Goal: Task Accomplishment & Management: Manage account settings

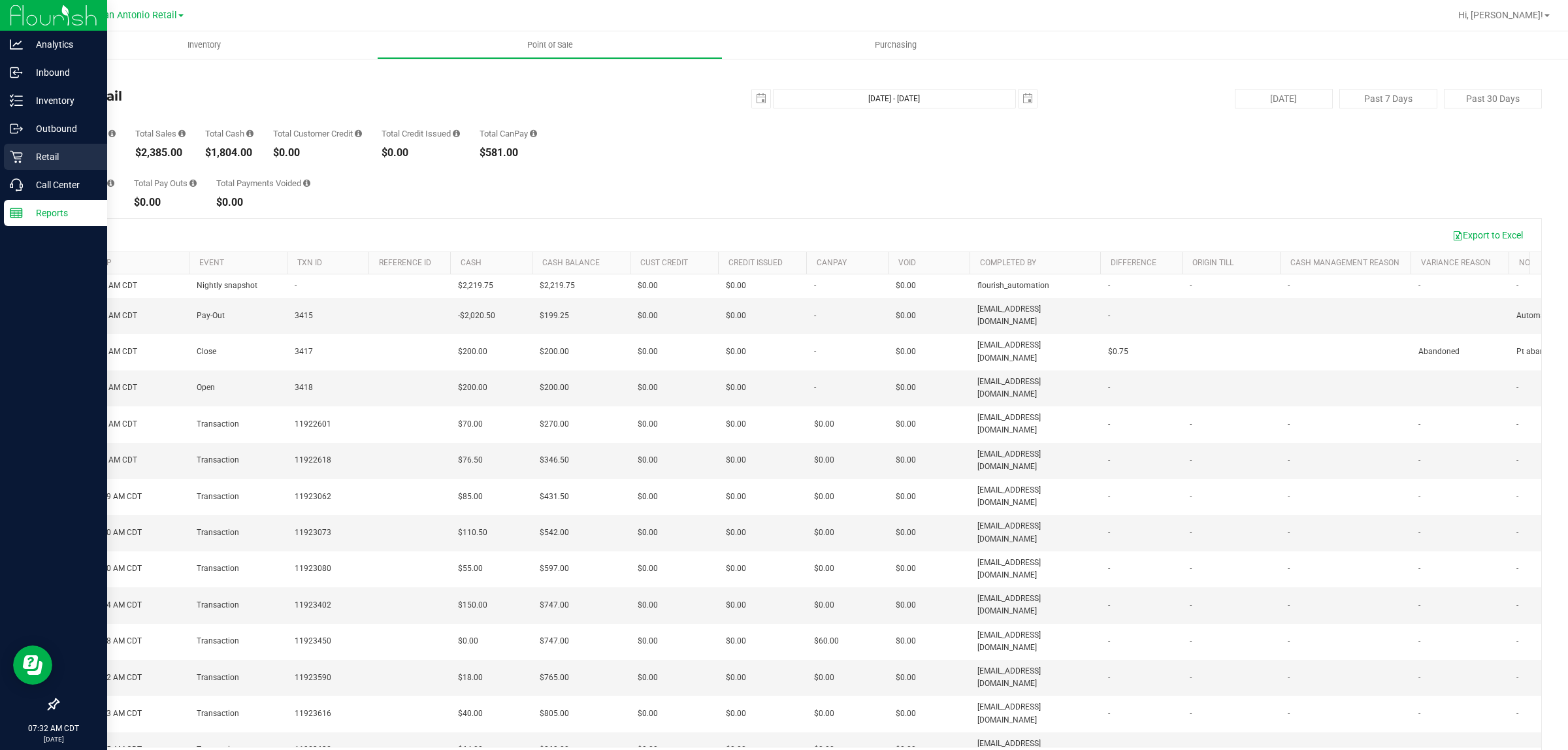
click at [27, 151] on p "Retail" at bounding box center [61, 157] width 78 height 16
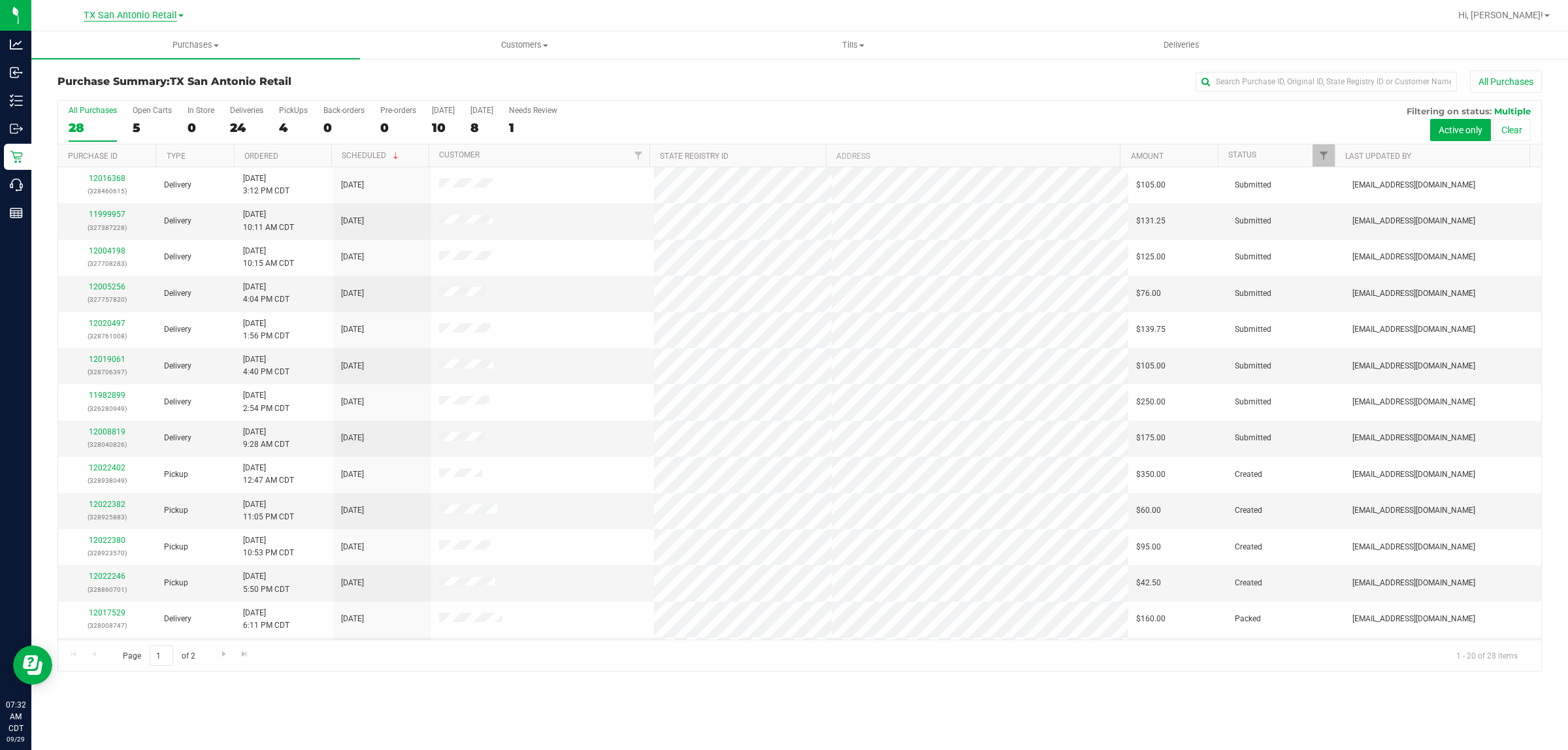
click at [145, 14] on span "TX San Antonio Retail" at bounding box center [130, 15] width 93 height 11
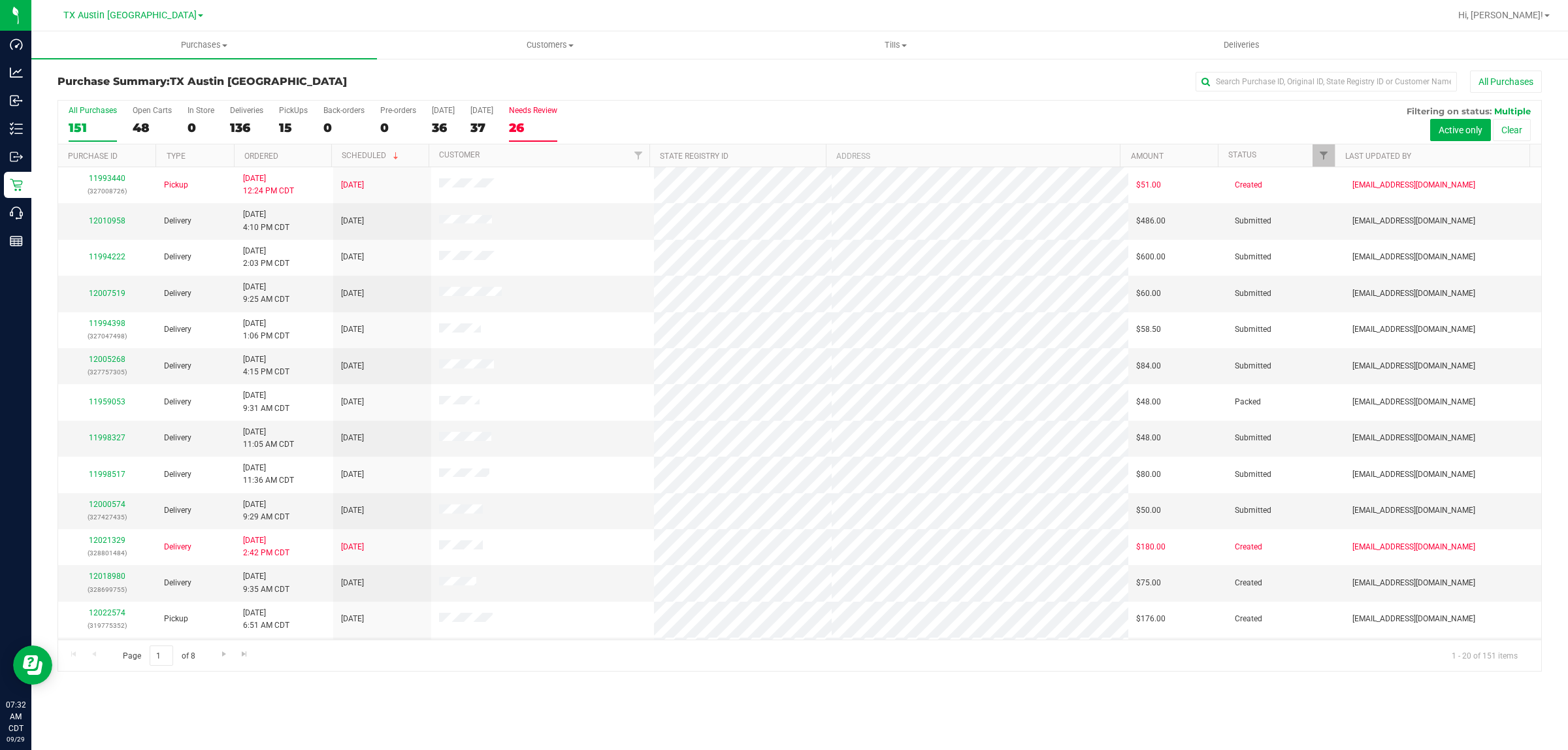
click at [533, 125] on div "26" at bounding box center [533, 127] width 48 height 15
click at [0, 0] on input "Needs Review 26" at bounding box center [0, 0] width 0 height 0
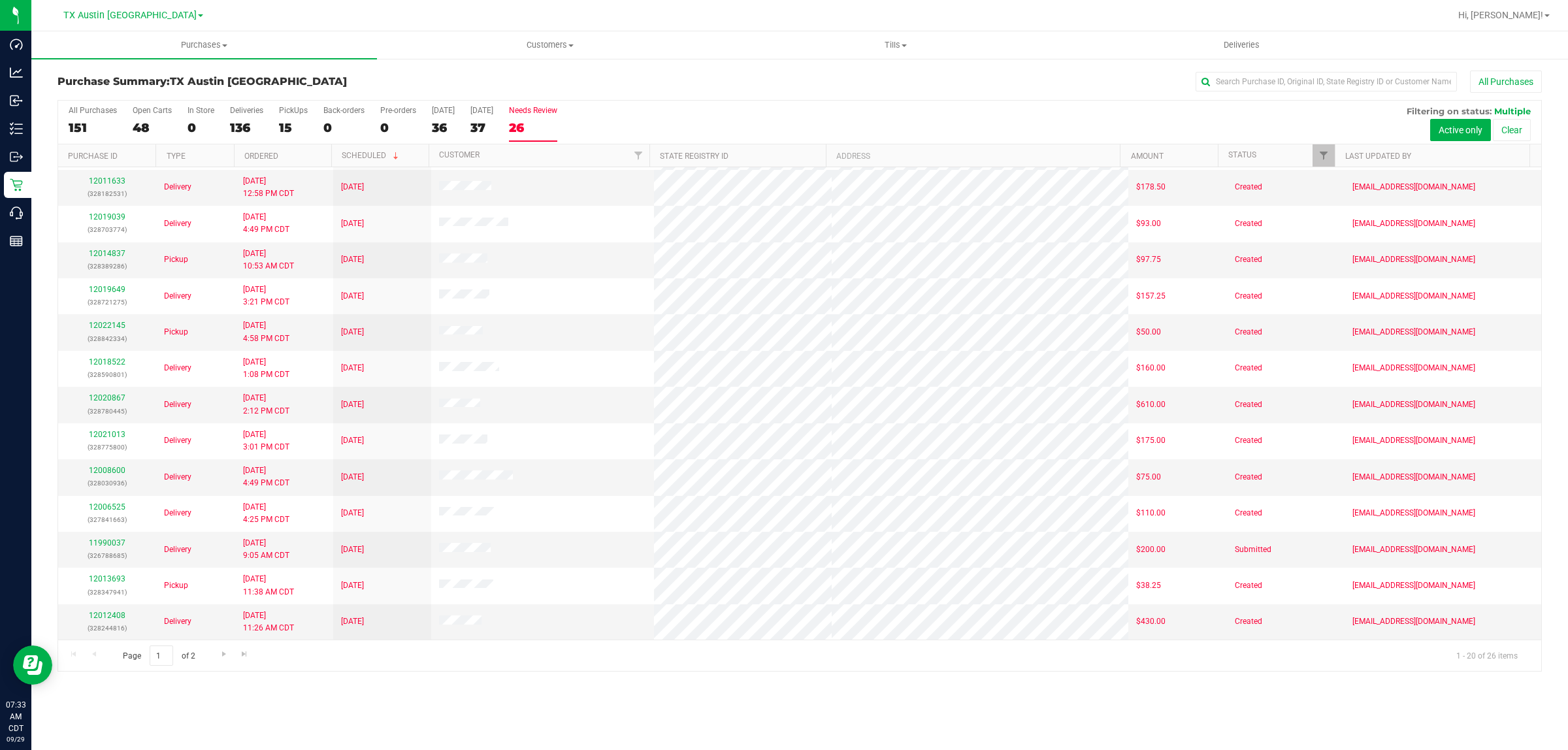
scroll to position [253, 0]
click at [226, 654] on span "Go to the next page" at bounding box center [224, 654] width 11 height 11
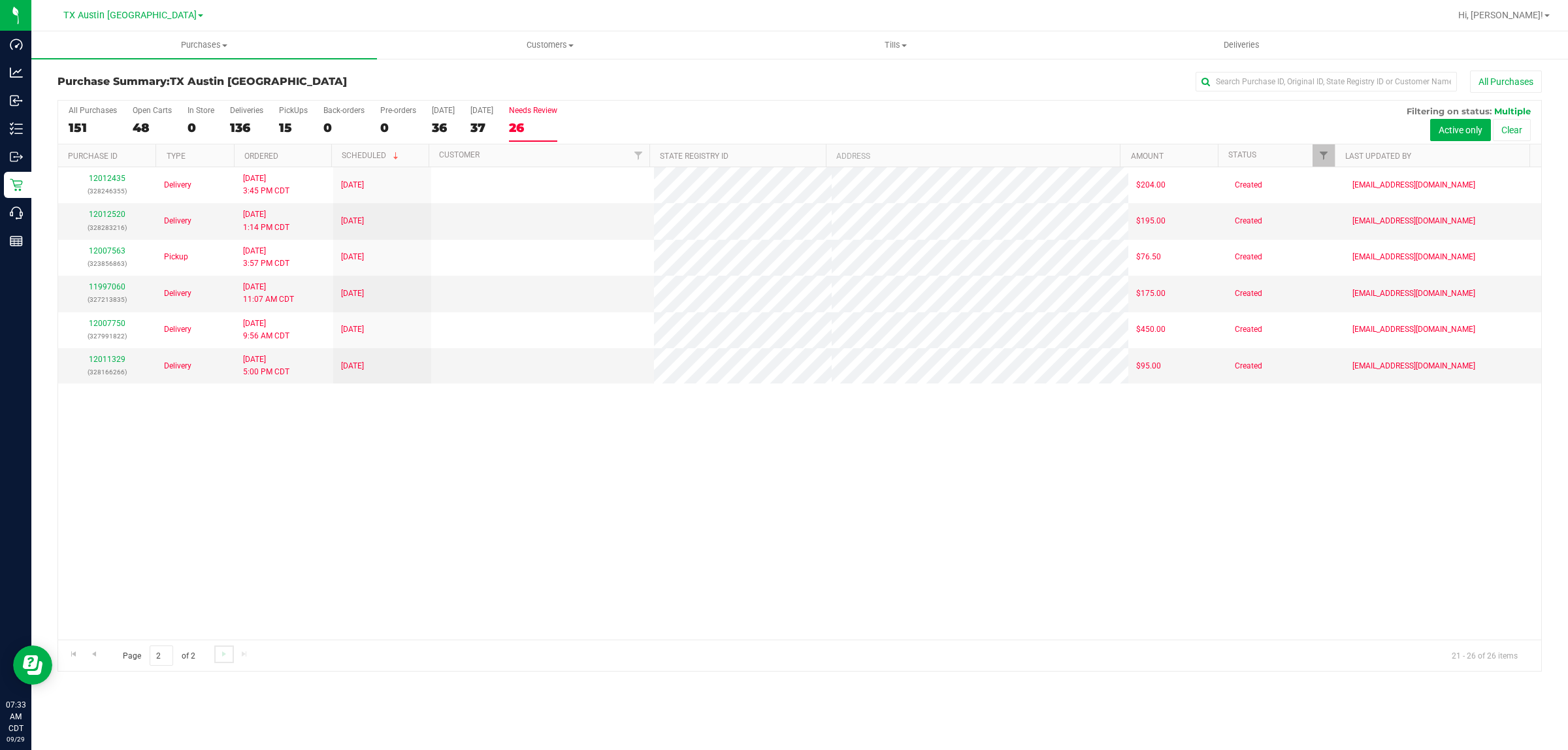
scroll to position [0, 0]
click at [773, 523] on div "12012435 (328246355) Delivery 9/27/2025 3:45 PM CDT 9/28/2025 $204.00 Created l…" at bounding box center [799, 404] width 1484 height 472
click at [98, 654] on span "Go to the previous page" at bounding box center [94, 654] width 11 height 11
click at [823, 325] on tr "12007750 (327991822) Delivery 9/26/2025 9:56 AM CDT 9/27/2025 $450.00 Created a…" at bounding box center [799, 330] width 1484 height 36
click at [819, 298] on tr "11997060 (327213835) Delivery 9/26/2025 11:07 AM CDT 9/27/2025 $175.00 Created …" at bounding box center [799, 293] width 1484 height 36
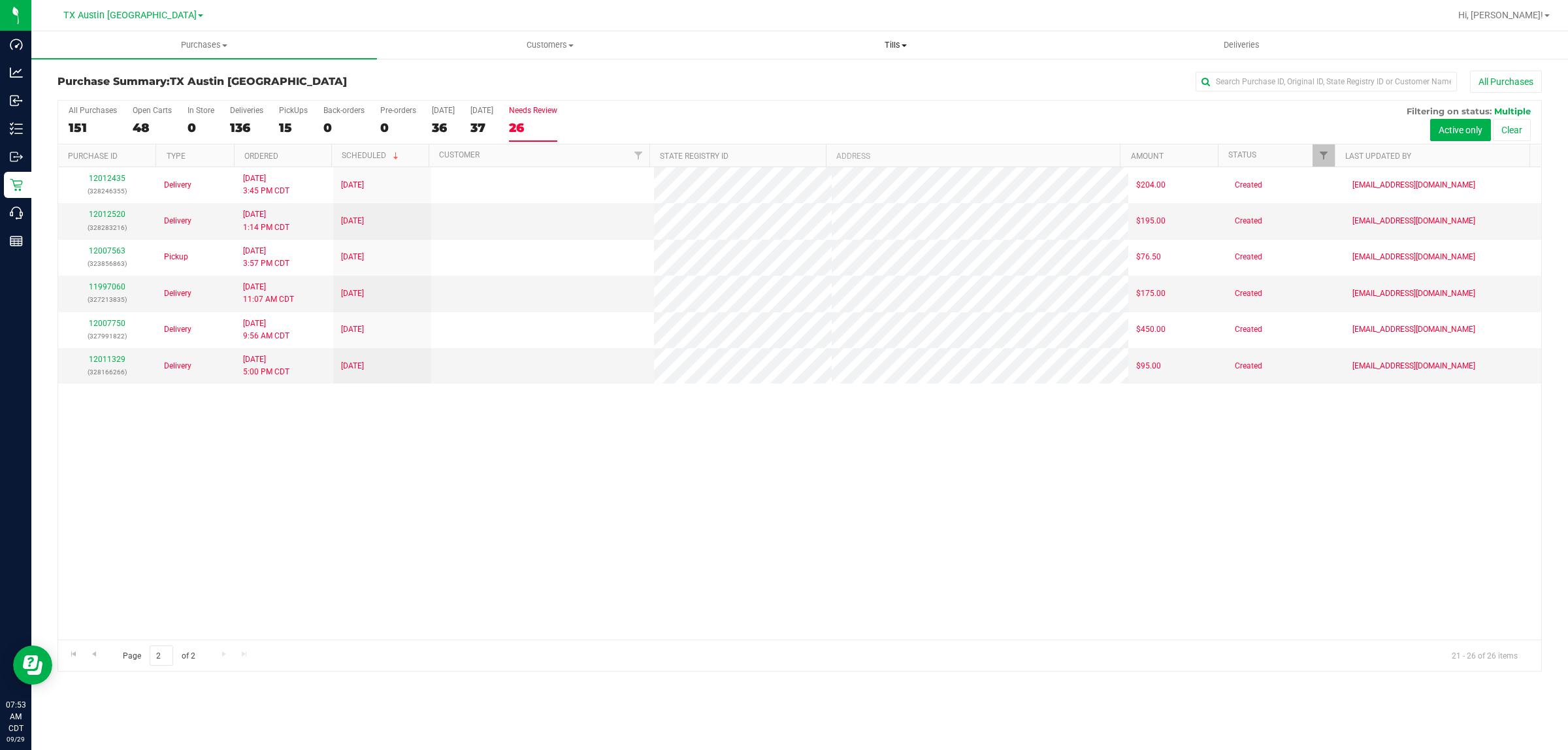
click at [891, 47] on span "Tills" at bounding box center [895, 45] width 344 height 11
click at [779, 77] on span "Manage tills" at bounding box center [767, 78] width 89 height 11
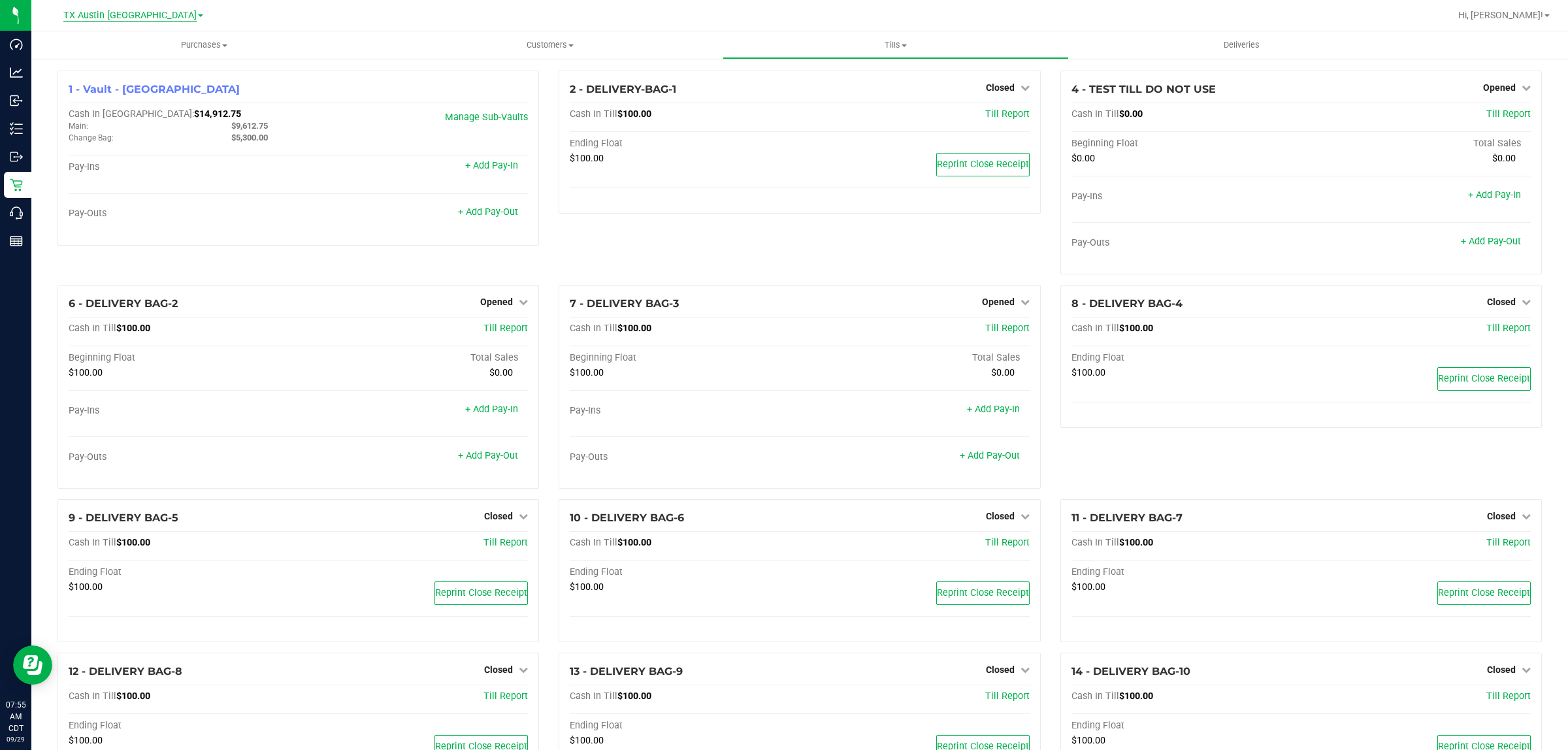
click at [147, 14] on span "TX Austin [GEOGRAPHIC_DATA]" at bounding box center [130, 15] width 133 height 11
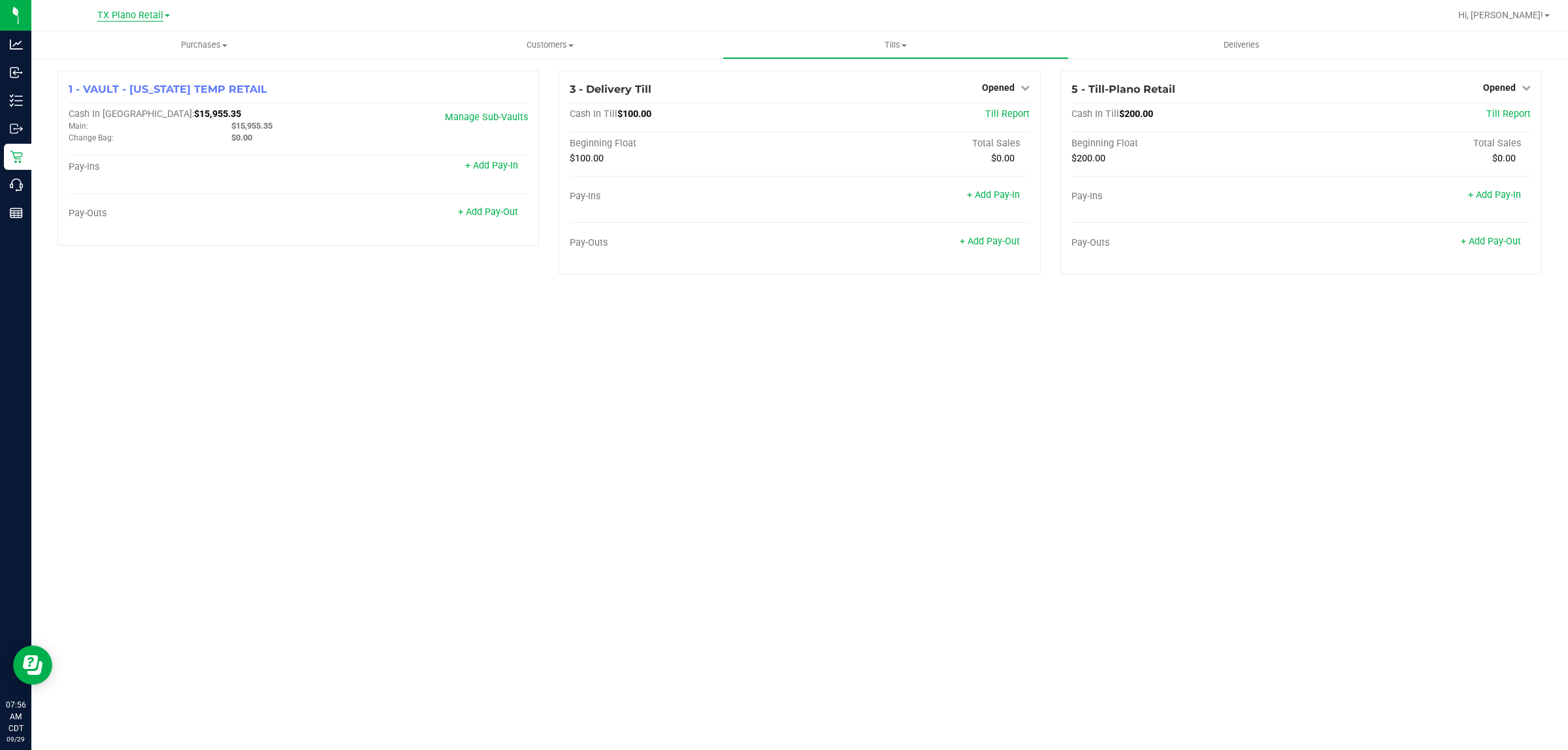
click at [150, 14] on span "TX Plano Retail" at bounding box center [130, 15] width 66 height 11
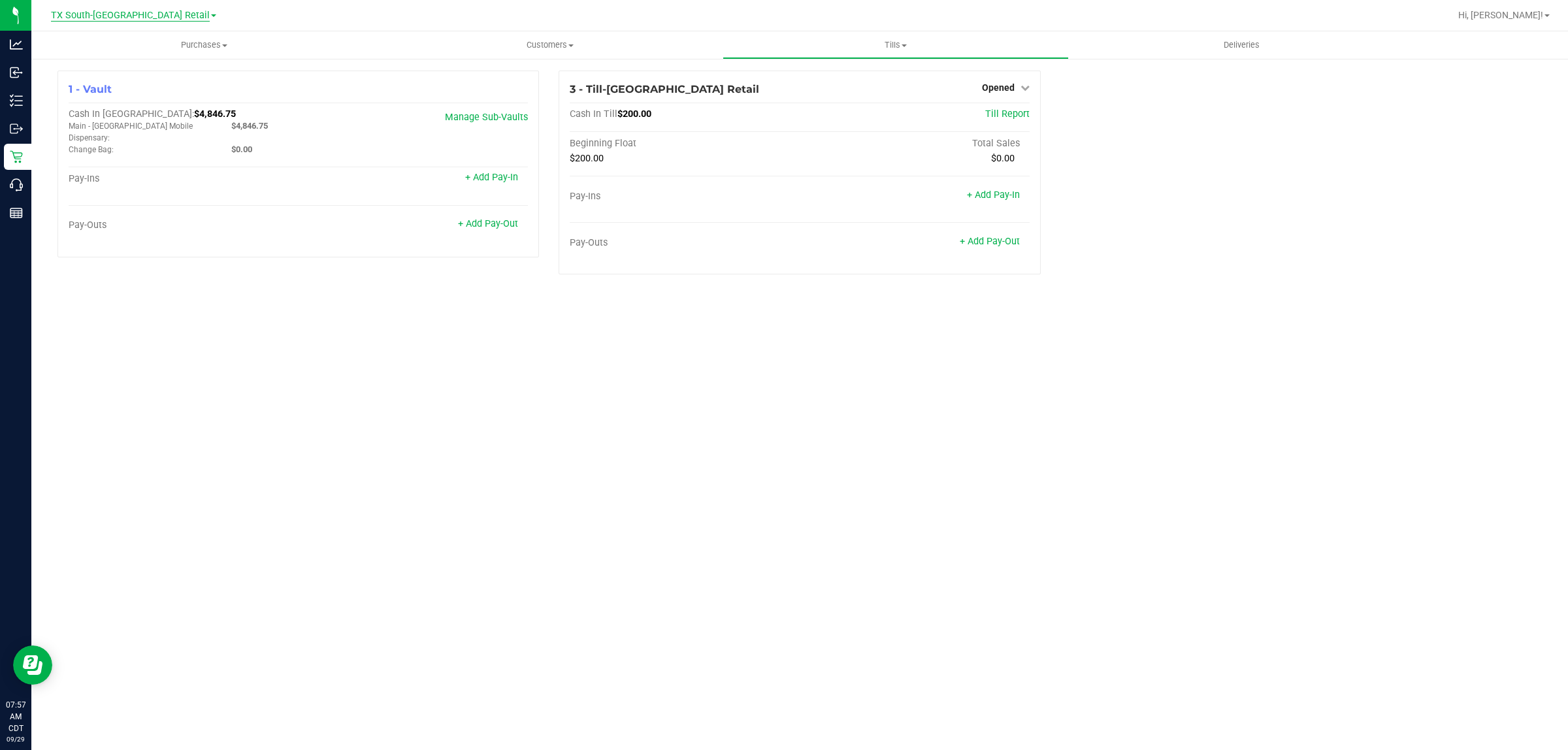
click at [131, 17] on span "TX South-[GEOGRAPHIC_DATA] Retail" at bounding box center [130, 15] width 159 height 11
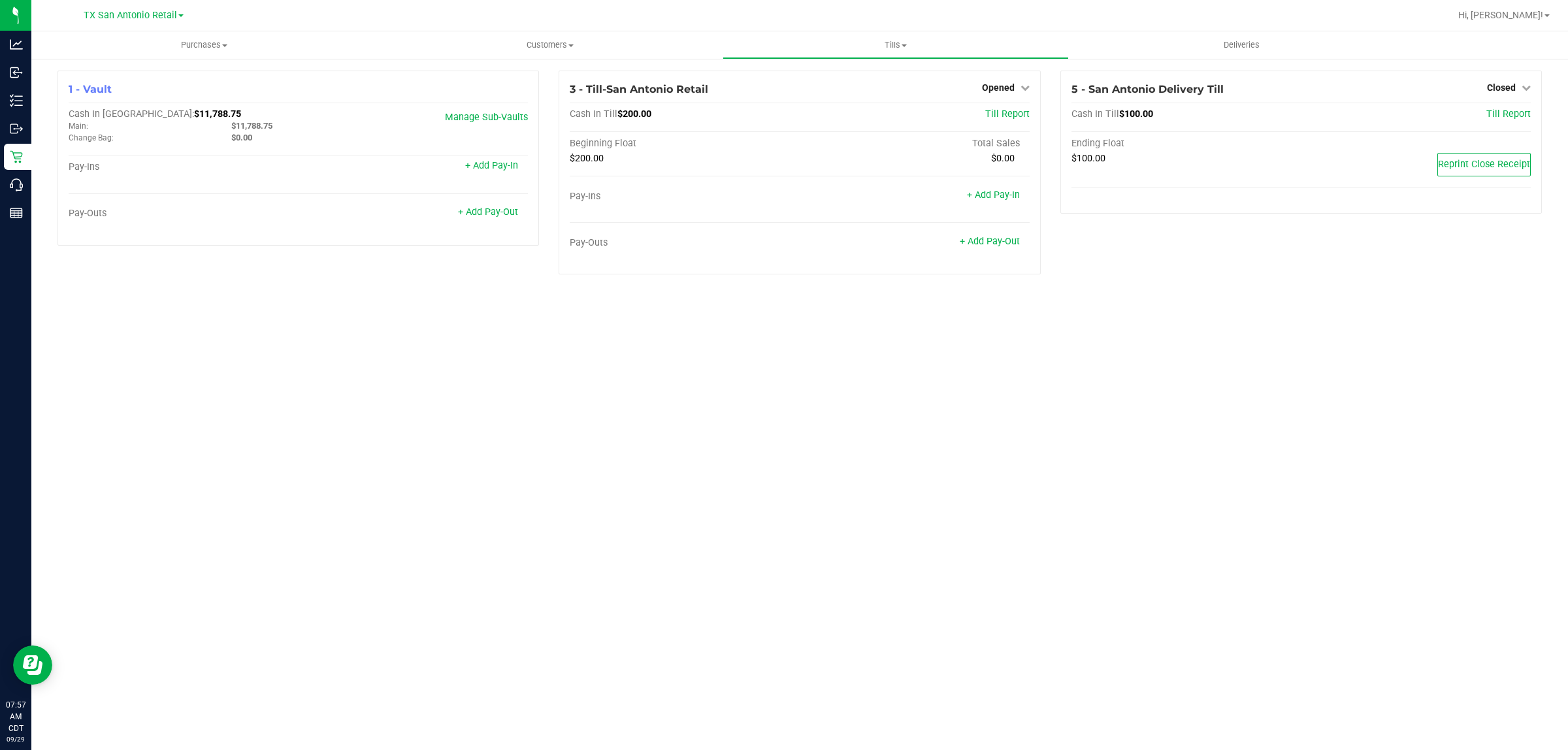
click at [547, 495] on div "Purchases Summary of purchases Fulfillment All purchases Customers All customer…" at bounding box center [800, 390] width 1537 height 718
click at [1239, 458] on div "Purchases Summary of purchases Fulfillment All purchases Customers All customer…" at bounding box center [800, 390] width 1537 height 718
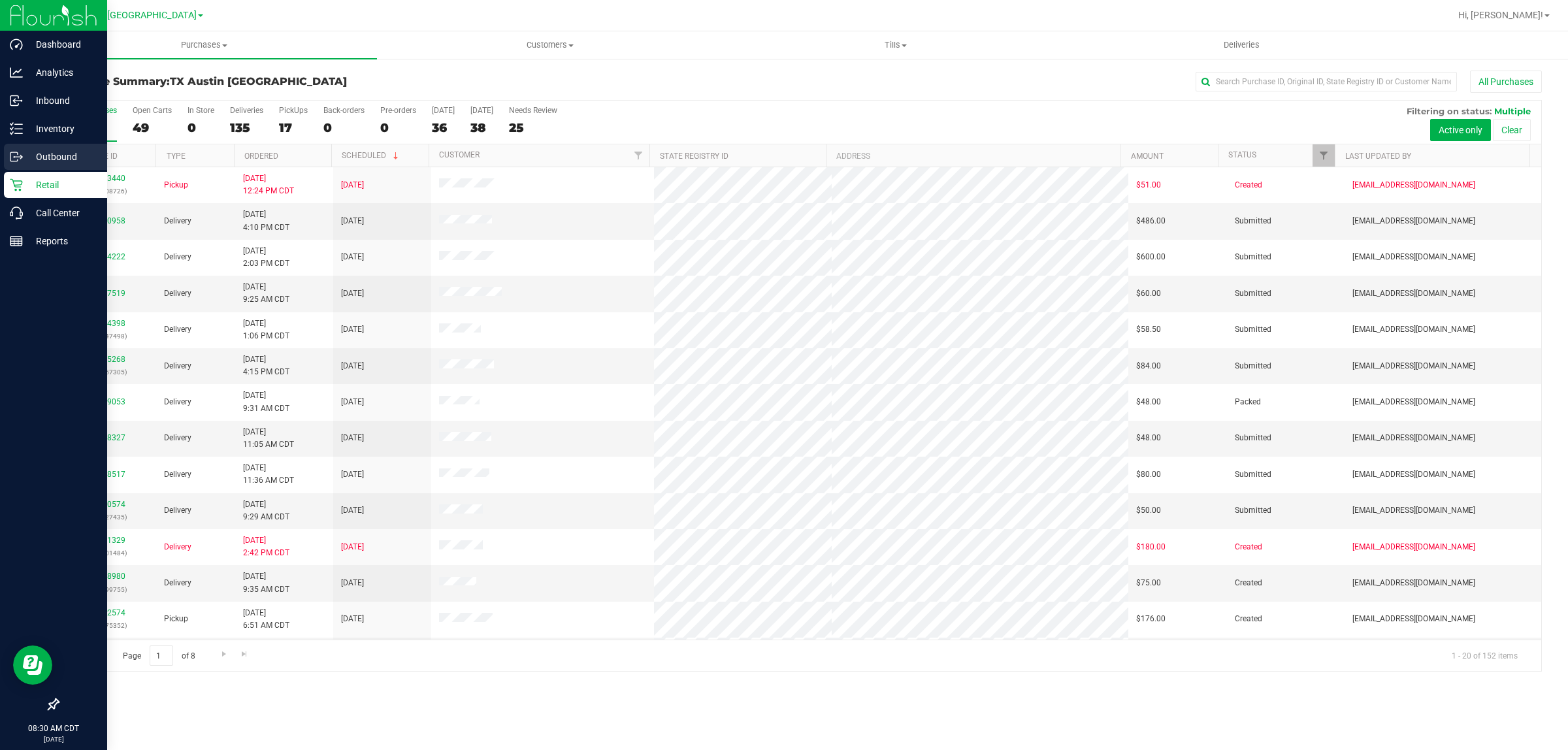
click at [36, 152] on p "Outbound" at bounding box center [61, 157] width 78 height 16
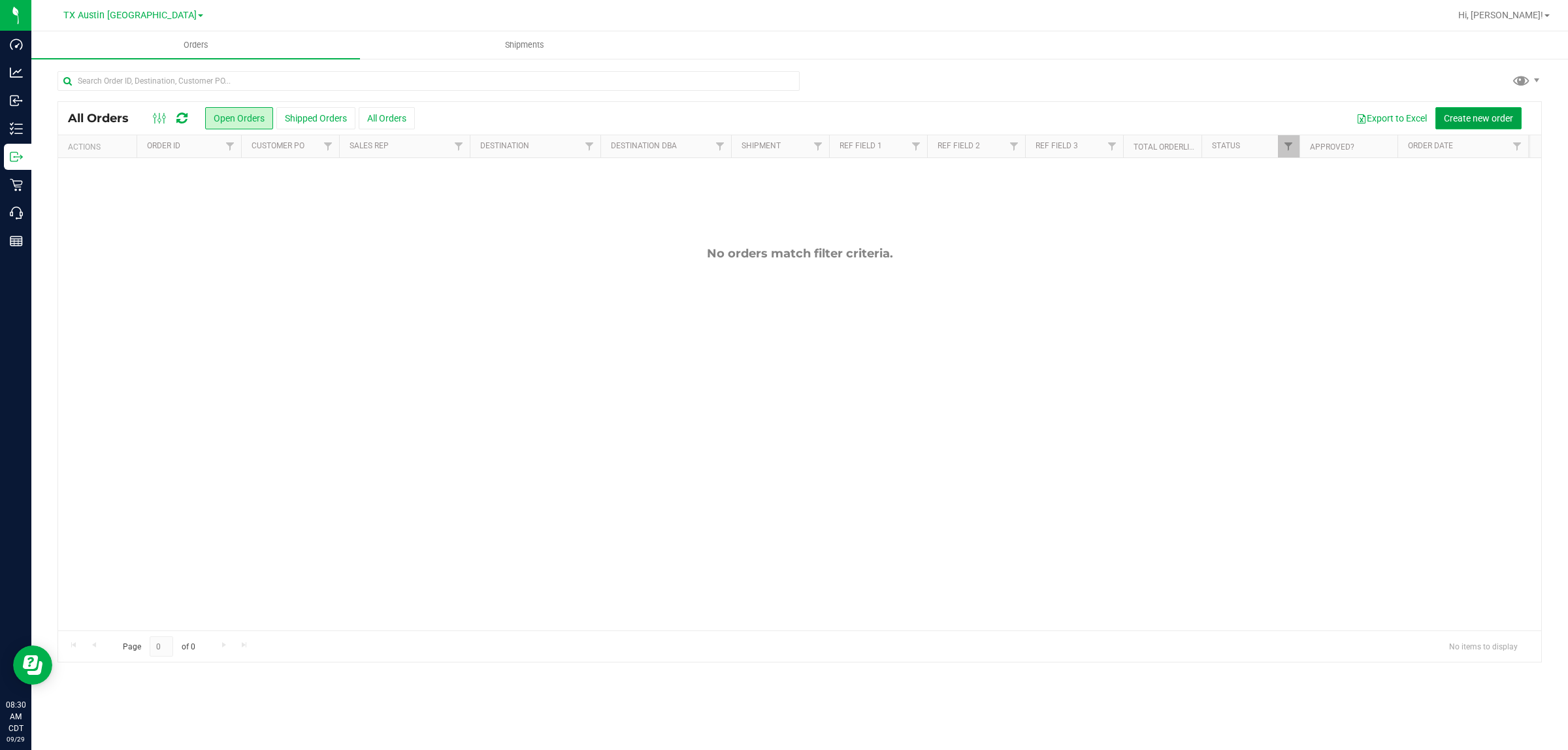
click at [1486, 117] on span "Create new order" at bounding box center [1479, 118] width 69 height 11
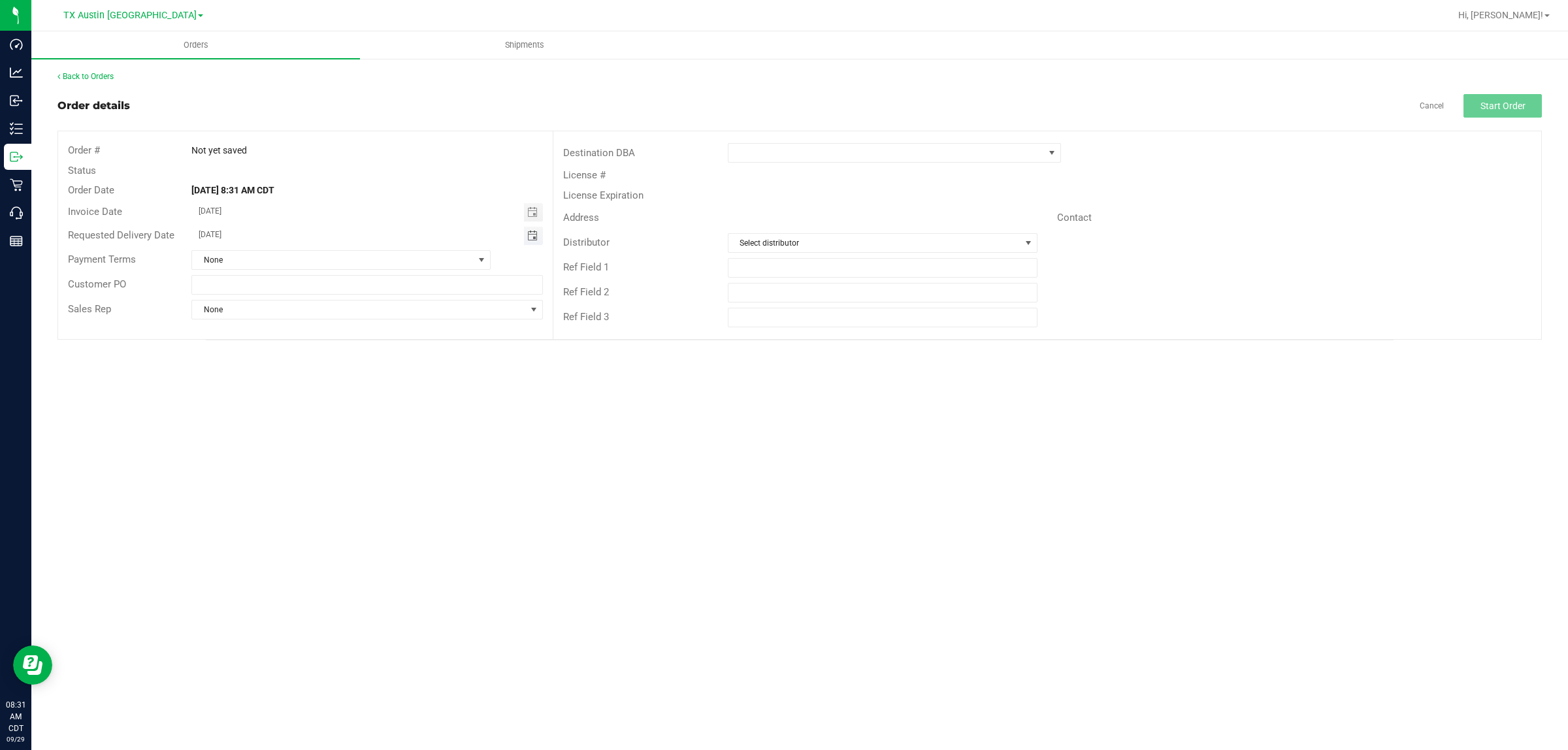
click at [531, 239] on span "Toggle calendar" at bounding box center [533, 236] width 11 height 11
click at [269, 387] on span "29" at bounding box center [270, 383] width 19 height 20
type input "[DATE]"
click at [1052, 153] on span at bounding box center [1052, 153] width 11 height 11
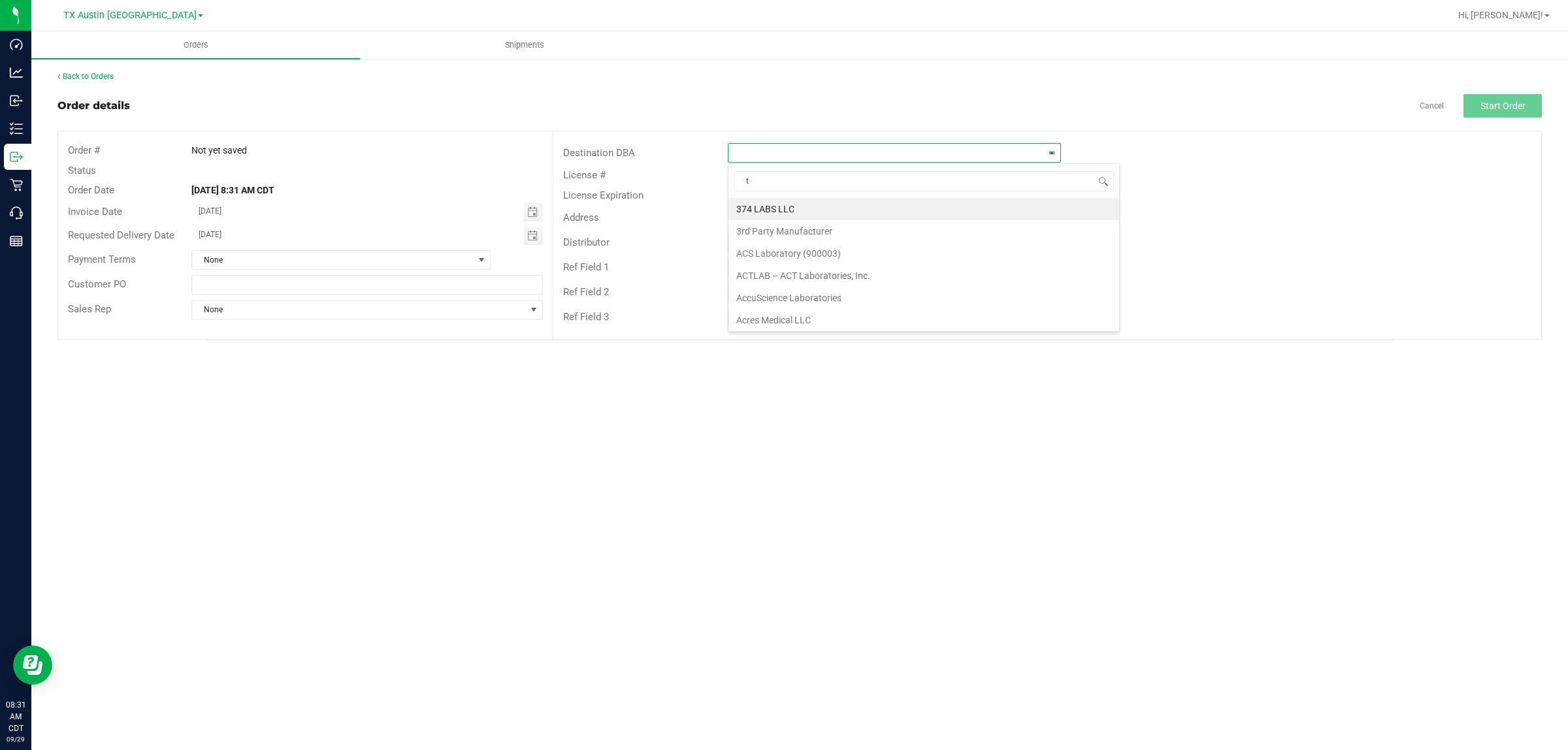
scroll to position [20, 333]
type input "tx"
click at [813, 232] on li "TX San Antonio Retail" at bounding box center [894, 231] width 332 height 22
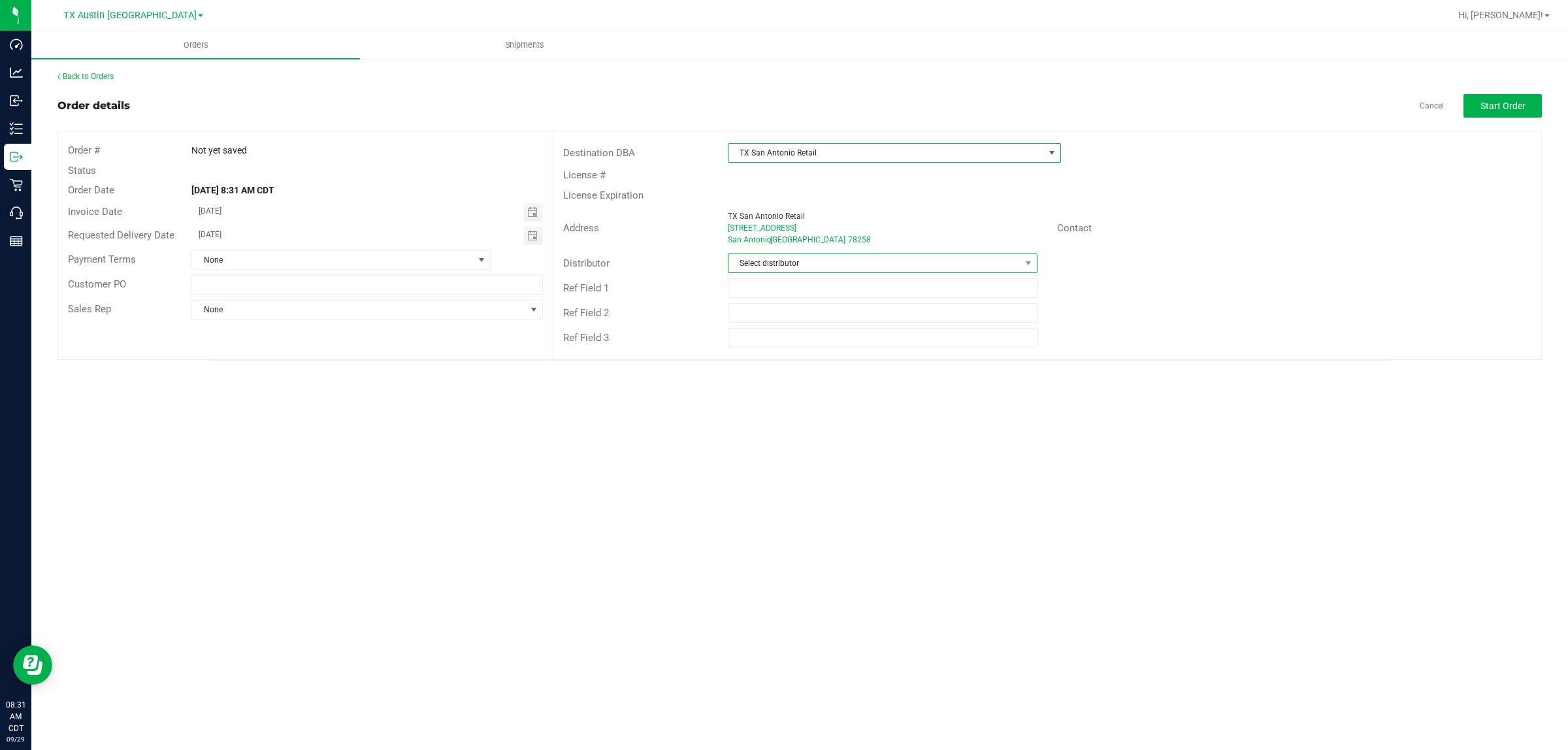
click at [893, 265] on span "Select distributor" at bounding box center [874, 263] width 292 height 18
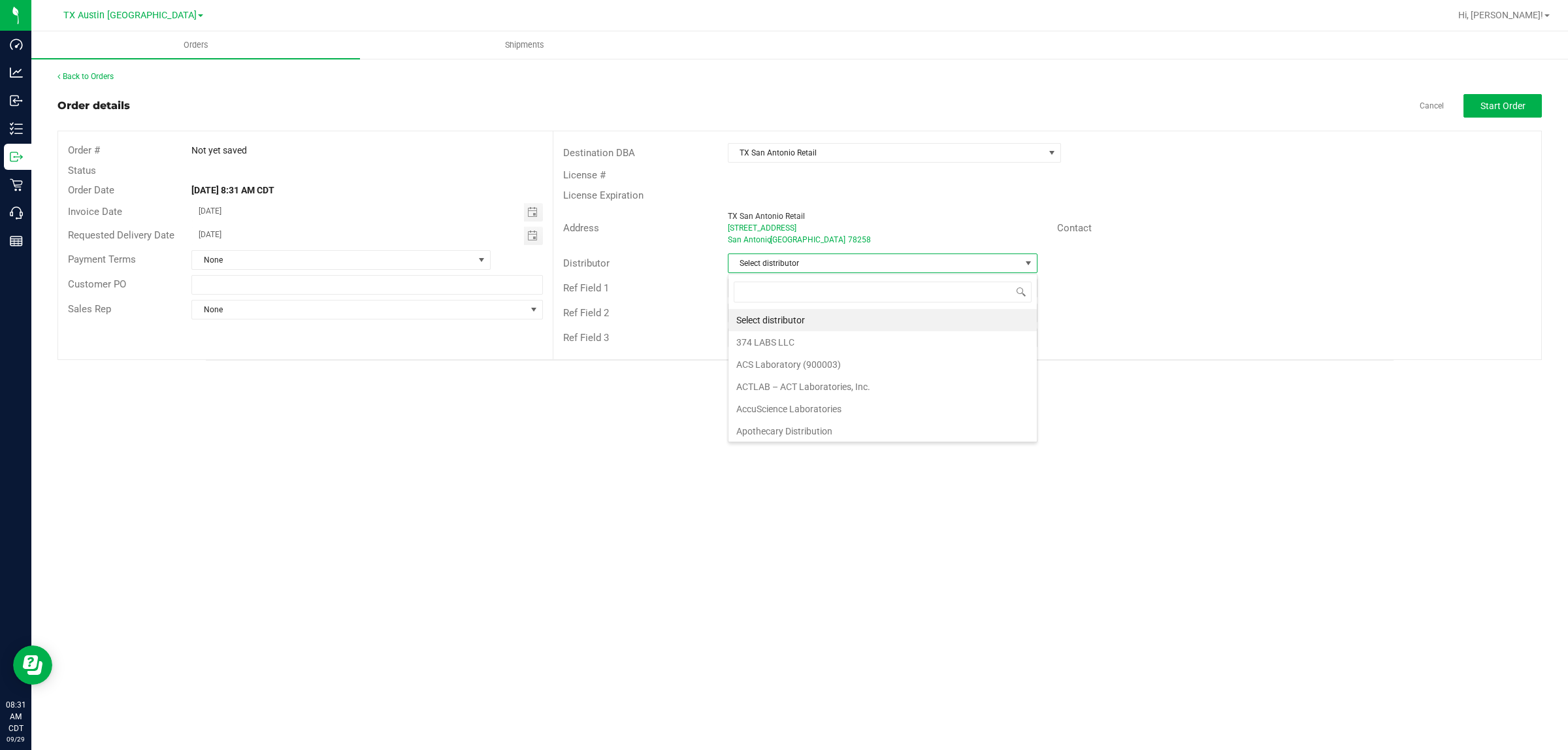
scroll to position [20, 309]
type input "aus"
click at [798, 324] on li "Austin DC" at bounding box center [883, 319] width 309 height 22
click at [1496, 108] on span "Start Order" at bounding box center [1503, 106] width 45 height 11
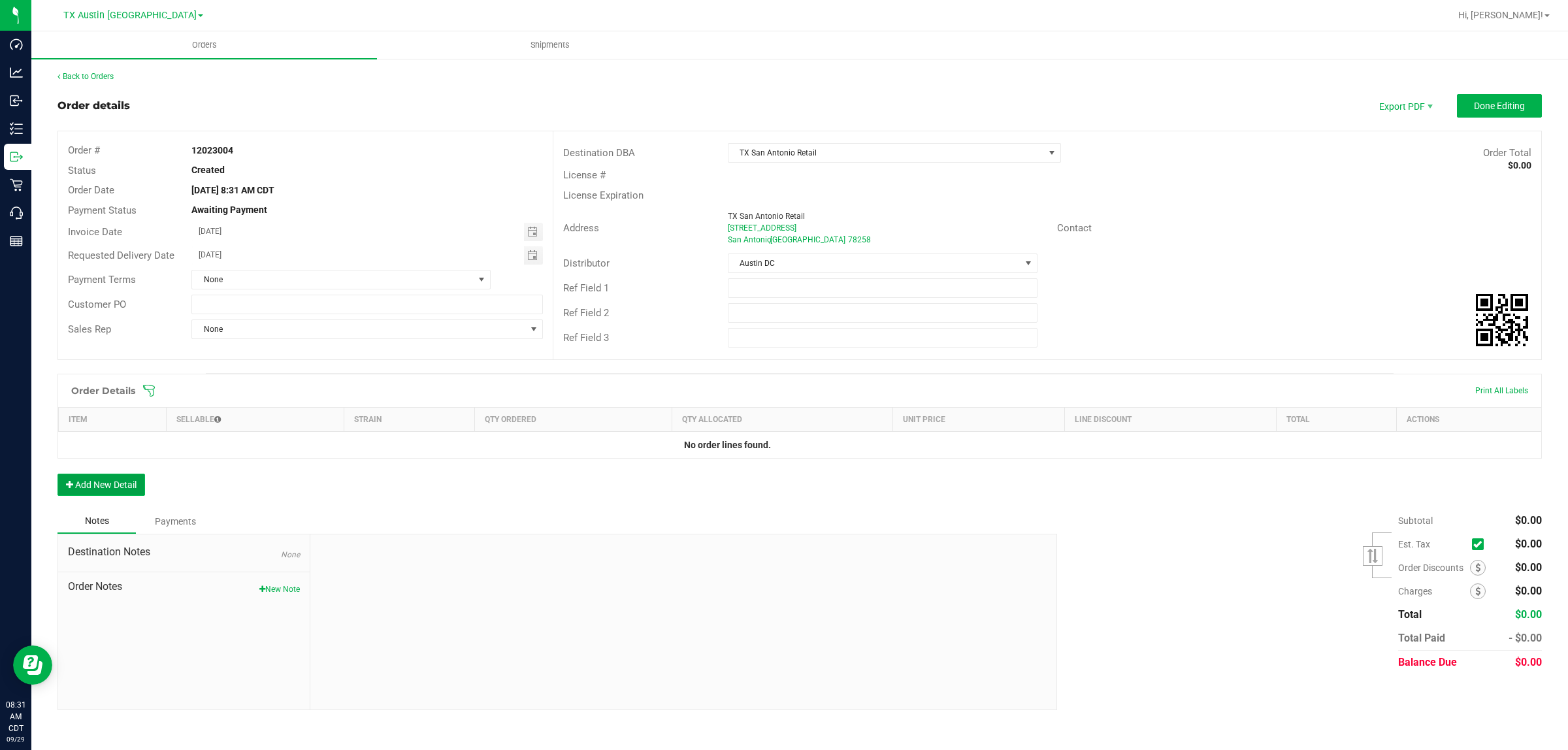
click at [129, 492] on button "Add New Detail" at bounding box center [102, 484] width 88 height 22
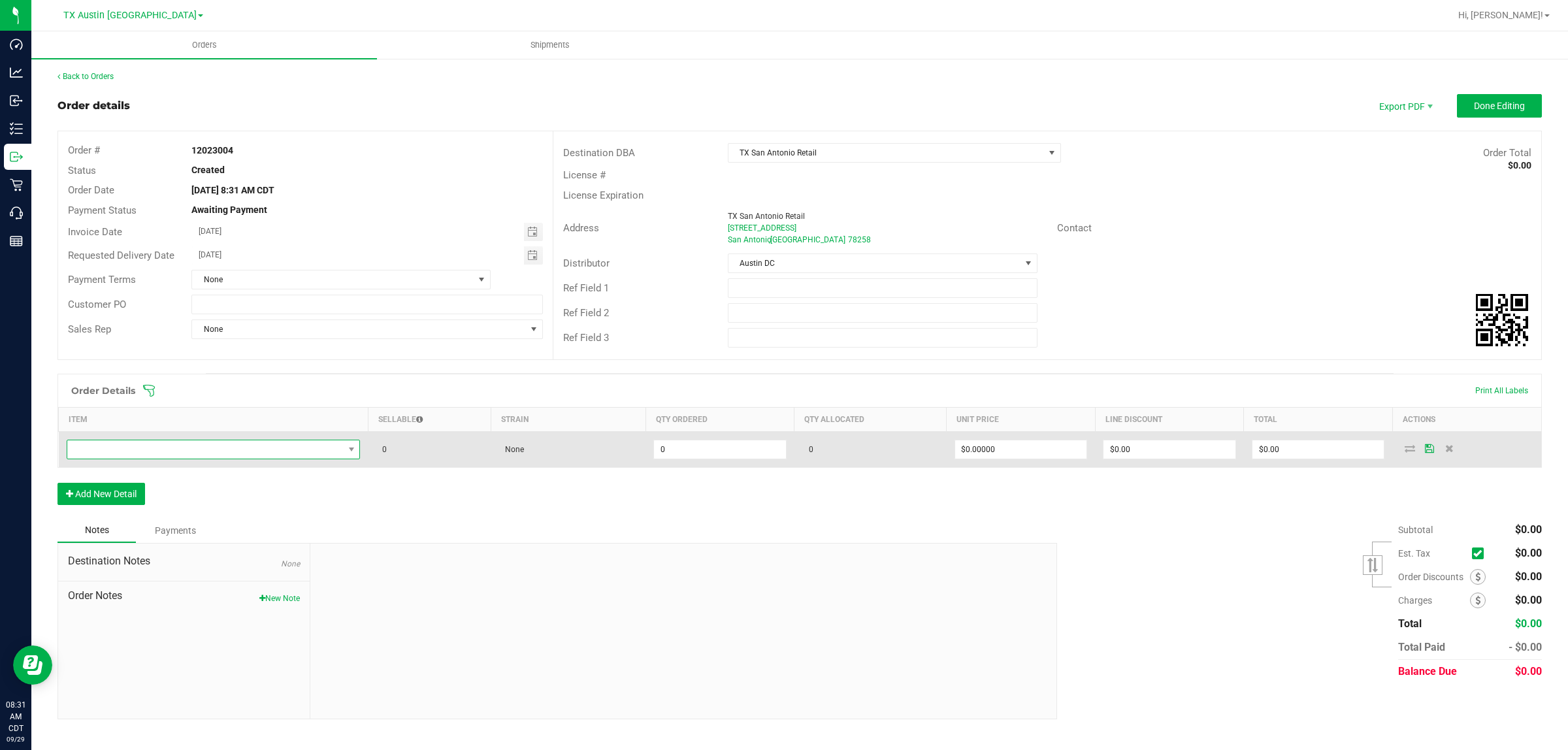
click at [168, 451] on span "NO DATA FOUND" at bounding box center [205, 449] width 276 height 18
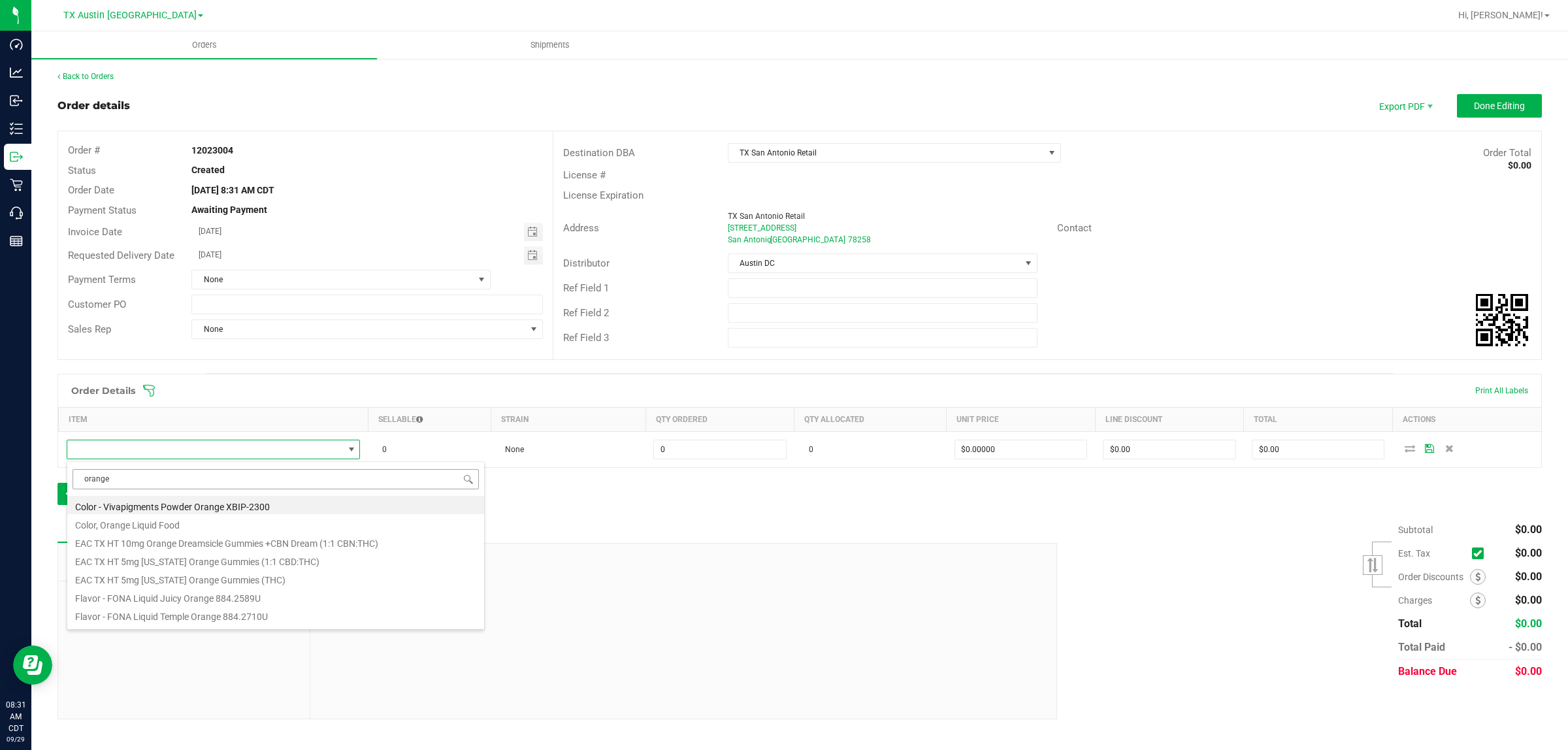
click at [83, 477] on input "orange" at bounding box center [276, 479] width 406 height 20
drag, startPoint x: 117, startPoint y: 478, endPoint x: 77, endPoint y: 479, distance: 40.0
click at [77, 479] on input "orange" at bounding box center [276, 479] width 406 height 20
type input "[US_STATE]"
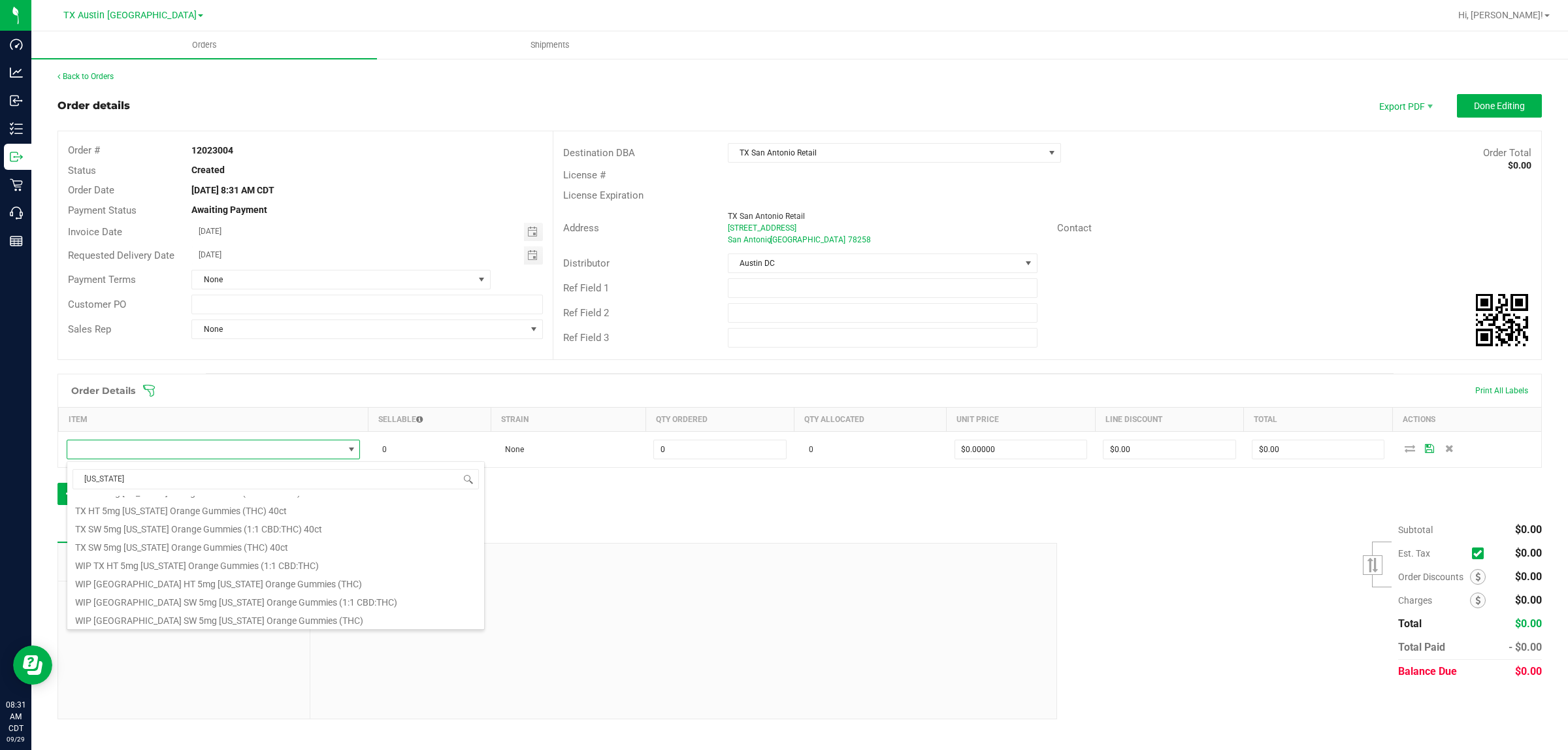
scroll to position [217, 0]
click at [177, 510] on li "TX HT 5mg [US_STATE] Orange Gummies (THC) 40ct" at bounding box center [276, 508] width 417 height 18
type input "0 ea"
type input "$50.00000"
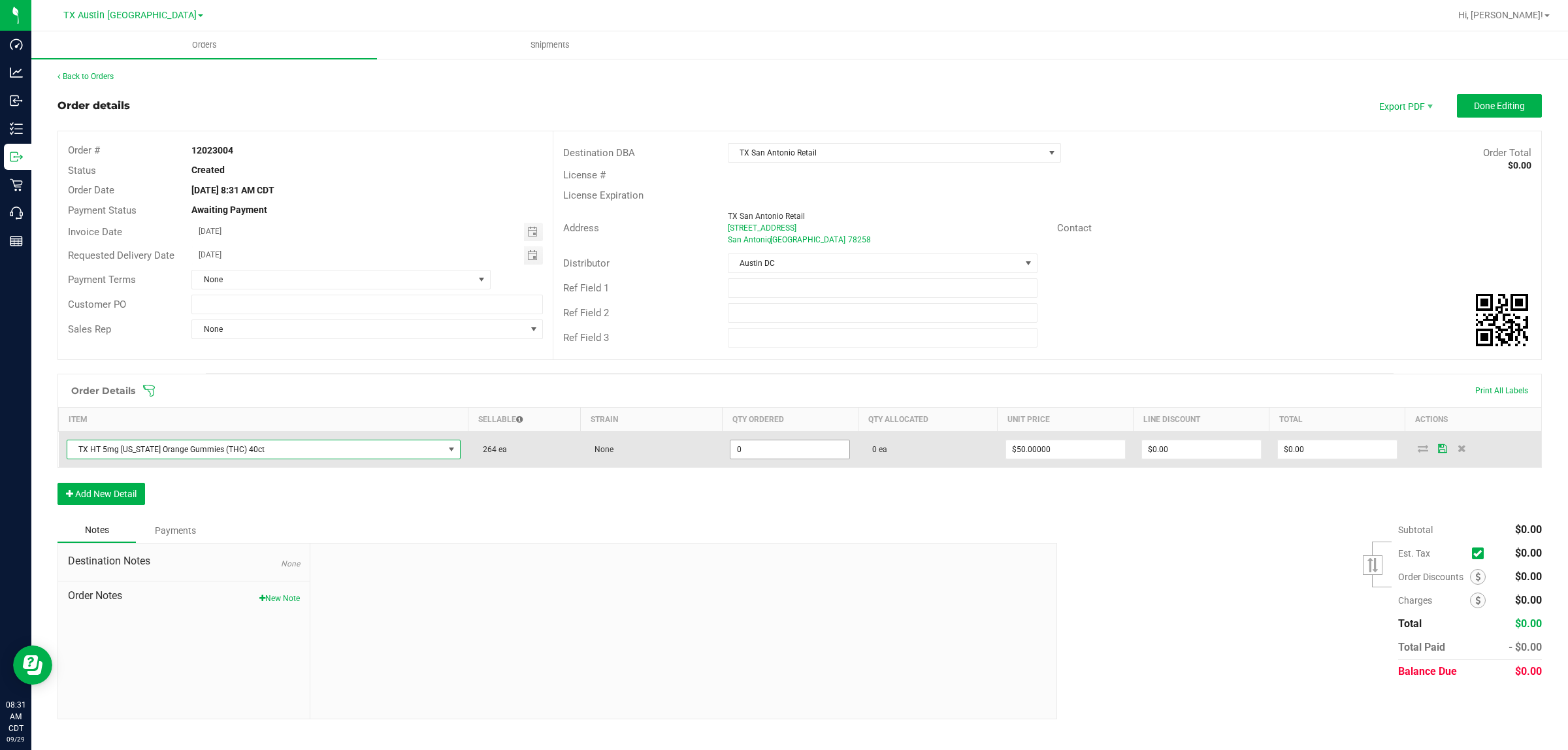
click at [751, 453] on input "0" at bounding box center [791, 449] width 119 height 18
click at [750, 453] on input "0" at bounding box center [791, 449] width 119 height 18
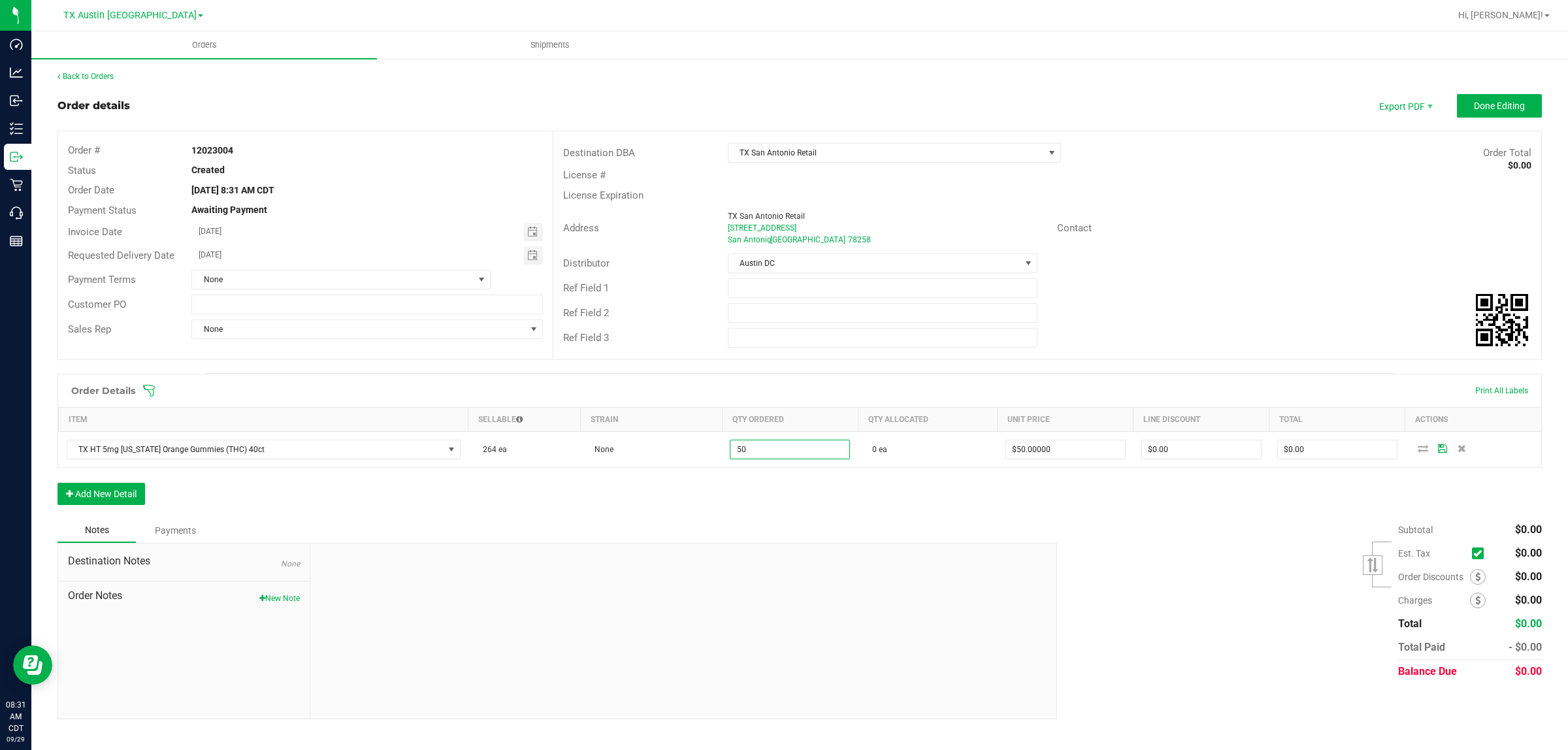
type input "50 ea"
type input "$2,500.00"
click at [925, 502] on div "Order Details Print All Labels Item Sellable Strain Qty Ordered Qty Allocated U…" at bounding box center [800, 446] width 1485 height 145
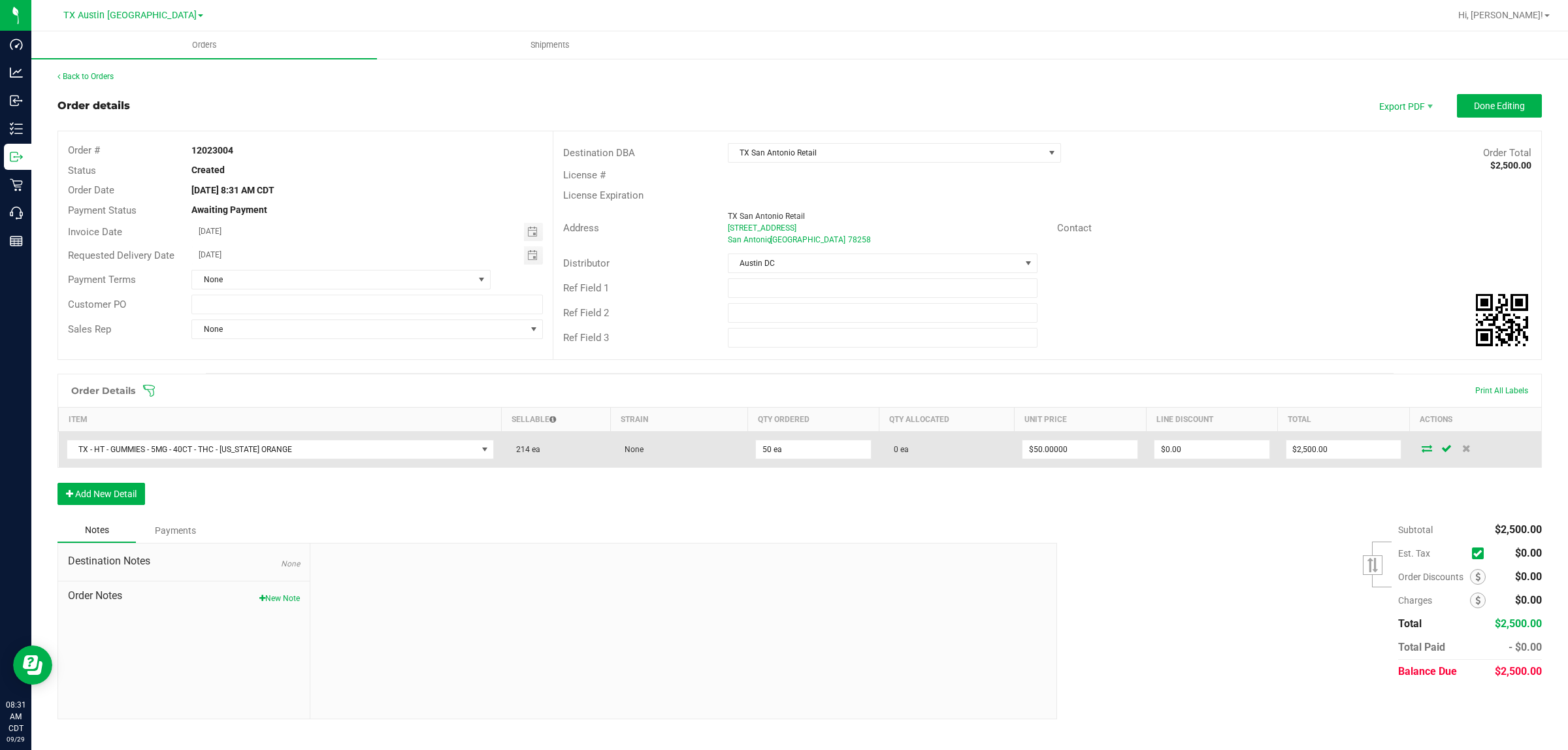
click at [1426, 449] on icon at bounding box center [1427, 447] width 11 height 8
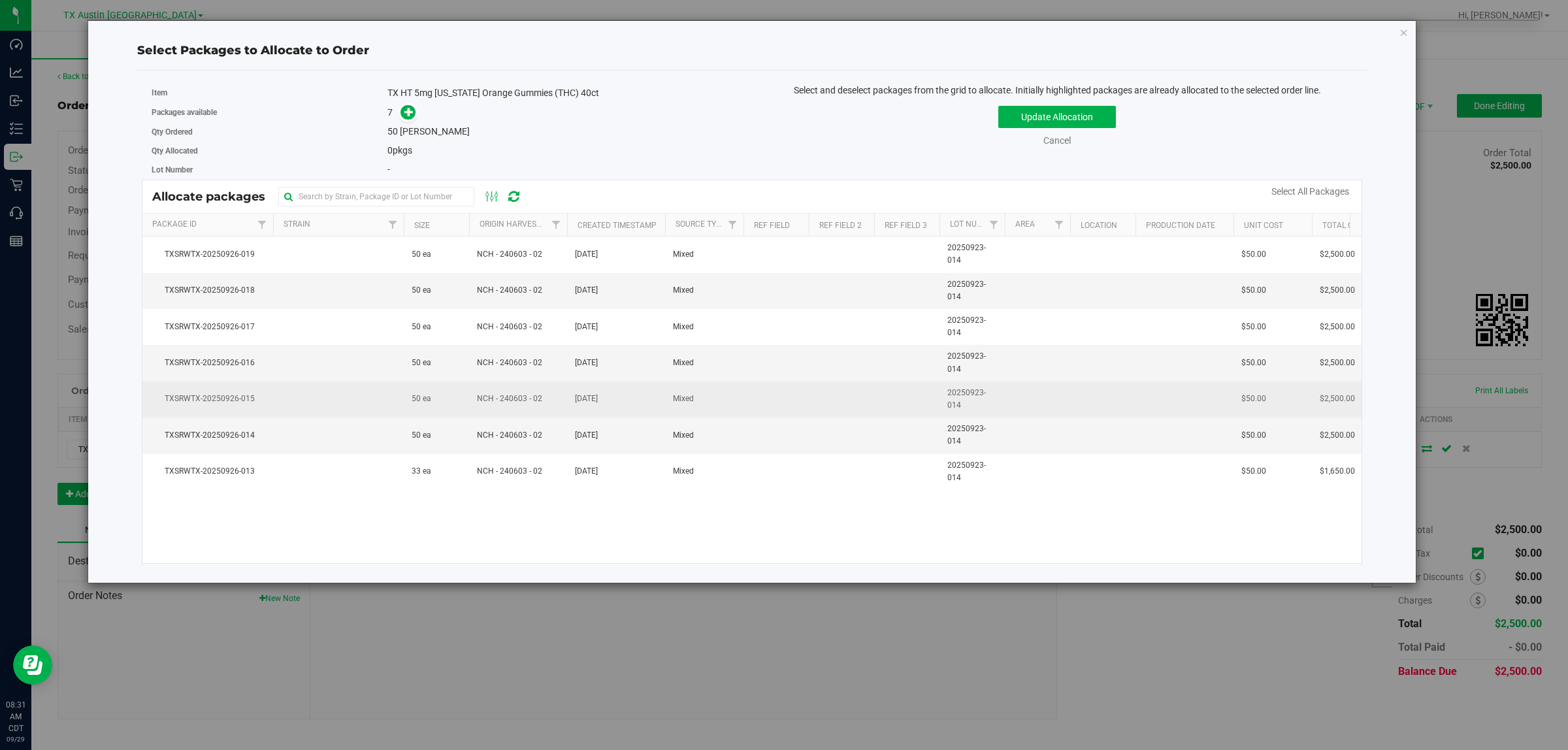
click at [234, 400] on span "TXSRWTX-20250926-015" at bounding box center [207, 399] width 115 height 12
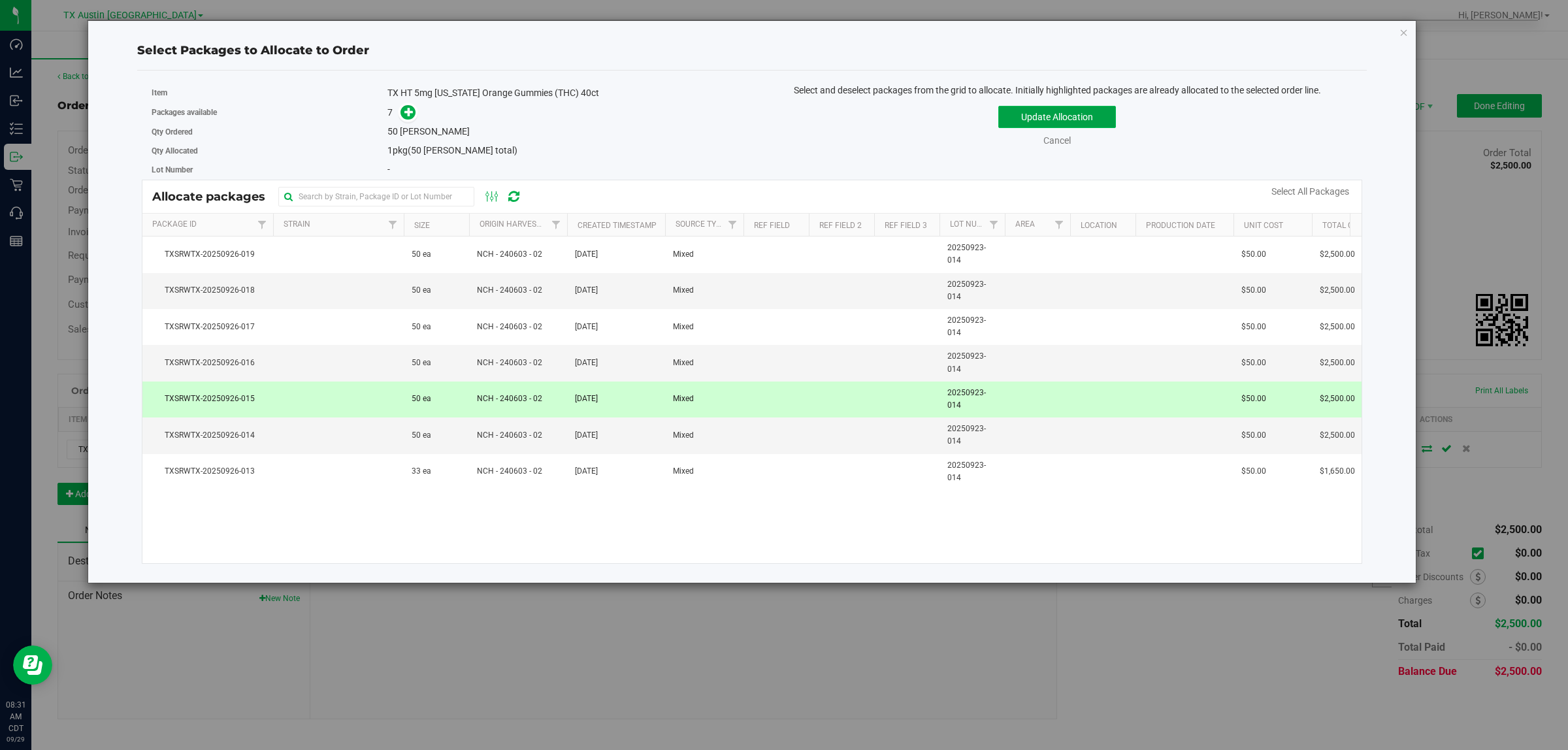
click at [1070, 109] on button "Update Allocation" at bounding box center [1057, 117] width 118 height 22
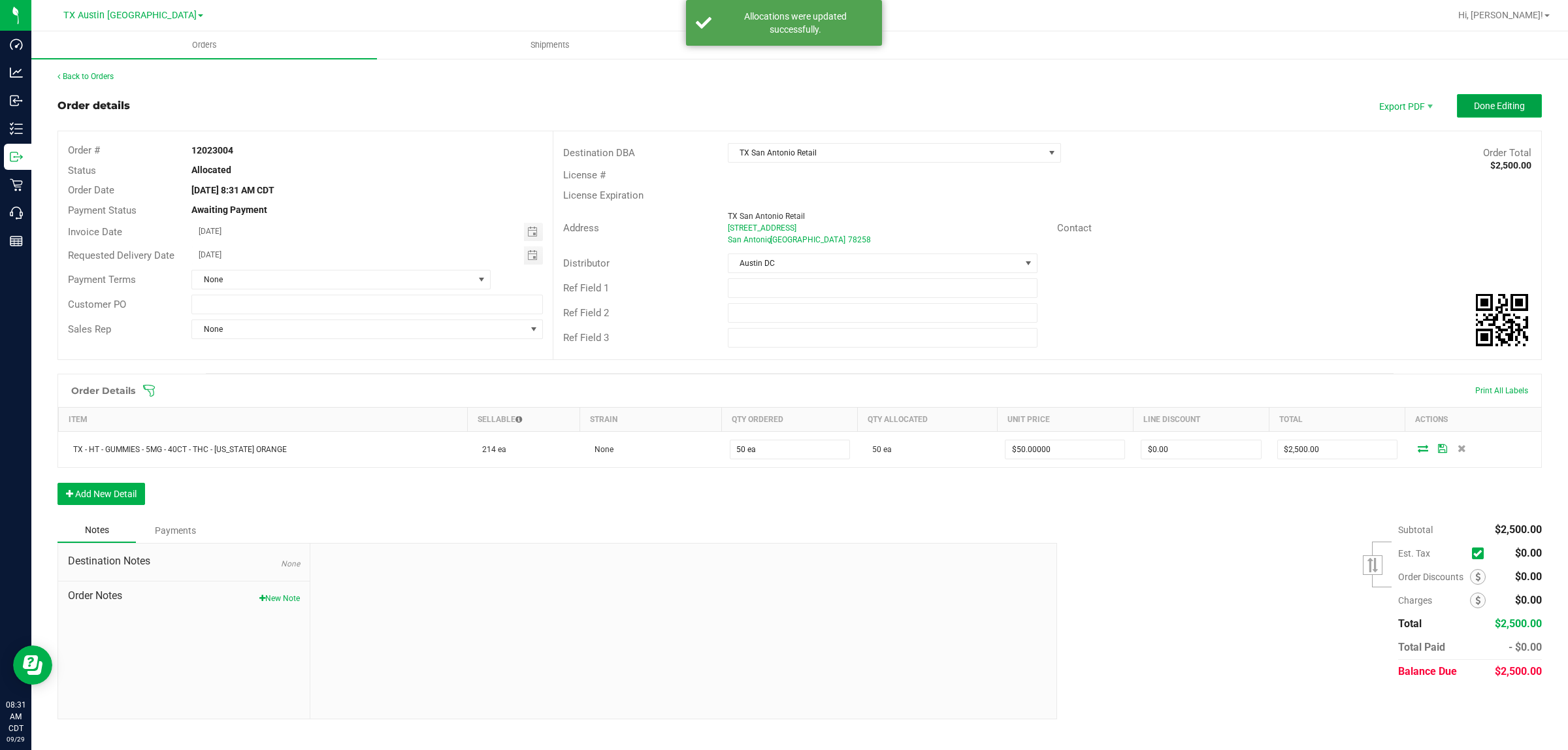
click at [1501, 104] on span "Done Editing" at bounding box center [1500, 106] width 51 height 11
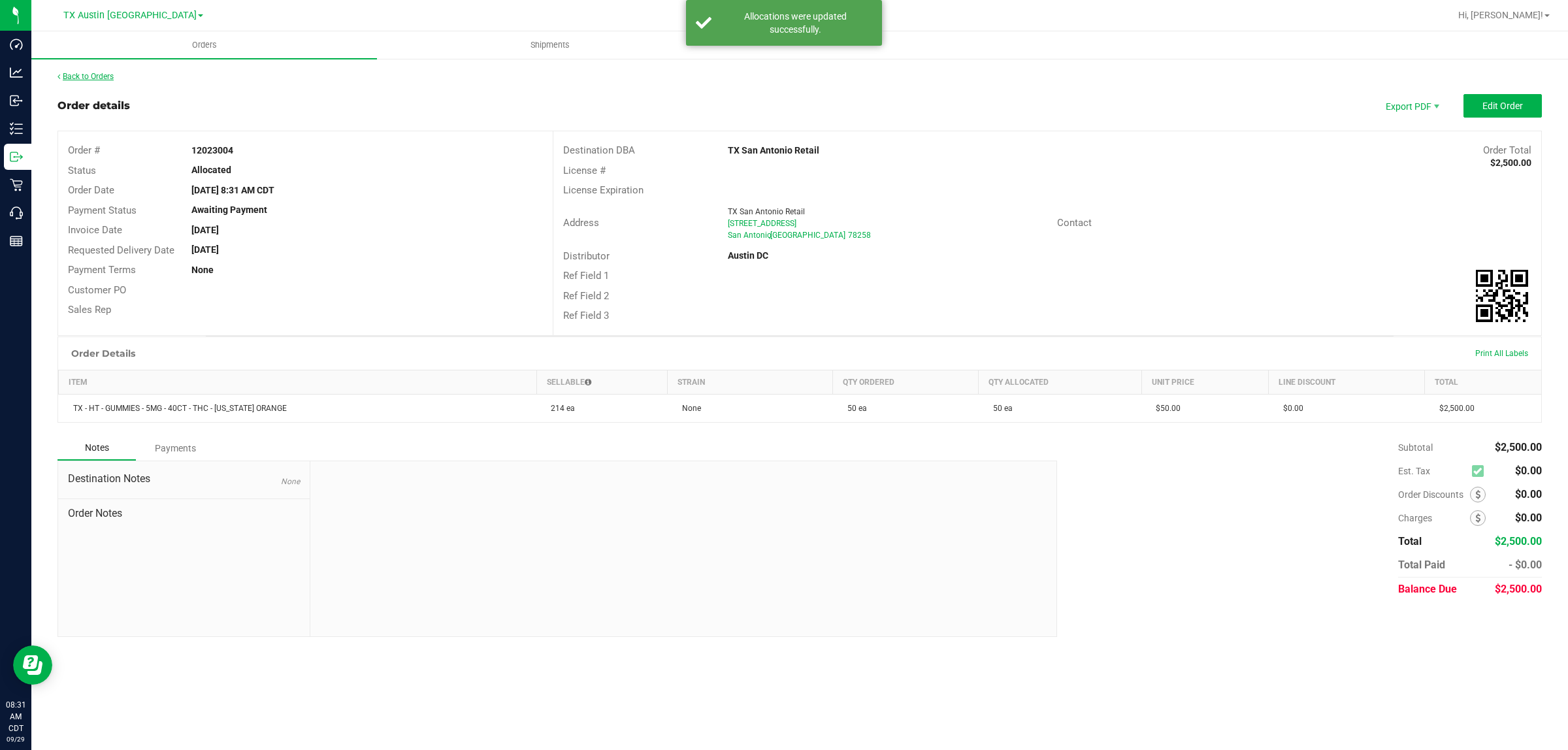
click at [82, 72] on link "Back to Orders" at bounding box center [86, 76] width 56 height 9
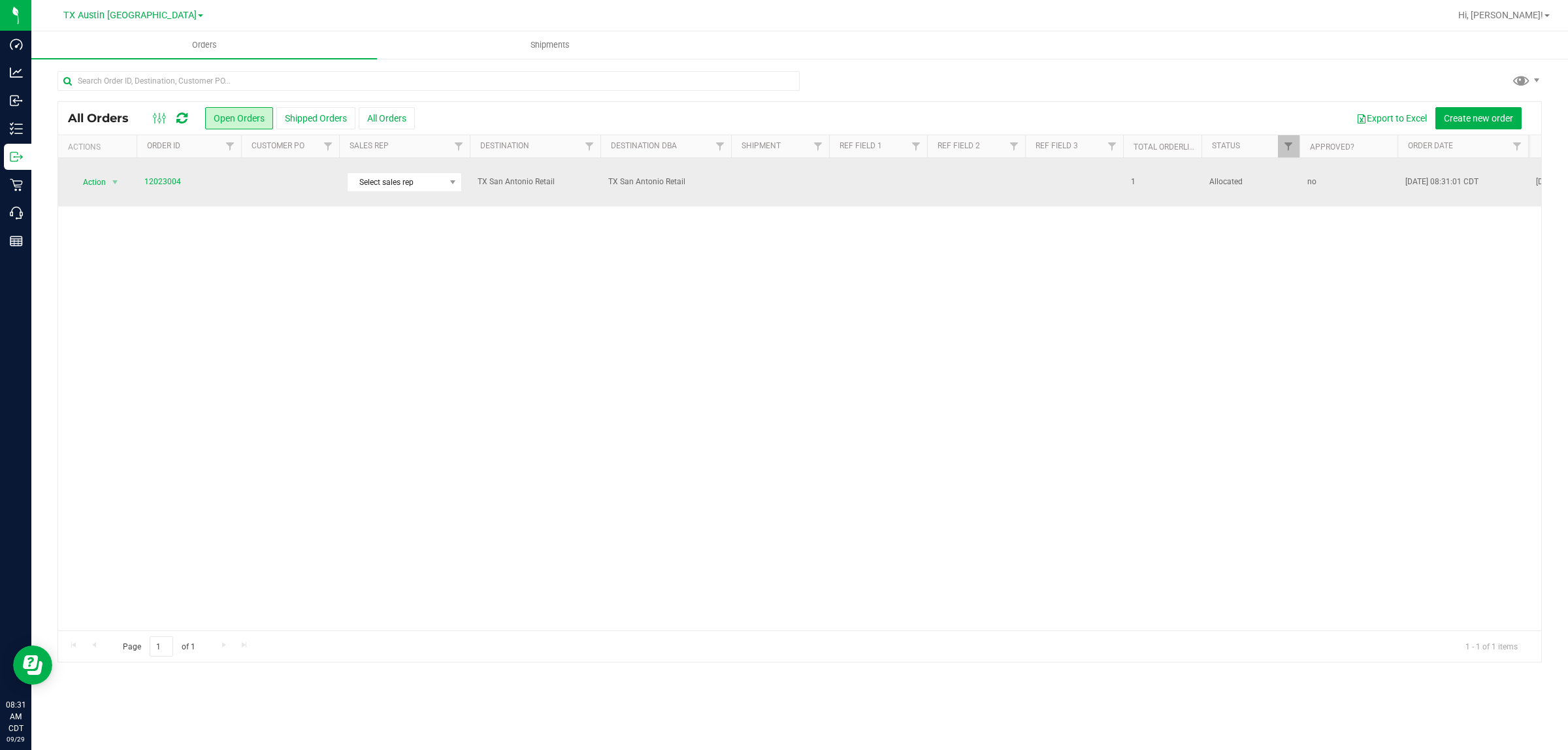
drag, startPoint x: 320, startPoint y: 183, endPoint x: 317, endPoint y: 178, distance: 5.8
click at [317, 178] on td at bounding box center [290, 182] width 98 height 48
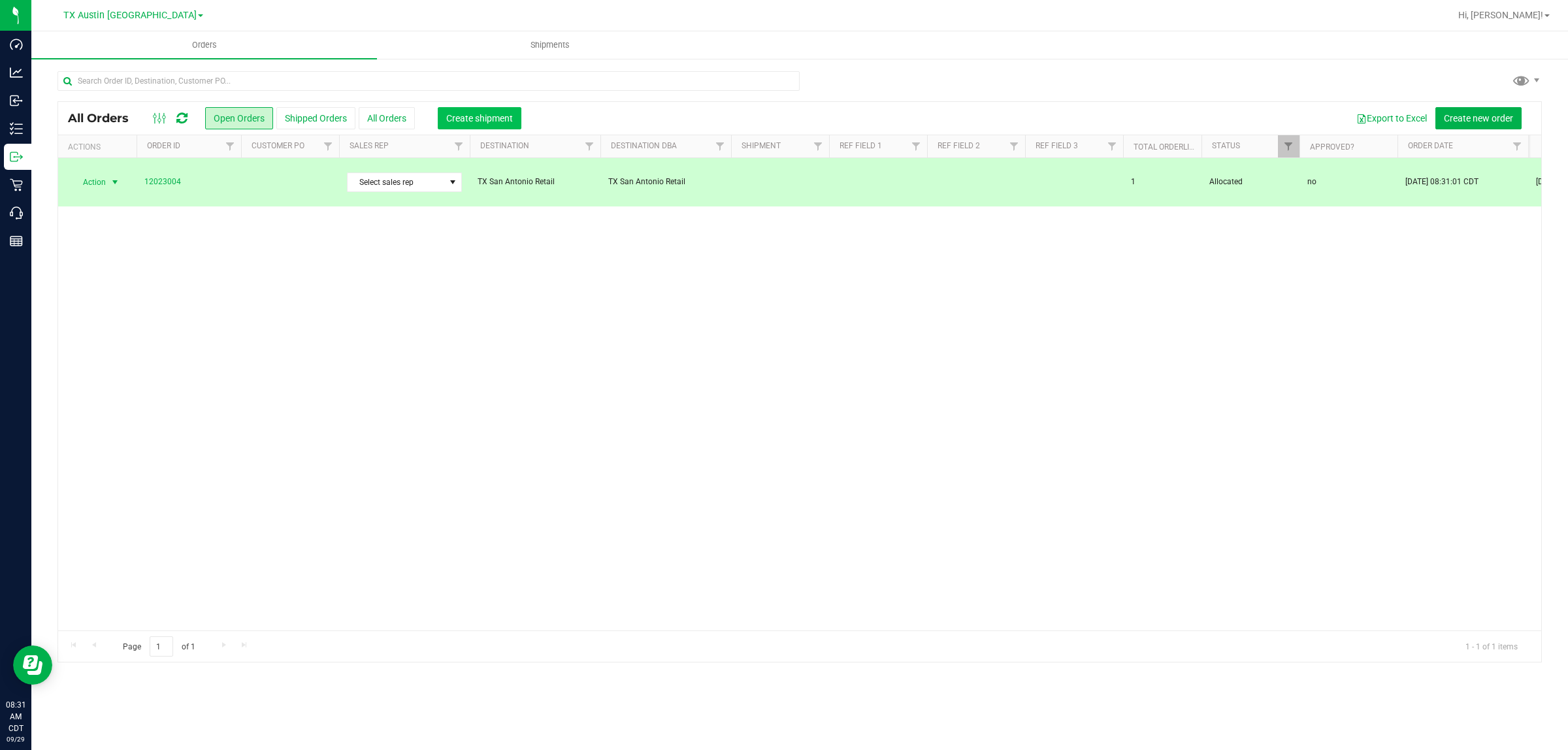
click at [475, 119] on span "Create shipment" at bounding box center [480, 118] width 67 height 11
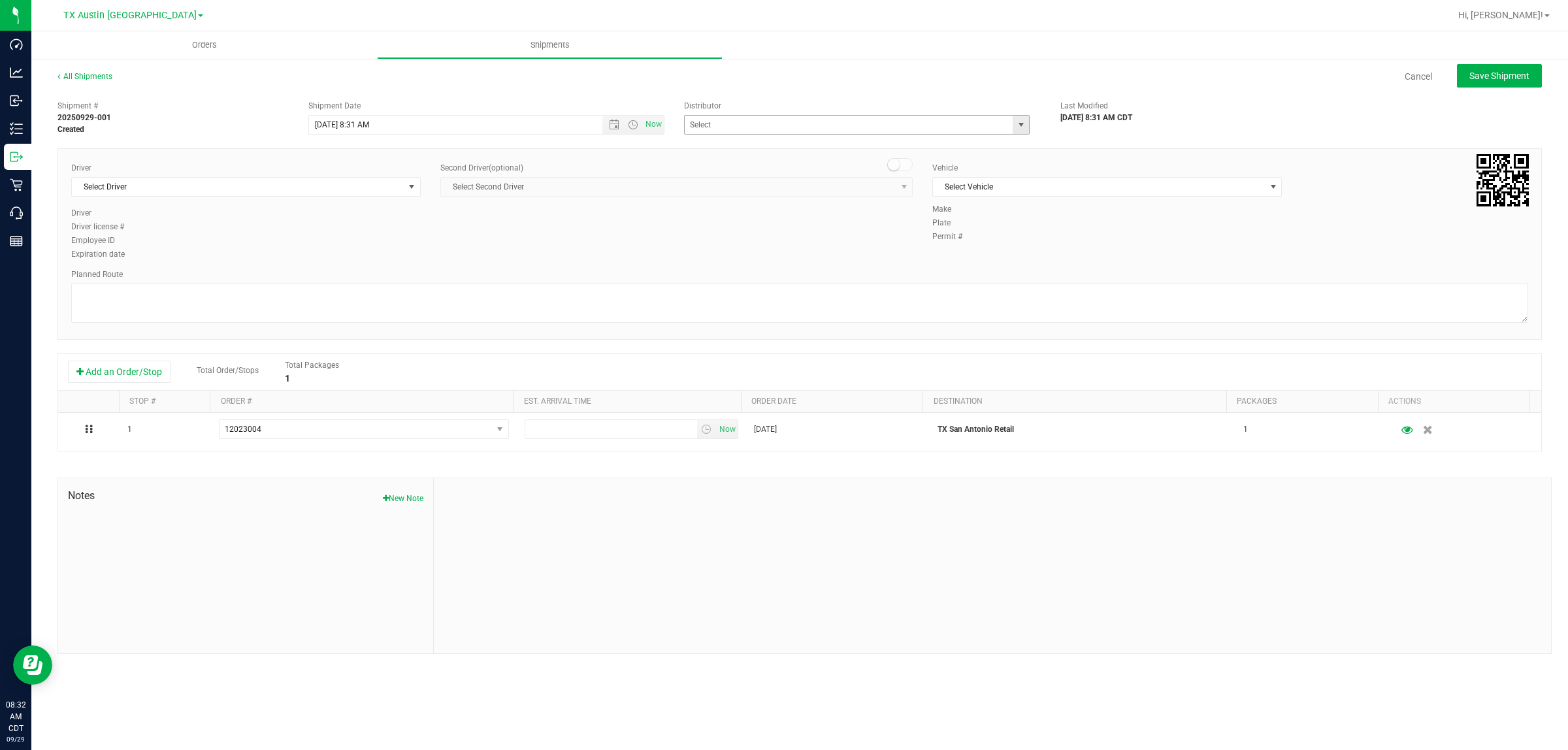
click at [1016, 124] on span "select" at bounding box center [1021, 125] width 11 height 11
click at [792, 147] on li "Austin DC" at bounding box center [856, 146] width 344 height 19
type input "Austin DC"
click at [654, 122] on span "Now" at bounding box center [654, 125] width 22 height 19
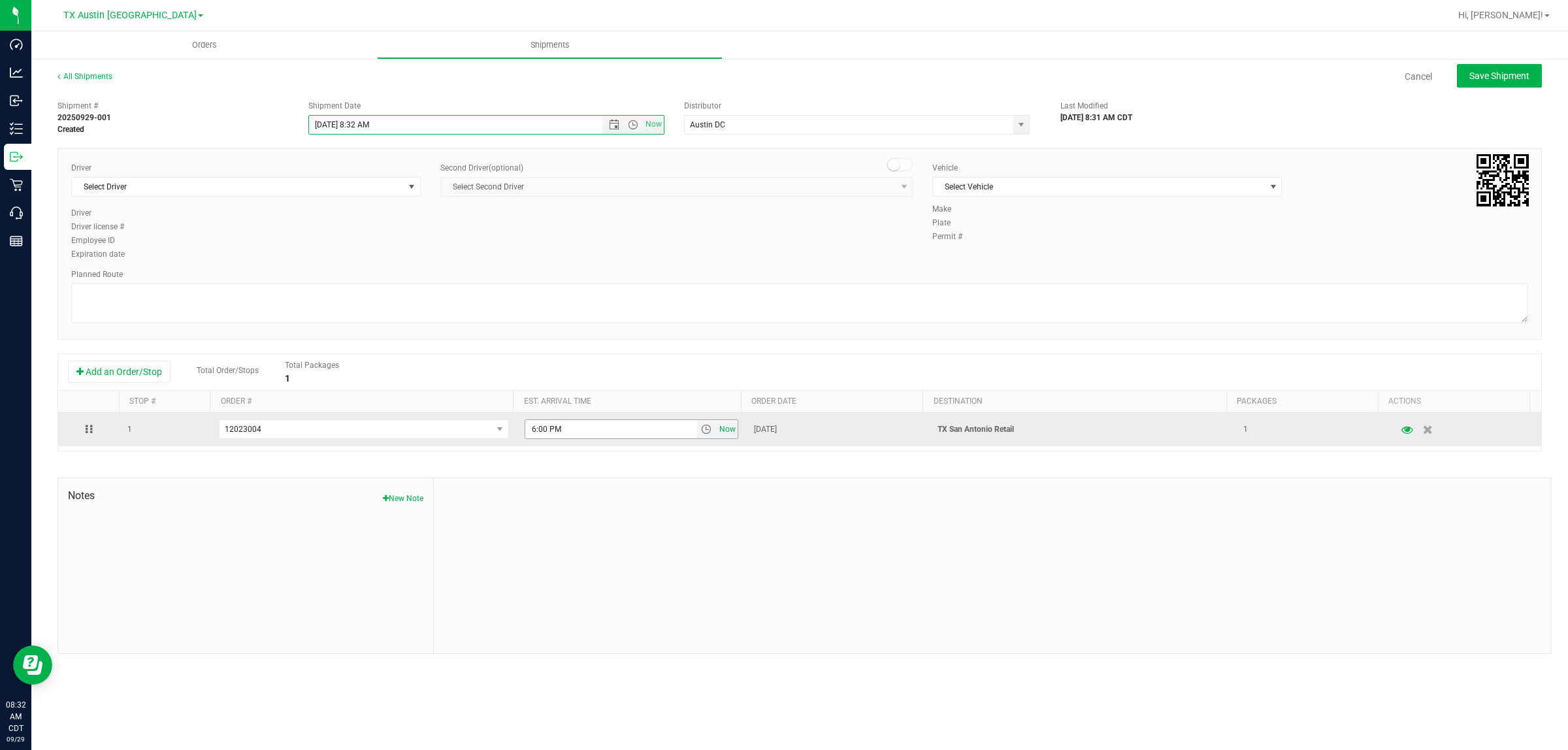
click at [726, 432] on span "Now" at bounding box center [727, 430] width 22 height 19
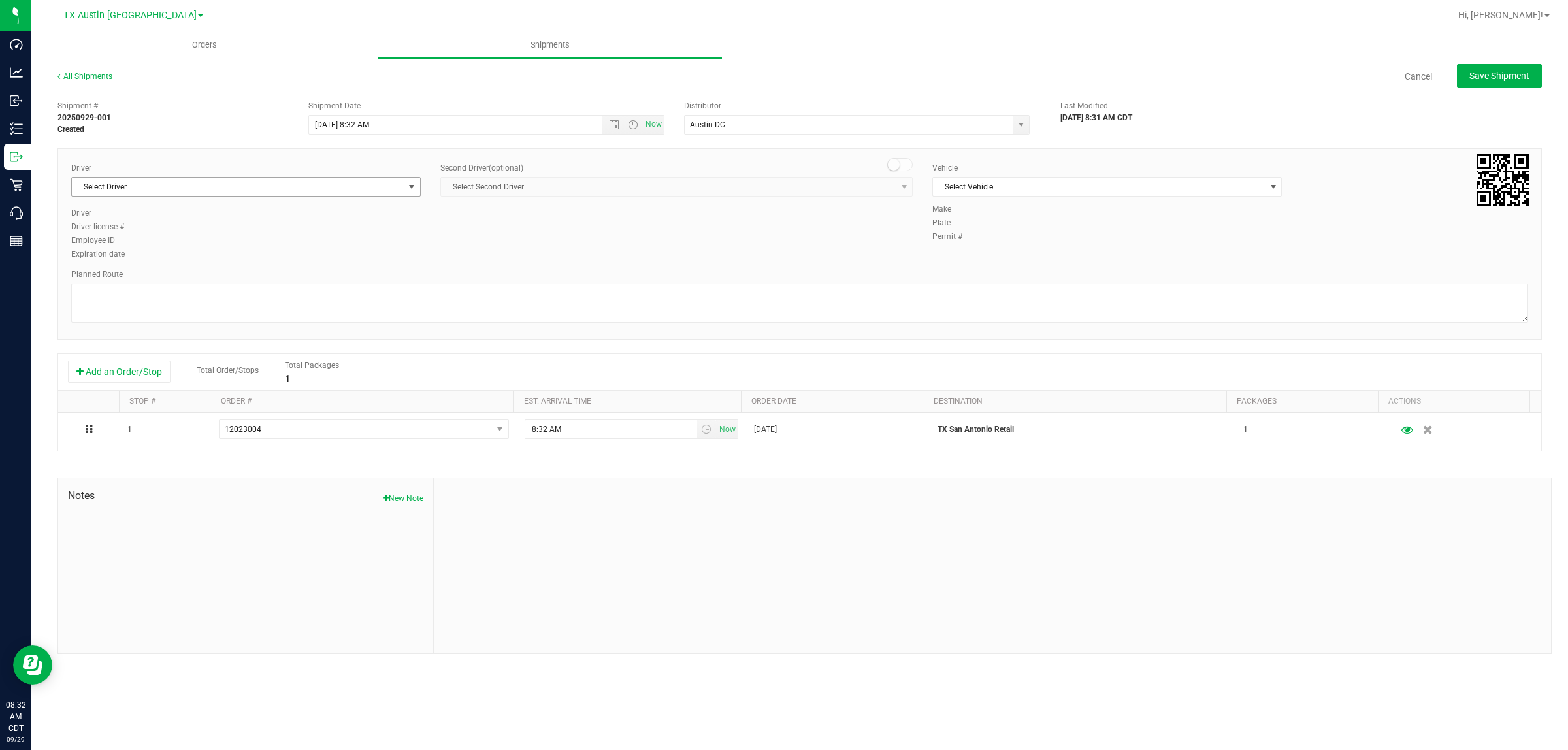
click at [404, 190] on span "select" at bounding box center [412, 187] width 17 height 18
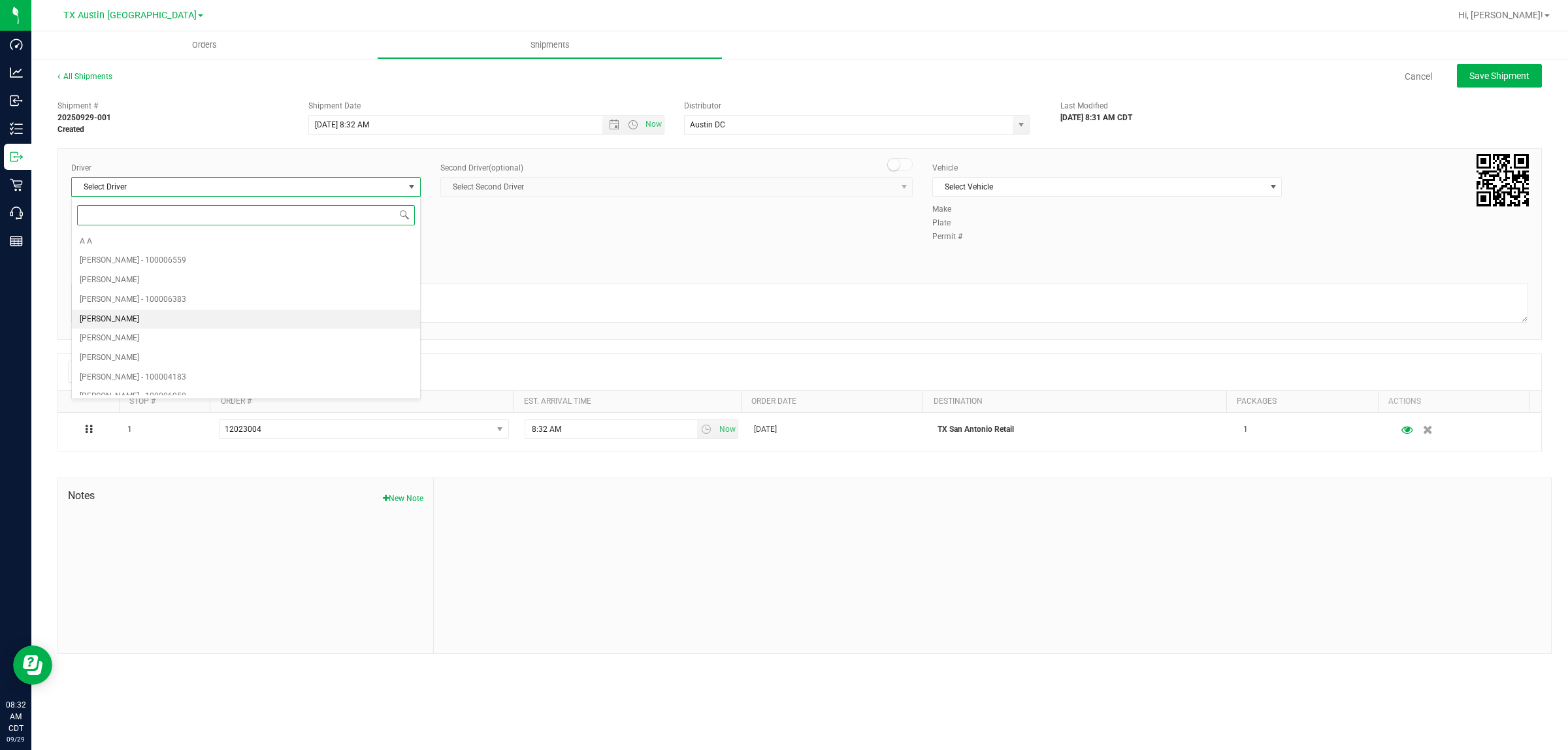
click at [138, 320] on li "[PERSON_NAME]" at bounding box center [246, 319] width 348 height 19
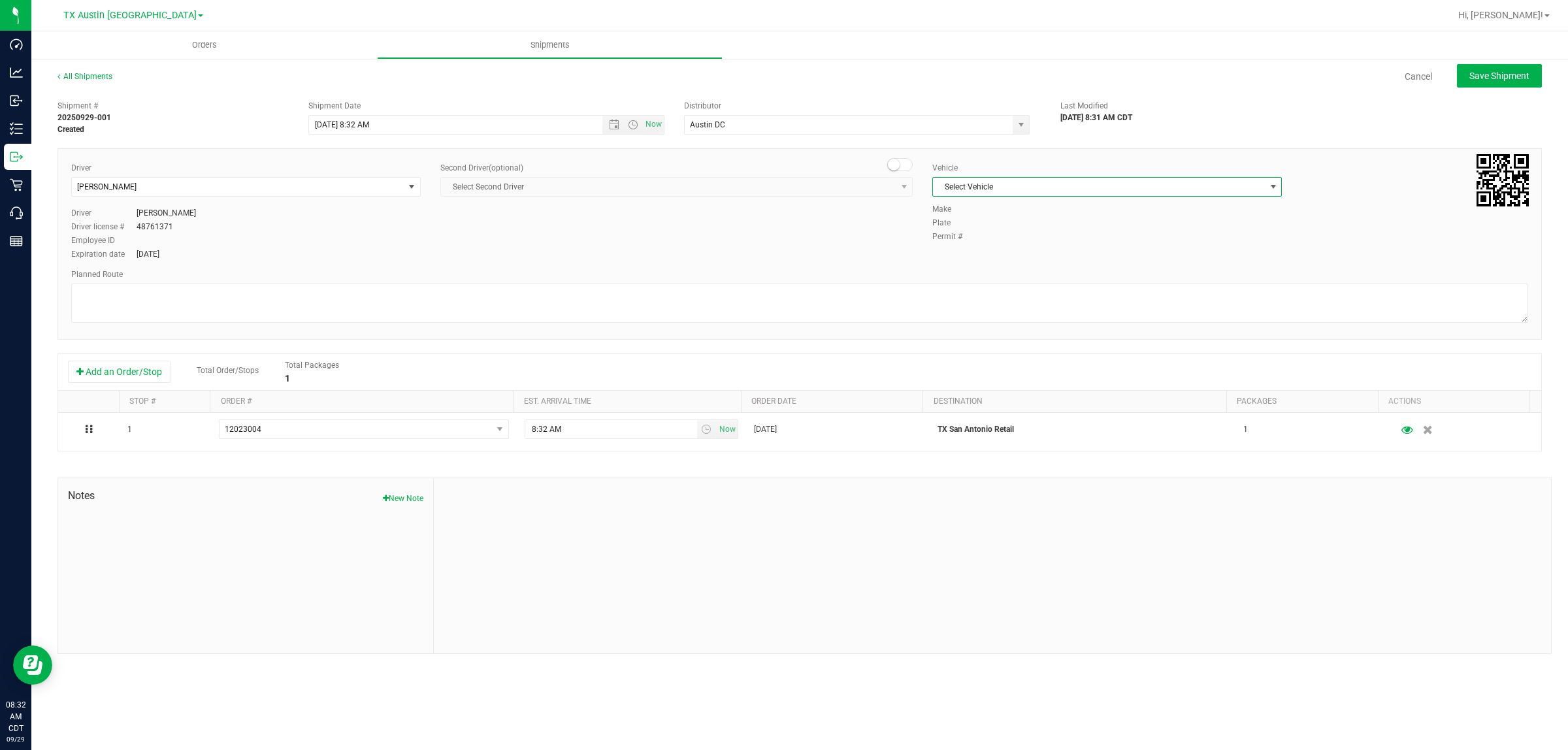
click at [1274, 186] on span "select" at bounding box center [1273, 187] width 11 height 11
click at [1020, 379] on li "NO VEHICLE" at bounding box center [1106, 369] width 348 height 19
click at [1507, 75] on span "Save Shipment" at bounding box center [1500, 75] width 61 height 11
type input "[DATE] 1:32 PM"
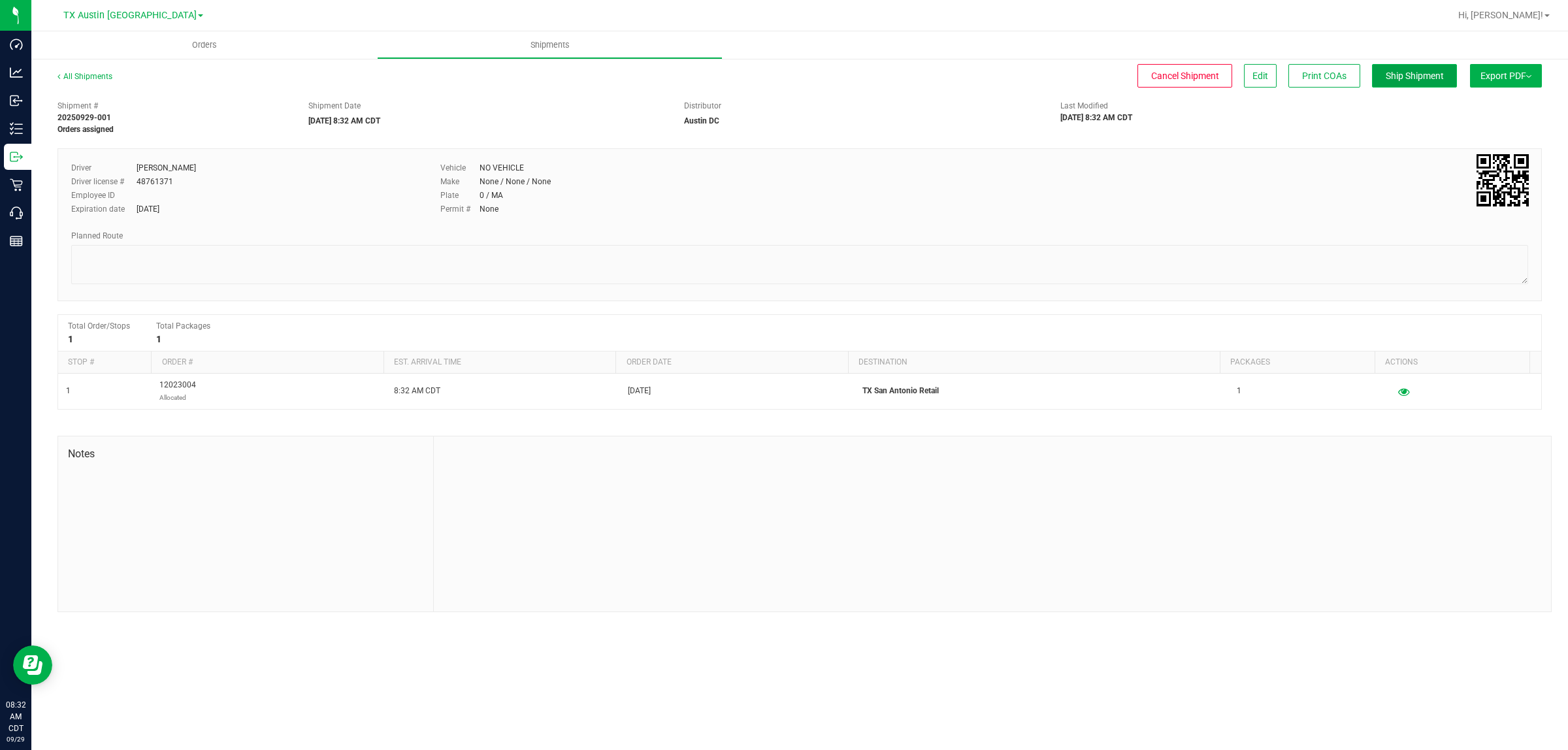
click at [1423, 75] on span "Ship Shipment" at bounding box center [1415, 75] width 58 height 11
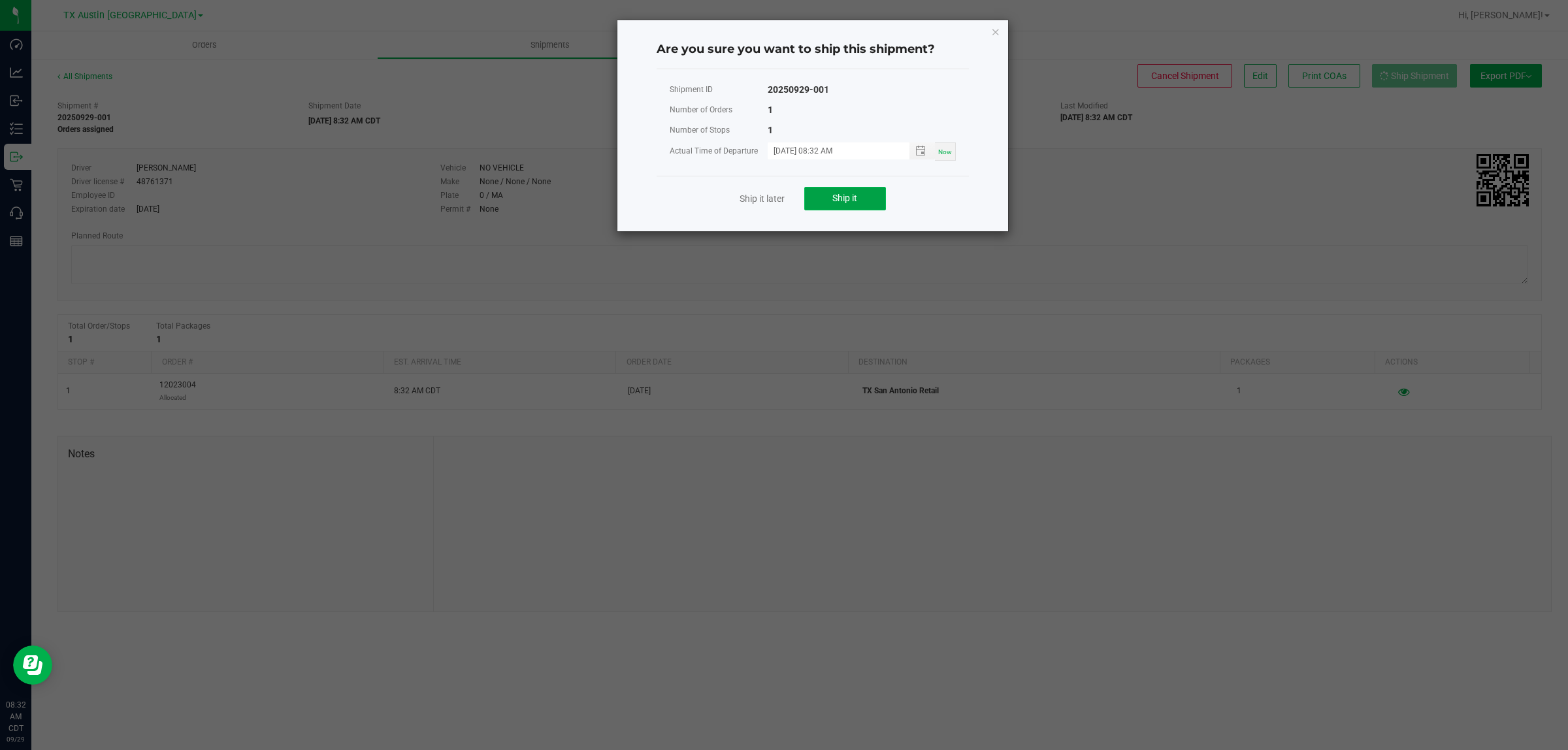
click at [828, 196] on button "Ship it" at bounding box center [845, 198] width 82 height 24
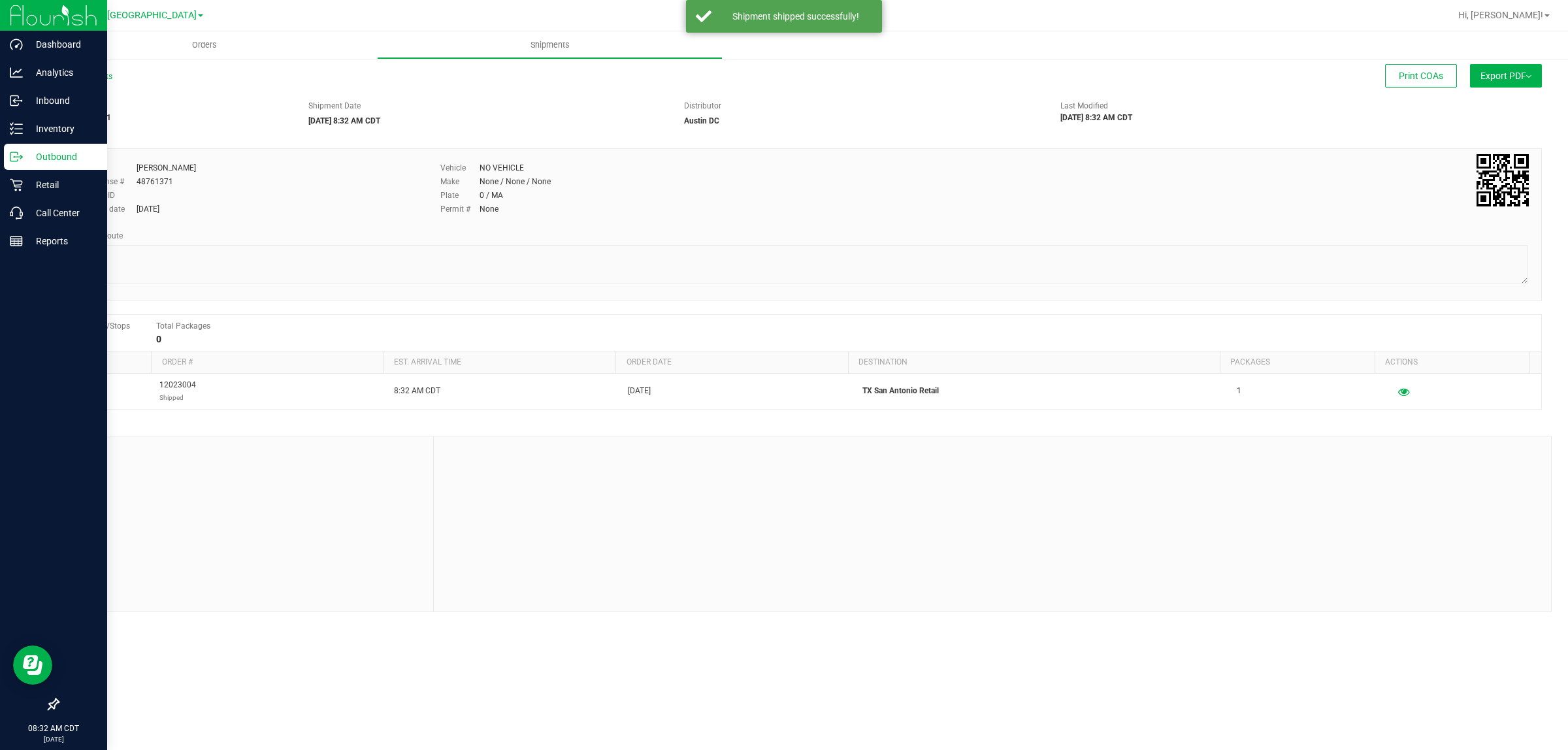
click at [53, 154] on p "Outbound" at bounding box center [61, 157] width 78 height 16
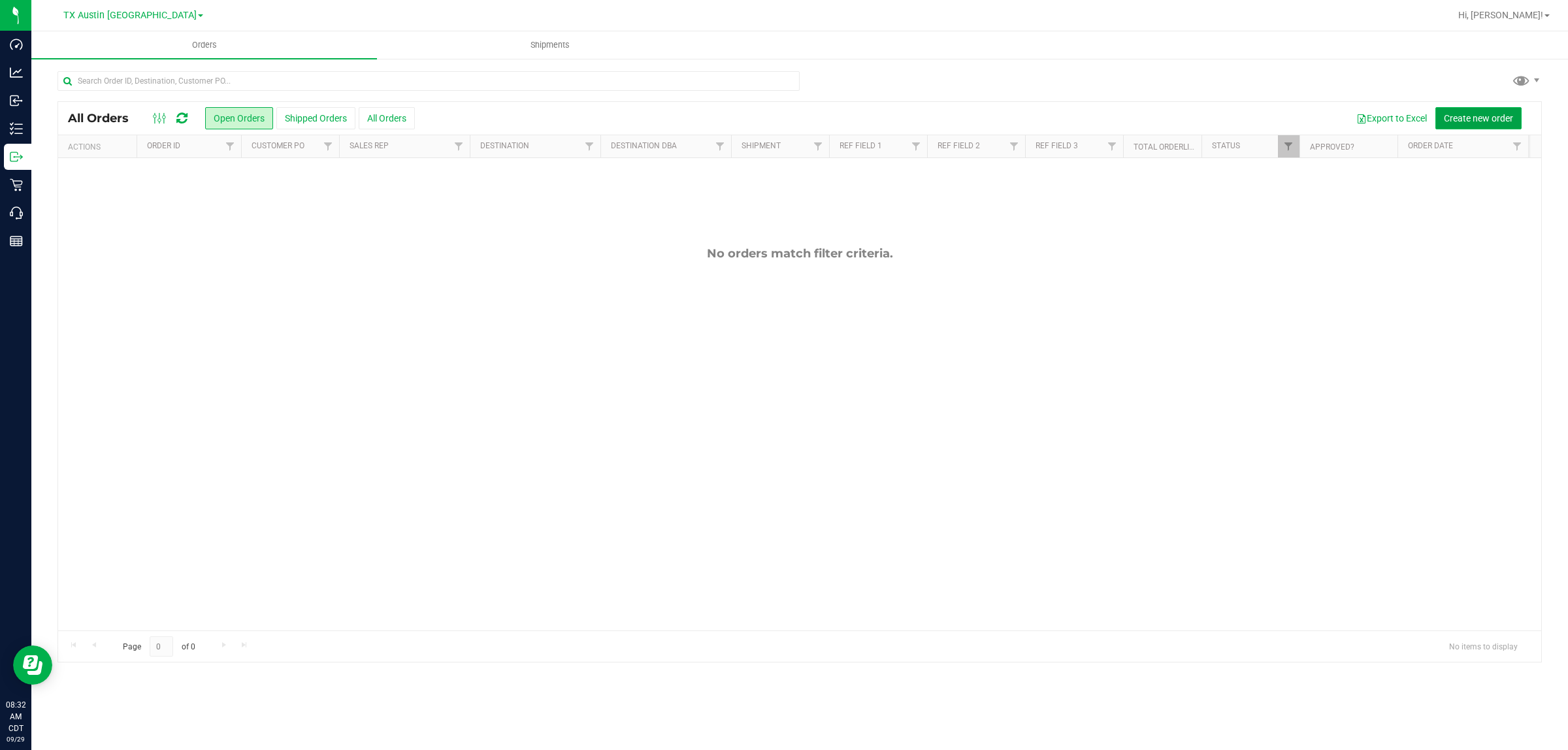
click at [1480, 118] on span "Create new order" at bounding box center [1479, 118] width 69 height 11
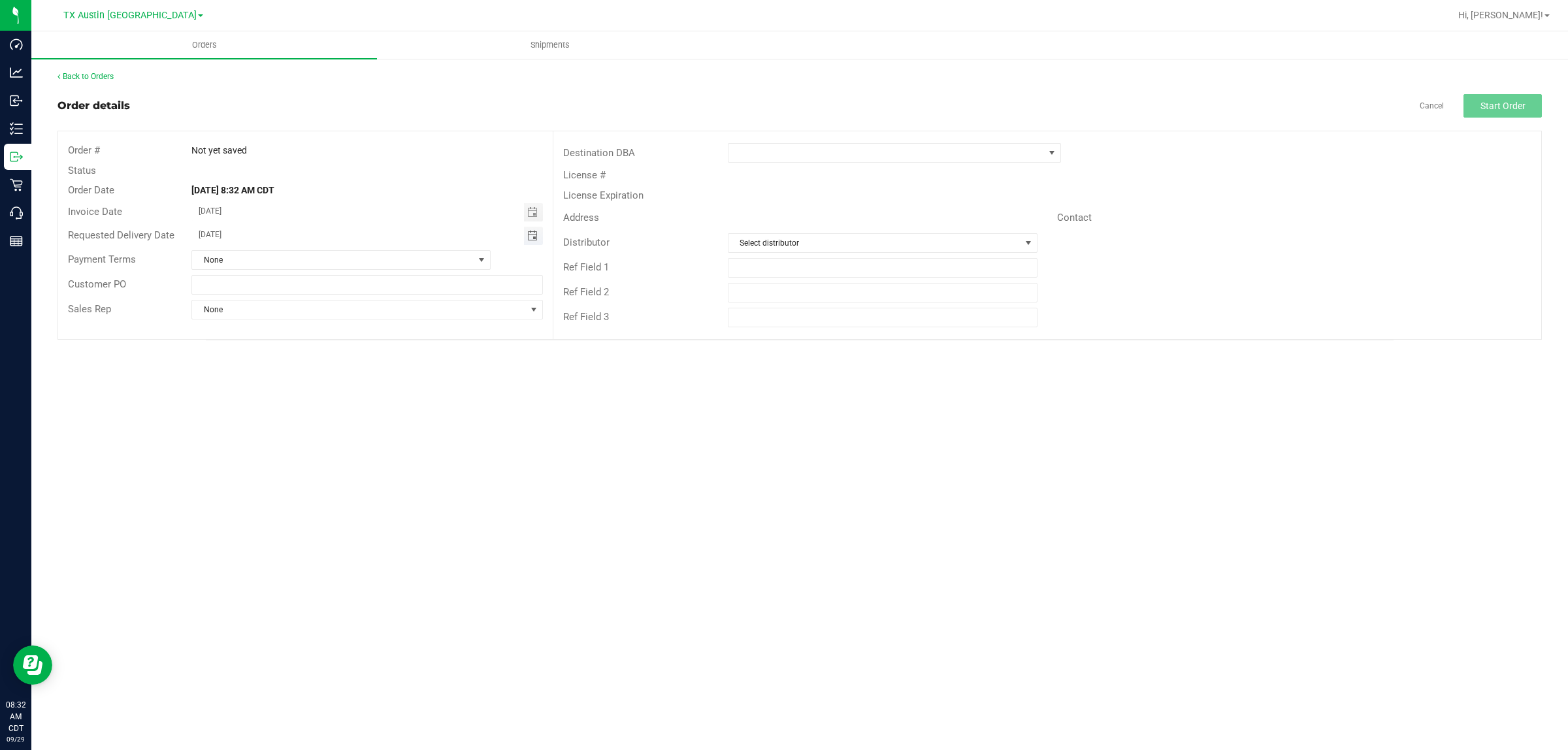
click at [533, 234] on span "Toggle calendar" at bounding box center [533, 236] width 11 height 11
click at [272, 382] on span "29" at bounding box center [270, 383] width 19 height 20
type input "[DATE]"
click at [1050, 151] on span at bounding box center [1052, 153] width 11 height 11
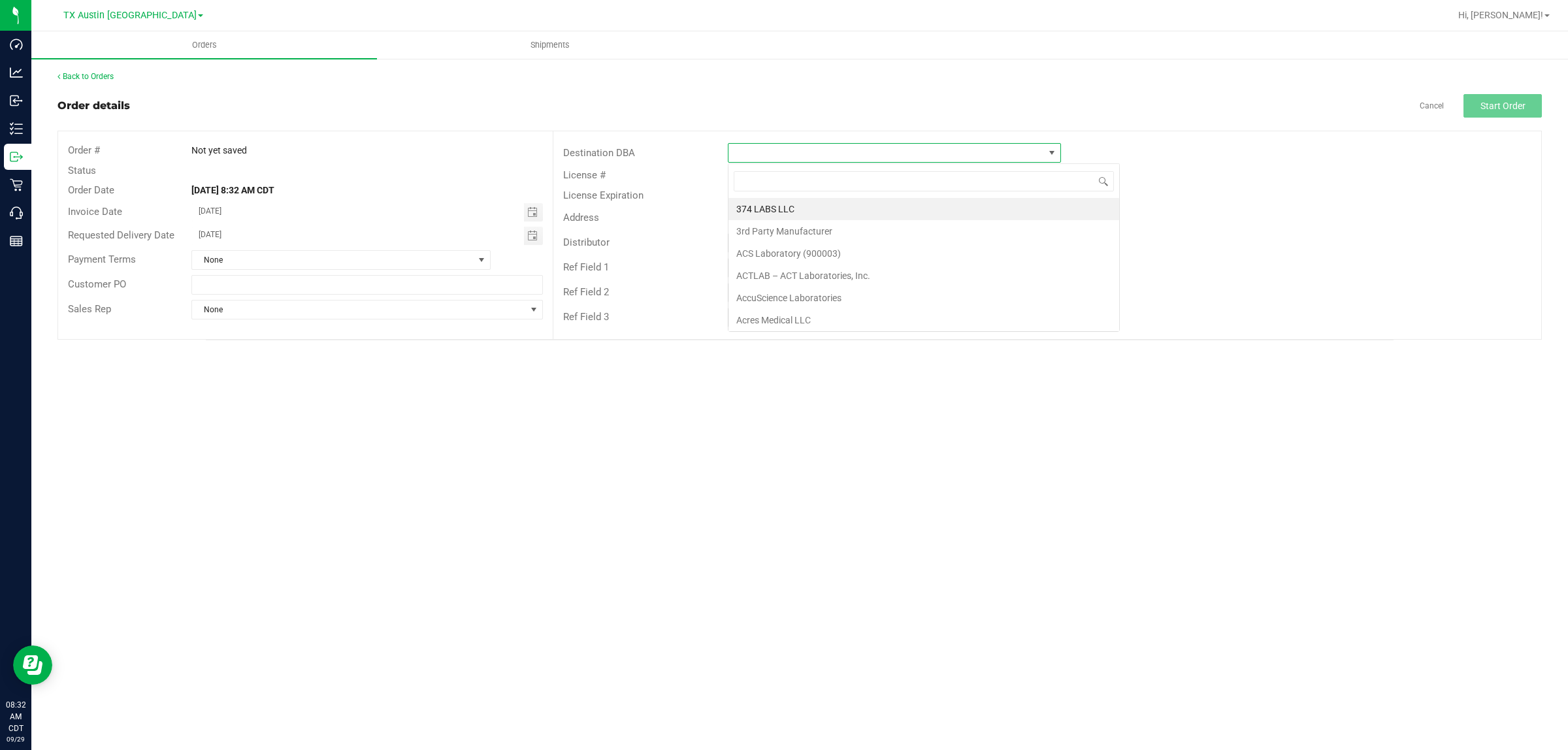
scroll to position [20, 333]
type input "tx"
click at [796, 210] on li "TX Plano Retail" at bounding box center [894, 209] width 332 height 22
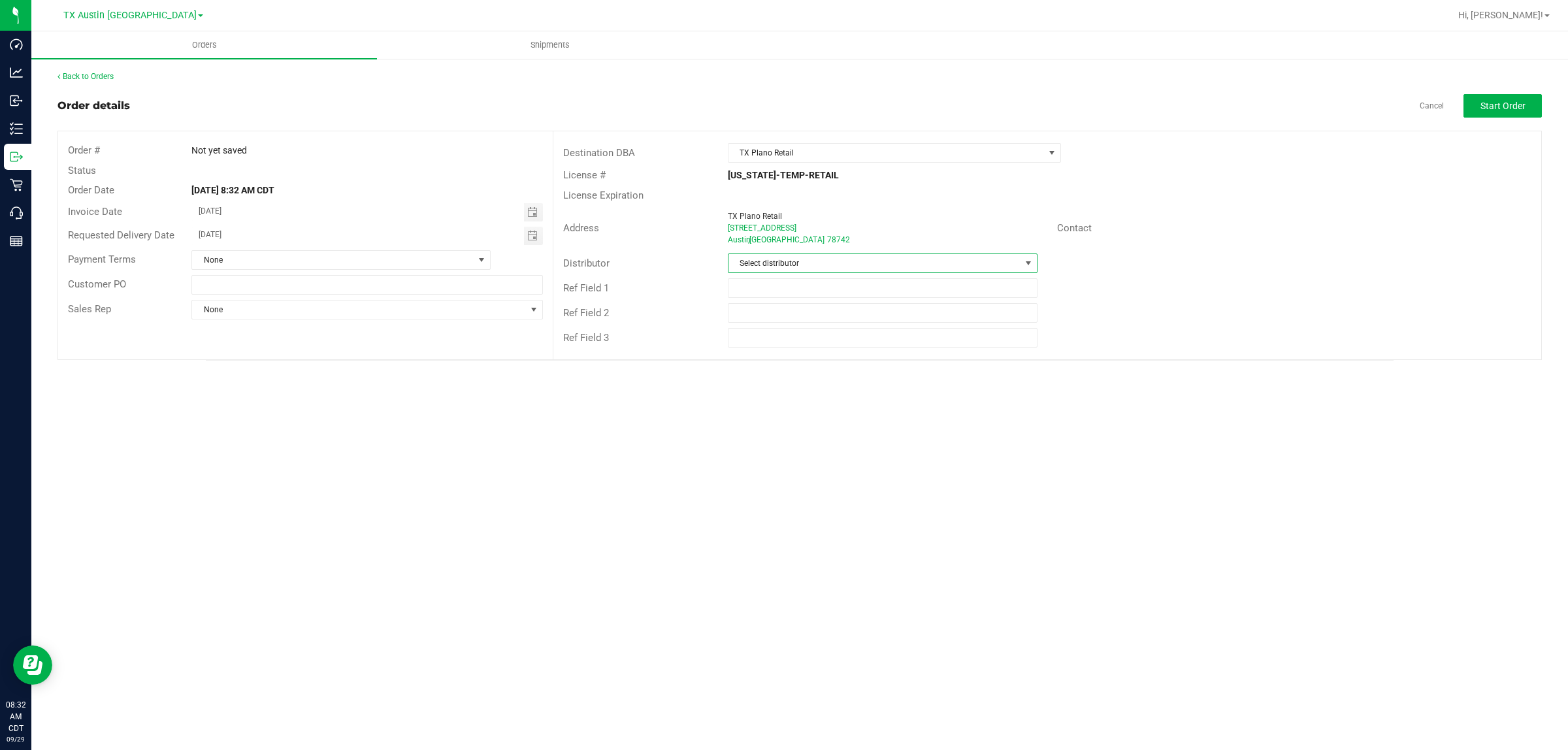
click at [1027, 265] on span at bounding box center [1028, 263] width 11 height 11
type input "aus"
drag, startPoint x: 818, startPoint y: 322, endPoint x: 919, endPoint y: 309, distance: 101.8
click at [819, 322] on li "Austin DC" at bounding box center [883, 319] width 309 height 22
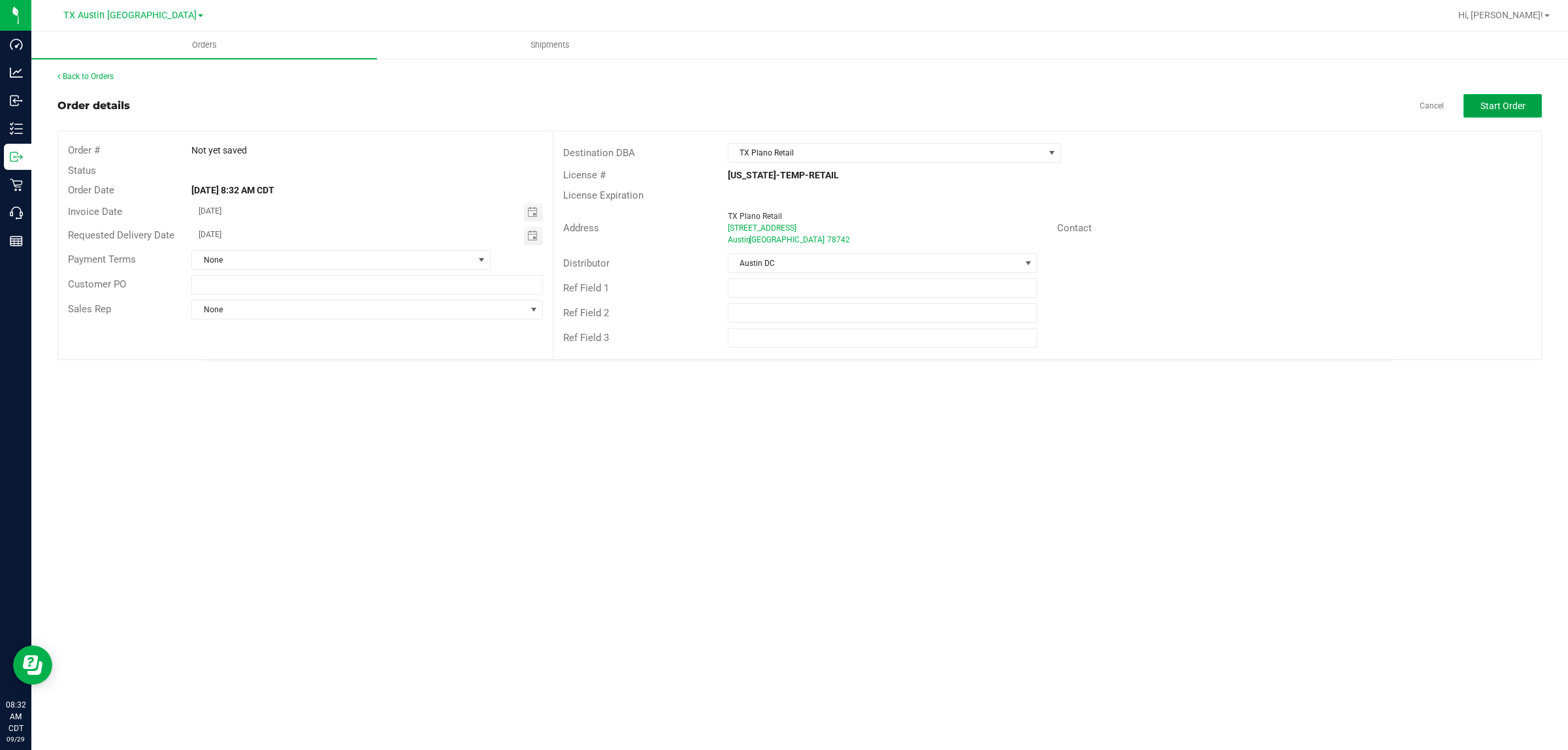
click at [1498, 109] on span "Start Order" at bounding box center [1503, 106] width 45 height 11
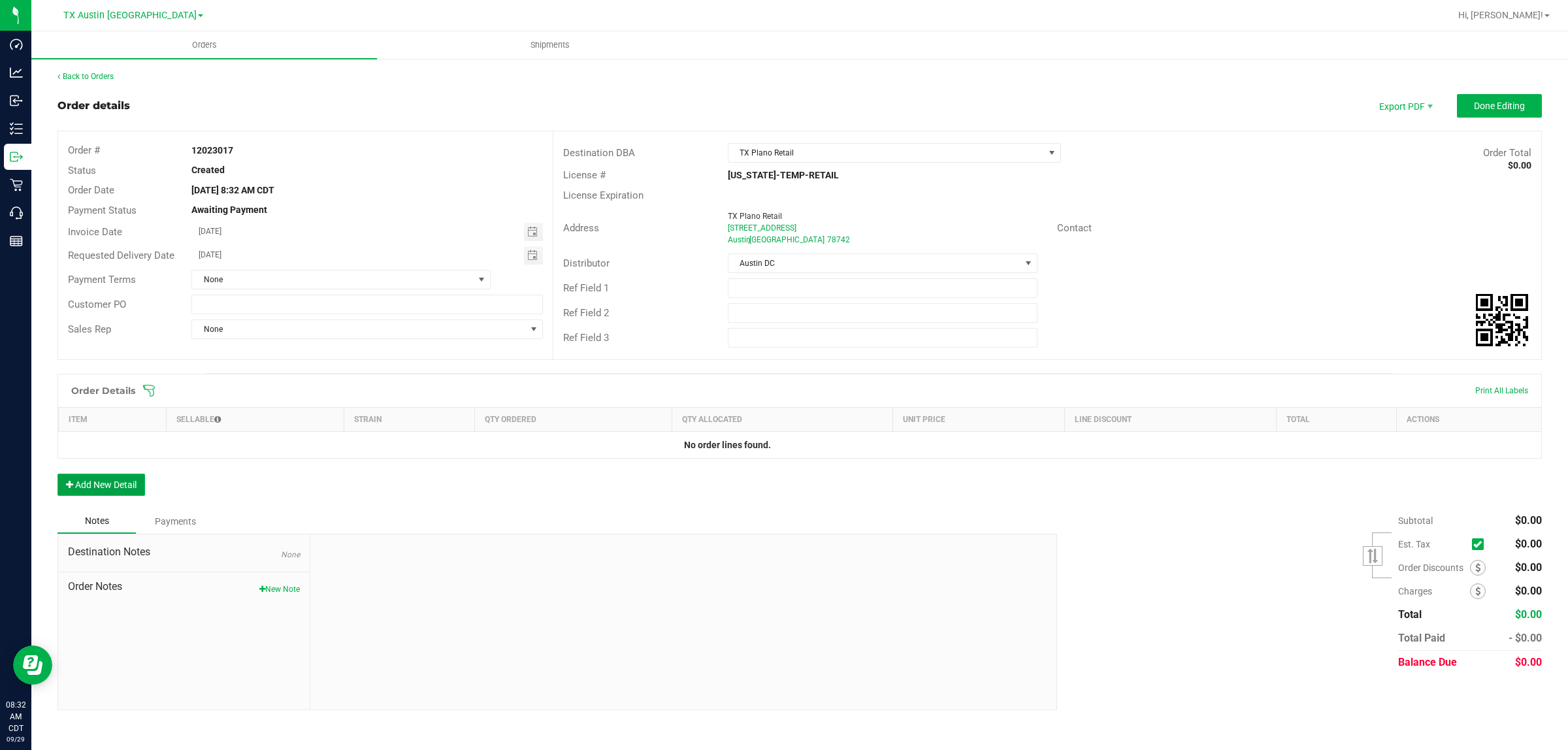
click at [121, 488] on button "Add New Detail" at bounding box center [102, 484] width 88 height 22
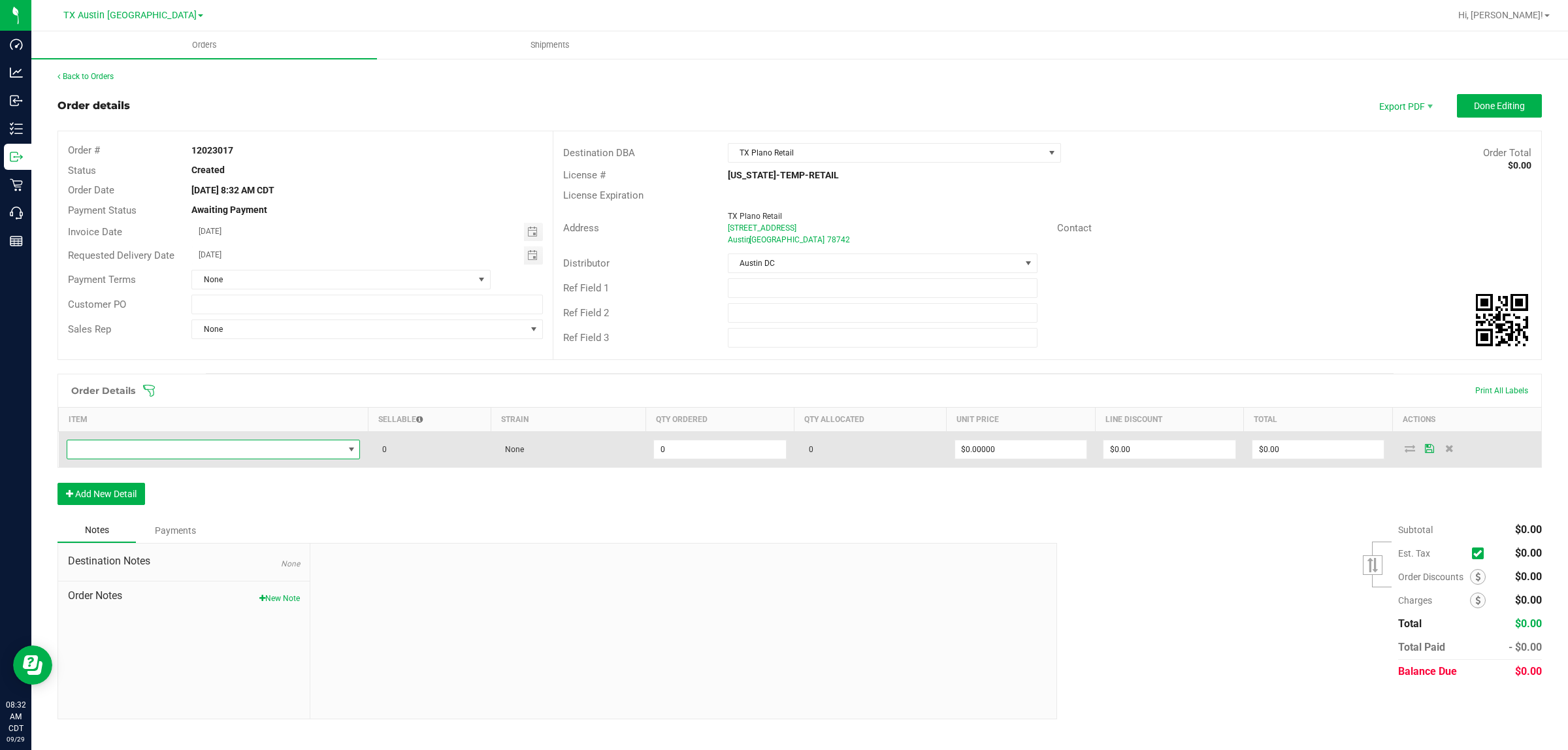
click at [177, 449] on span "NO DATA FOUND" at bounding box center [205, 449] width 276 height 18
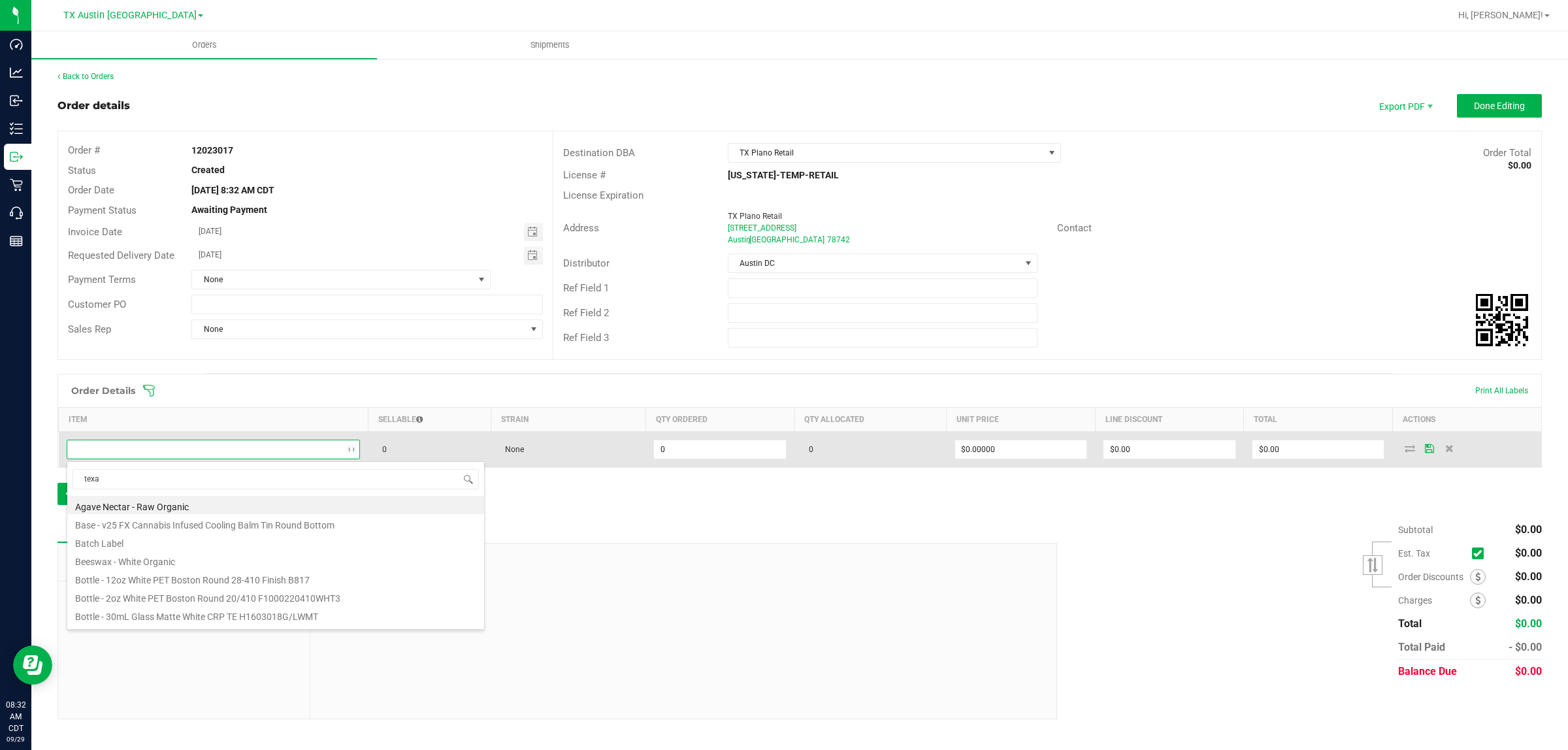
type input "[US_STATE]"
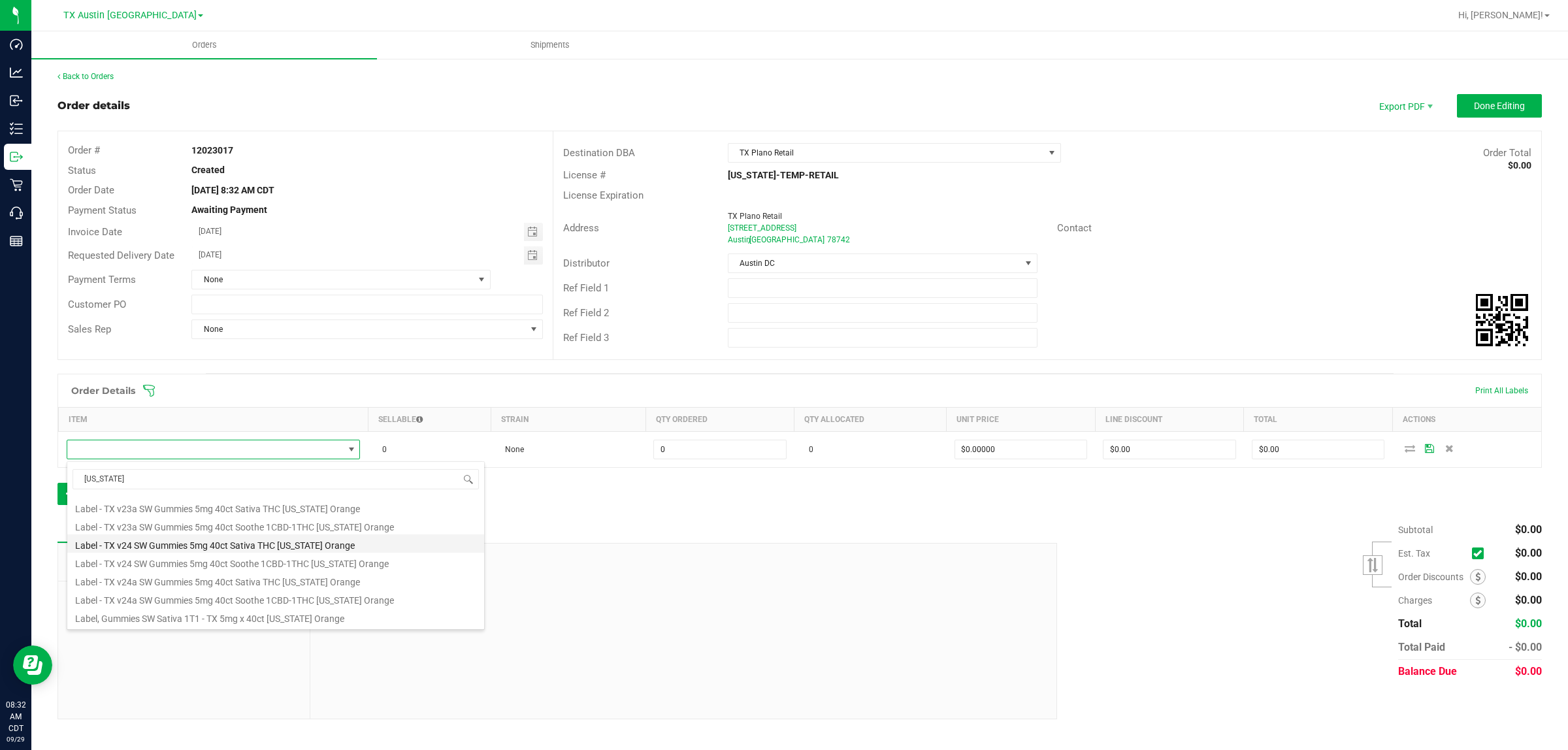
scroll to position [163, 0]
click at [142, 565] on li "TX HT 5mg [US_STATE] Orange Gummies (THC) 40ct" at bounding box center [276, 561] width 417 height 18
type input "0 ea"
type input "$50.00000"
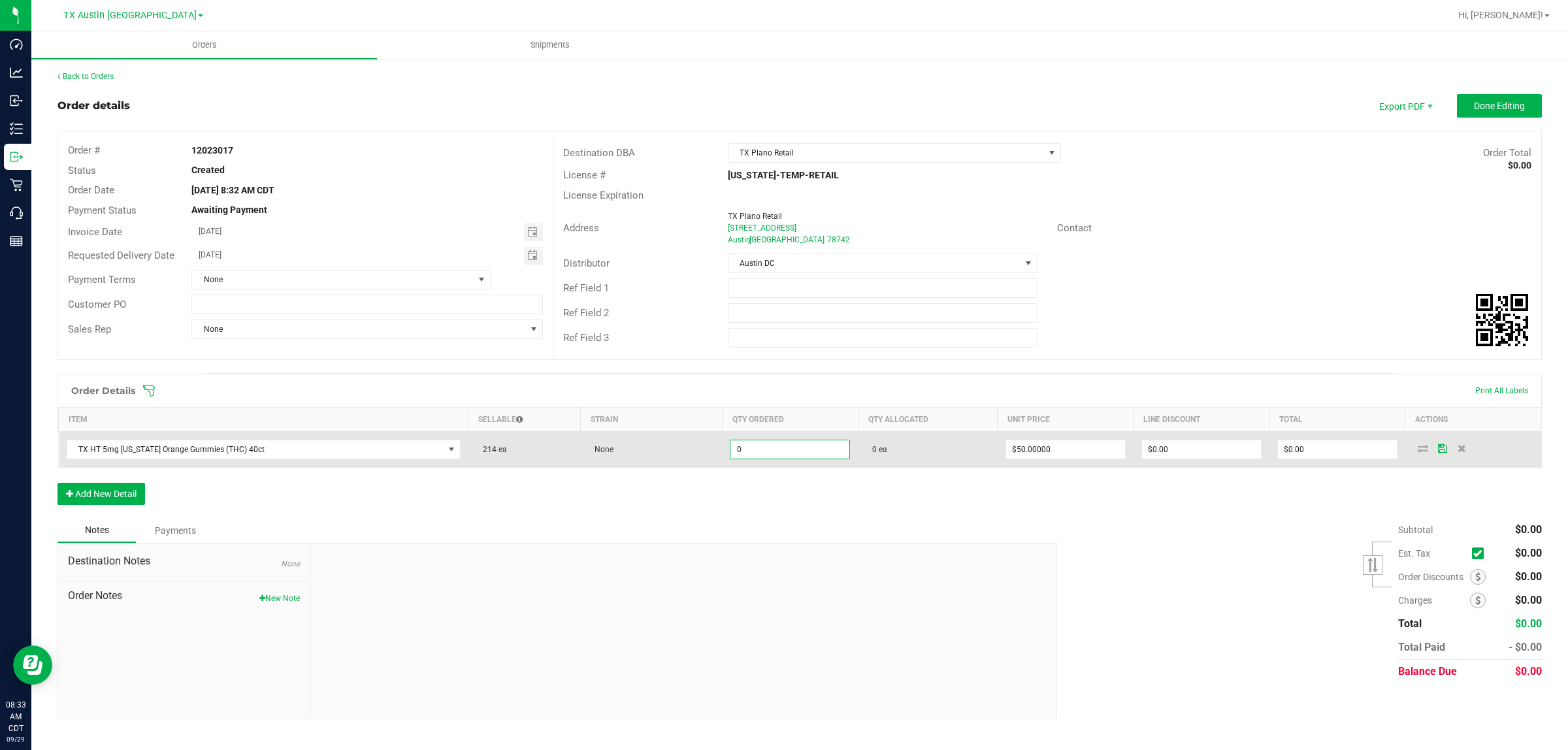
click at [758, 453] on input "0" at bounding box center [791, 449] width 119 height 18
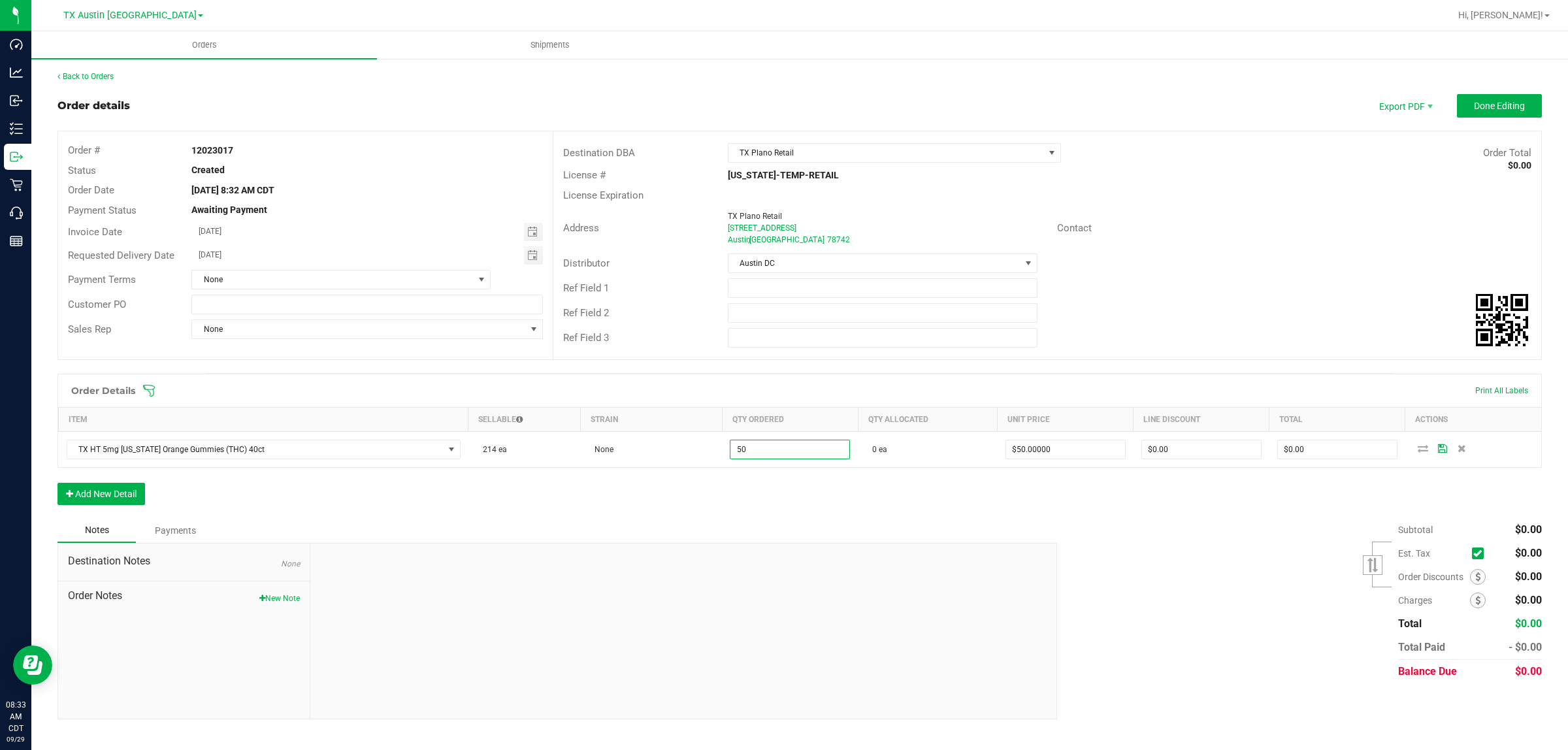
type input "50 ea"
type input "$2,500.00"
click at [1017, 494] on div "Order Details Print All Labels Item Sellable Strain Qty Ordered Qty Allocated U…" at bounding box center [800, 446] width 1485 height 145
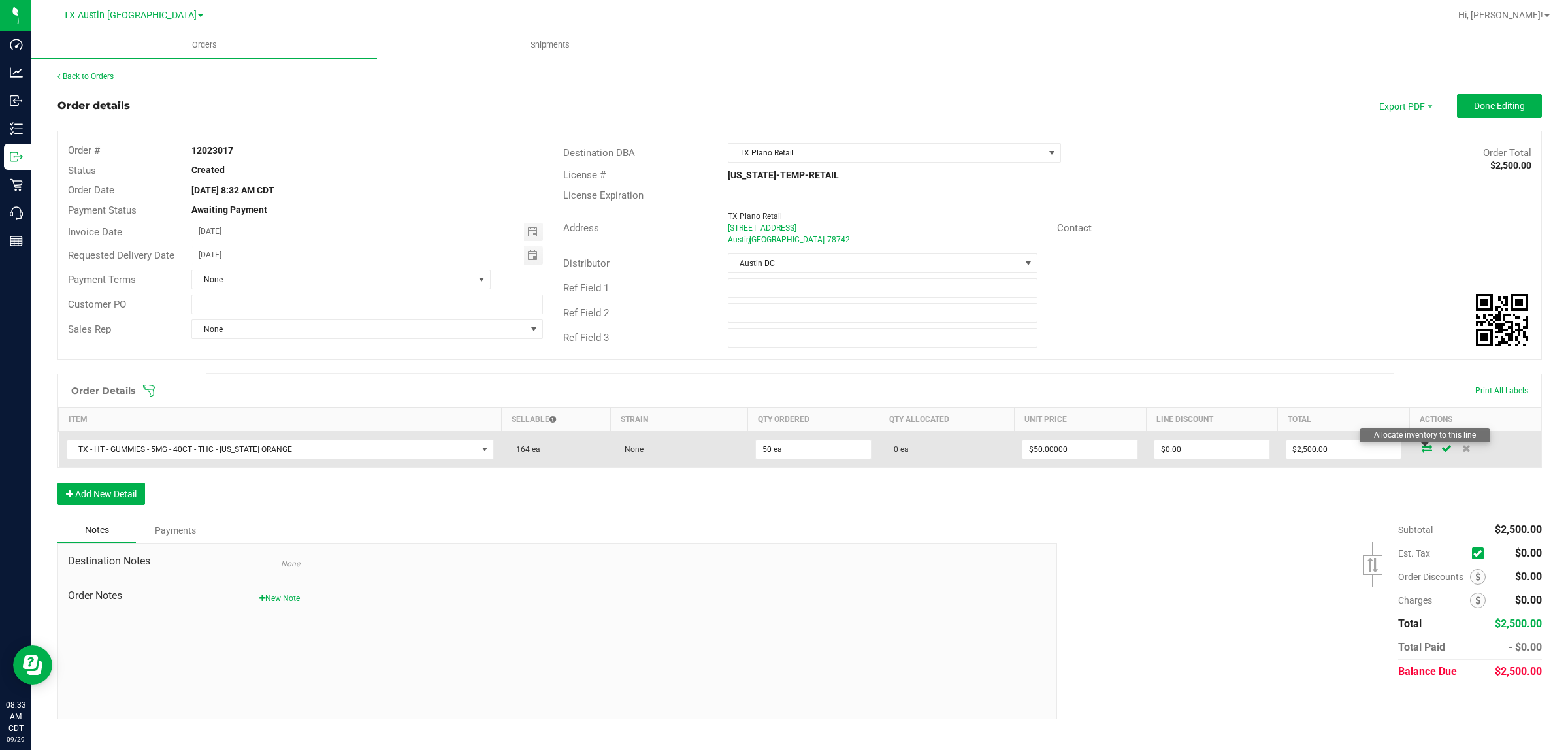
click at [1426, 452] on icon at bounding box center [1427, 447] width 11 height 8
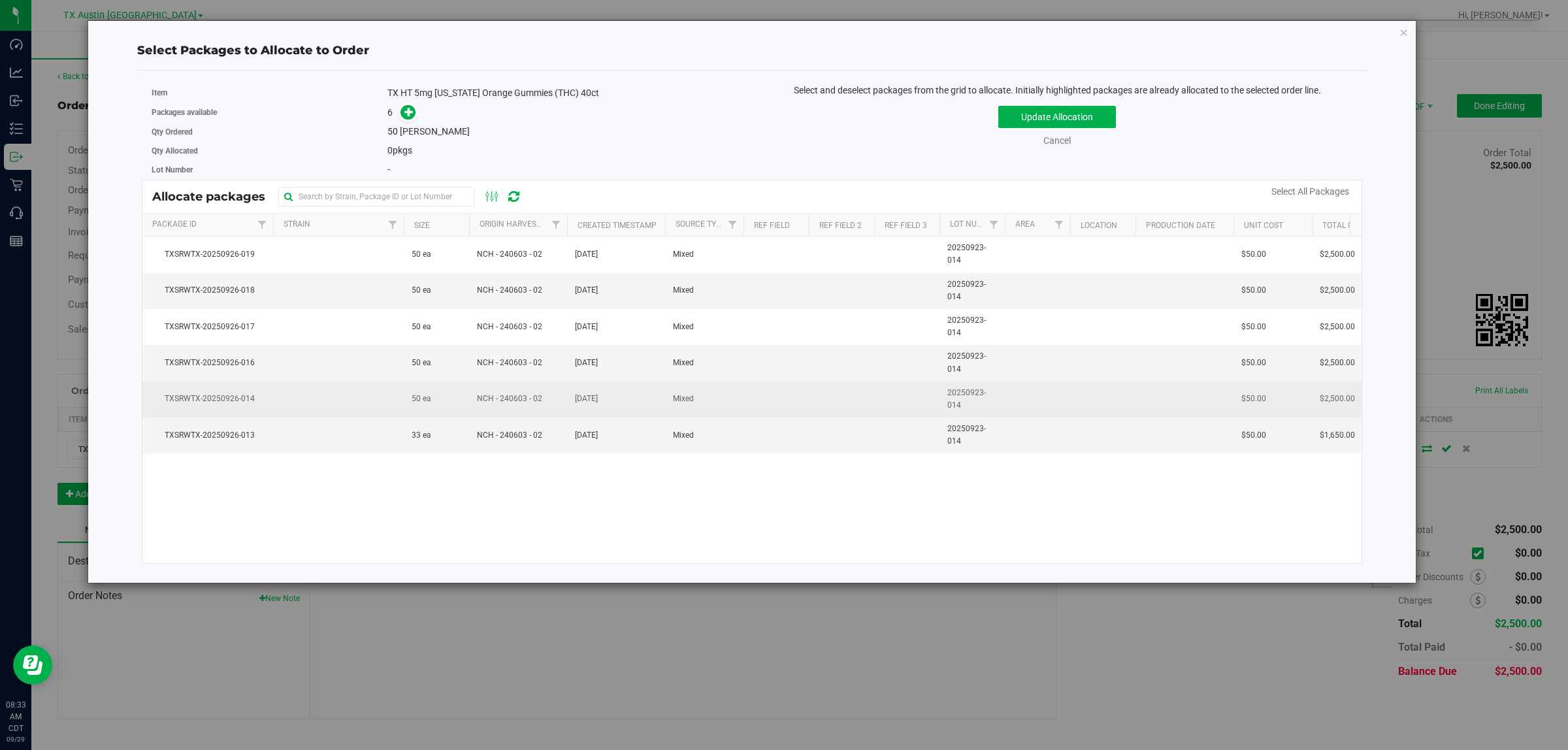
click at [226, 403] on span "TXSRWTX-20250926-014" at bounding box center [207, 399] width 115 height 12
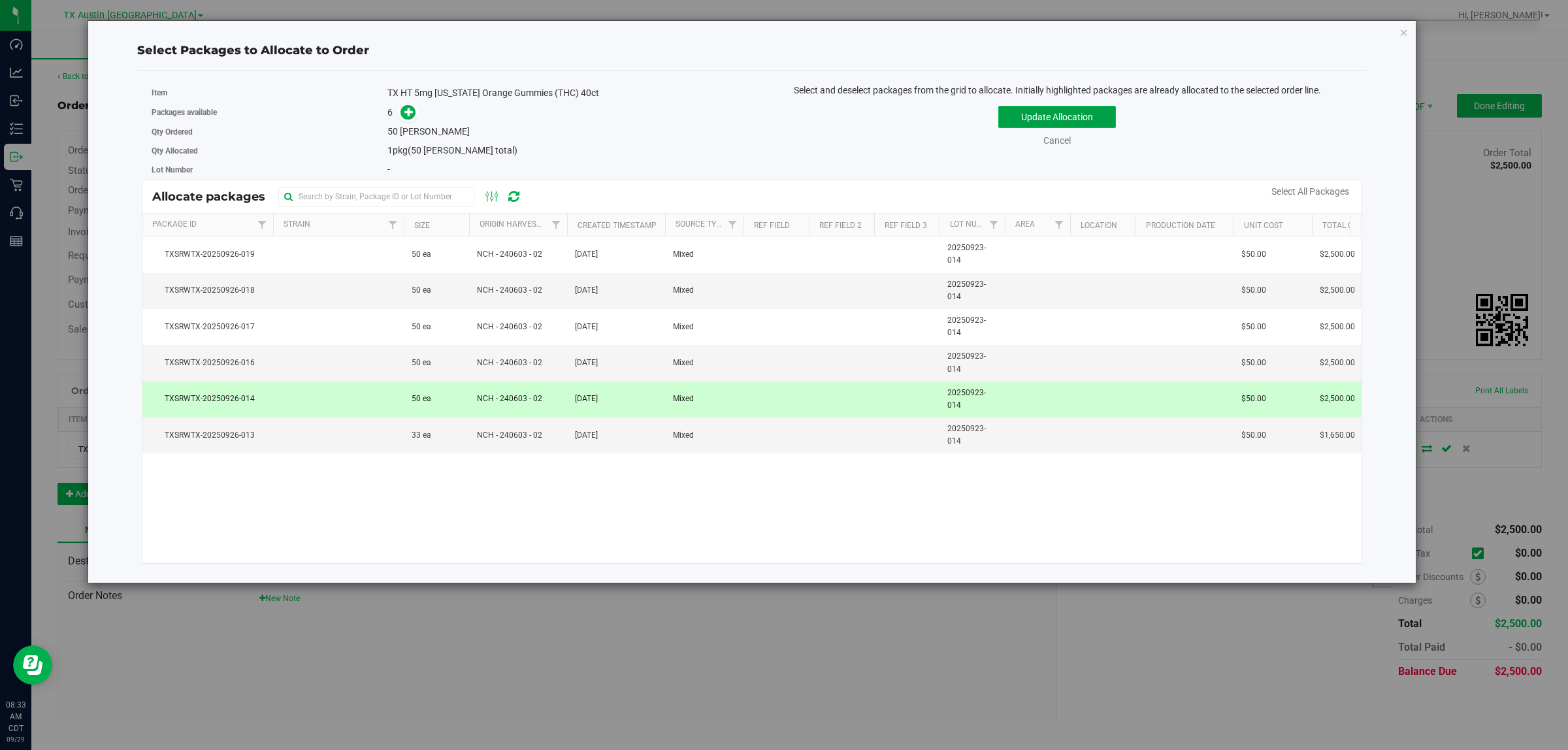
click at [1079, 117] on button "Update Allocation" at bounding box center [1057, 117] width 118 height 22
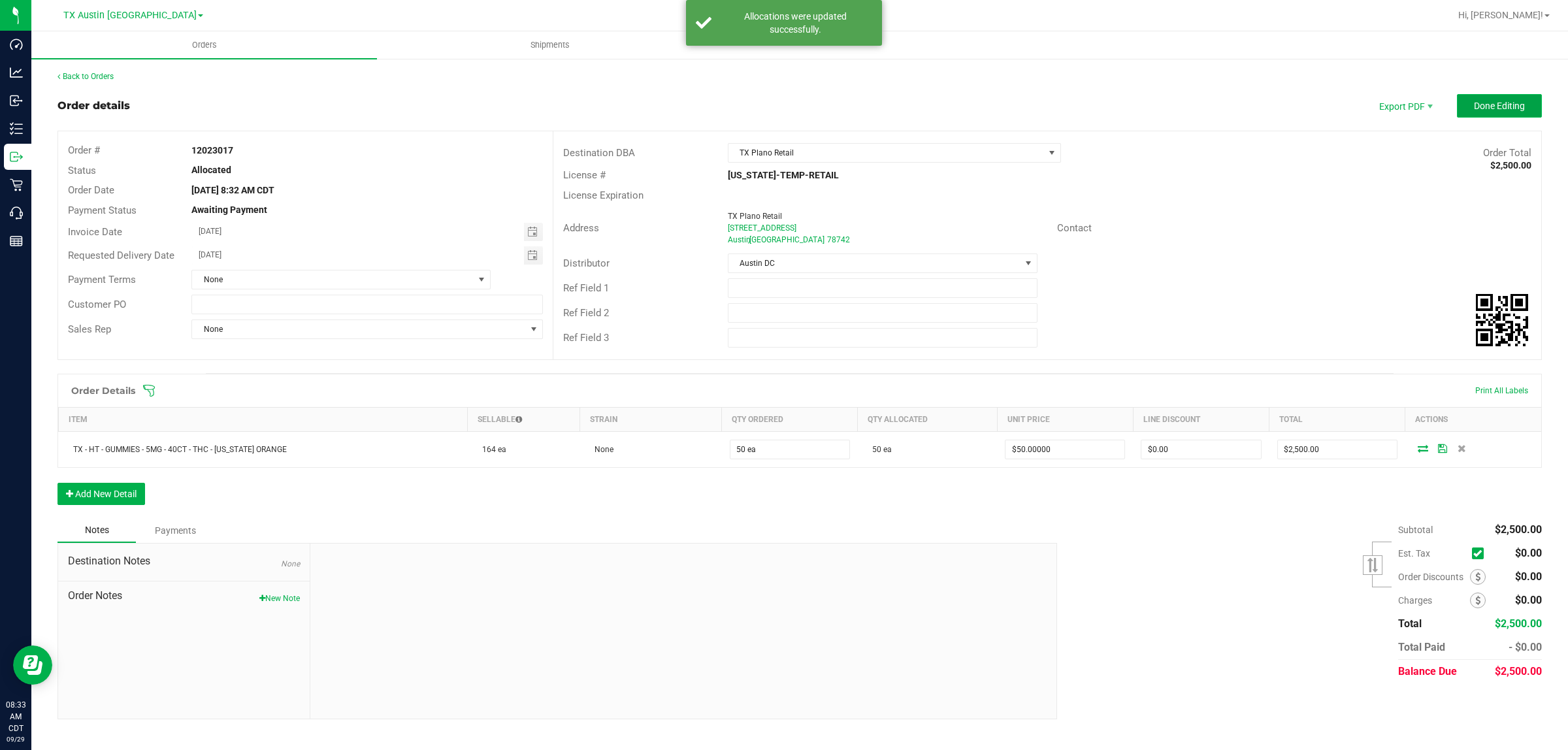
click at [1516, 104] on span "Done Editing" at bounding box center [1500, 106] width 51 height 11
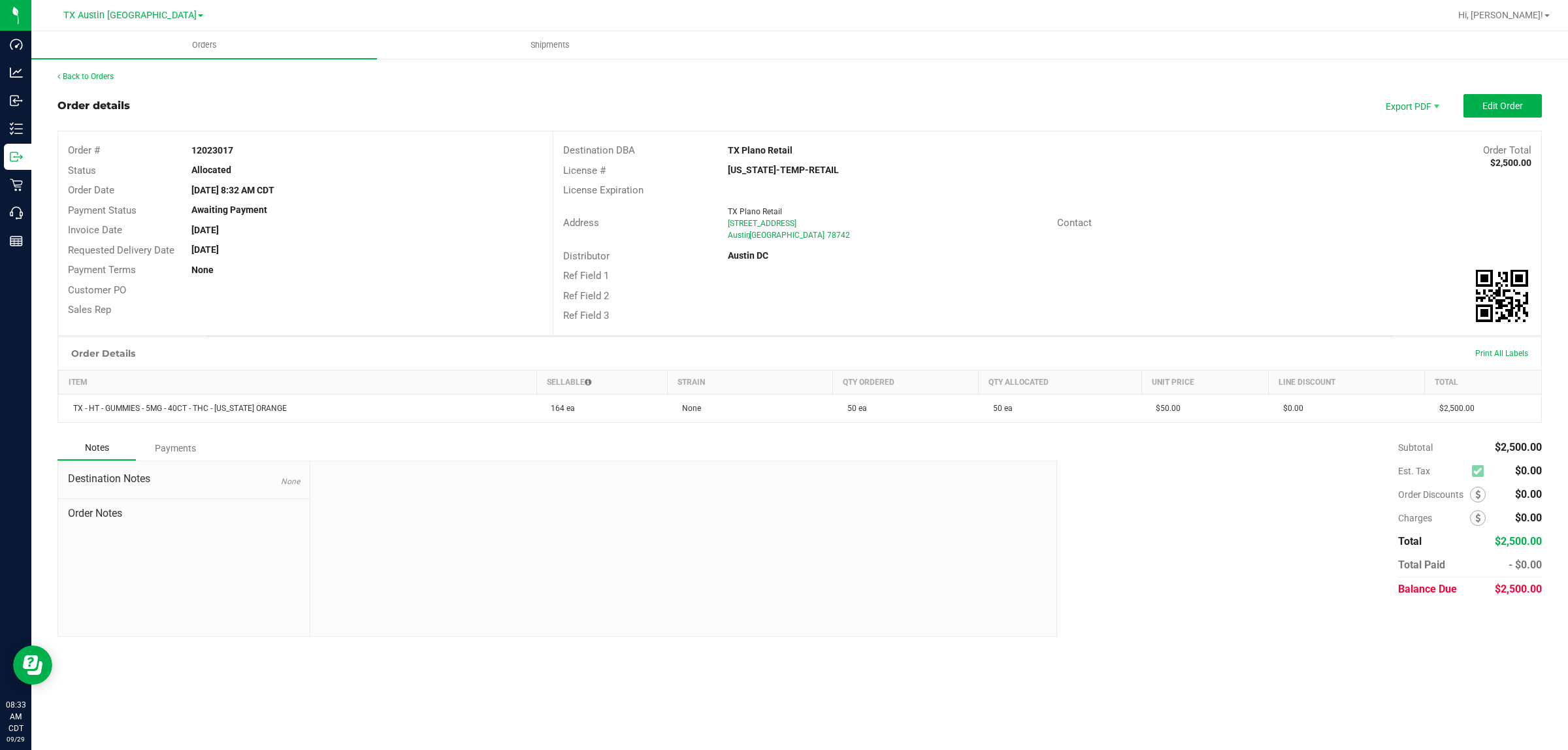
click at [96, 70] on div "Back to Orders" at bounding box center [800, 75] width 1485 height 11
click at [95, 75] on link "Back to Orders" at bounding box center [86, 76] width 56 height 9
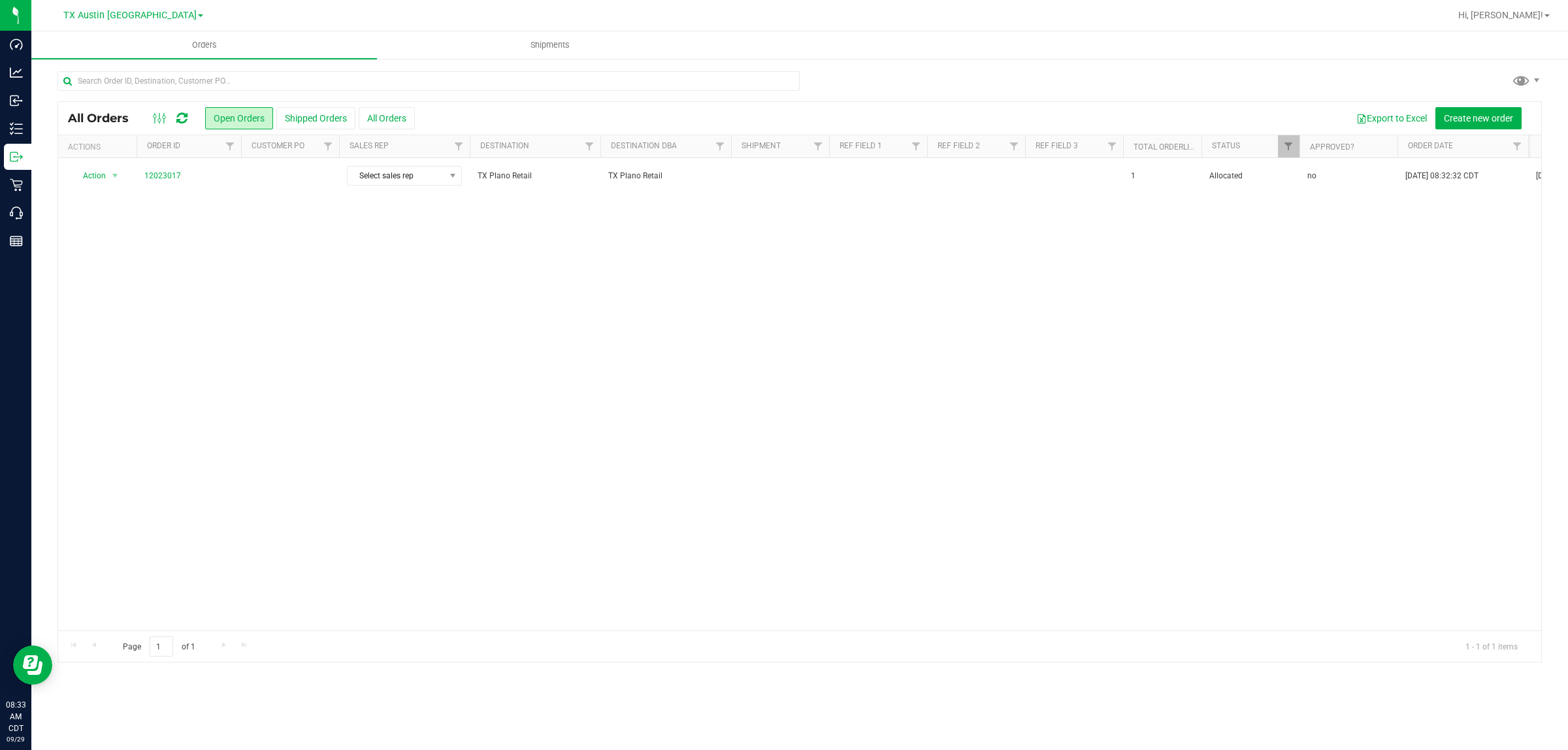
click at [298, 176] on td at bounding box center [290, 175] width 98 height 35
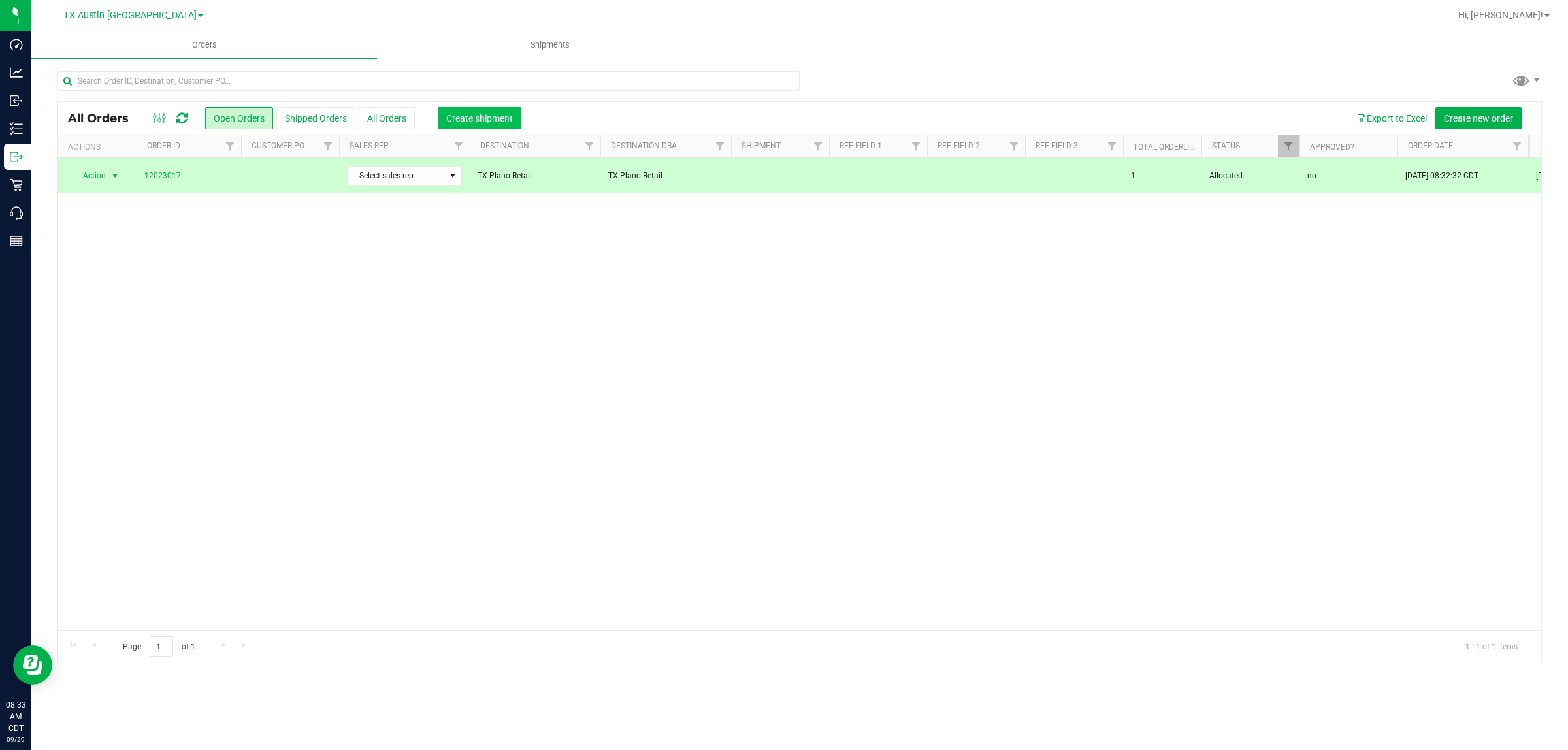
click at [469, 118] on span "Create shipment" at bounding box center [480, 118] width 67 height 11
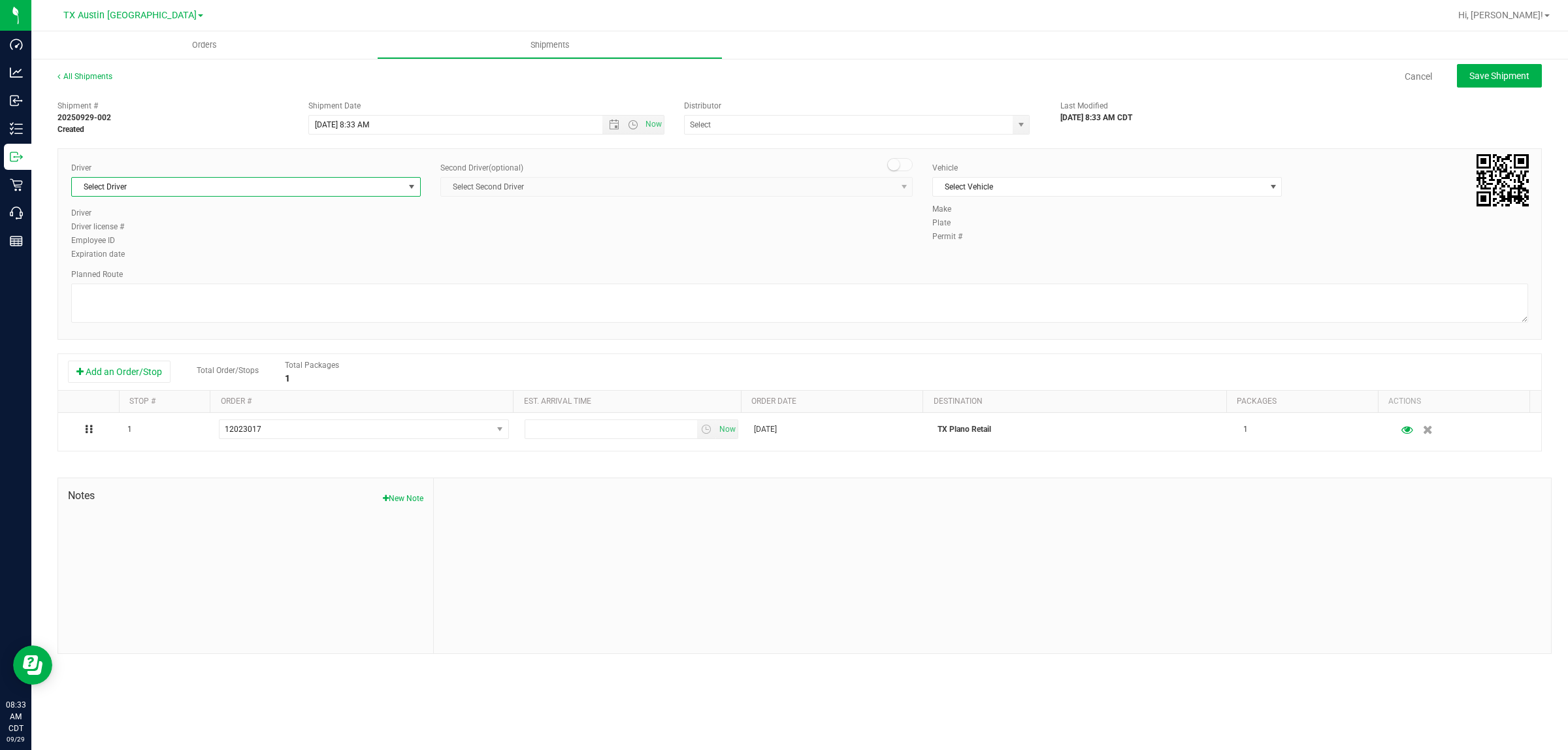
click at [413, 186] on span "select" at bounding box center [412, 187] width 11 height 11
click at [136, 320] on li "[PERSON_NAME]" at bounding box center [246, 319] width 348 height 19
click at [1271, 186] on span "select" at bounding box center [1273, 187] width 11 height 11
click at [1011, 379] on li "NO VEHICLE" at bounding box center [1106, 369] width 348 height 19
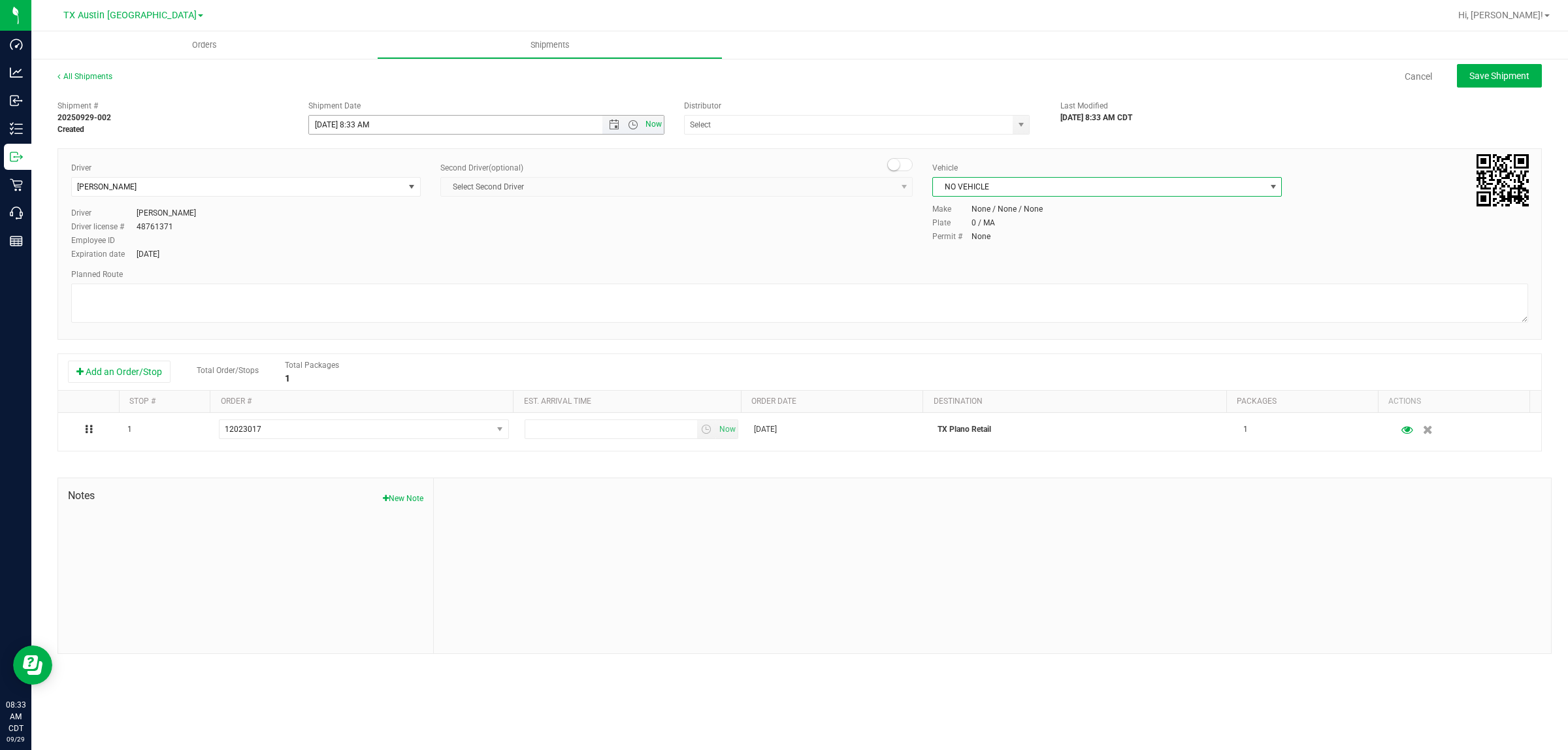
click at [657, 124] on span "Now" at bounding box center [654, 125] width 22 height 19
click at [1018, 122] on span "select" at bounding box center [1021, 125] width 11 height 11
drag, startPoint x: 756, startPoint y: 146, endPoint x: 753, endPoint y: 154, distance: 8.5
click at [756, 145] on li "Austin DC" at bounding box center [856, 146] width 344 height 19
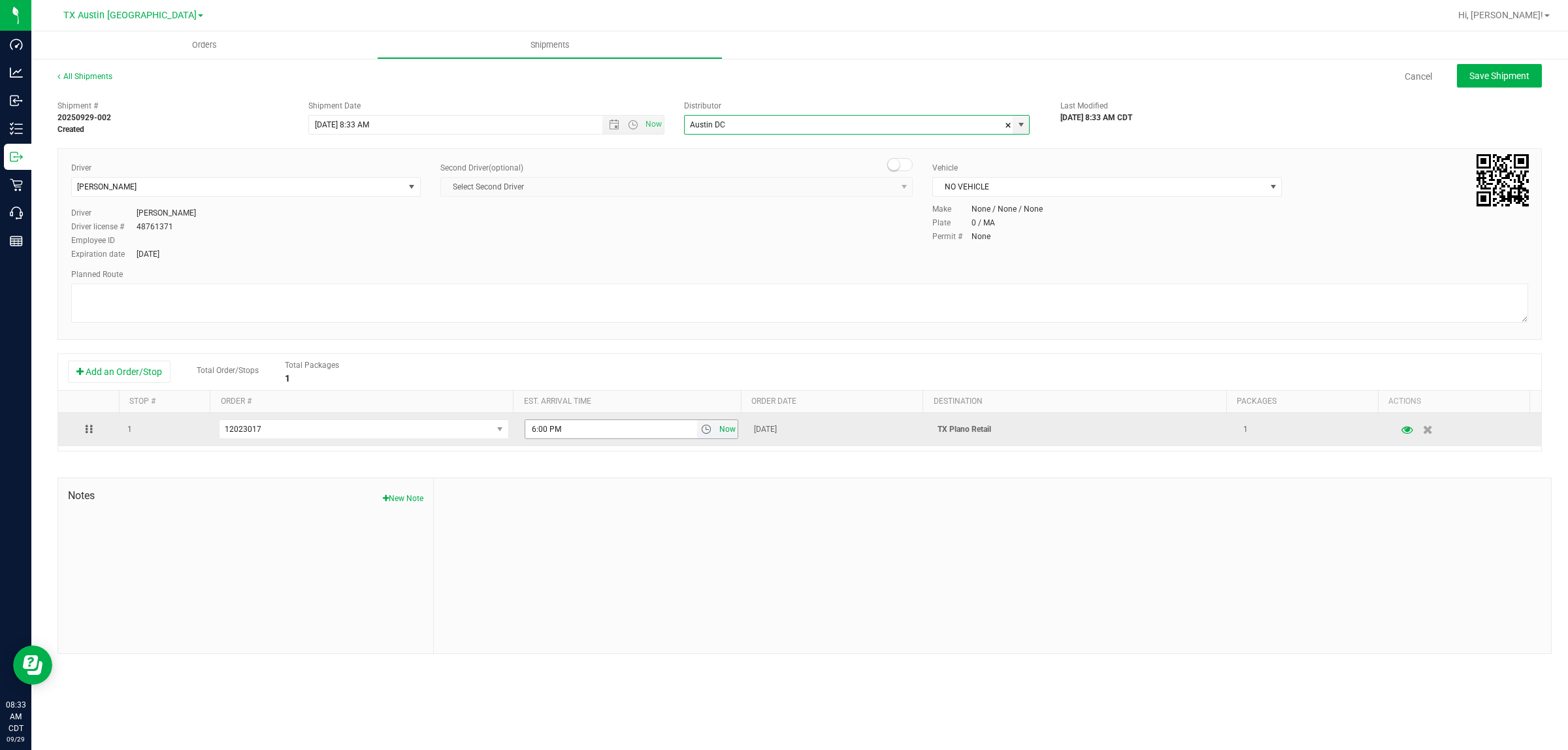
type input "Austin DC"
click at [719, 428] on span "Now" at bounding box center [727, 430] width 22 height 19
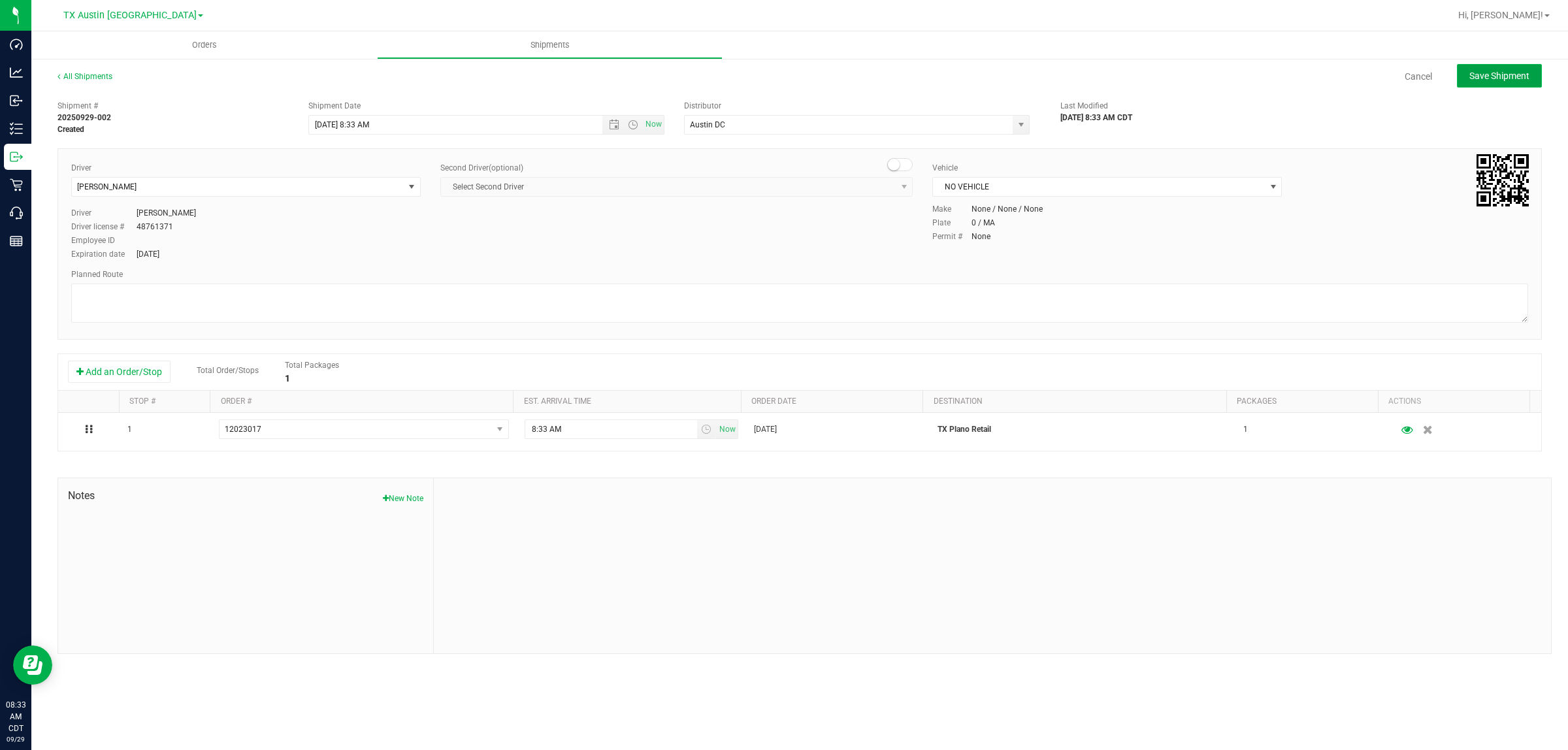
click at [1504, 72] on span "Save Shipment" at bounding box center [1500, 75] width 61 height 11
type input "[DATE] 1:33 PM"
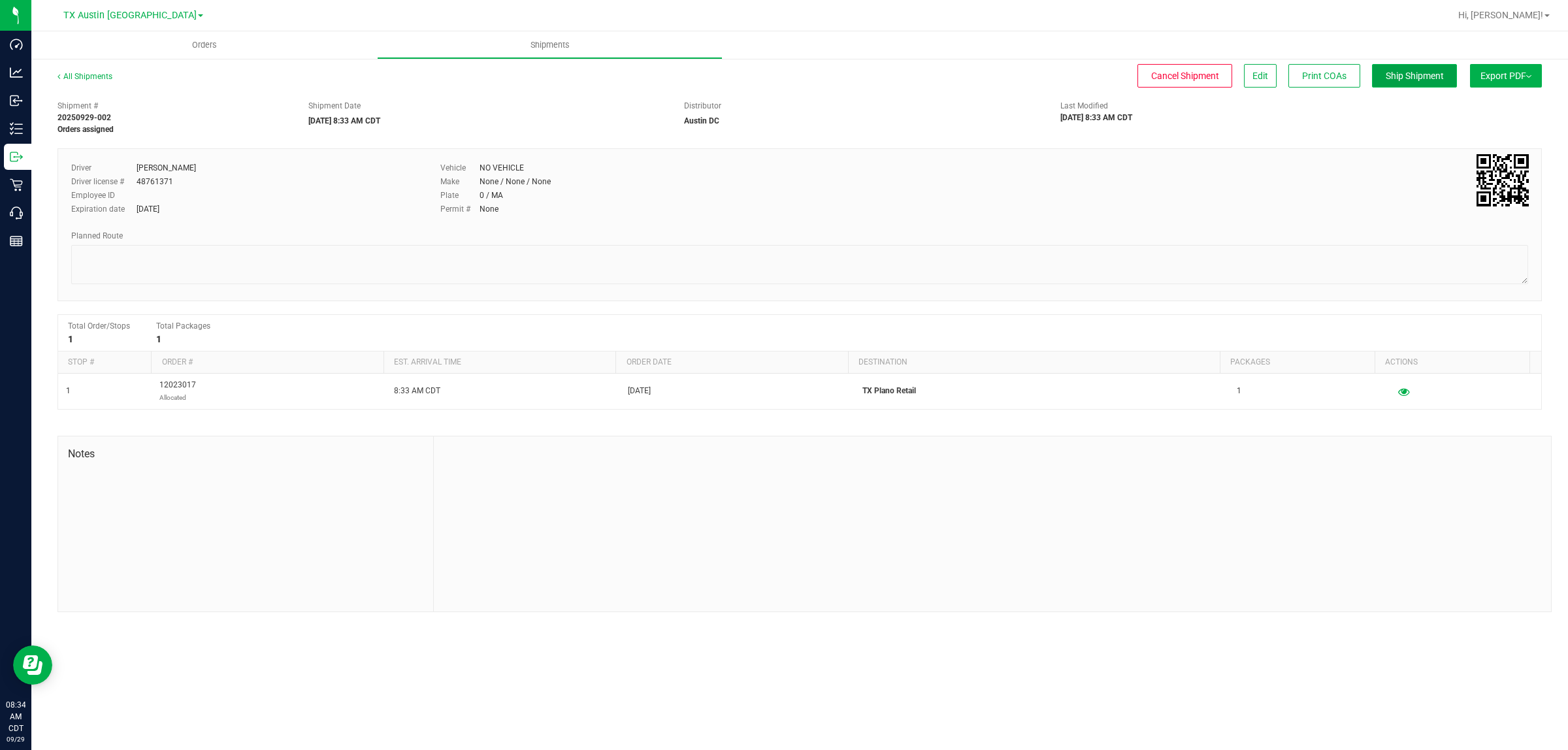
click at [1421, 70] on span "Ship Shipment" at bounding box center [1415, 75] width 58 height 11
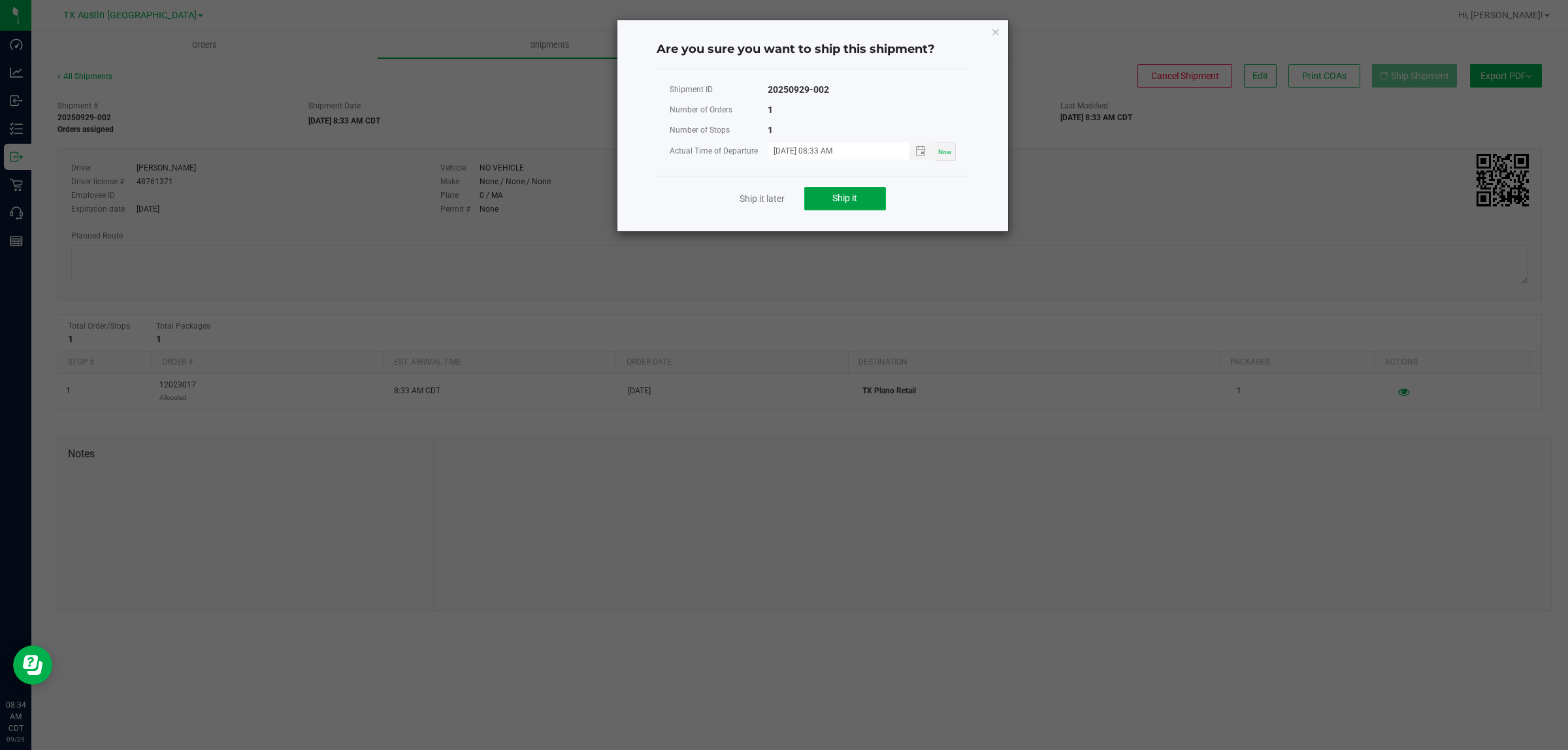
click at [846, 206] on button "Ship it" at bounding box center [845, 198] width 82 height 24
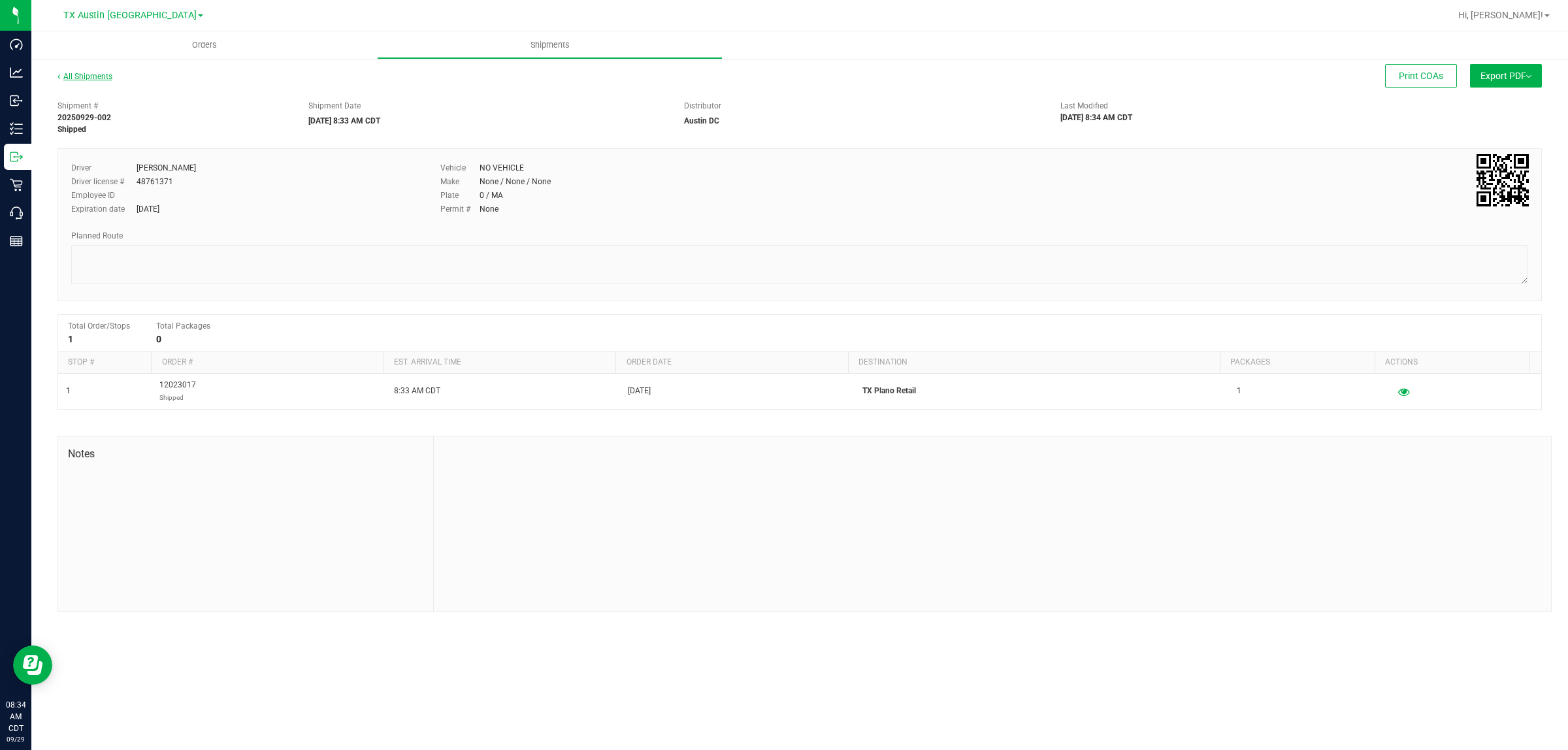
click at [96, 75] on link "All Shipments" at bounding box center [85, 76] width 55 height 9
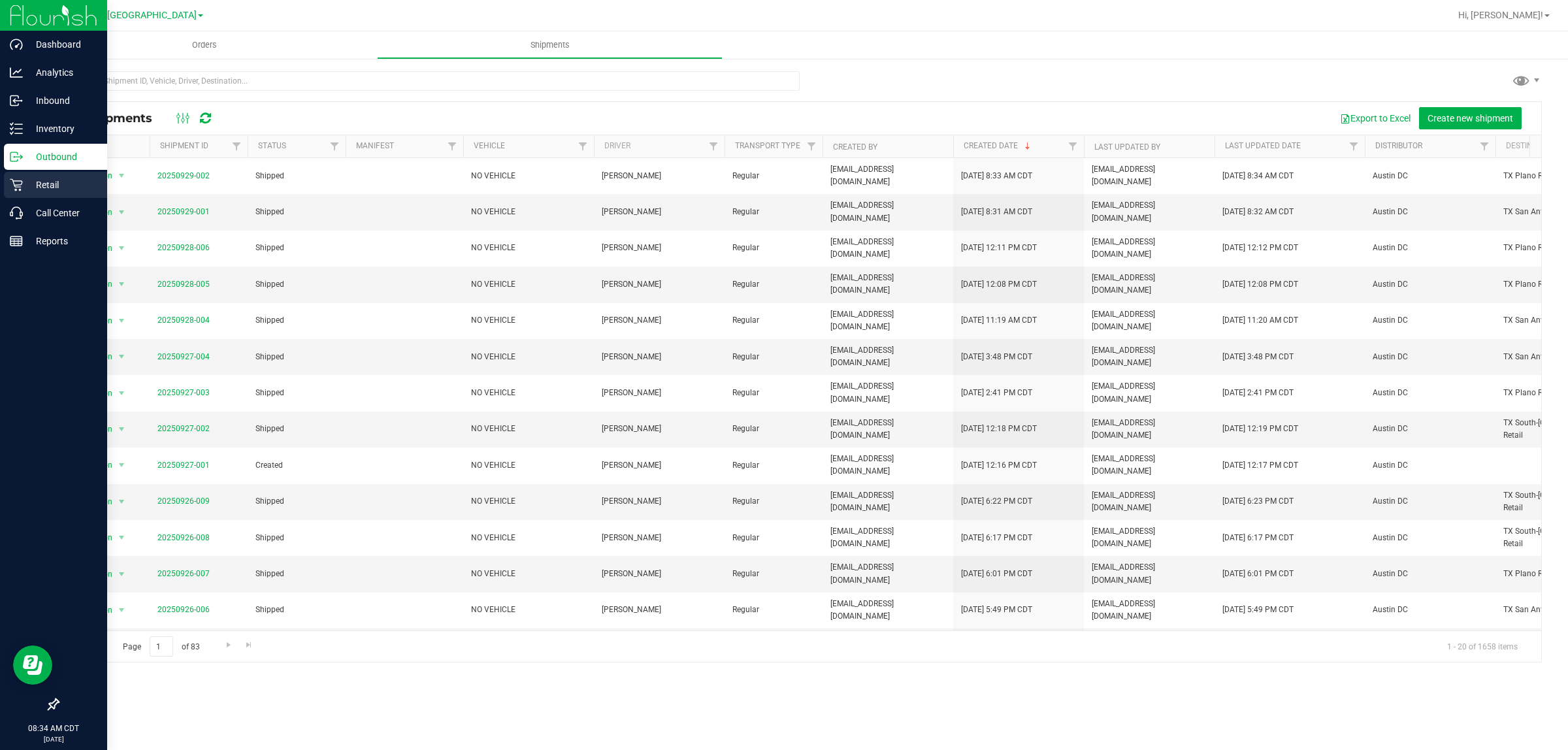
click at [47, 189] on p "Retail" at bounding box center [61, 185] width 78 height 16
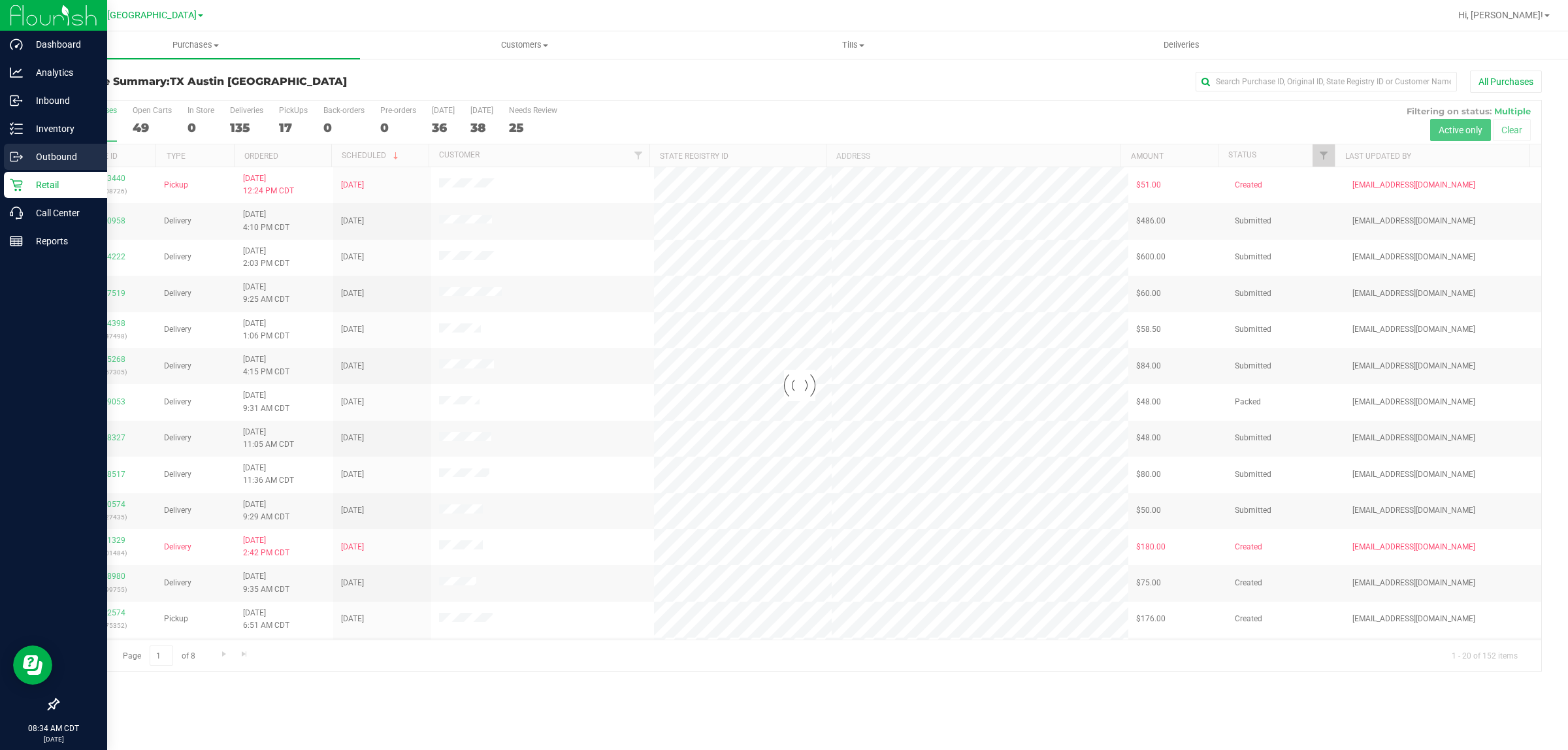
click at [37, 155] on p "Outbound" at bounding box center [61, 157] width 78 height 16
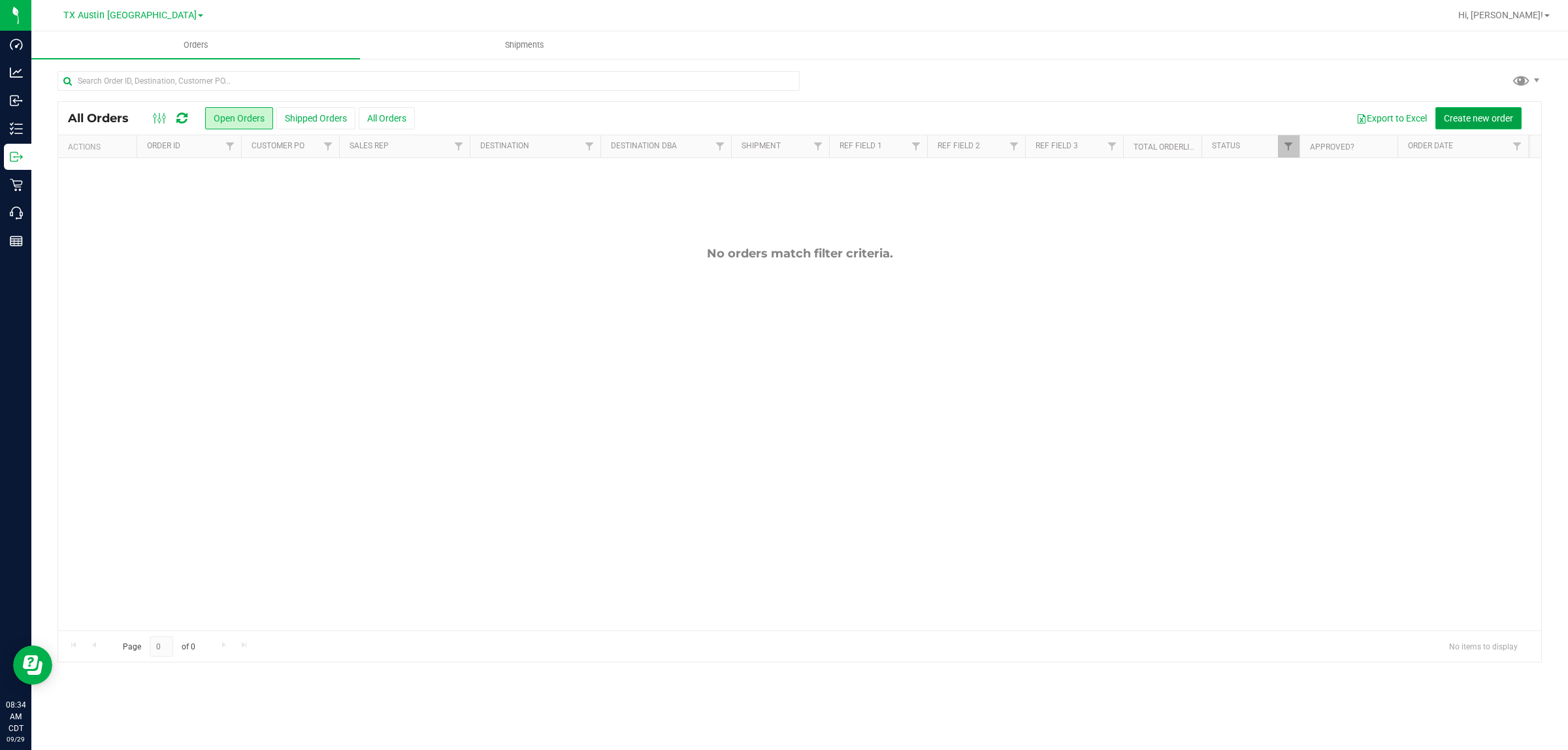
click at [1486, 122] on span "Create new order" at bounding box center [1479, 118] width 69 height 11
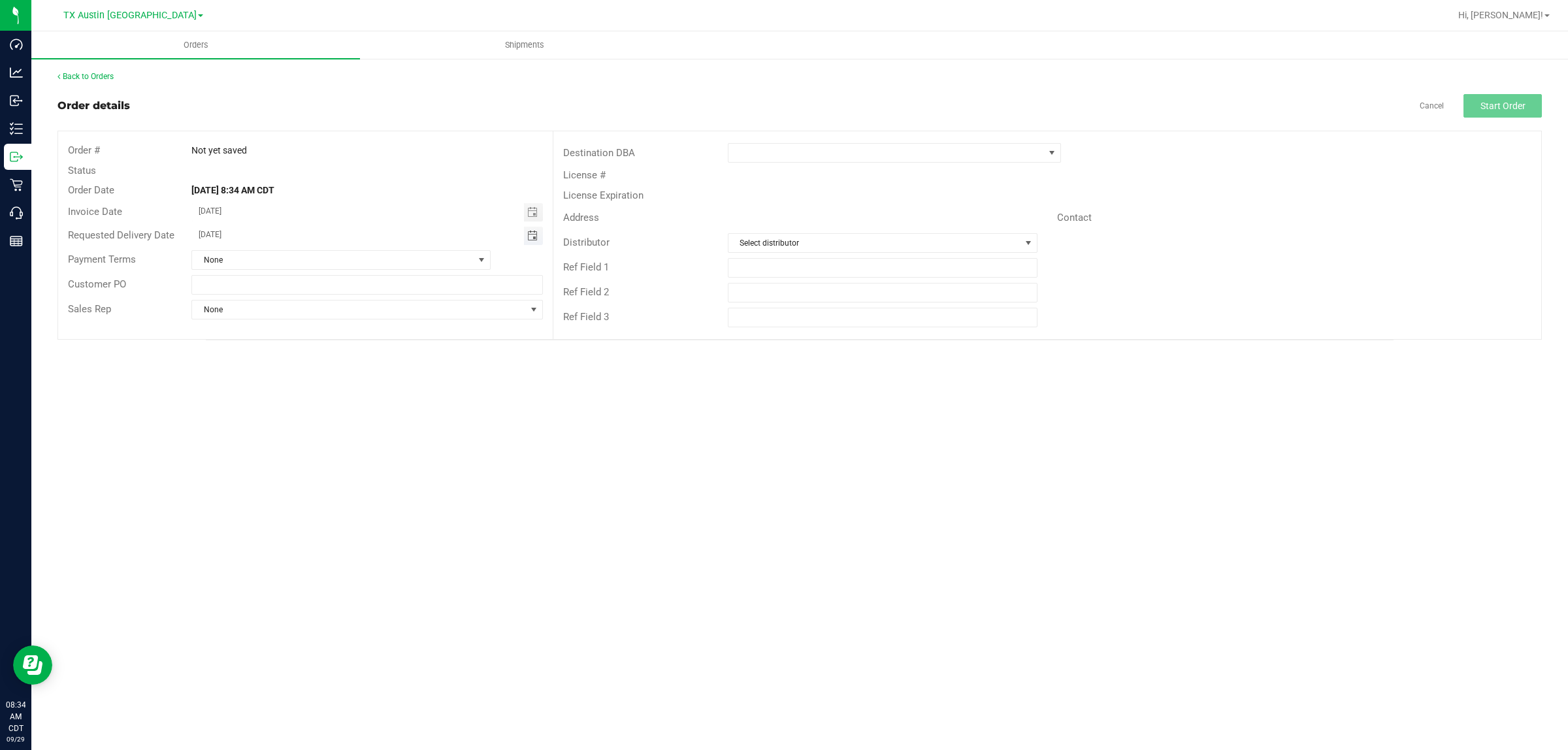
click at [530, 237] on span "Toggle calendar" at bounding box center [533, 236] width 11 height 11
click at [273, 381] on span "29" at bounding box center [270, 383] width 19 height 20
type input "[DATE]"
click at [1053, 154] on span at bounding box center [1052, 153] width 11 height 11
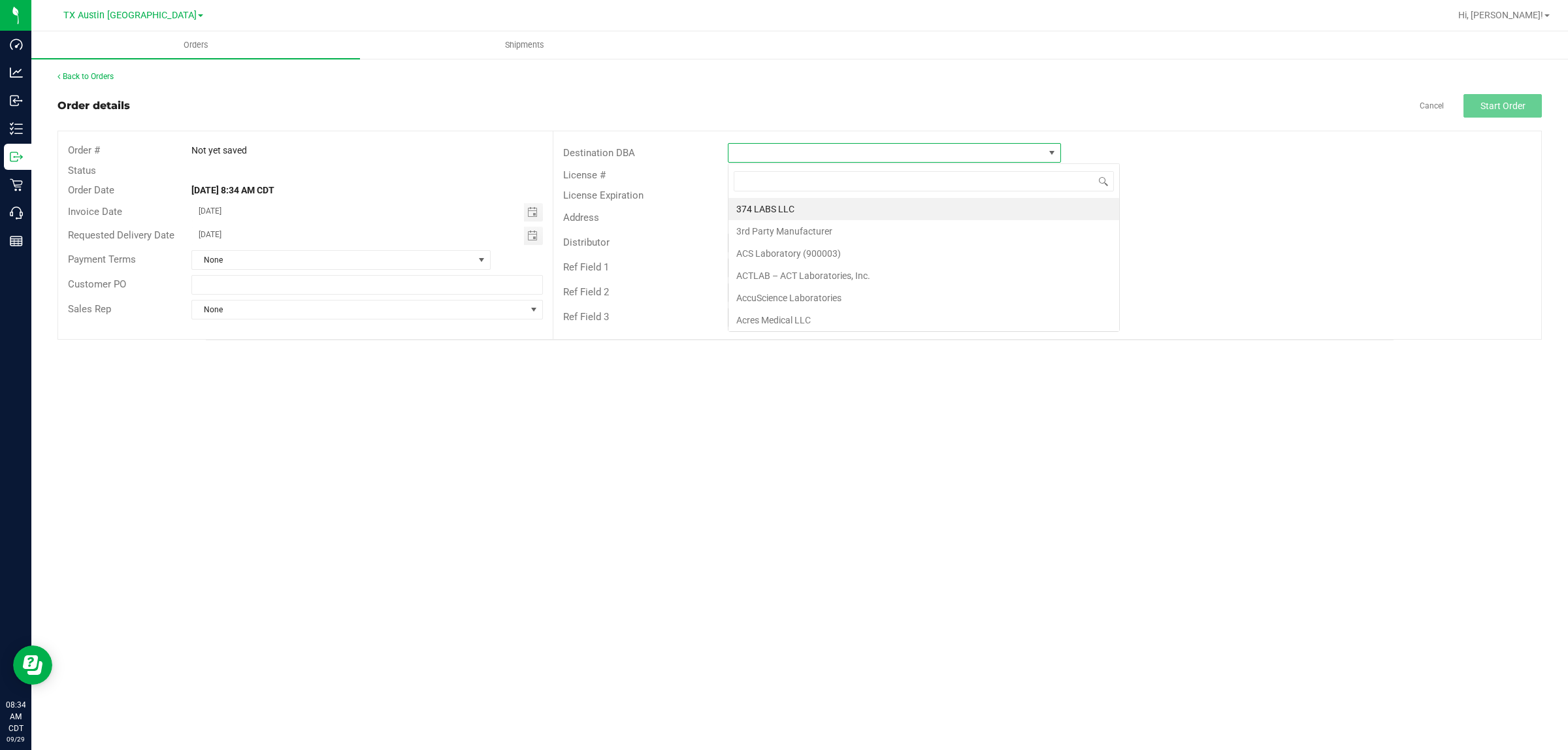
scroll to position [20, 333]
type input "tx"
click at [791, 259] on li "TX South-[GEOGRAPHIC_DATA] Retail" at bounding box center [894, 253] width 332 height 22
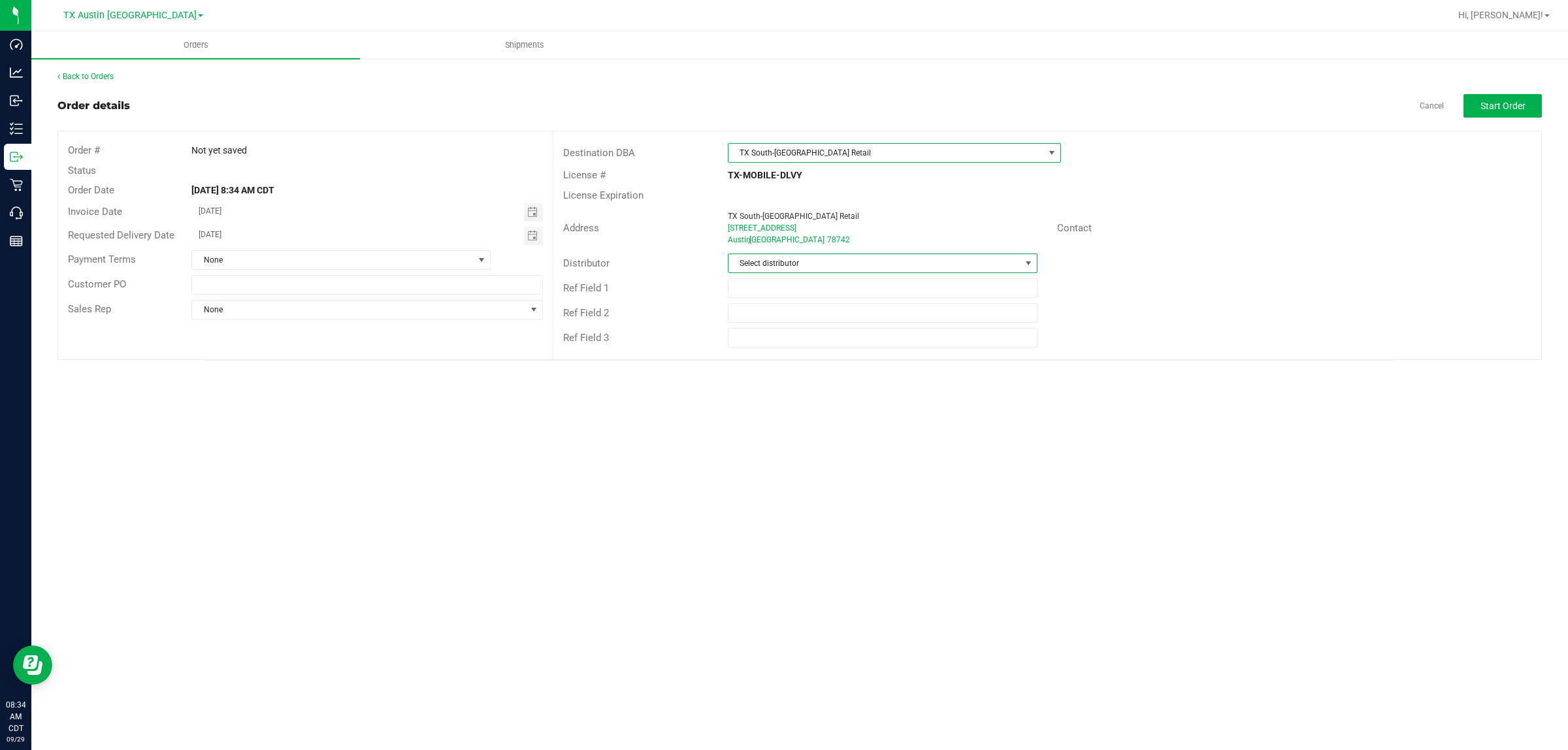
click at [1023, 262] on span at bounding box center [1028, 263] width 11 height 11
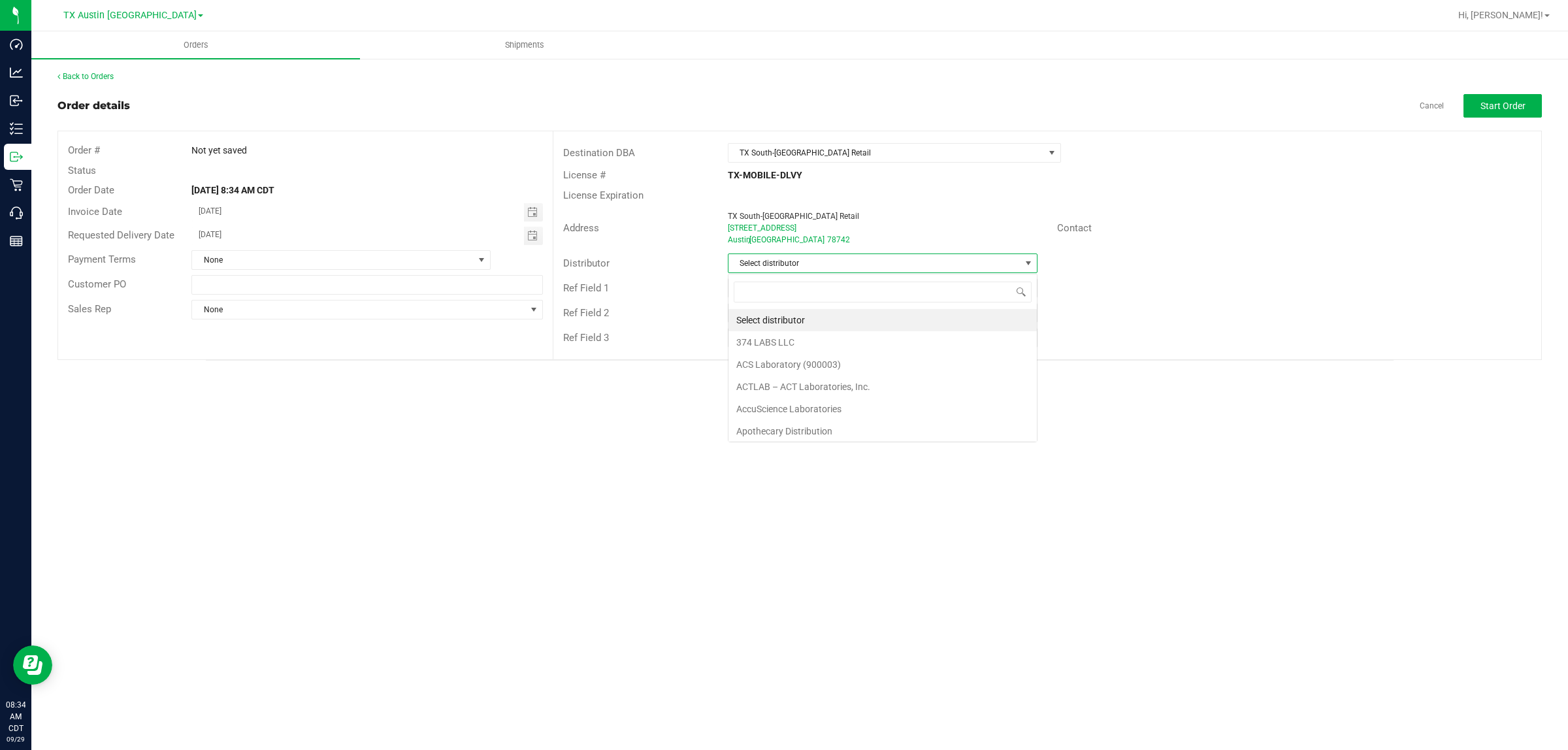
scroll to position [20, 309]
type input "aus"
click at [783, 320] on li "Austin DC" at bounding box center [883, 319] width 309 height 22
click at [1507, 110] on span "Start Order" at bounding box center [1503, 106] width 45 height 11
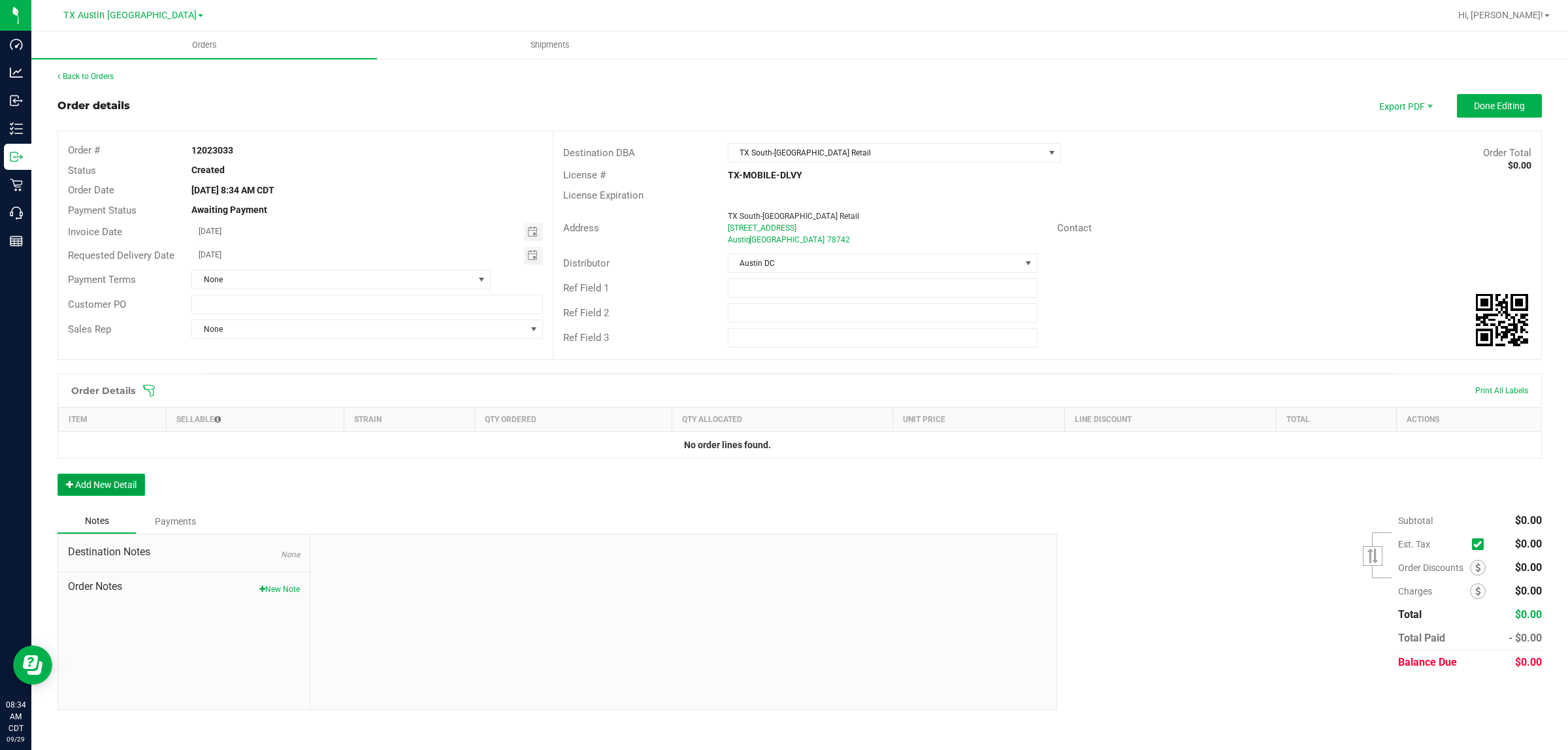
click at [129, 480] on button "Add New Detail" at bounding box center [102, 484] width 88 height 22
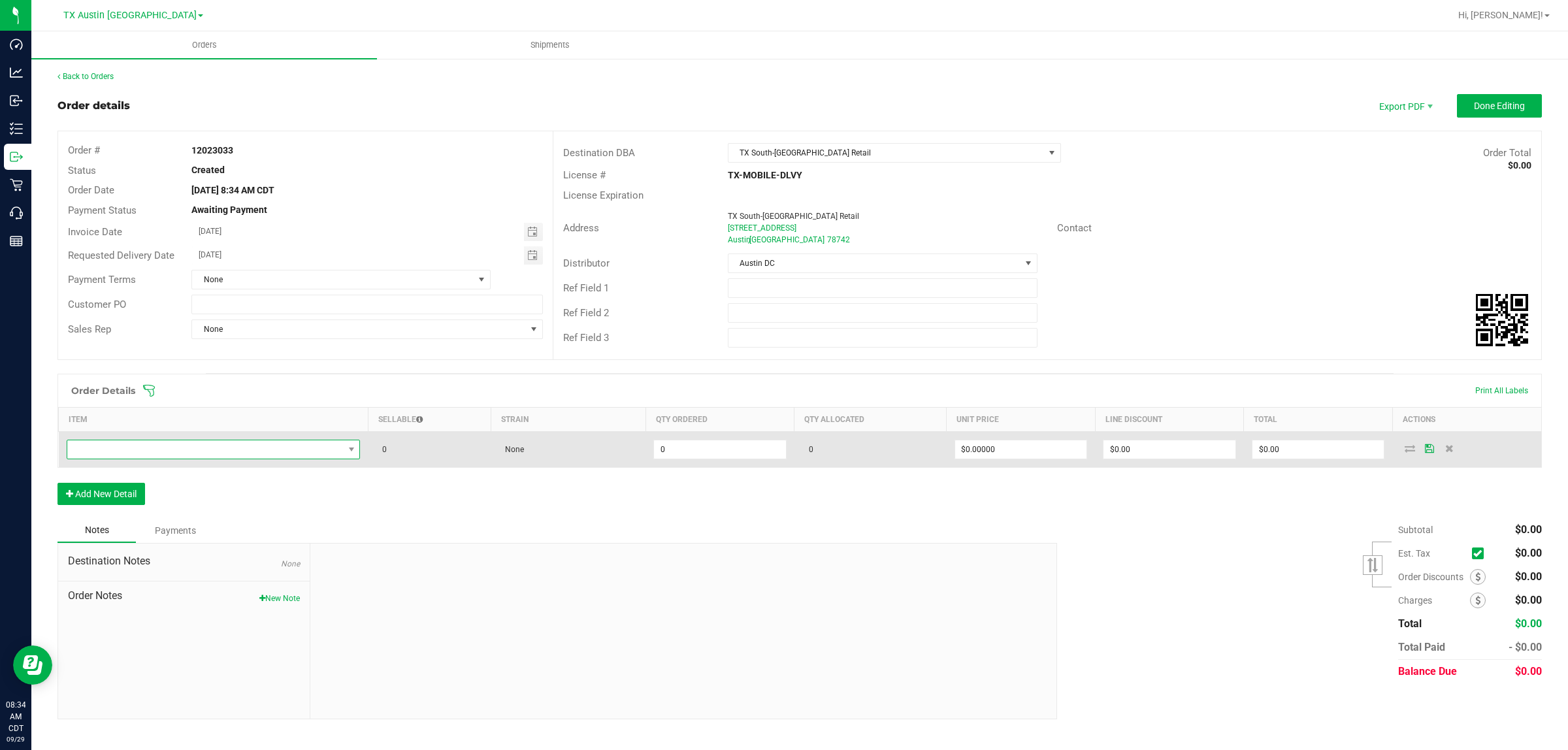
click at [197, 449] on span "NO DATA FOUND" at bounding box center [205, 449] width 276 height 18
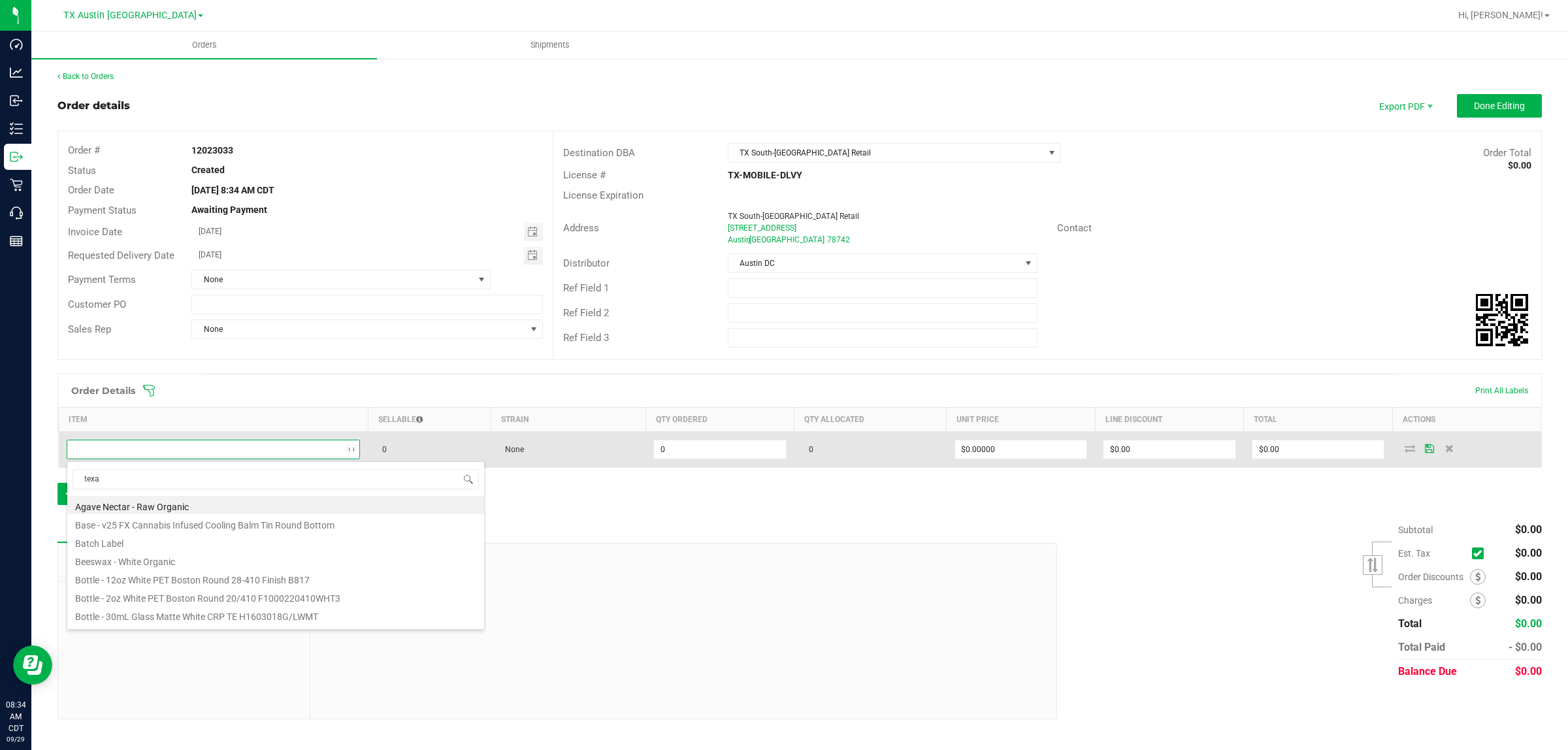
type input "[US_STATE]"
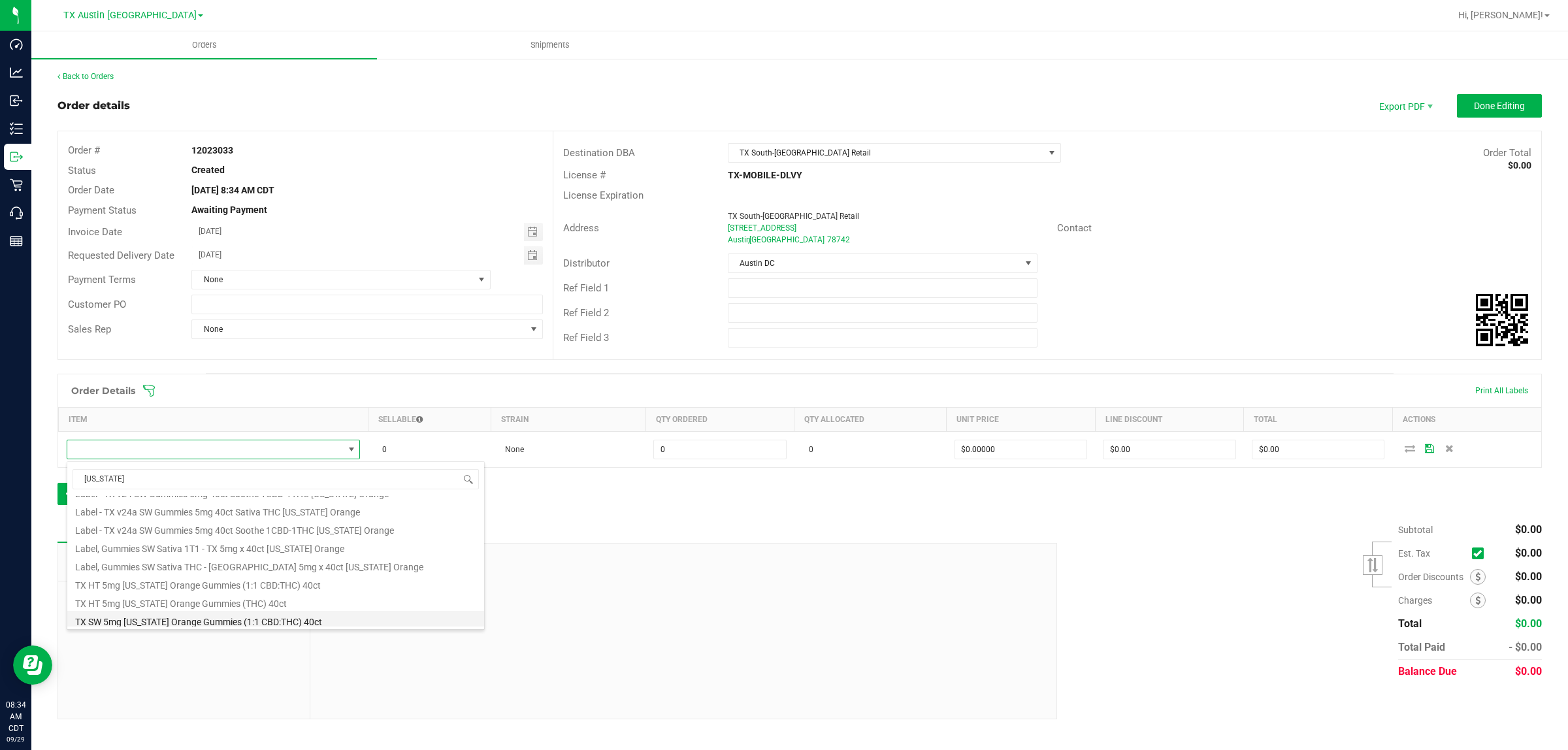
scroll to position [163, 0]
click at [190, 560] on li "TX HT 5mg [US_STATE] Orange Gummies (THC) 40ct" at bounding box center [276, 561] width 417 height 18
type input "0 ea"
type input "$50.00000"
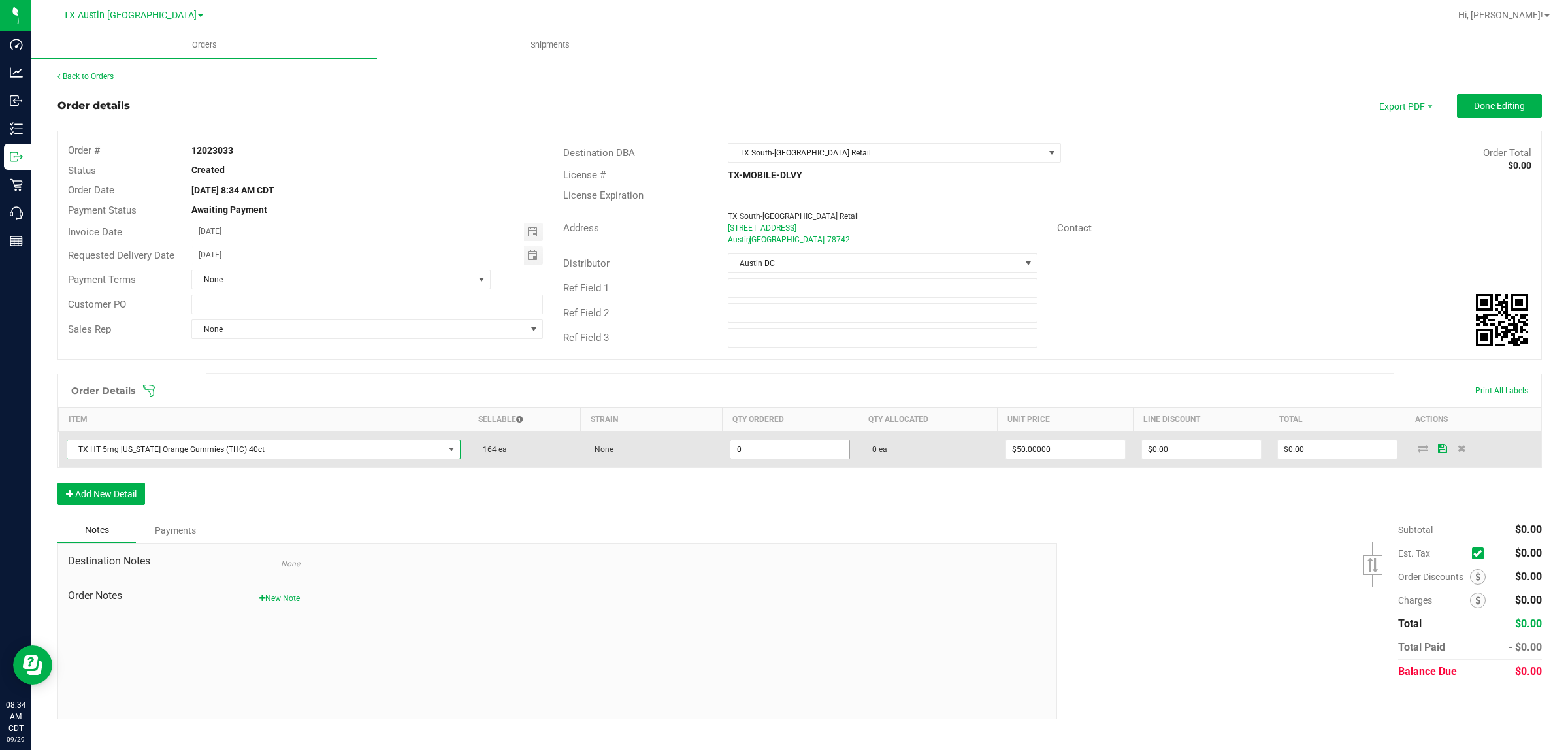
click at [776, 454] on input "0" at bounding box center [791, 449] width 119 height 18
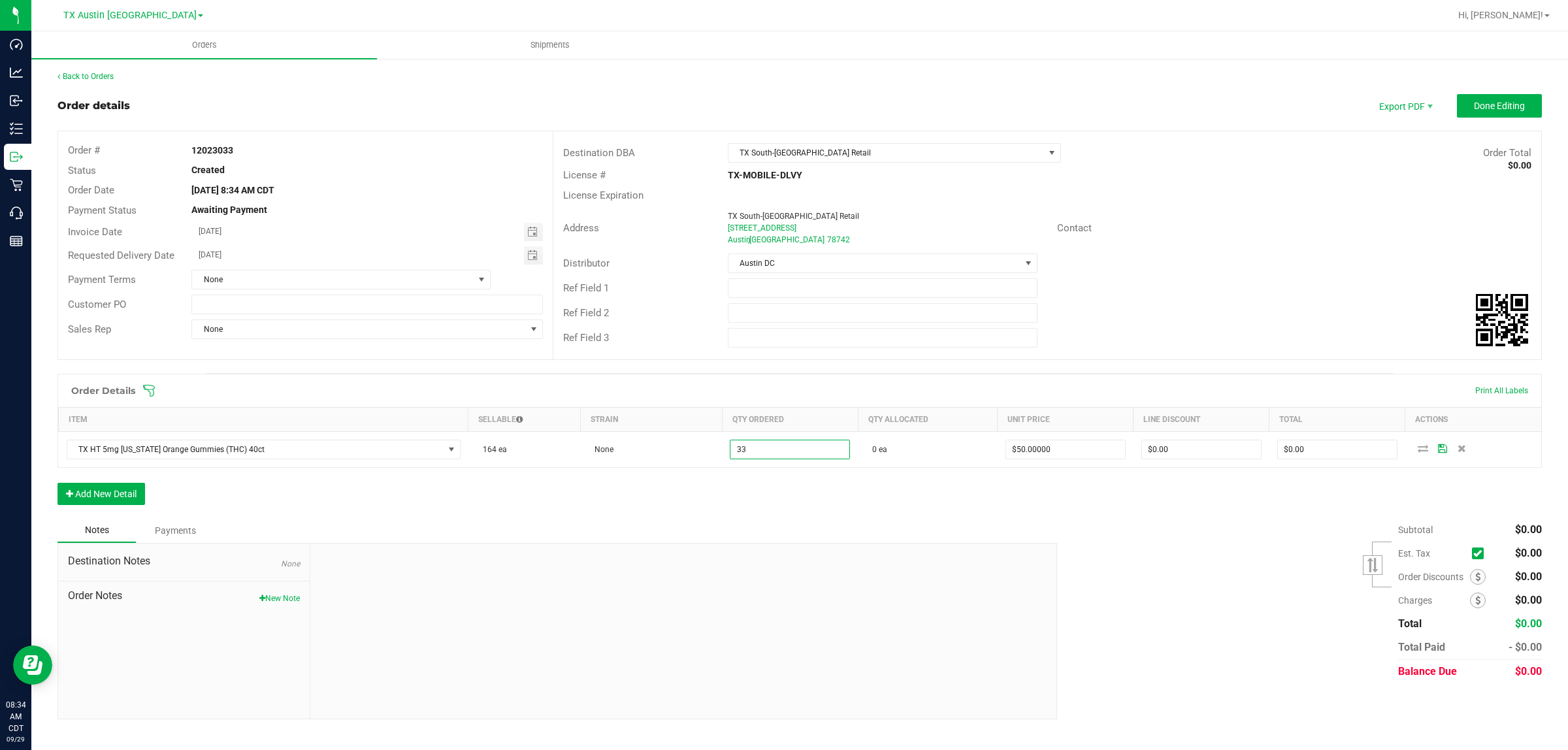
type input "33 ea"
type input "$1,650.00"
click at [864, 504] on div "Order Details Print All Labels Item Sellable Strain Qty Ordered Qty Allocated U…" at bounding box center [800, 446] width 1485 height 145
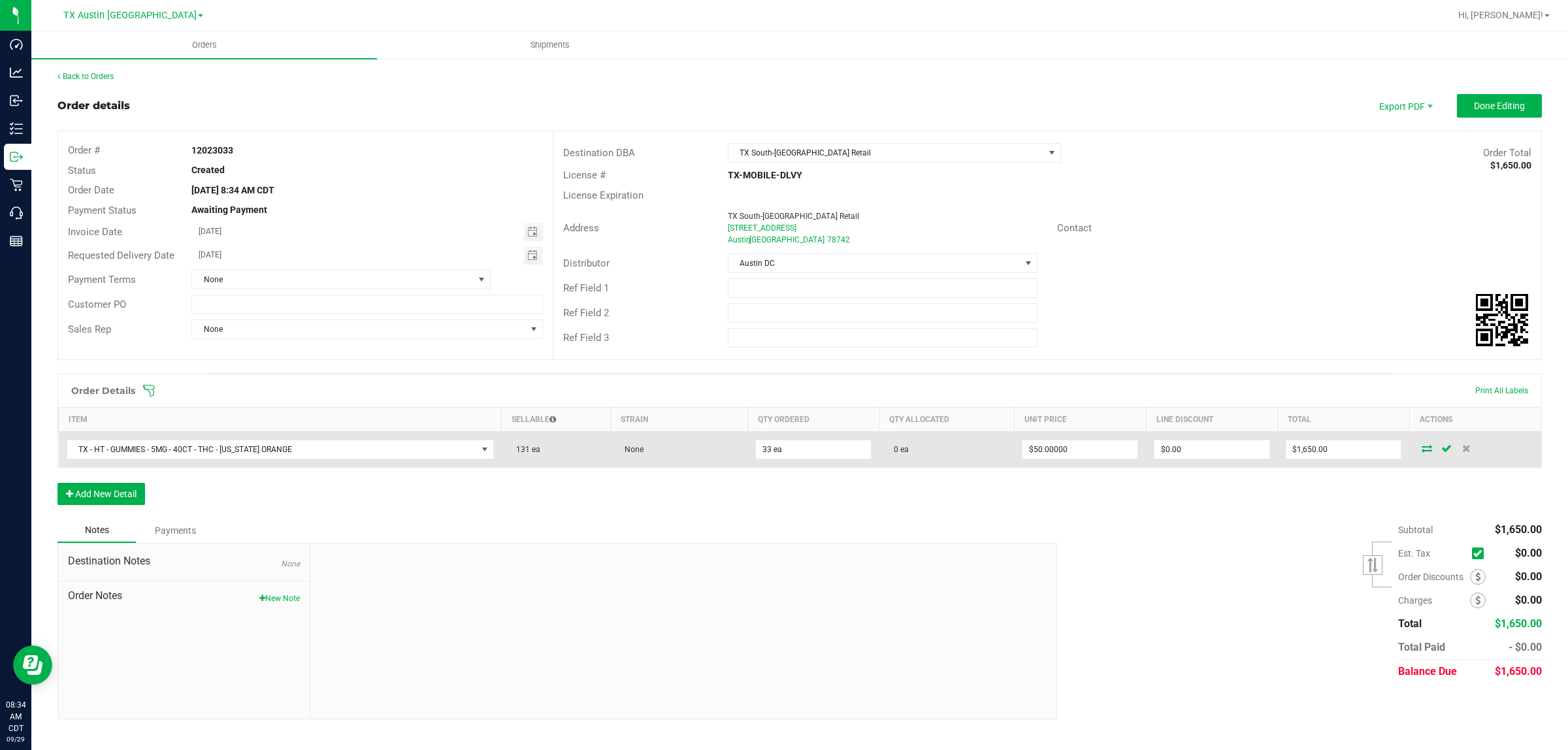
click at [1427, 448] on icon at bounding box center [1427, 447] width 11 height 8
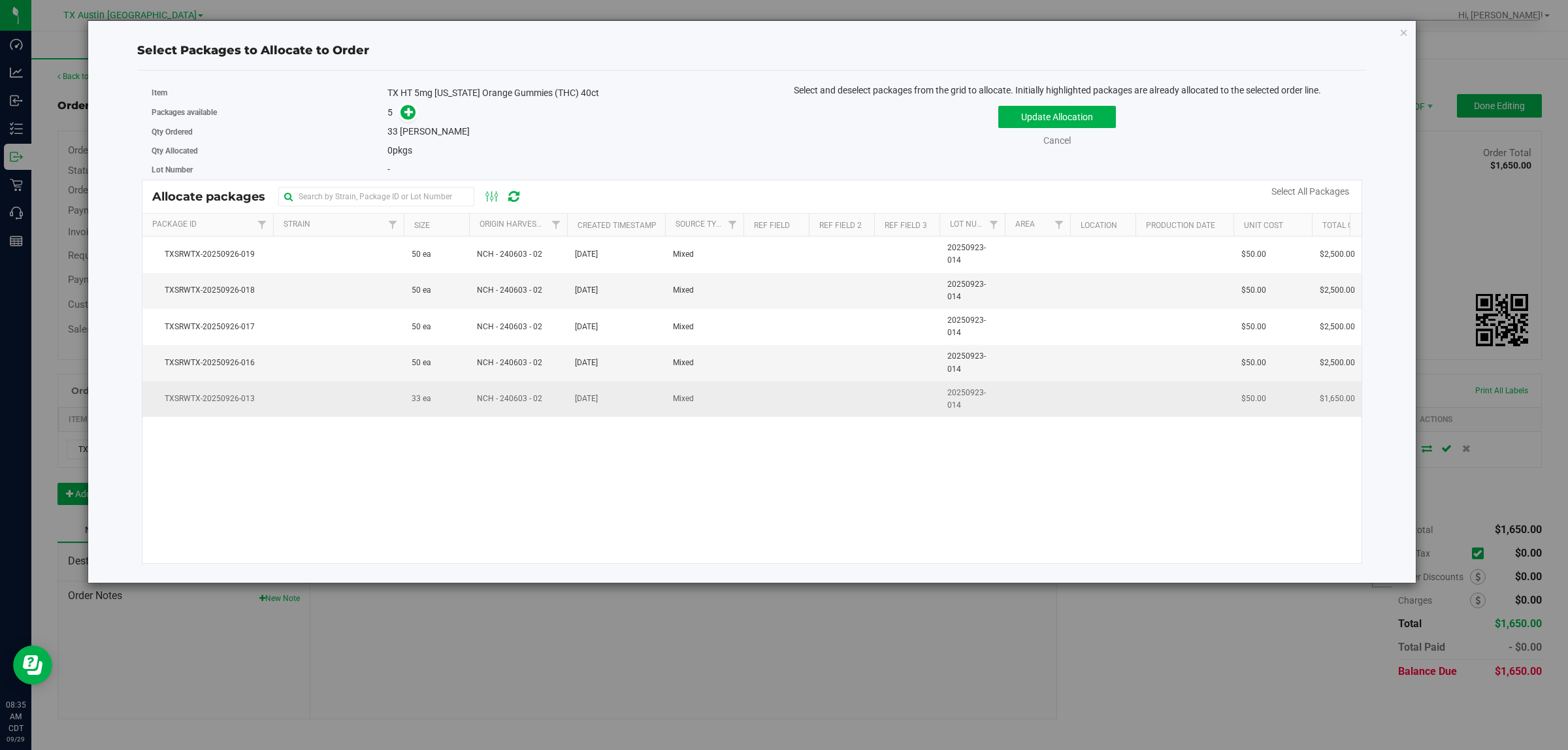
click at [231, 405] on span "TXSRWTX-20250926-013" at bounding box center [207, 399] width 115 height 12
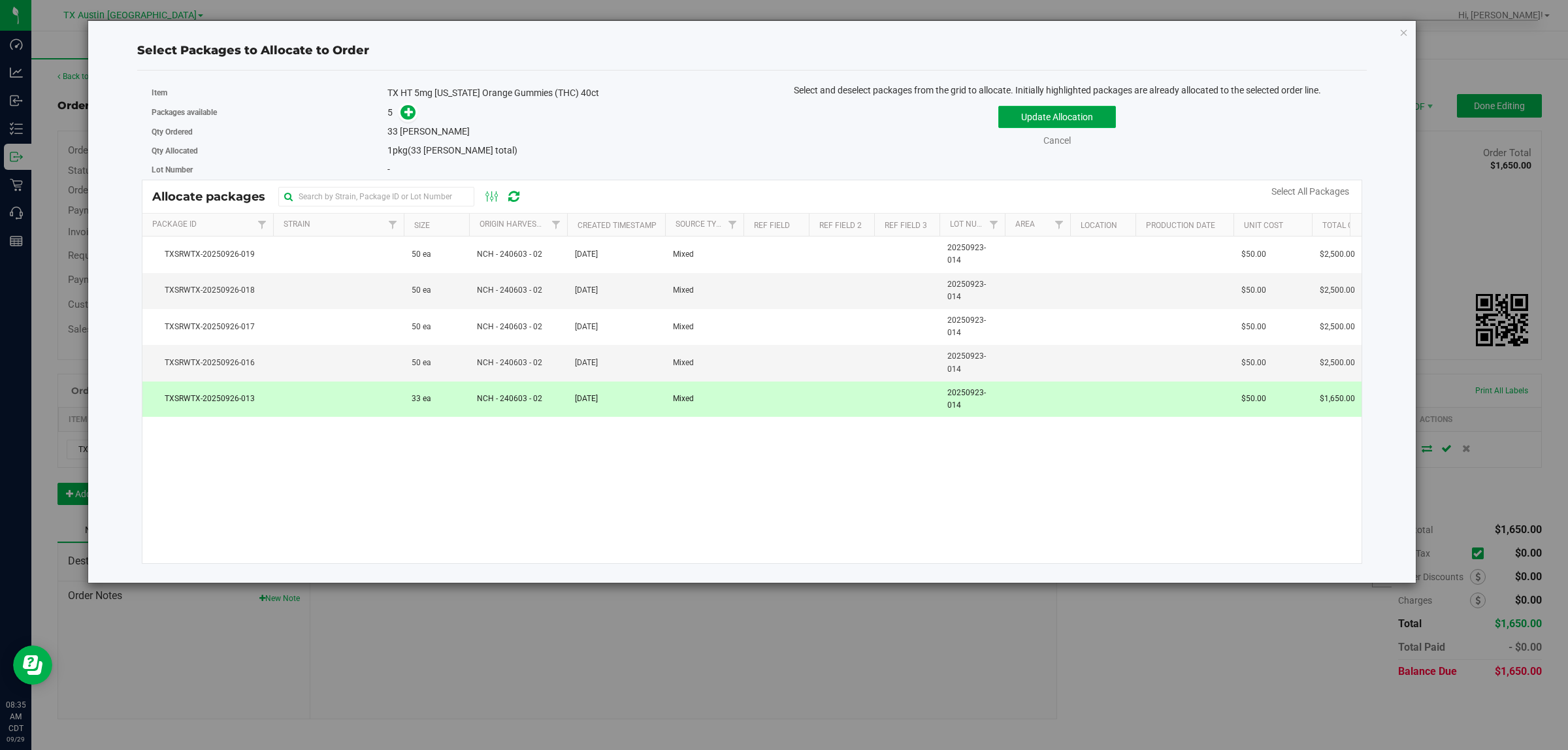
click at [1067, 119] on button "Update Allocation" at bounding box center [1057, 117] width 118 height 22
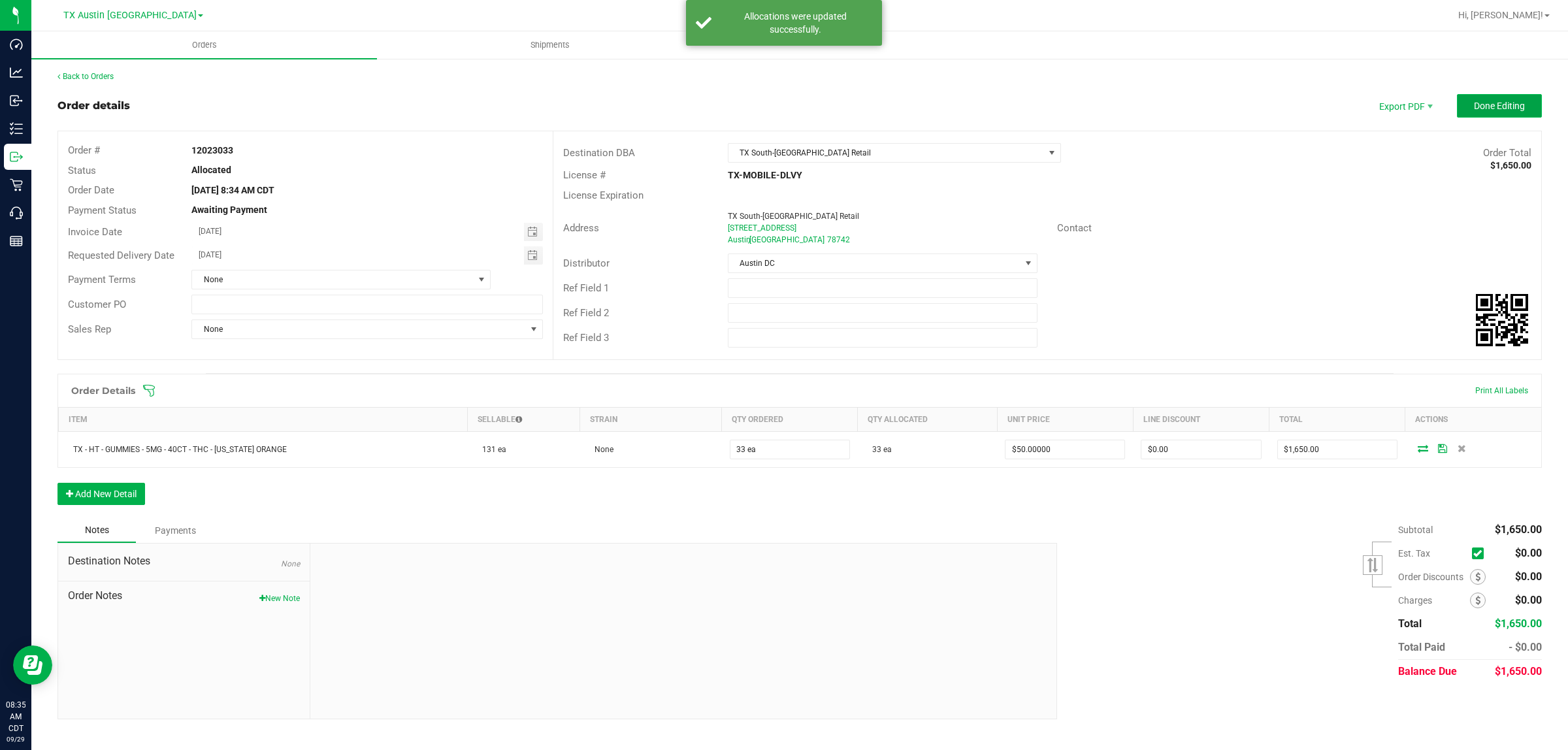
click at [1507, 106] on span "Done Editing" at bounding box center [1500, 106] width 51 height 11
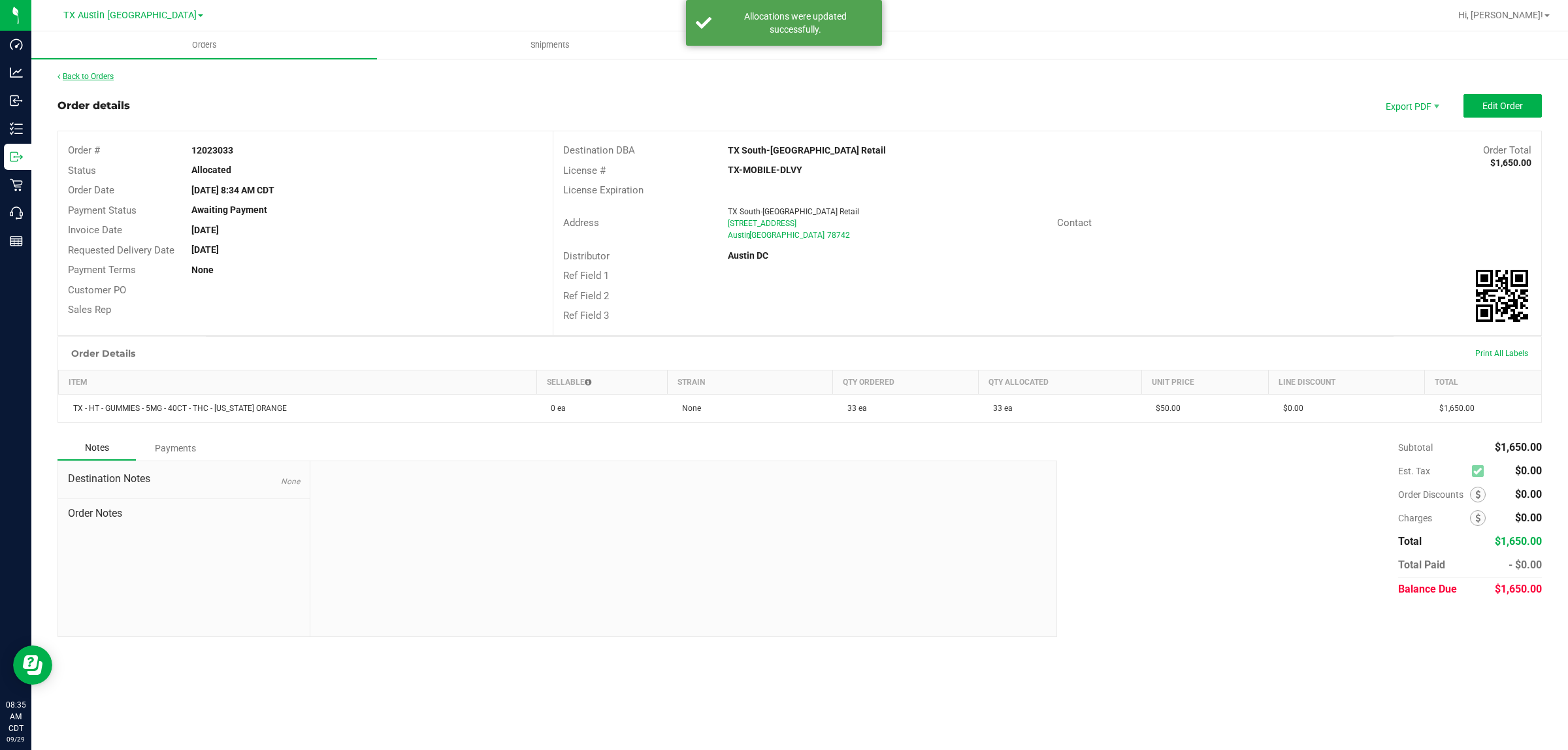
click at [90, 74] on link "Back to Orders" at bounding box center [86, 76] width 56 height 9
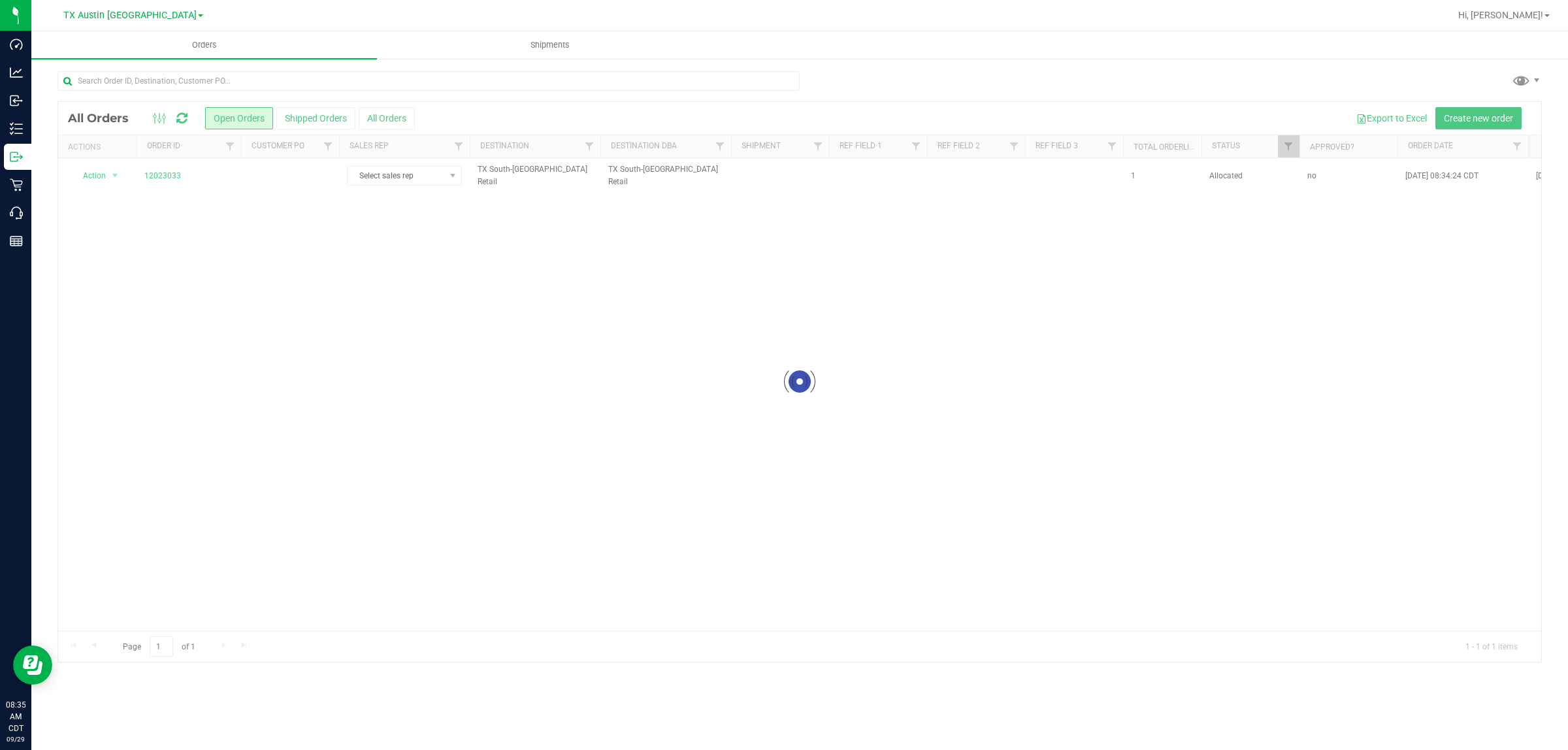
click at [297, 178] on div at bounding box center [799, 382] width 1484 height 560
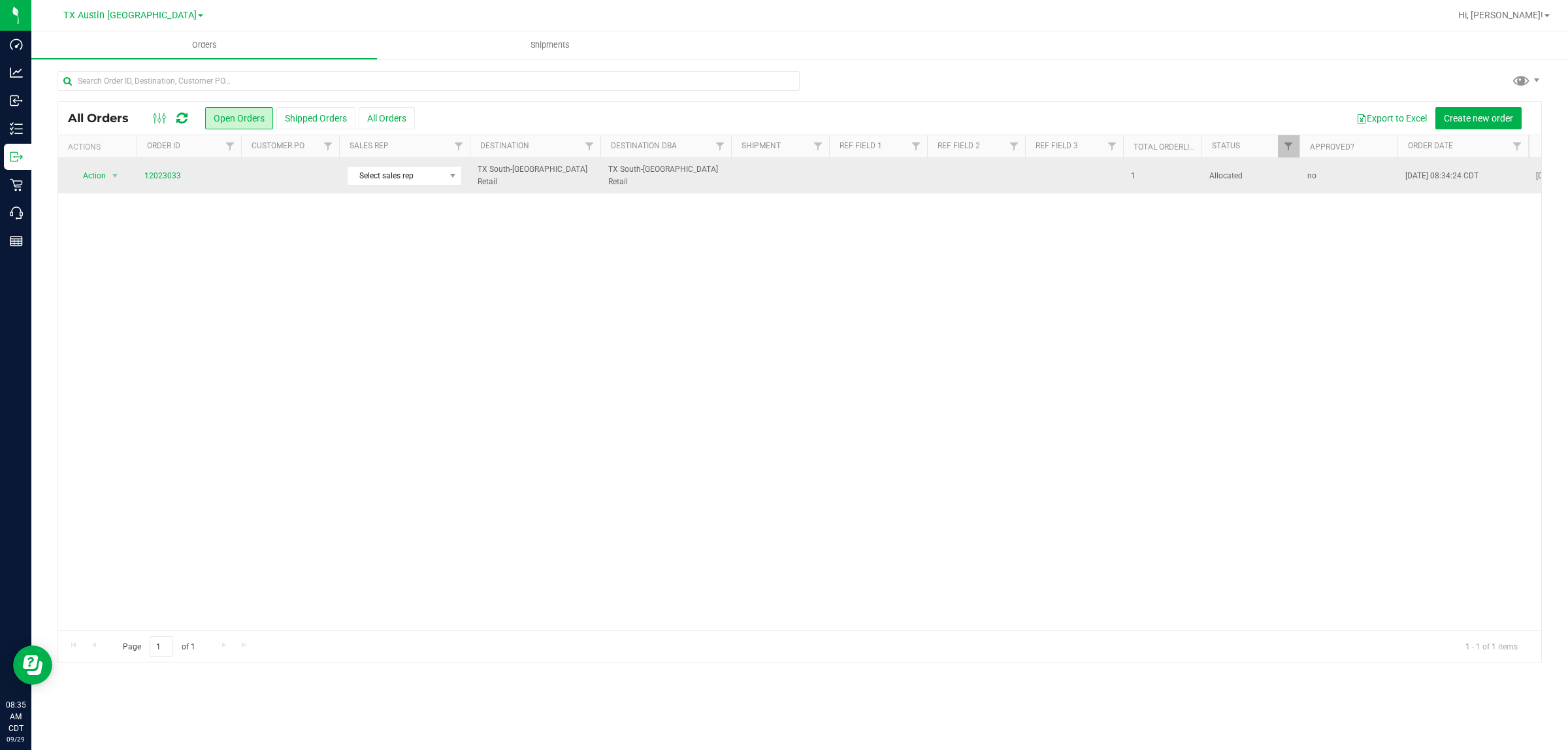
click at [309, 178] on td at bounding box center [290, 175] width 98 height 35
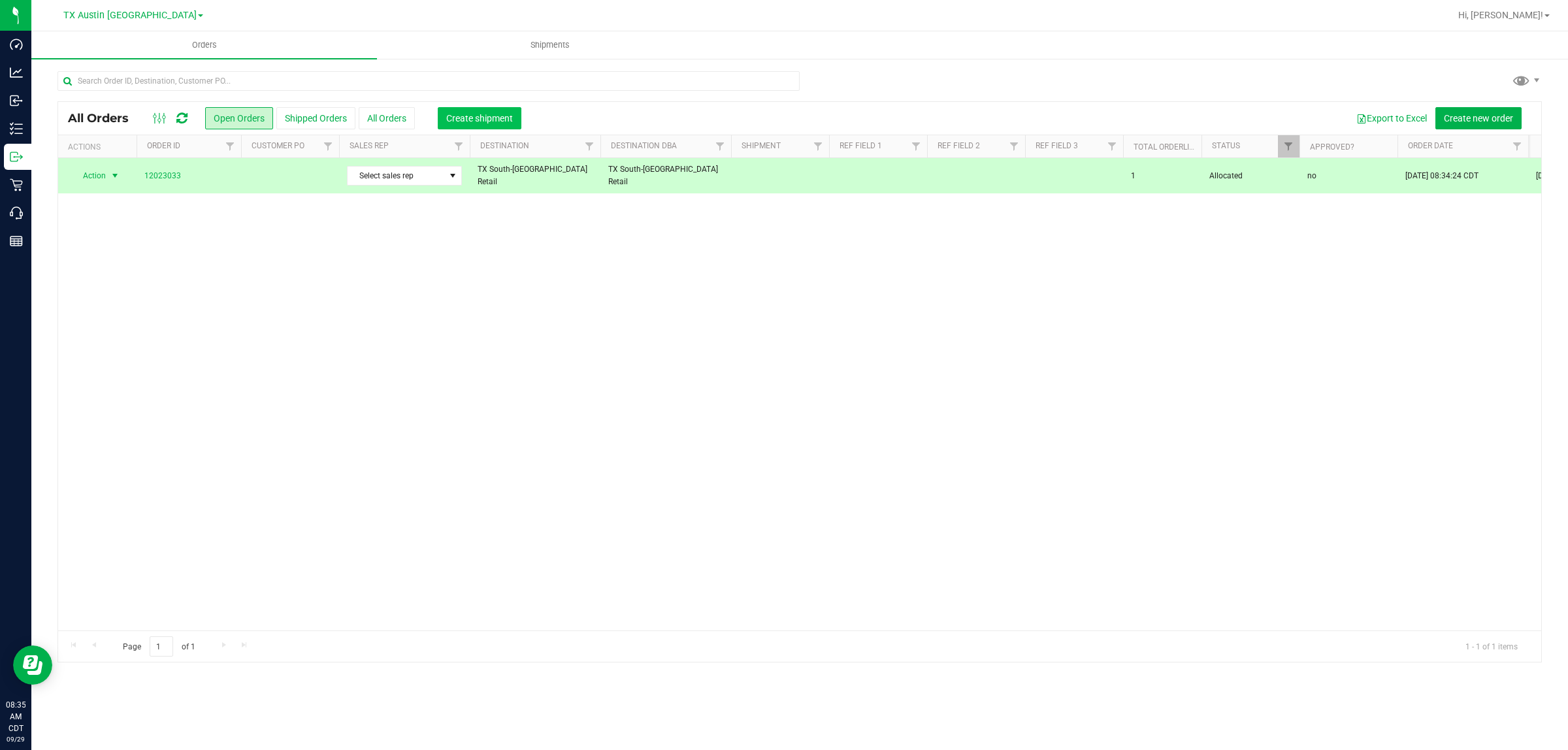
click at [461, 122] on span "Create shipment" at bounding box center [480, 118] width 67 height 11
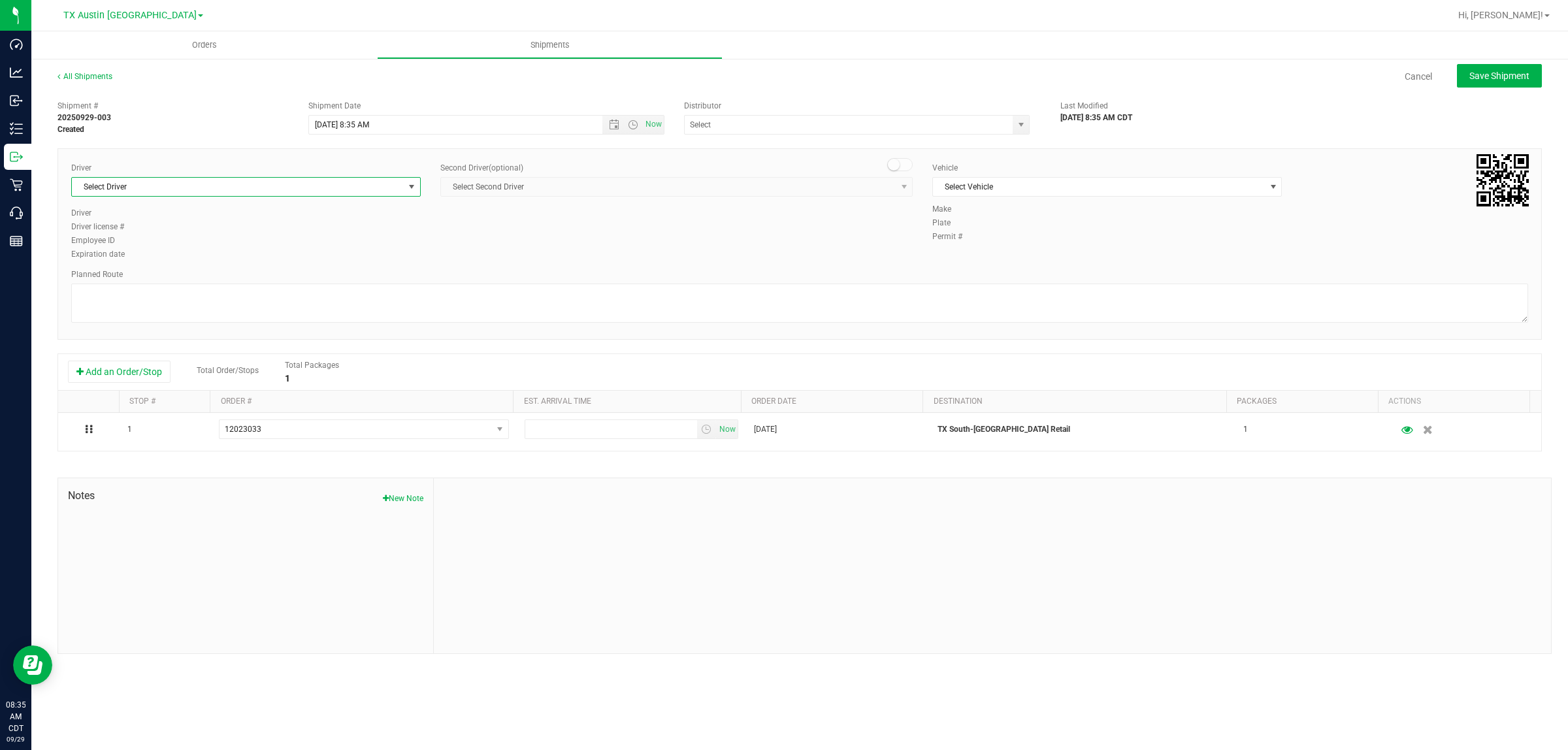
click at [406, 186] on span "select" at bounding box center [412, 187] width 11 height 11
drag, startPoint x: 127, startPoint y: 322, endPoint x: 138, endPoint y: 318, distance: 11.7
click at [127, 321] on span "[PERSON_NAME]" at bounding box center [110, 318] width 60 height 17
click at [1023, 125] on span "select" at bounding box center [1021, 125] width 11 height 11
drag, startPoint x: 719, startPoint y: 145, endPoint x: 675, endPoint y: 141, distance: 44.2
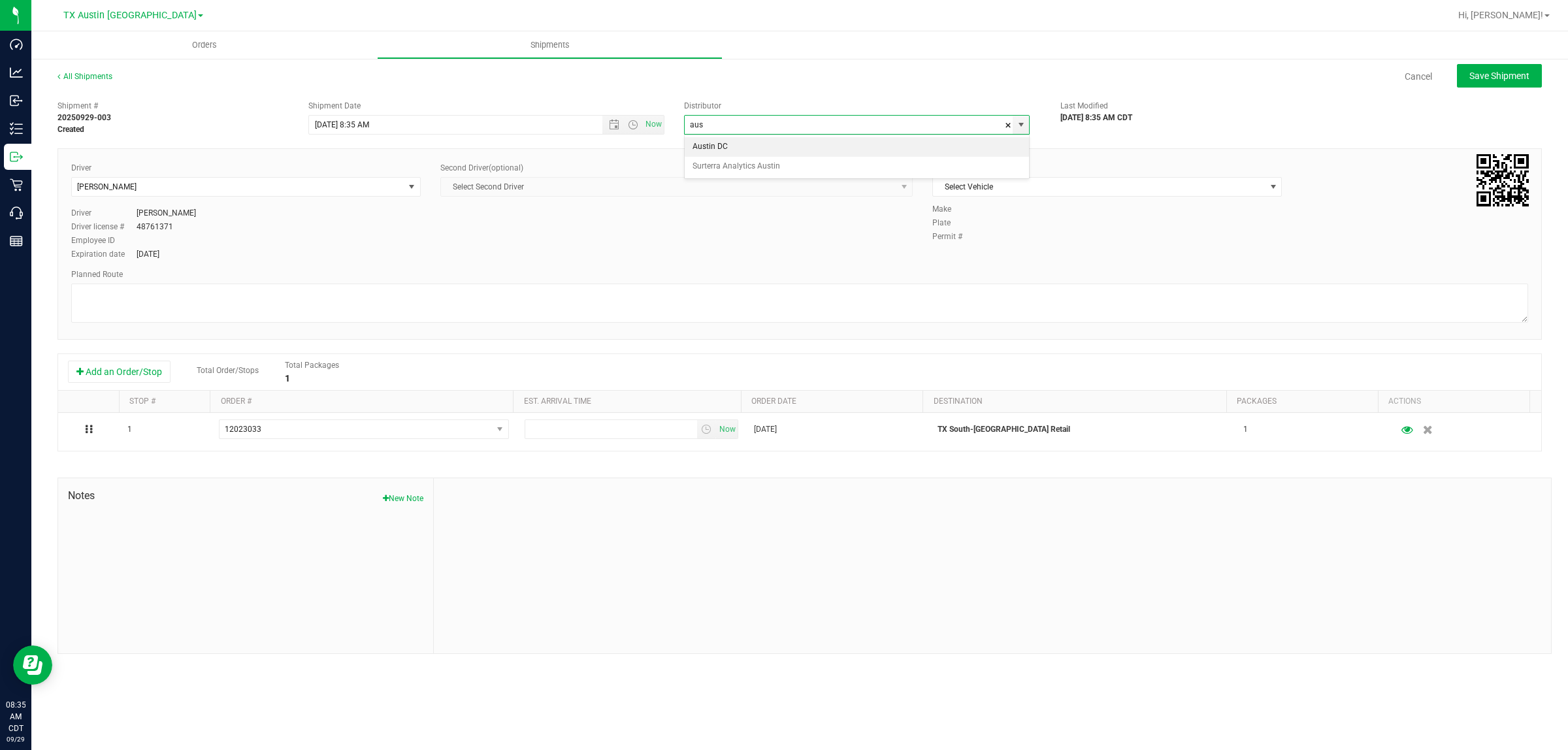
click at [718, 145] on li "Austin DC" at bounding box center [856, 146] width 344 height 19
type input "Austin DC"
click at [658, 122] on span "Now" at bounding box center [654, 125] width 22 height 19
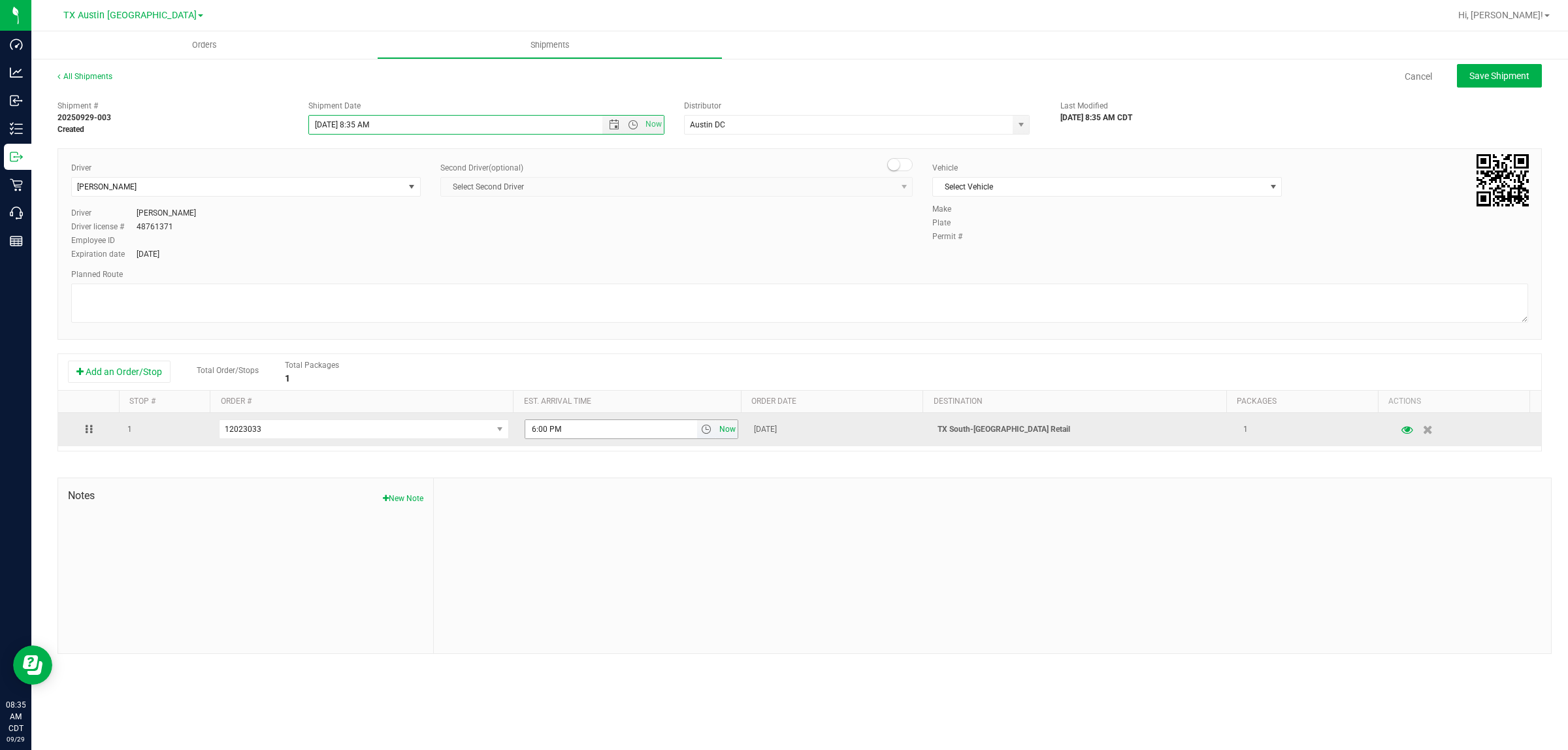
click at [720, 426] on span "Now" at bounding box center [727, 430] width 22 height 19
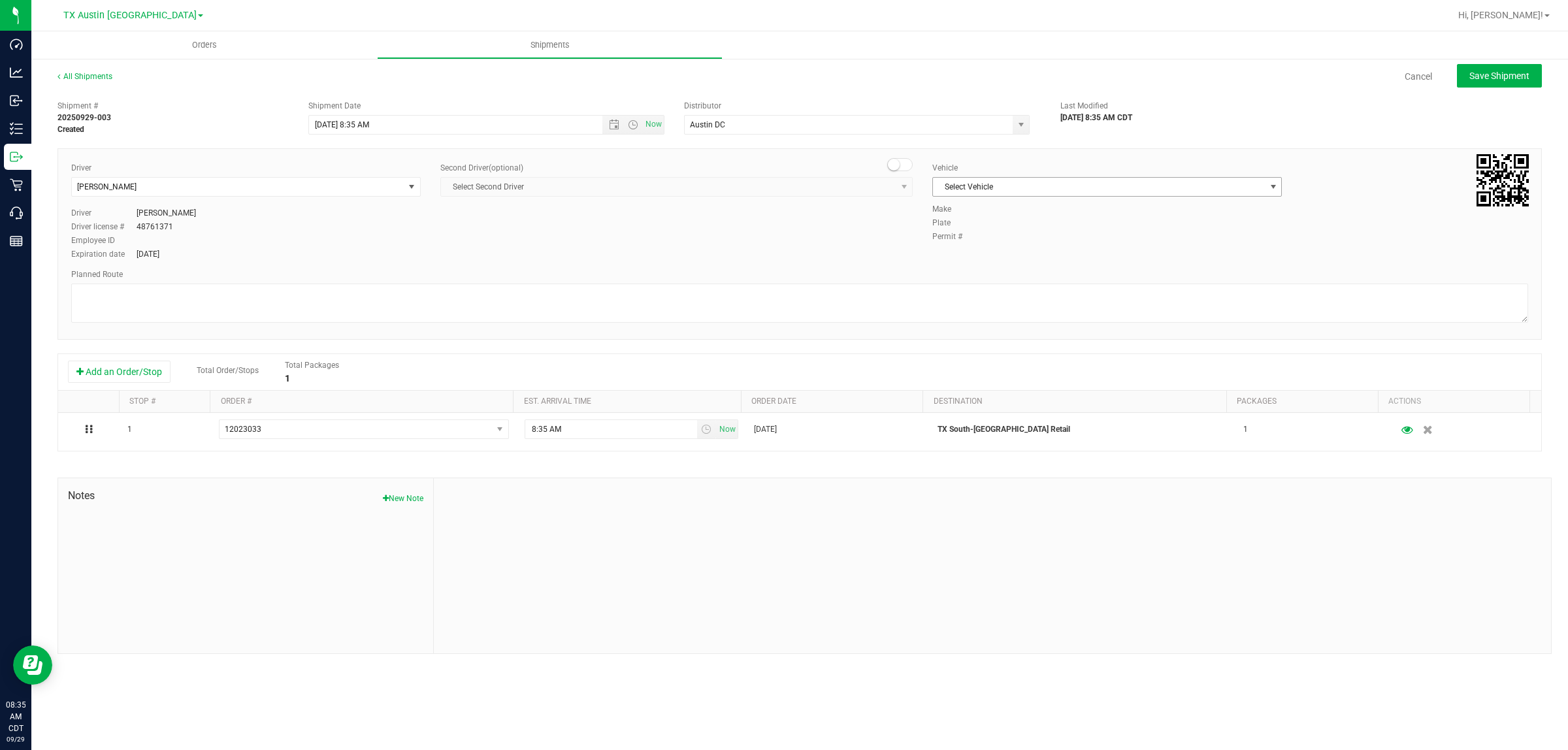
click at [1273, 188] on span "select" at bounding box center [1273, 187] width 11 height 11
click at [995, 379] on li "NO VEHICLE" at bounding box center [1106, 369] width 348 height 19
click at [771, 214] on div "Driver [PERSON_NAME] Select Driver A A [PERSON_NAME] - 100006559 [PERSON_NAME] …" at bounding box center [799, 212] width 1477 height 100
click at [1507, 65] on button "Save Shipment" at bounding box center [1500, 75] width 85 height 24
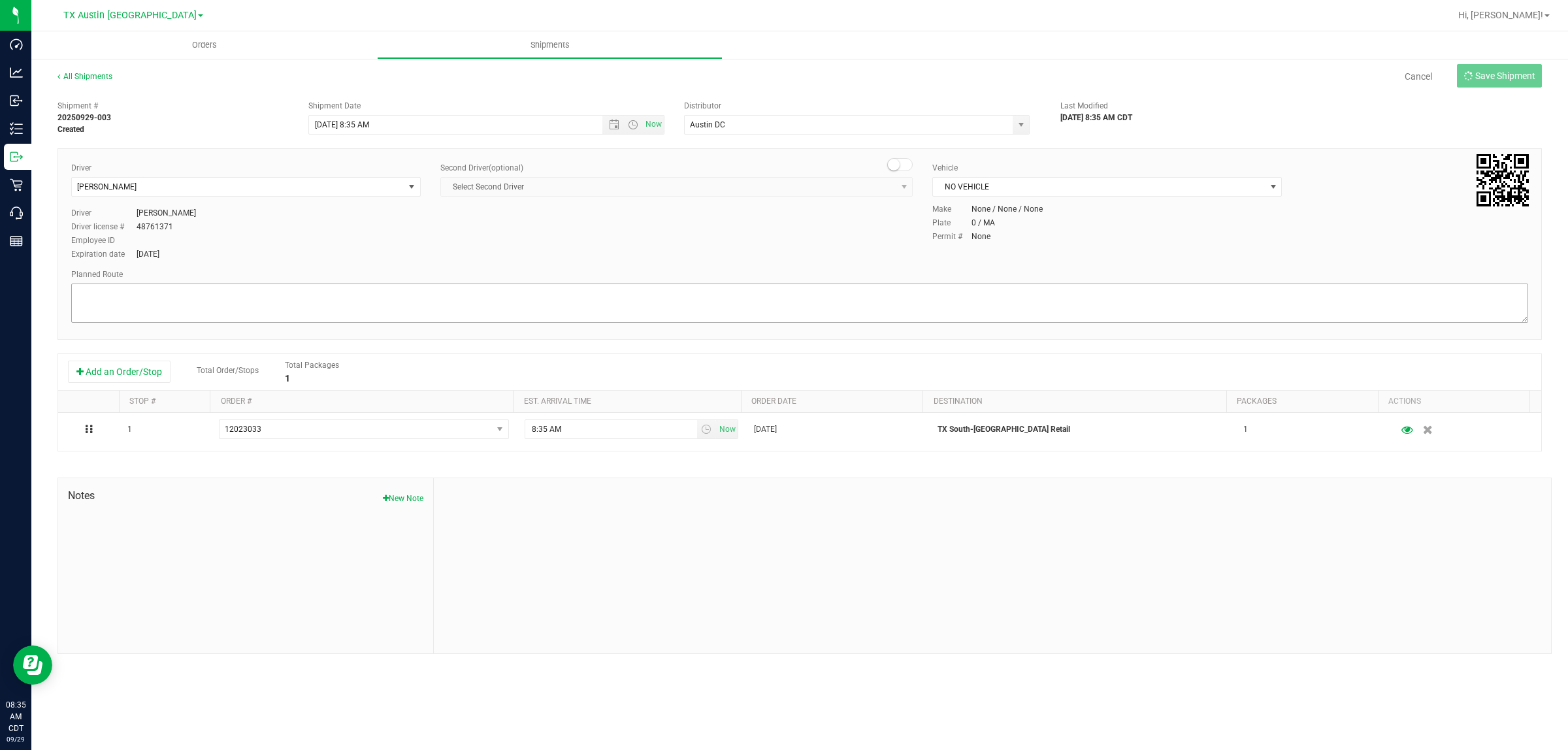
type input "[DATE] 1:35 PM"
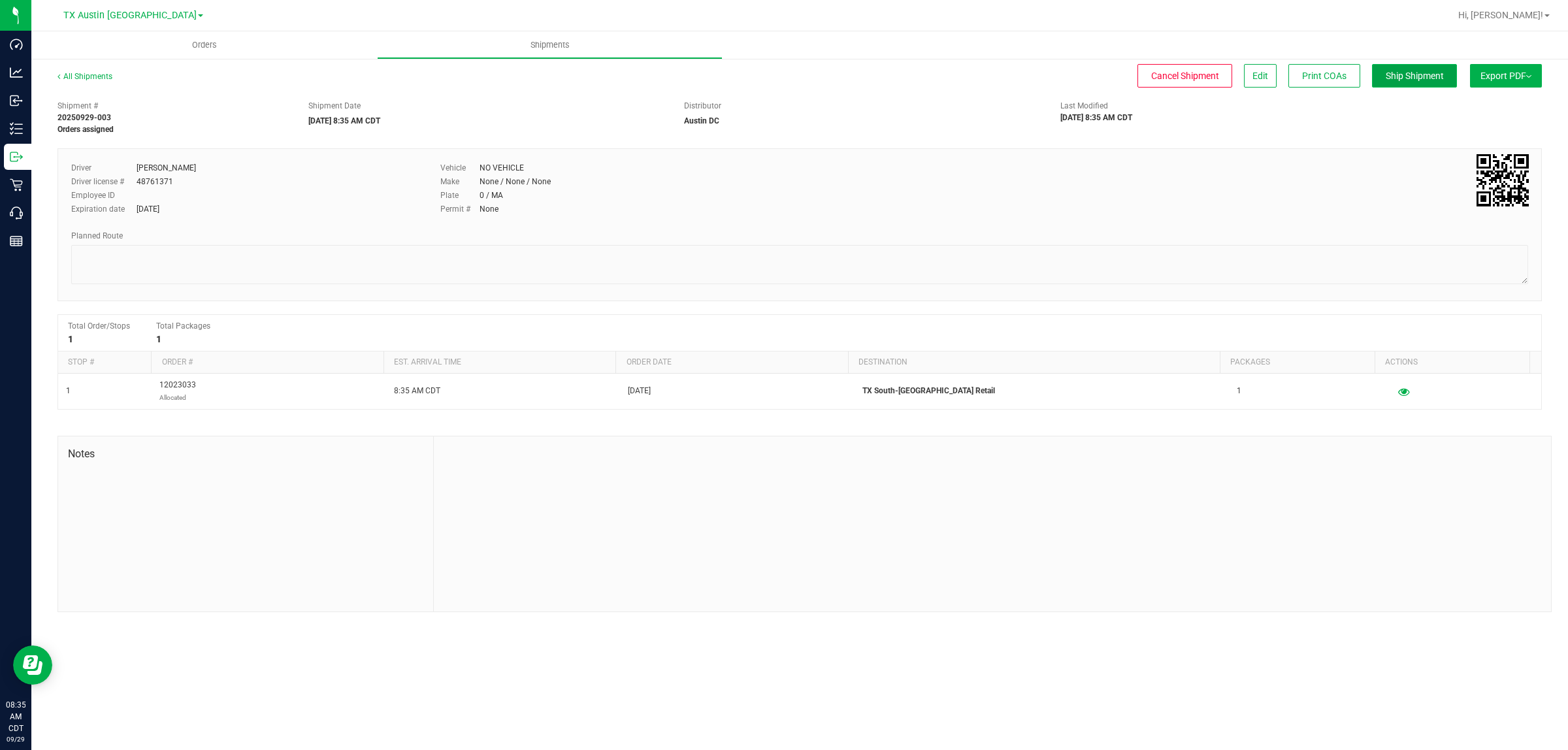
click at [1422, 79] on span "Ship Shipment" at bounding box center [1415, 75] width 58 height 11
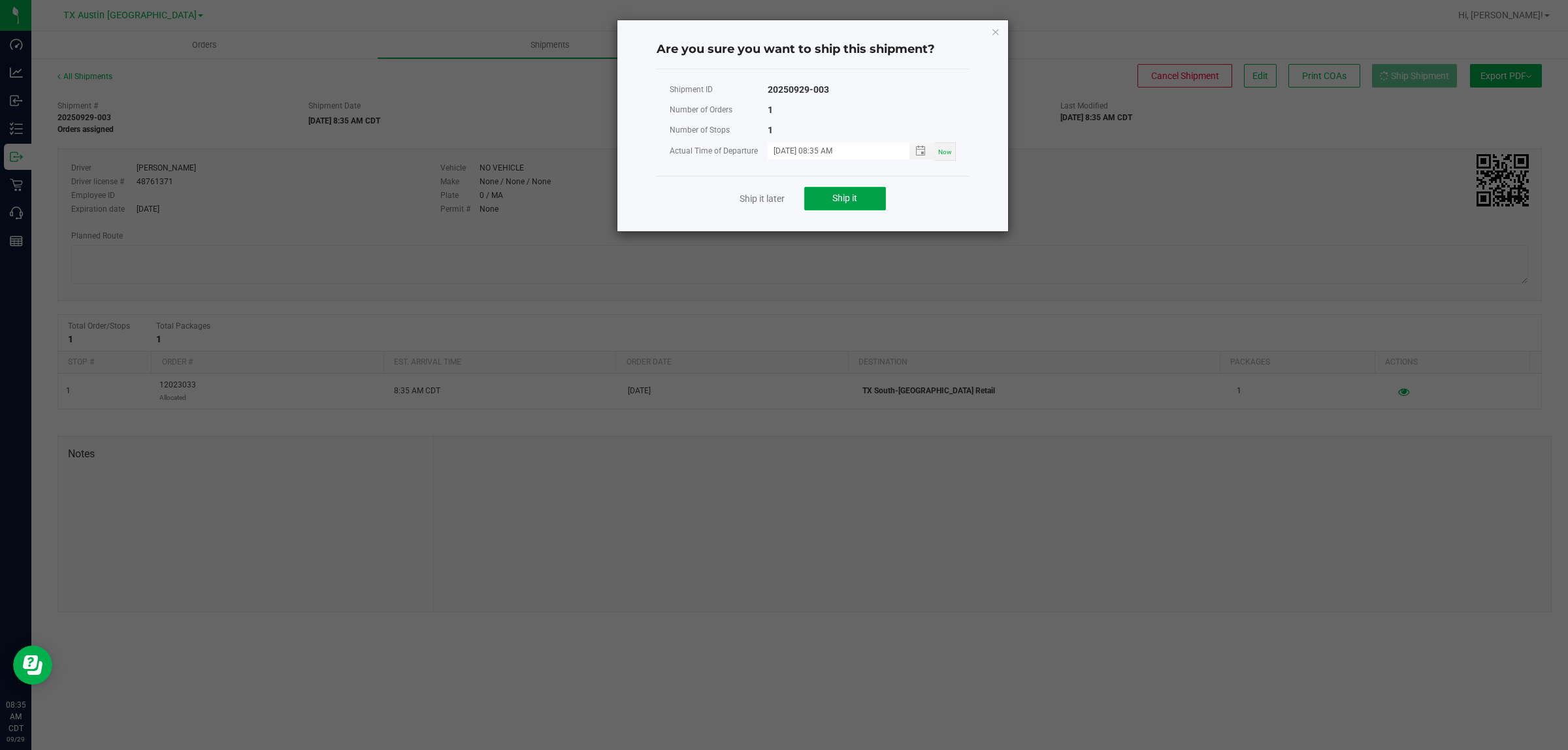
click at [855, 199] on span "Ship it" at bounding box center [845, 198] width 25 height 11
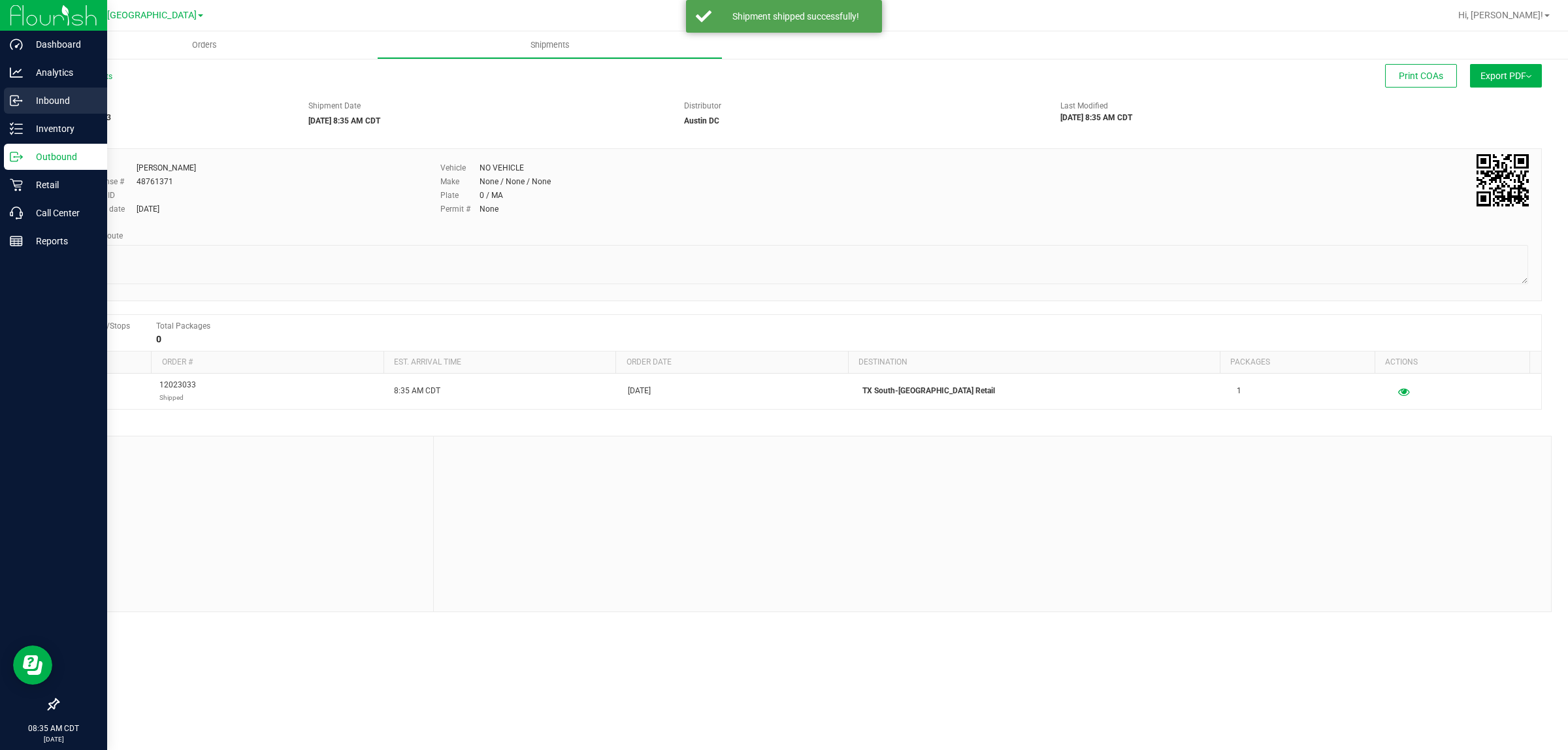
click at [41, 102] on p "Inbound" at bounding box center [61, 101] width 78 height 16
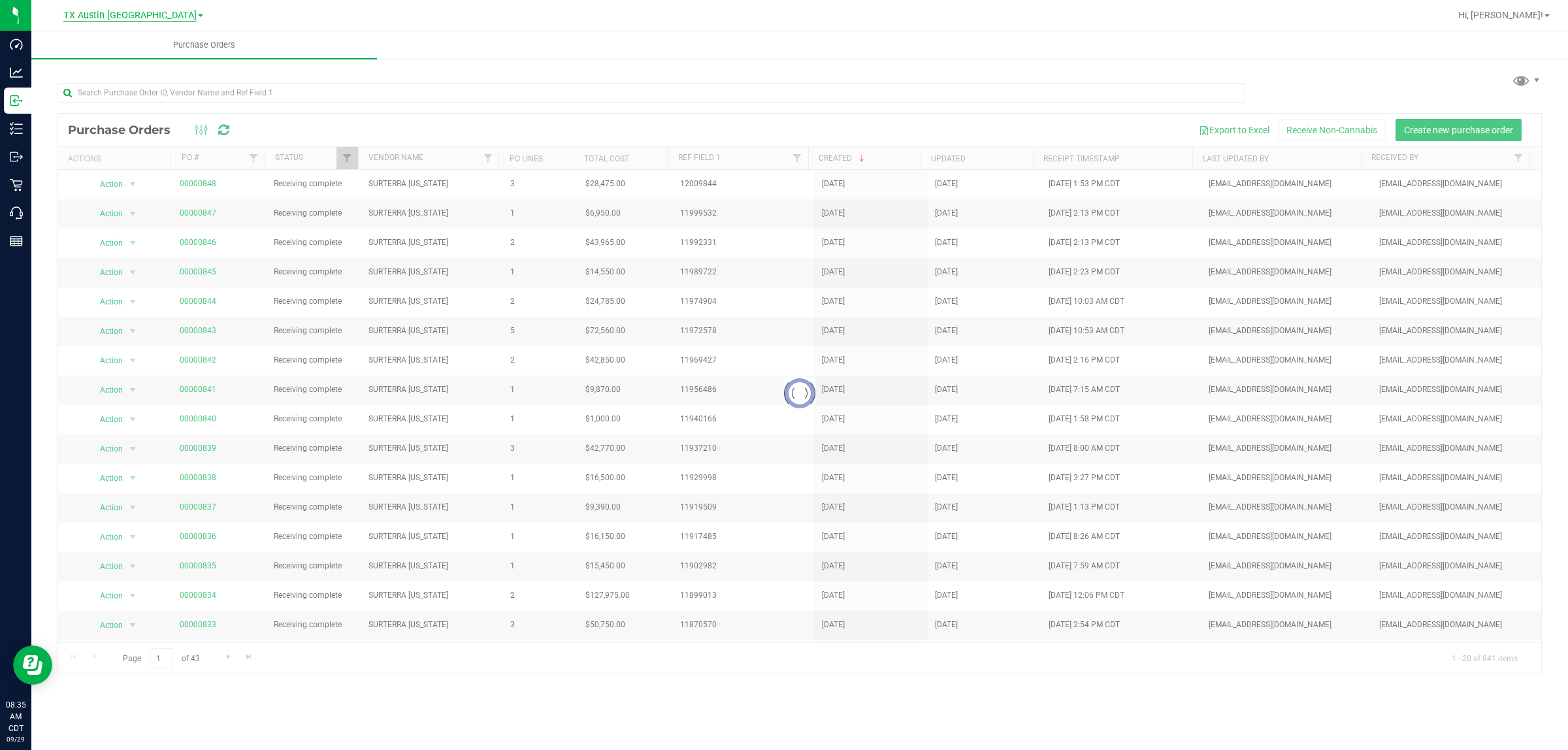
click at [134, 13] on span "TX Austin [GEOGRAPHIC_DATA]" at bounding box center [130, 15] width 133 height 11
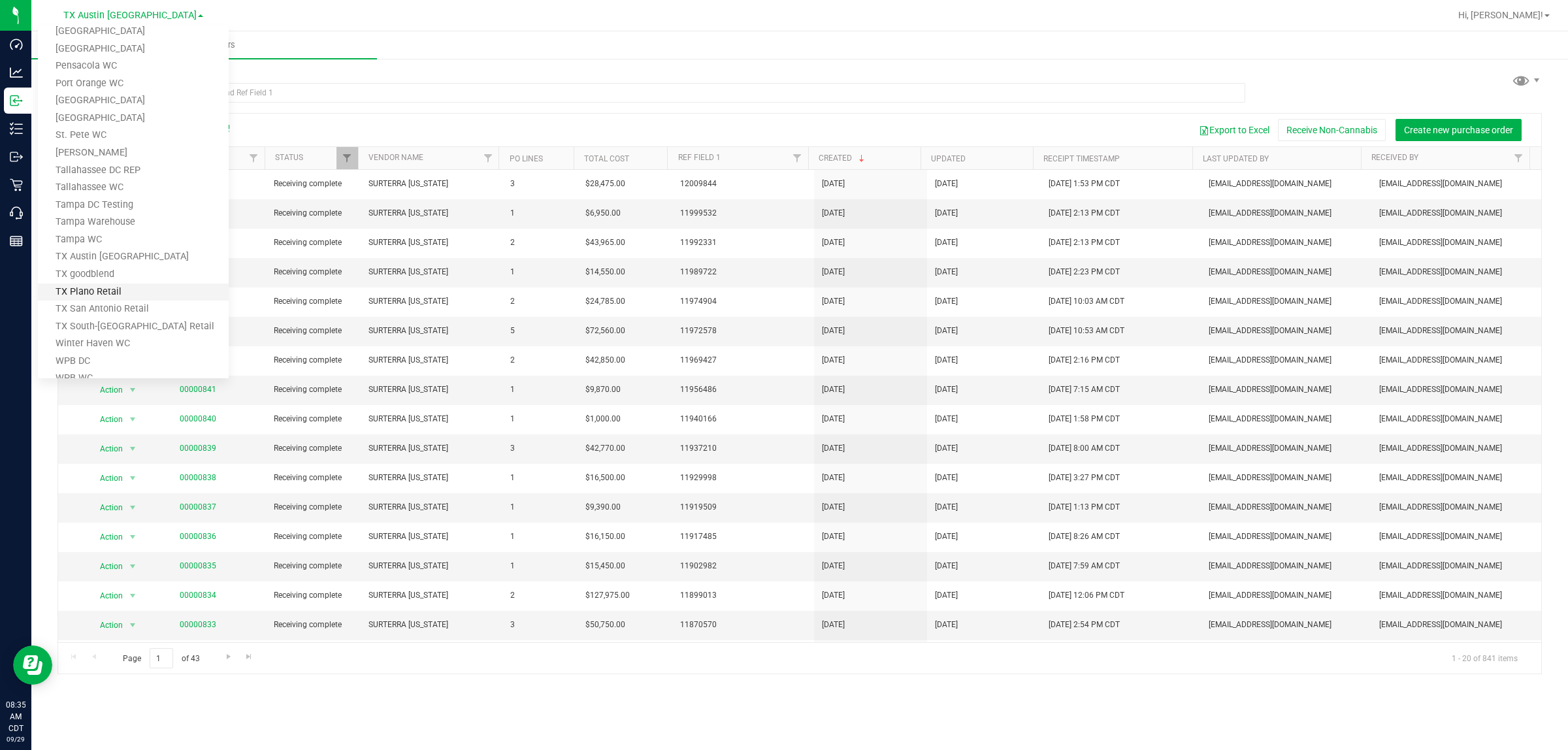
scroll to position [572, 0]
click at [126, 306] on link "TX South-[GEOGRAPHIC_DATA] Retail" at bounding box center [132, 308] width 190 height 18
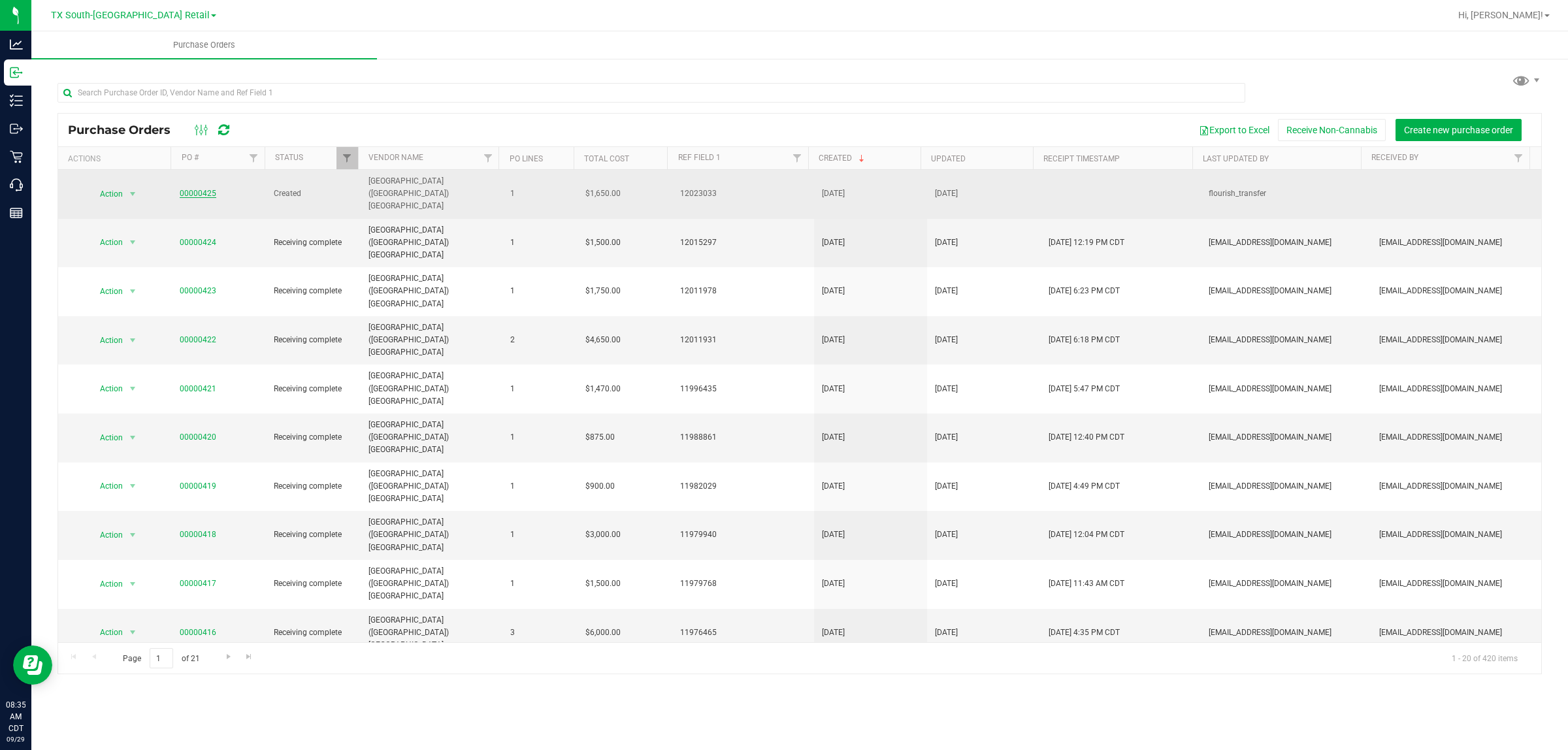
click at [199, 189] on link "00000425" at bounding box center [198, 193] width 37 height 9
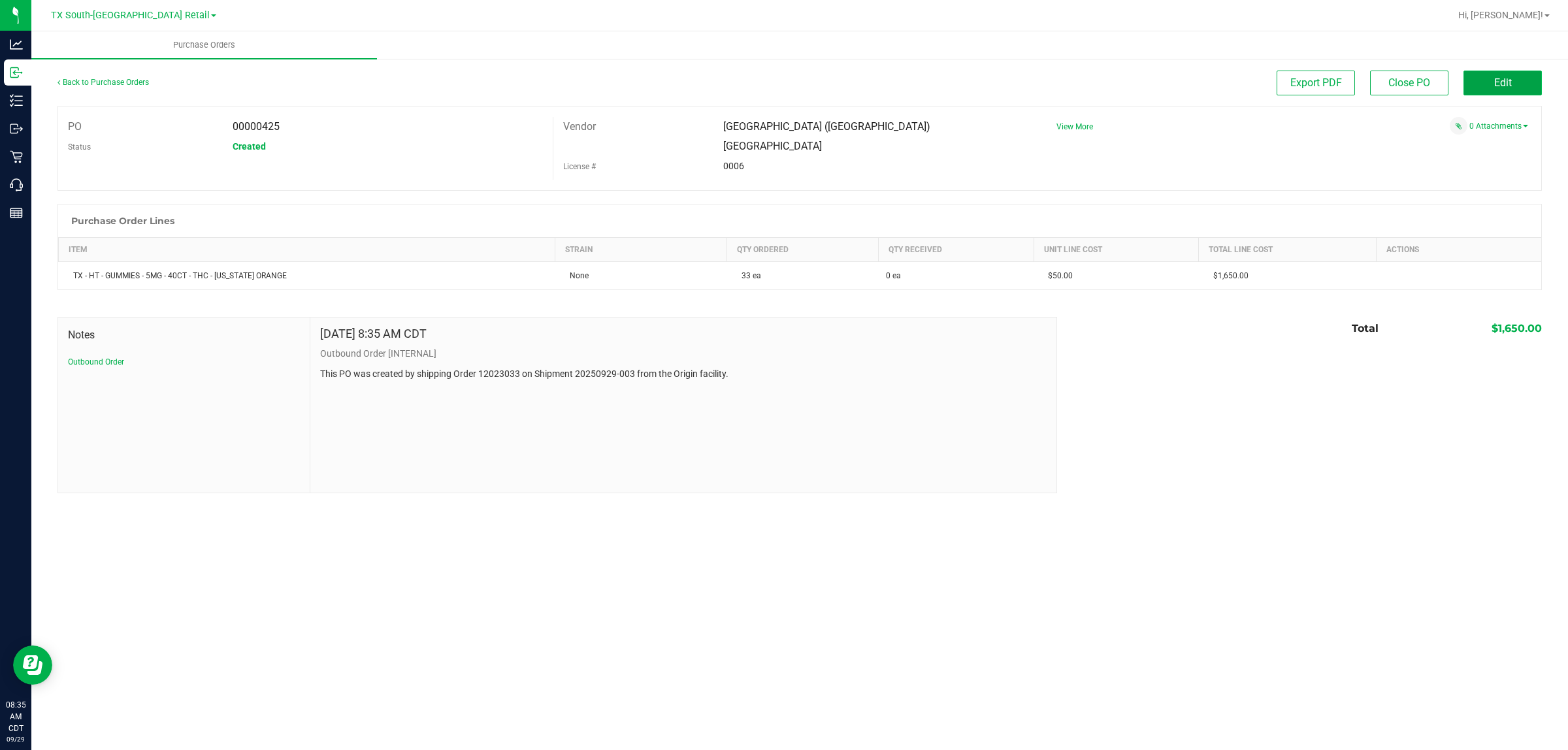
click at [1497, 76] on span "Edit" at bounding box center [1503, 82] width 18 height 12
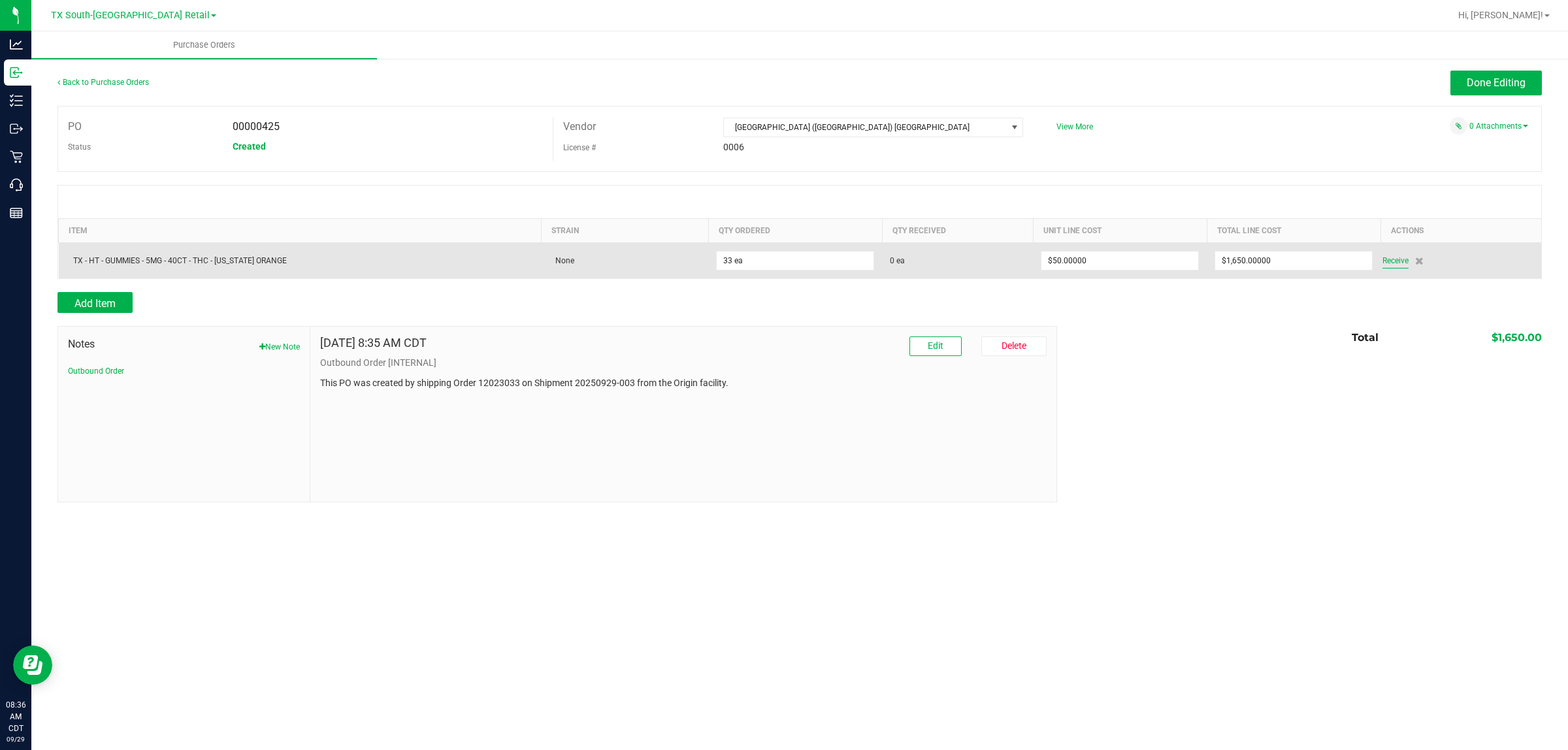
click at [1392, 261] on span "Receive" at bounding box center [1396, 261] width 26 height 16
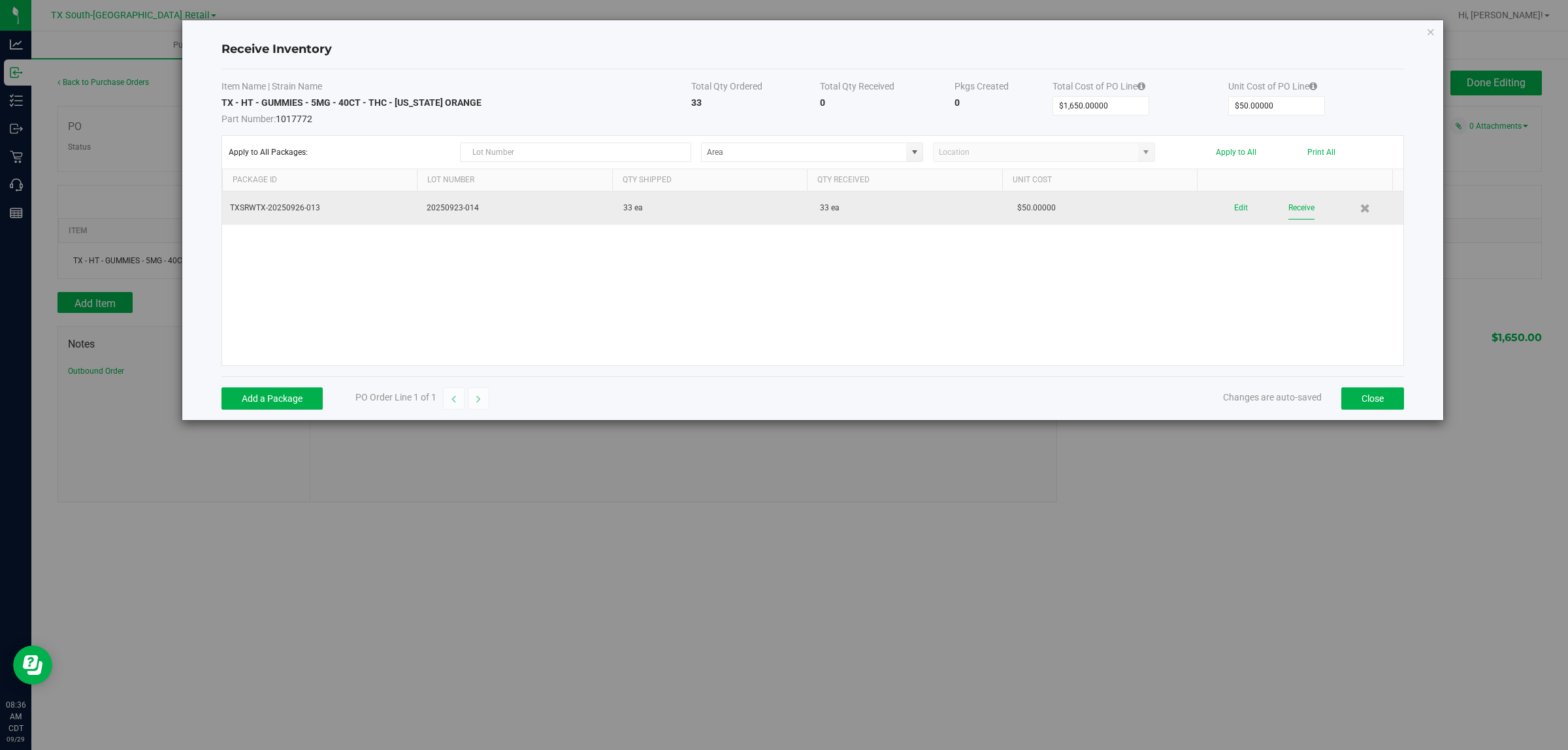
click at [1292, 207] on button "Receive" at bounding box center [1302, 208] width 26 height 23
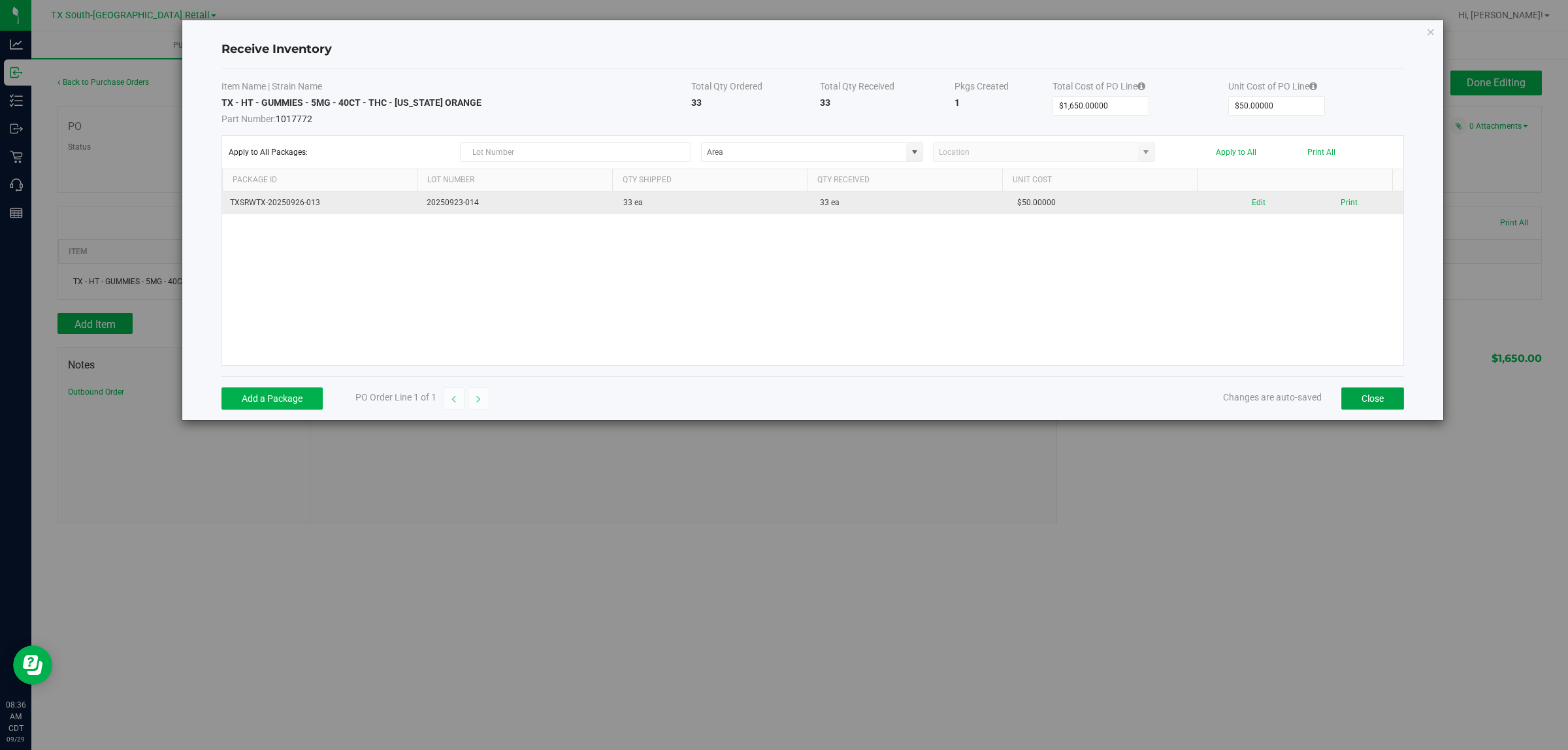
click at [1387, 403] on button "Close" at bounding box center [1372, 398] width 62 height 22
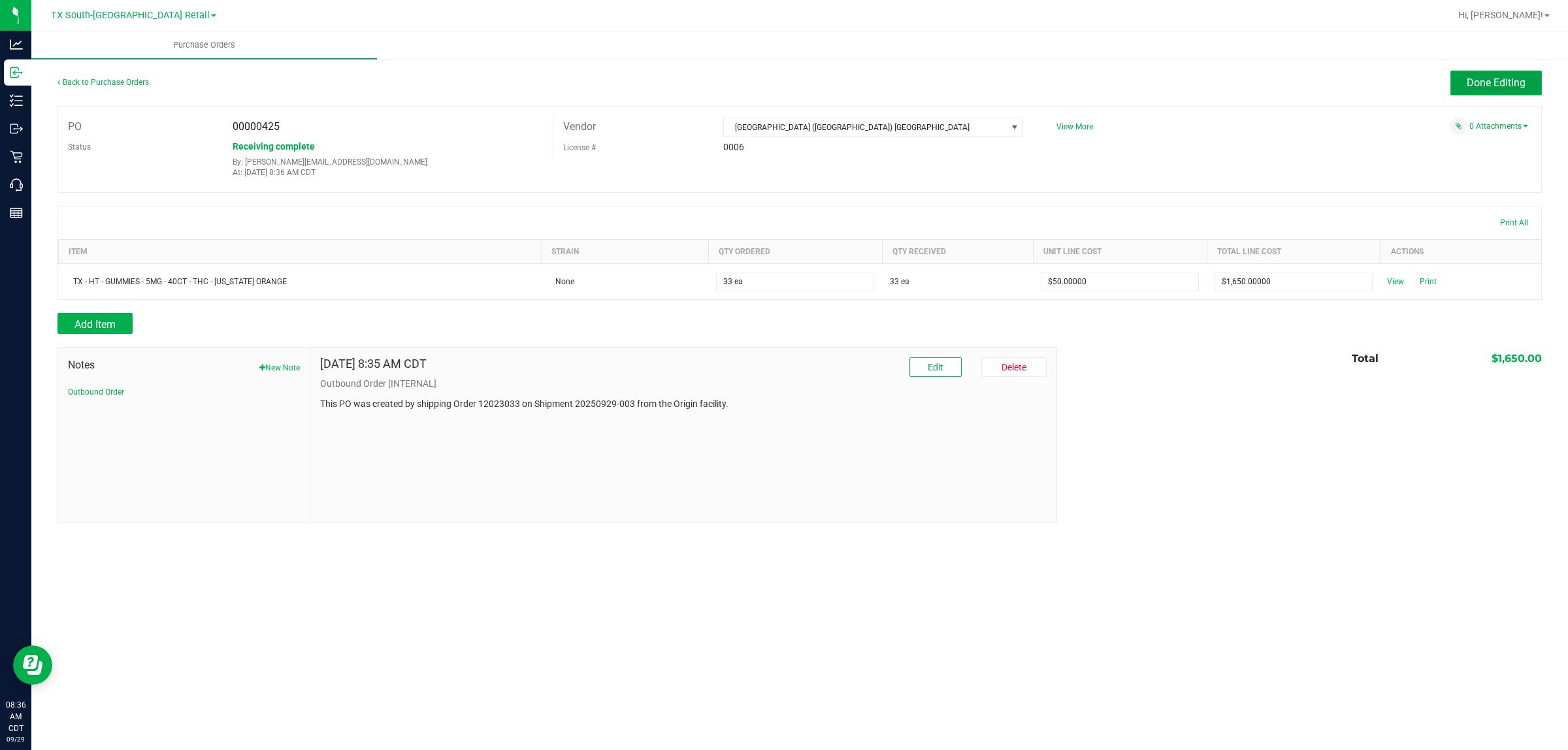
click at [1494, 80] on span "Done Editing" at bounding box center [1496, 82] width 59 height 12
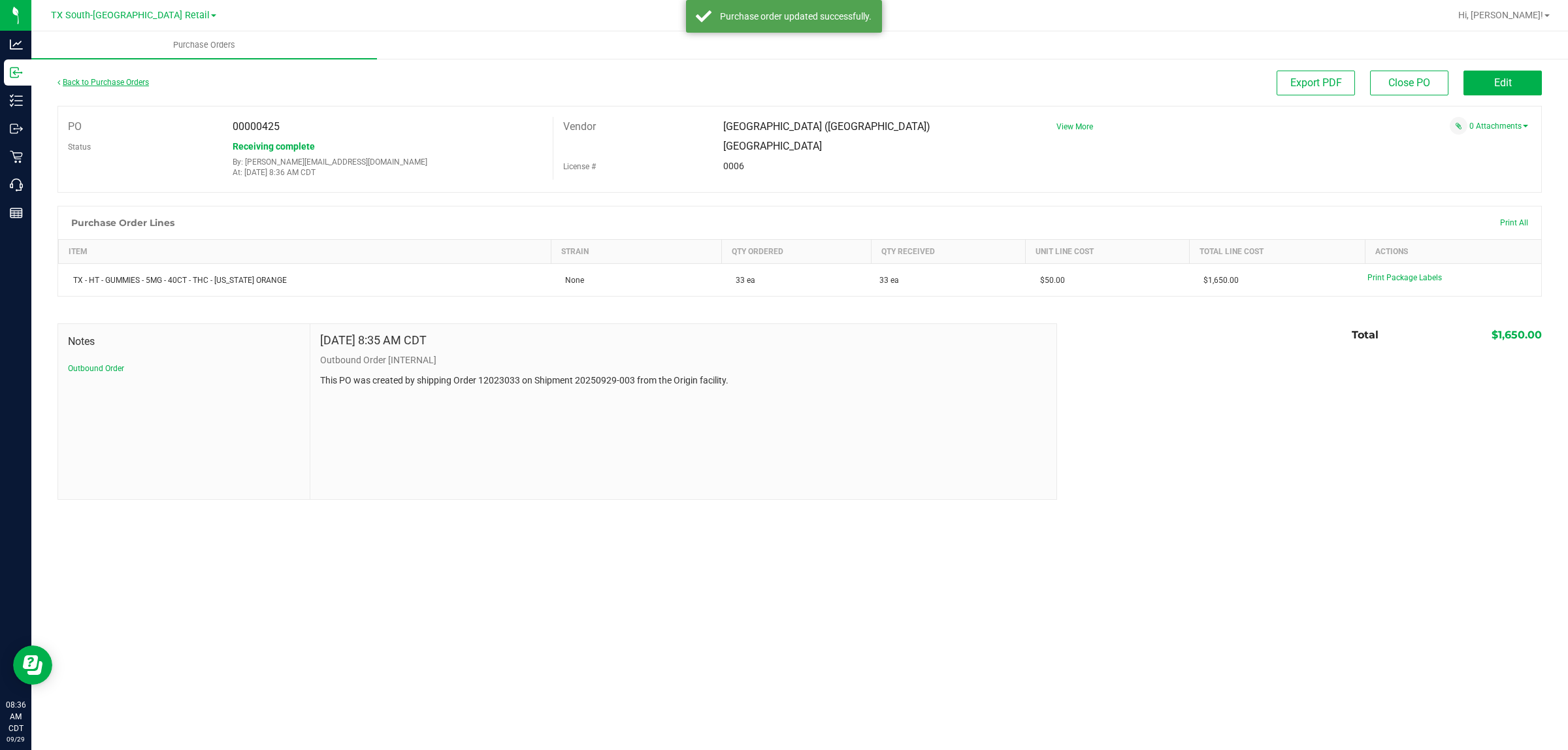
click at [104, 78] on link "Back to Purchase Orders" at bounding box center [104, 82] width 91 height 9
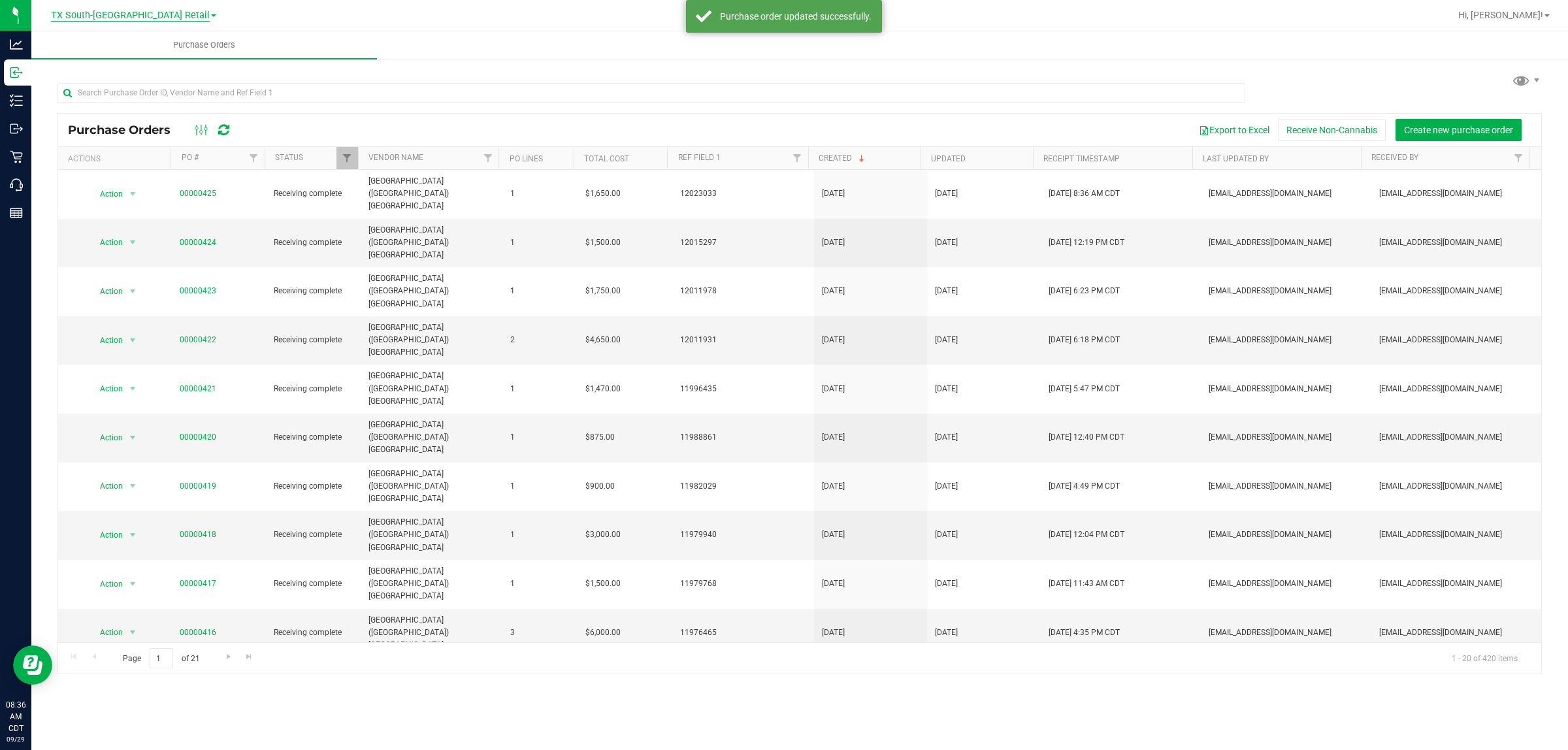
click at [134, 14] on span "TX South-[GEOGRAPHIC_DATA] Retail" at bounding box center [130, 15] width 159 height 11
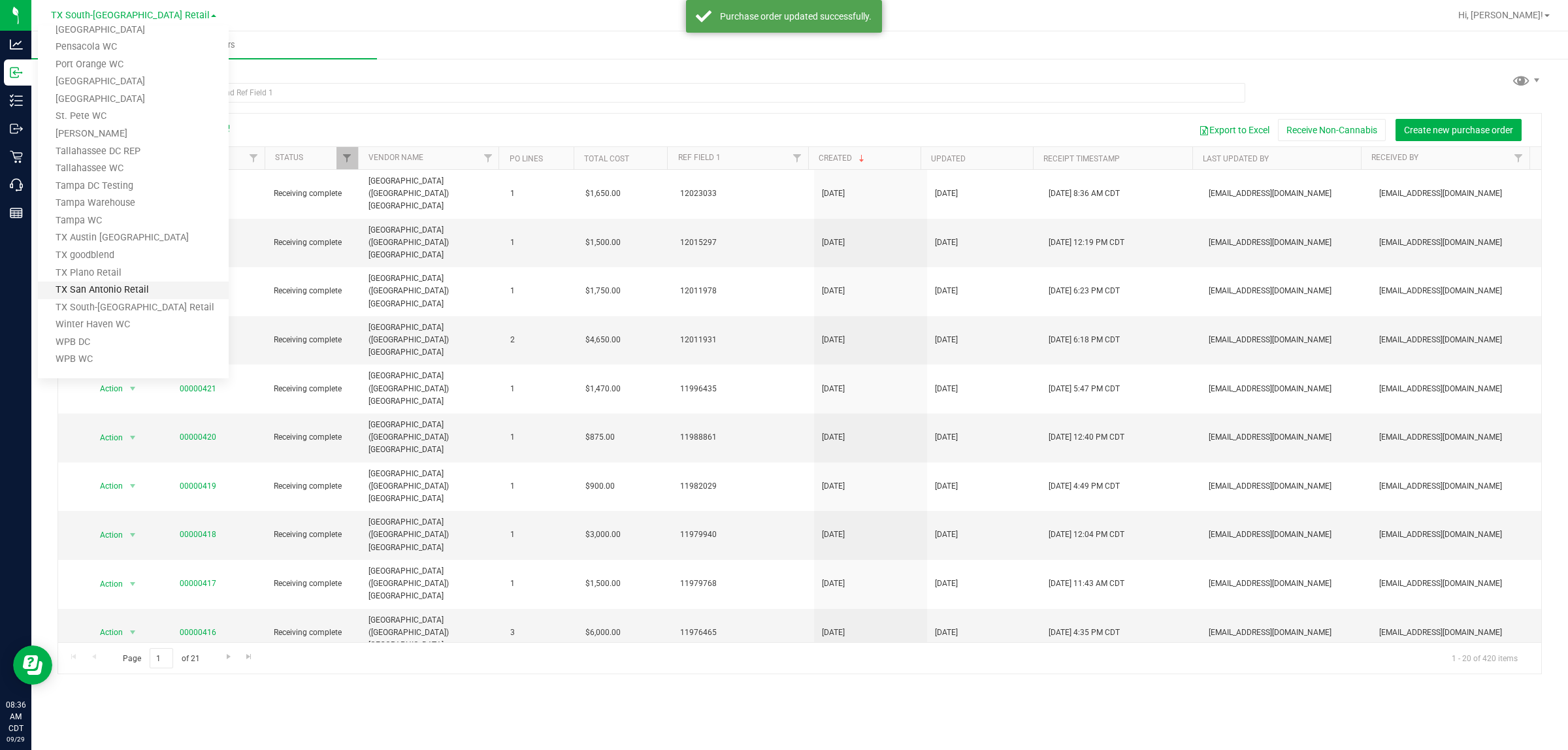
click at [125, 288] on link "TX San Antonio Retail" at bounding box center [132, 290] width 190 height 18
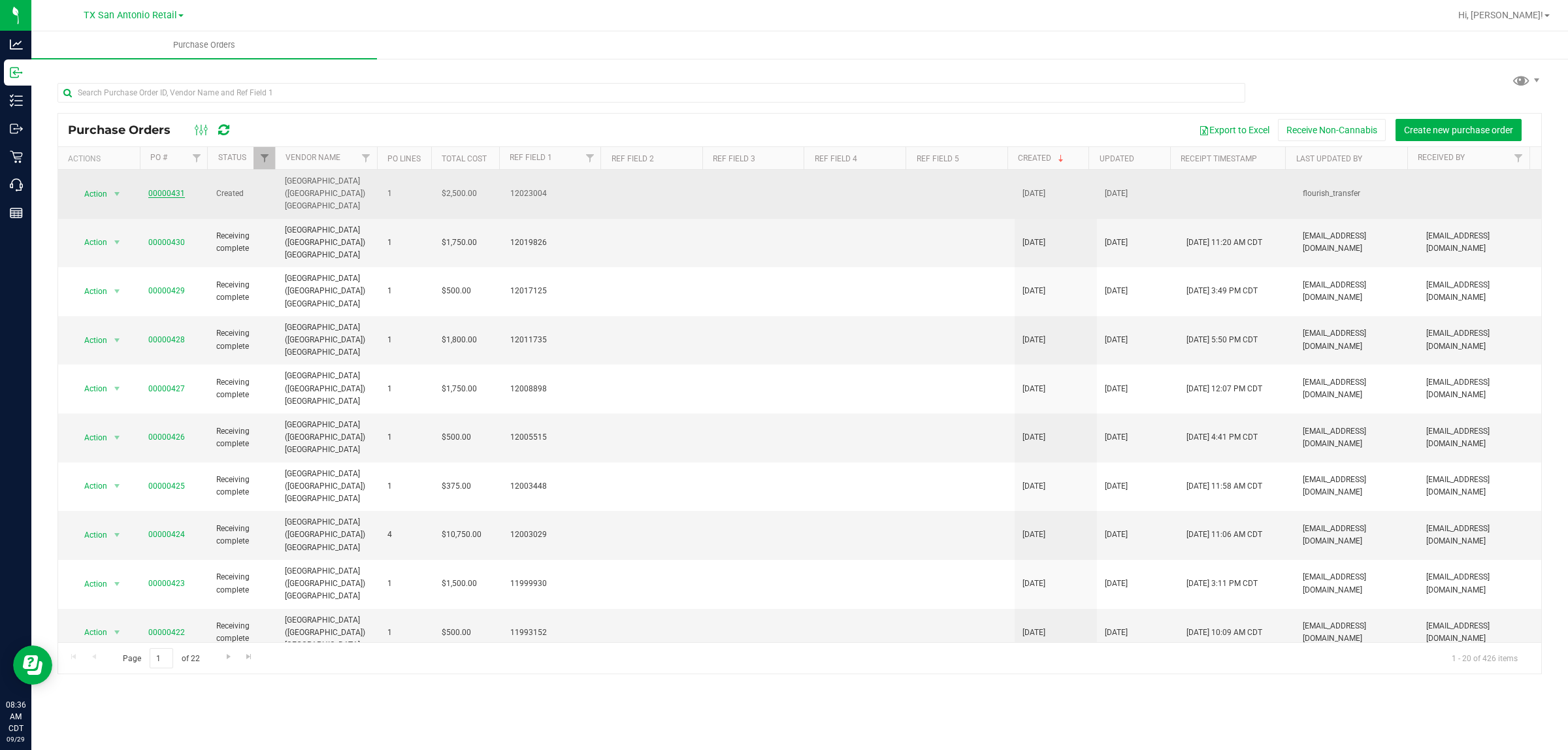
click at [157, 189] on link "00000431" at bounding box center [167, 193] width 37 height 9
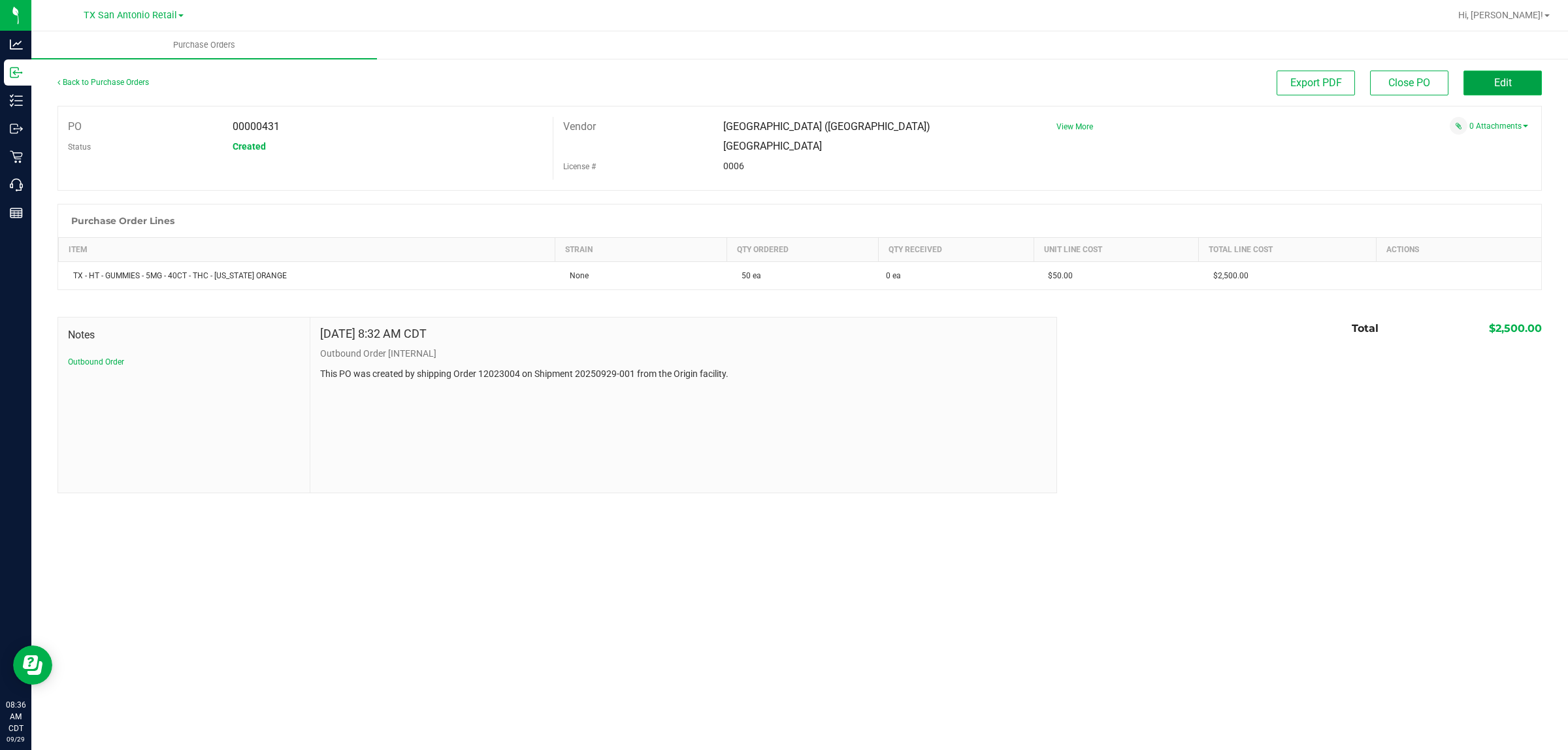
click at [1511, 76] on span "Edit" at bounding box center [1503, 82] width 18 height 12
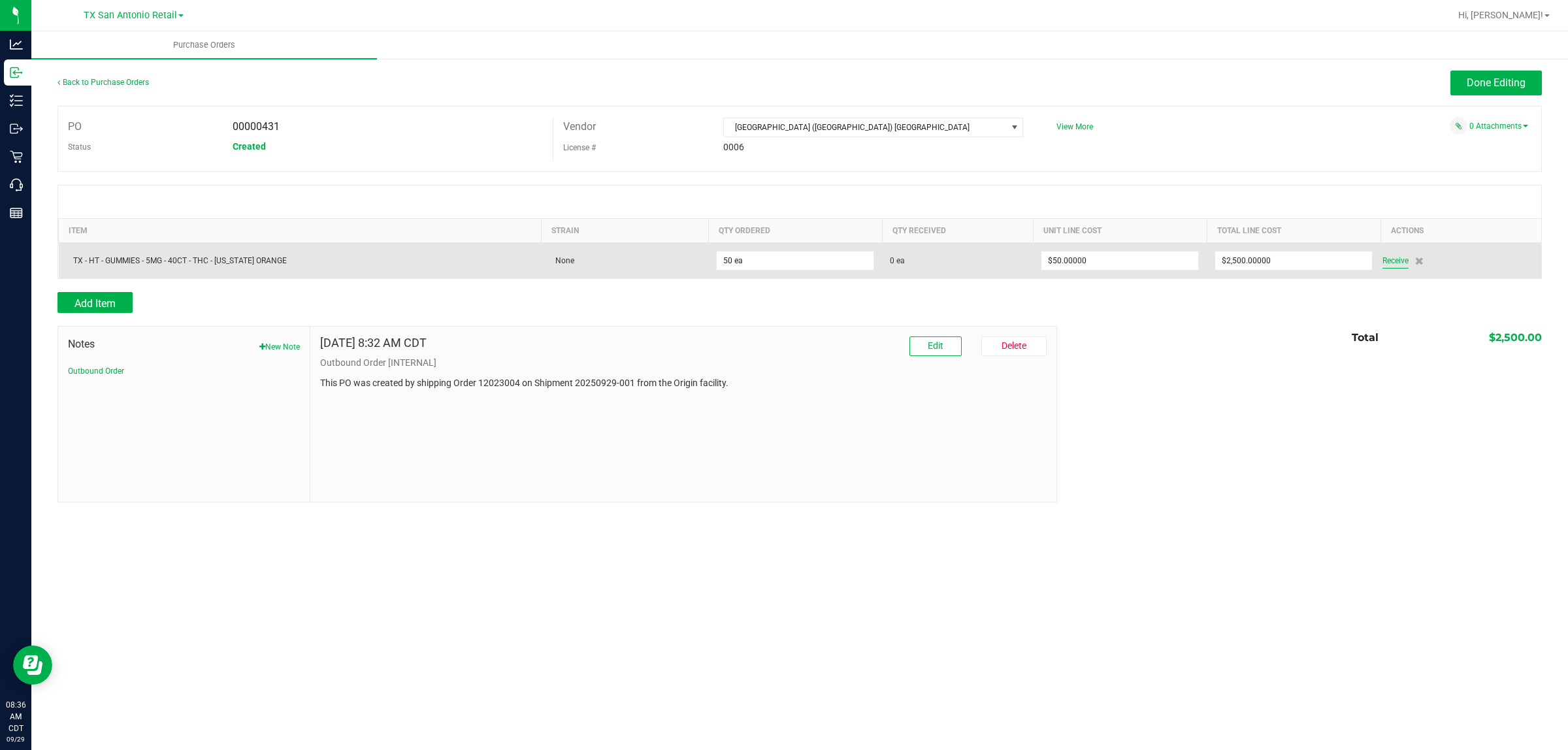
click at [1393, 265] on span "Receive" at bounding box center [1396, 261] width 26 height 16
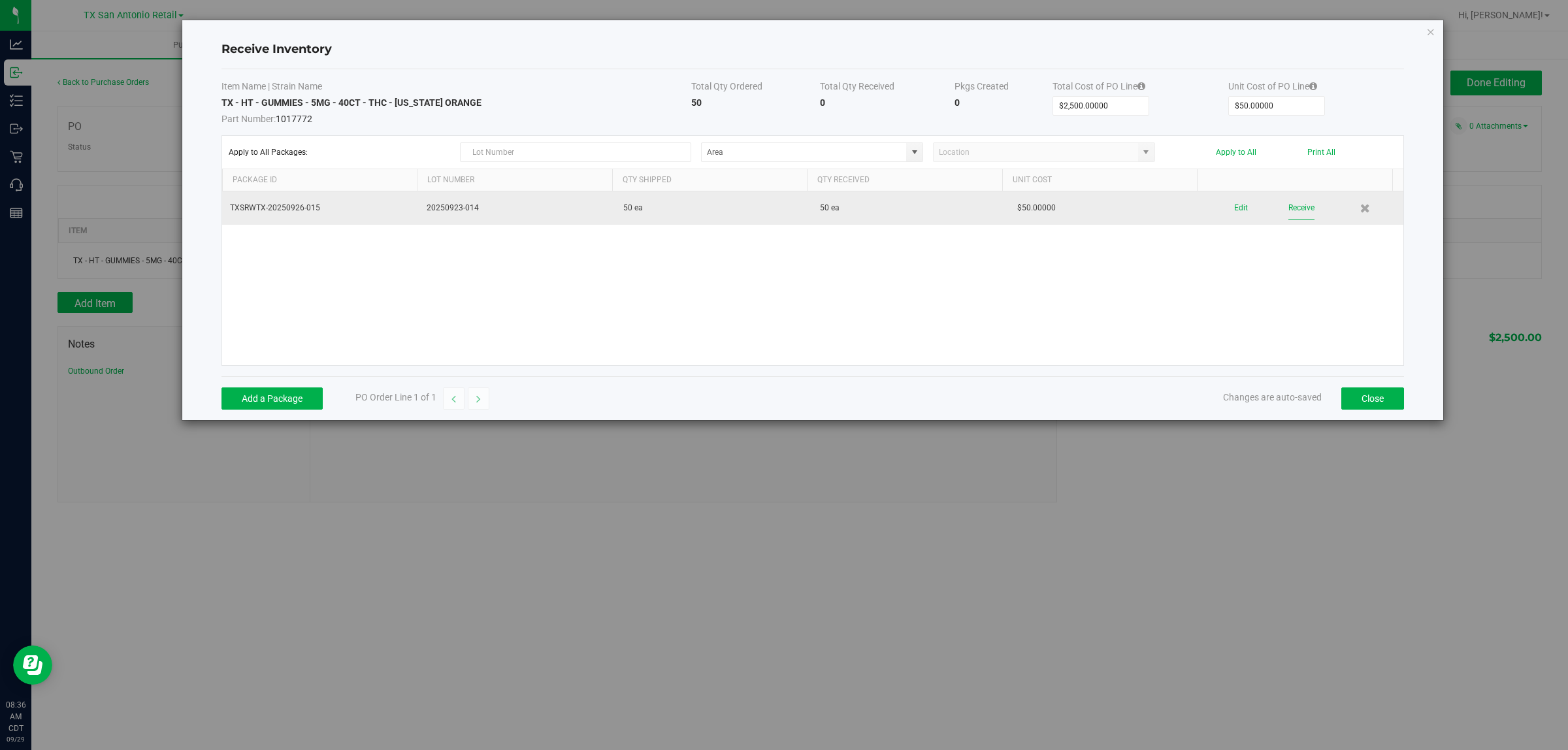
click at [1291, 208] on button "Receive" at bounding box center [1302, 208] width 26 height 23
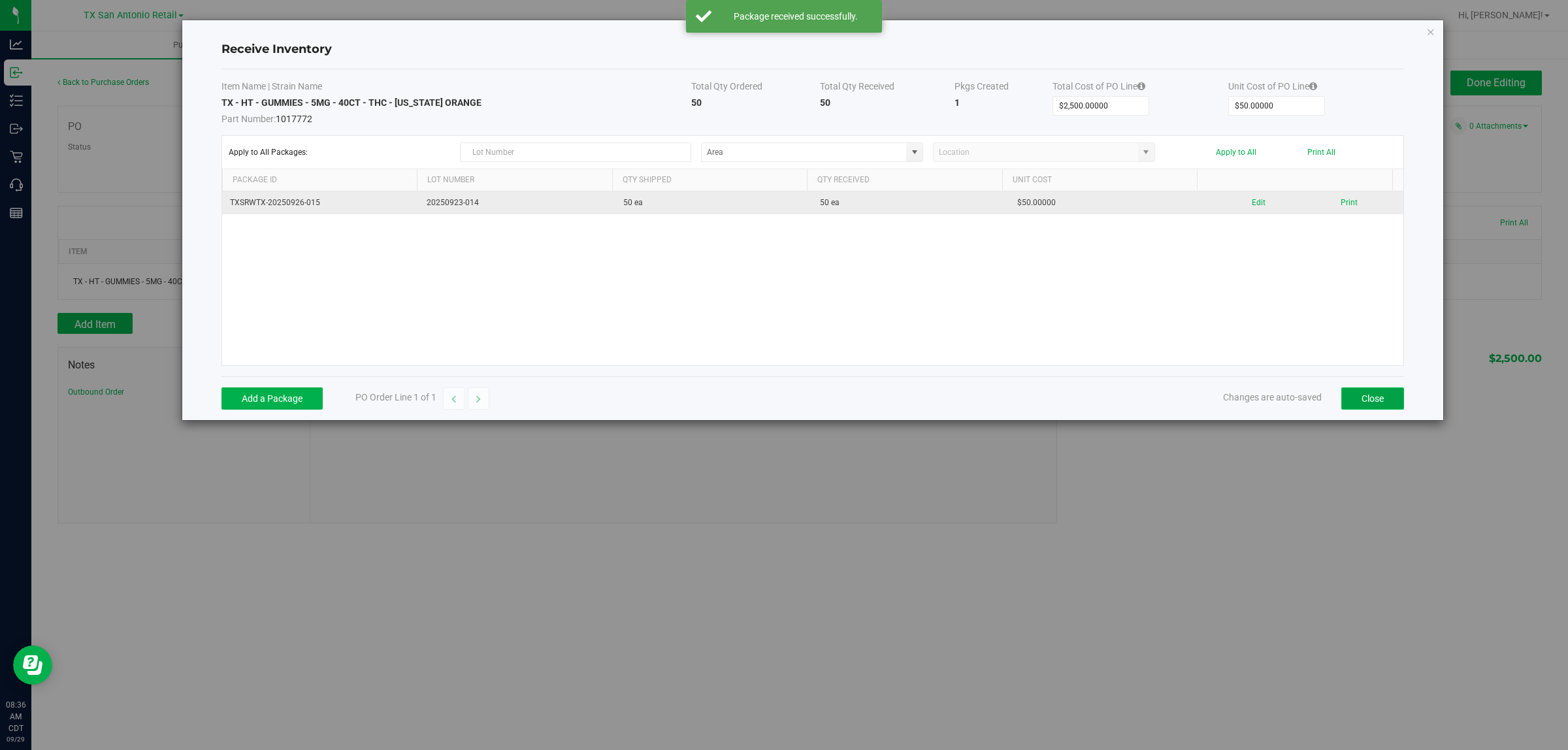
click at [1386, 402] on button "Close" at bounding box center [1372, 398] width 62 height 22
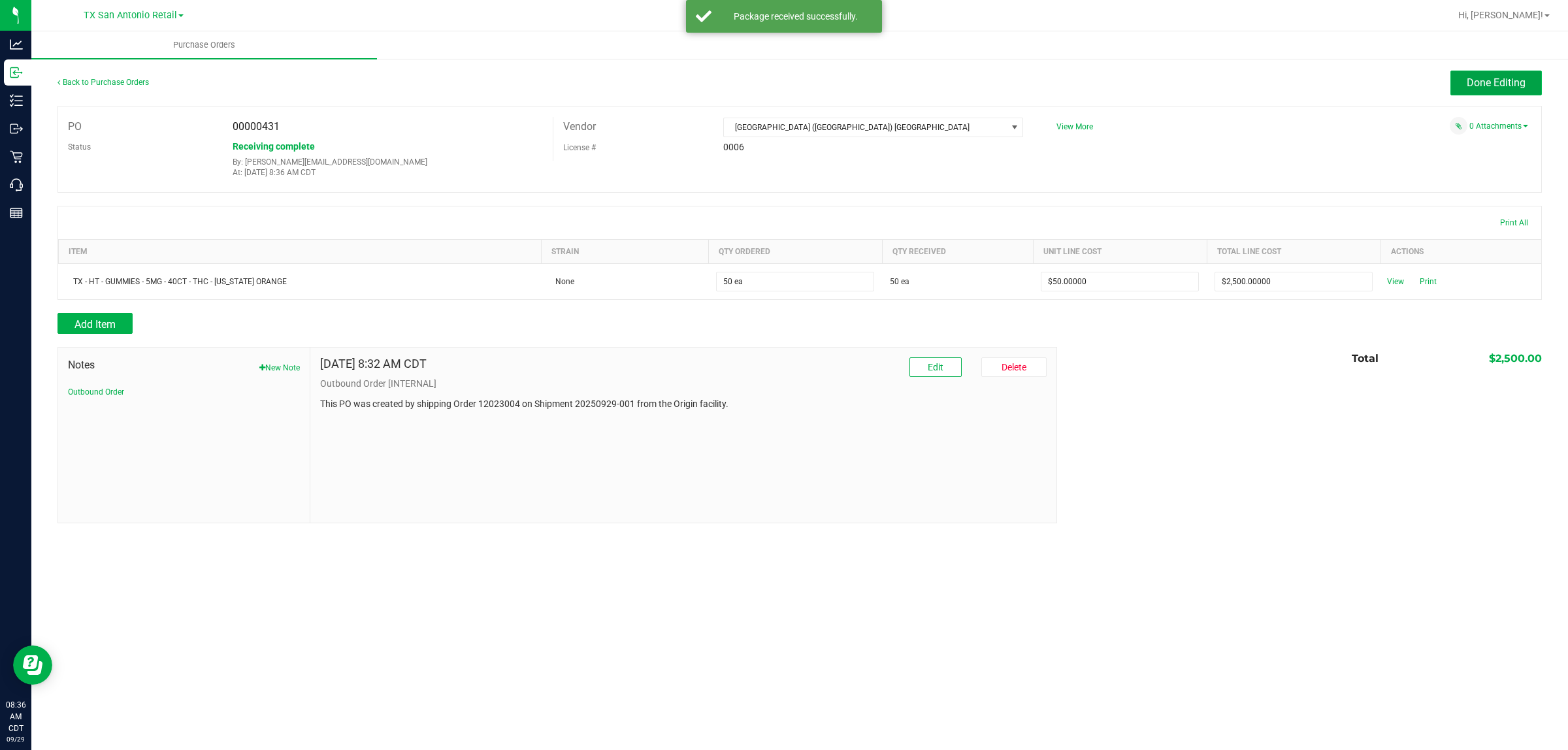
click at [1521, 76] on span "Done Editing" at bounding box center [1496, 82] width 59 height 12
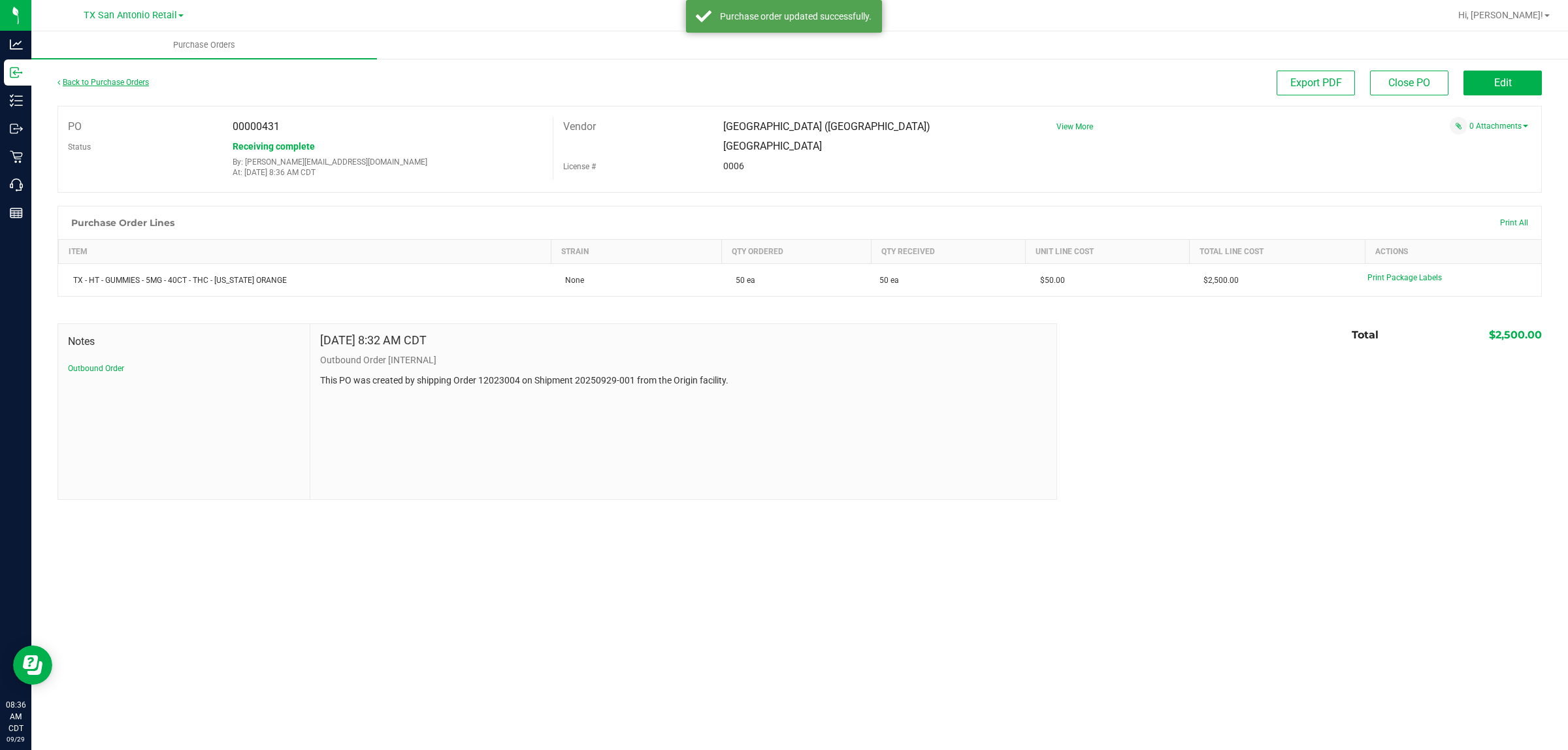
click at [96, 82] on link "Back to Purchase Orders" at bounding box center [104, 82] width 91 height 9
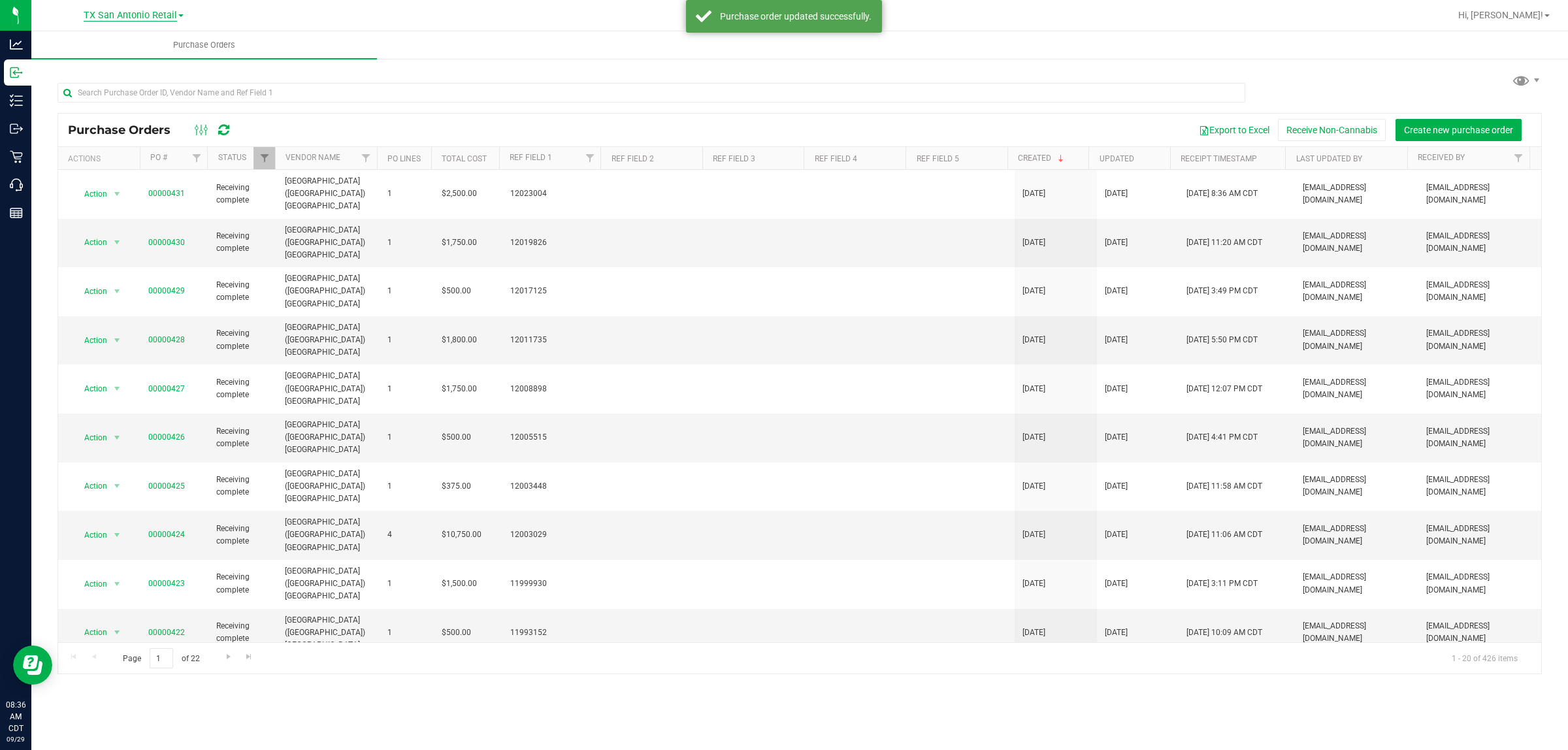
click at [125, 17] on span "TX San Antonio Retail" at bounding box center [130, 15] width 93 height 11
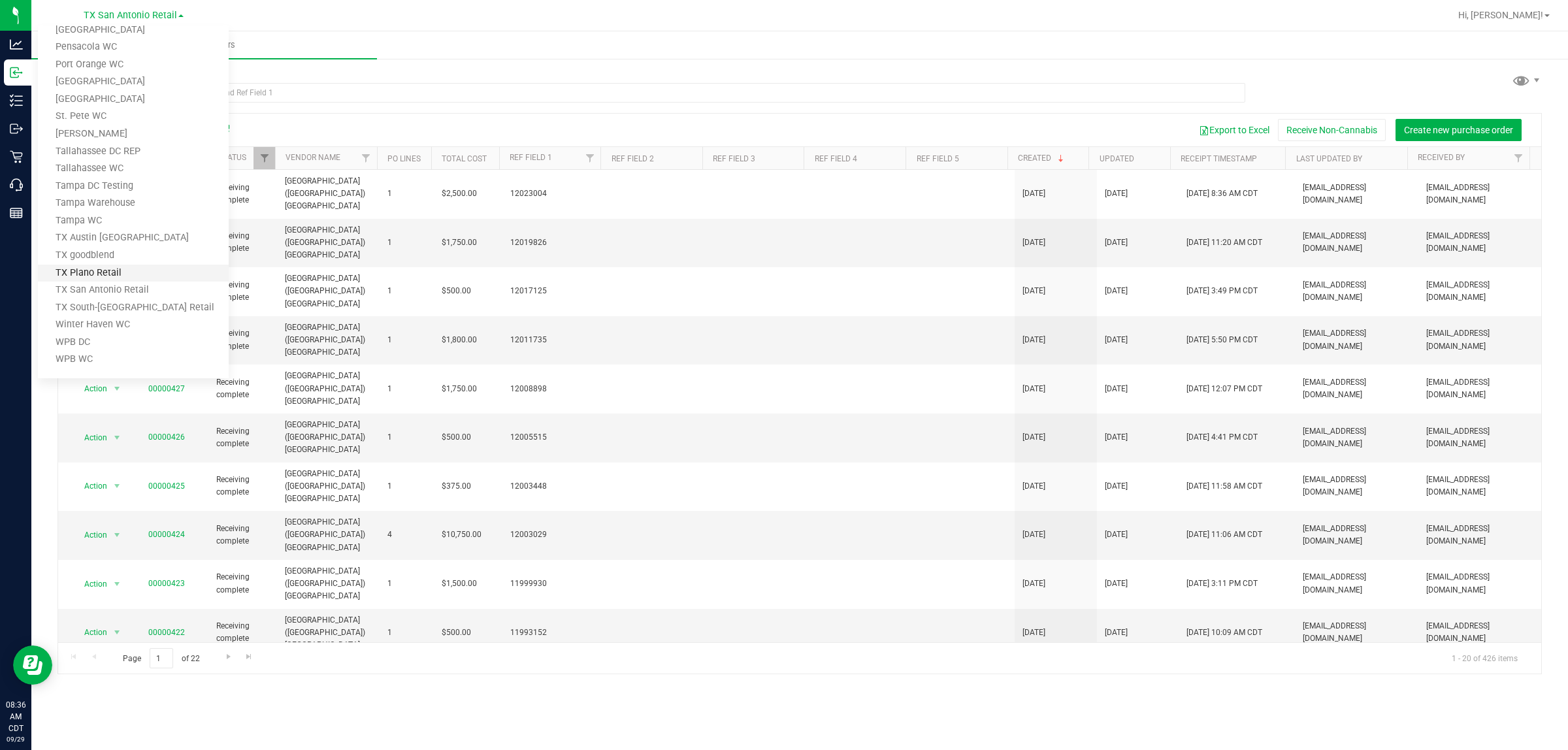
click at [116, 271] on link "TX Plano Retail" at bounding box center [132, 274] width 190 height 18
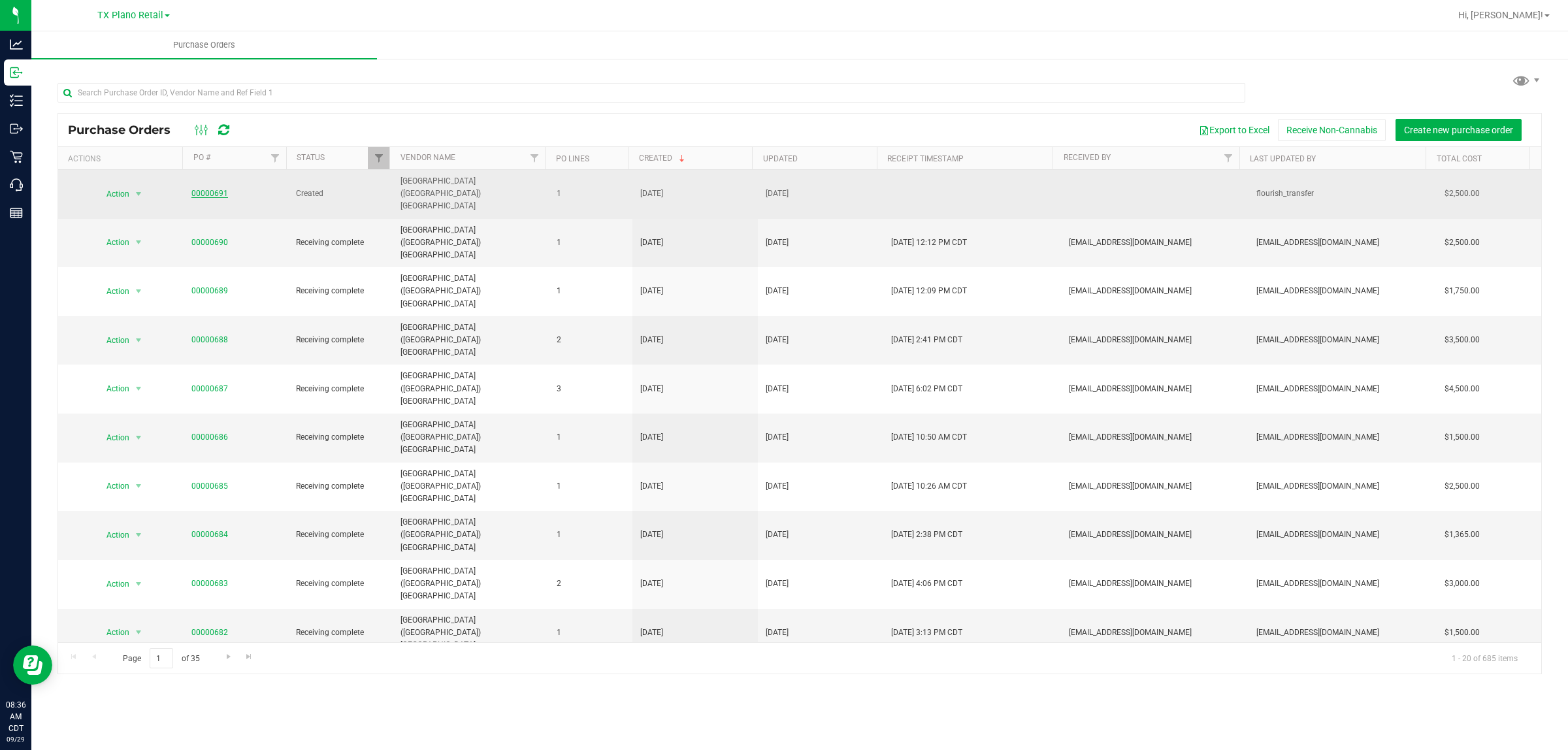
click at [204, 189] on link "00000691" at bounding box center [210, 193] width 37 height 9
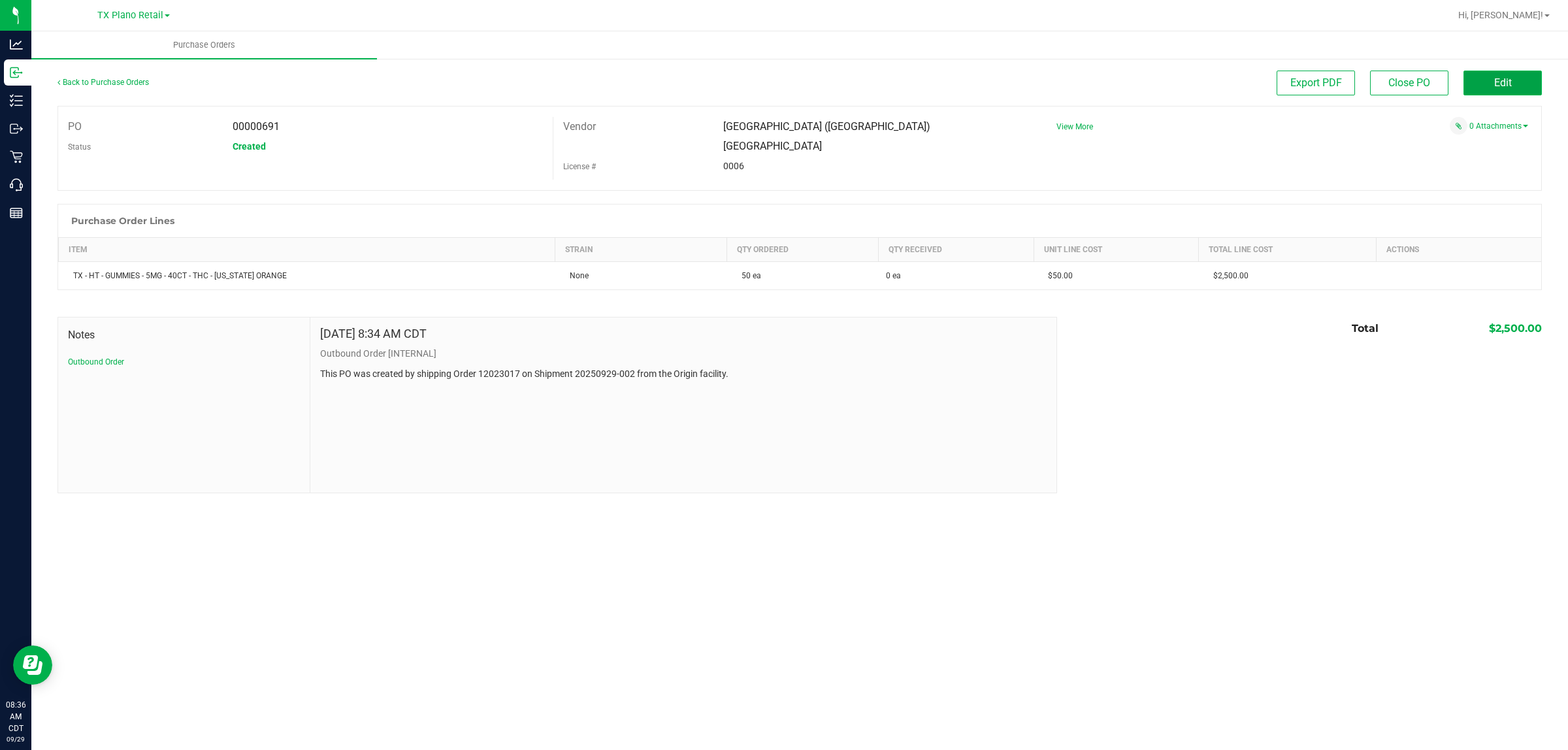
click at [1513, 82] on button "Edit" at bounding box center [1502, 82] width 78 height 25
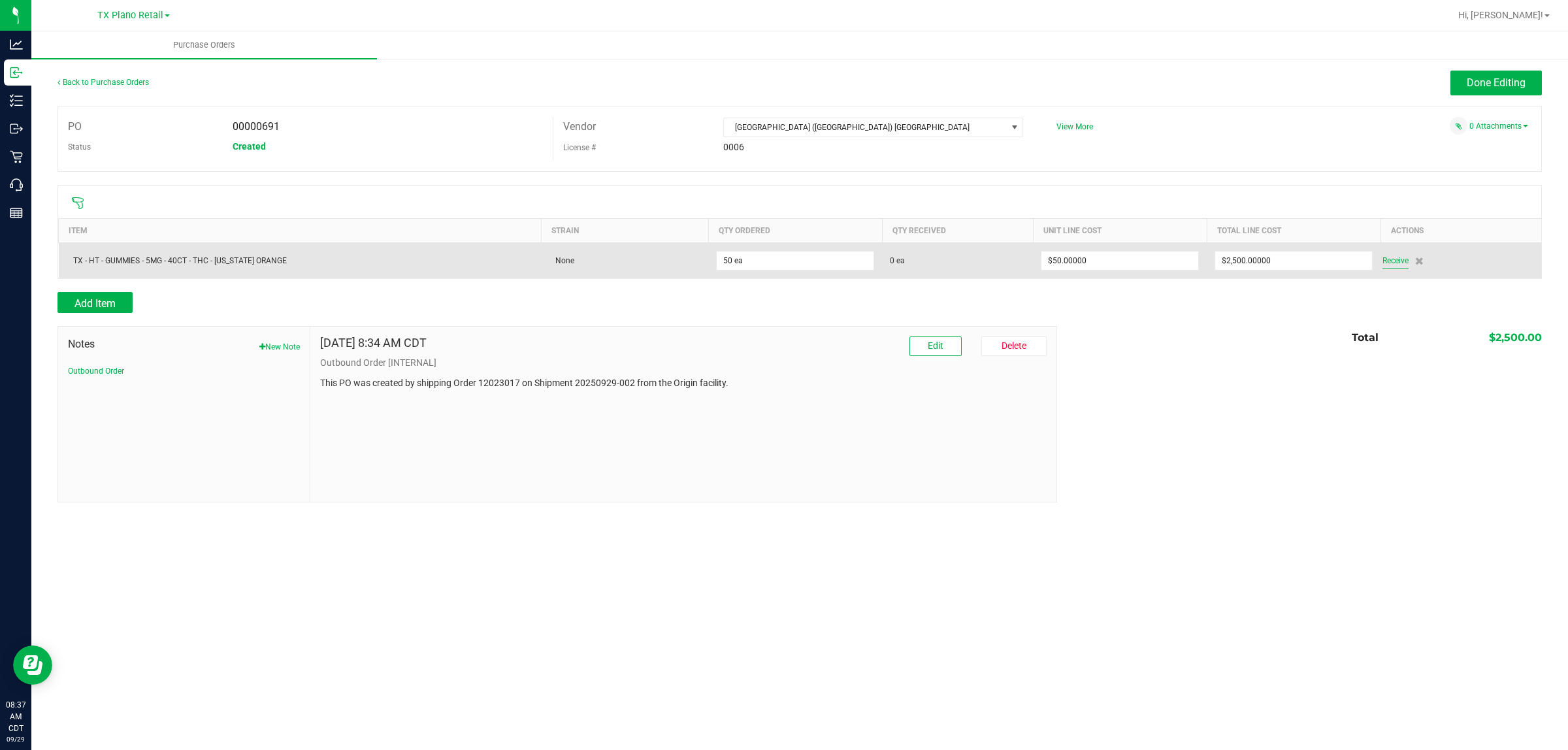
click at [1390, 262] on span "Receive" at bounding box center [1396, 261] width 26 height 16
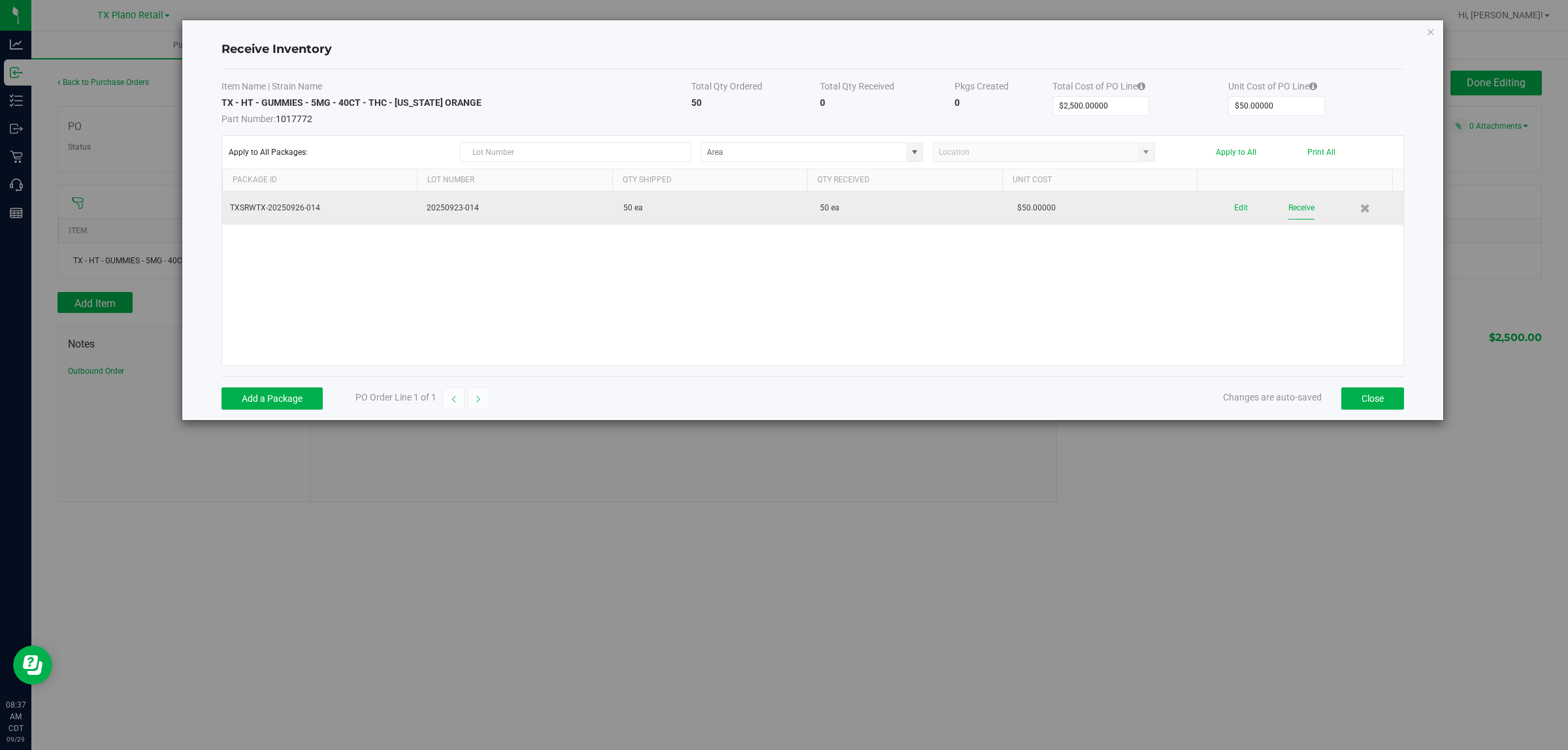
click at [1294, 211] on button "Receive" at bounding box center [1302, 208] width 26 height 23
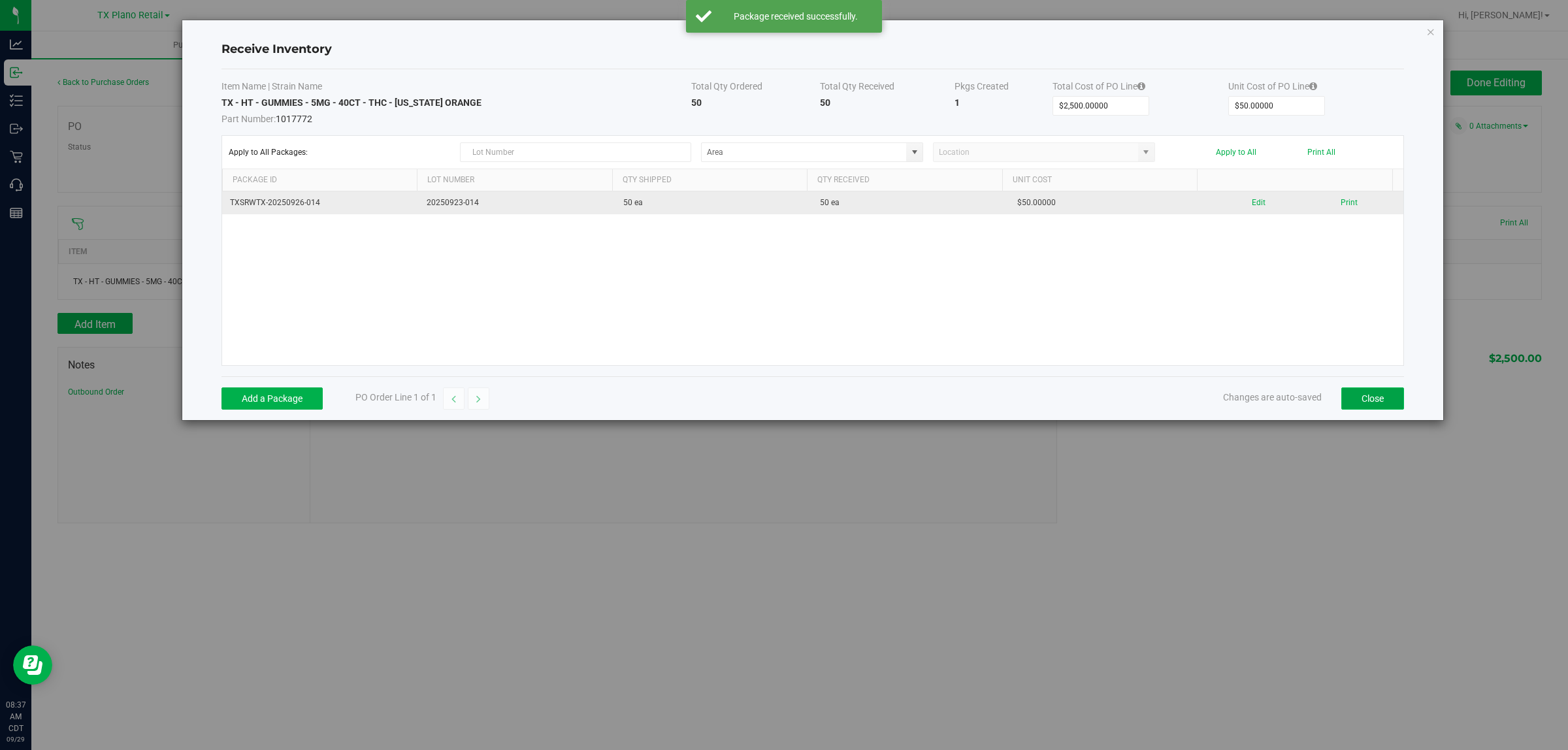
click at [1372, 402] on button "Close" at bounding box center [1372, 398] width 62 height 22
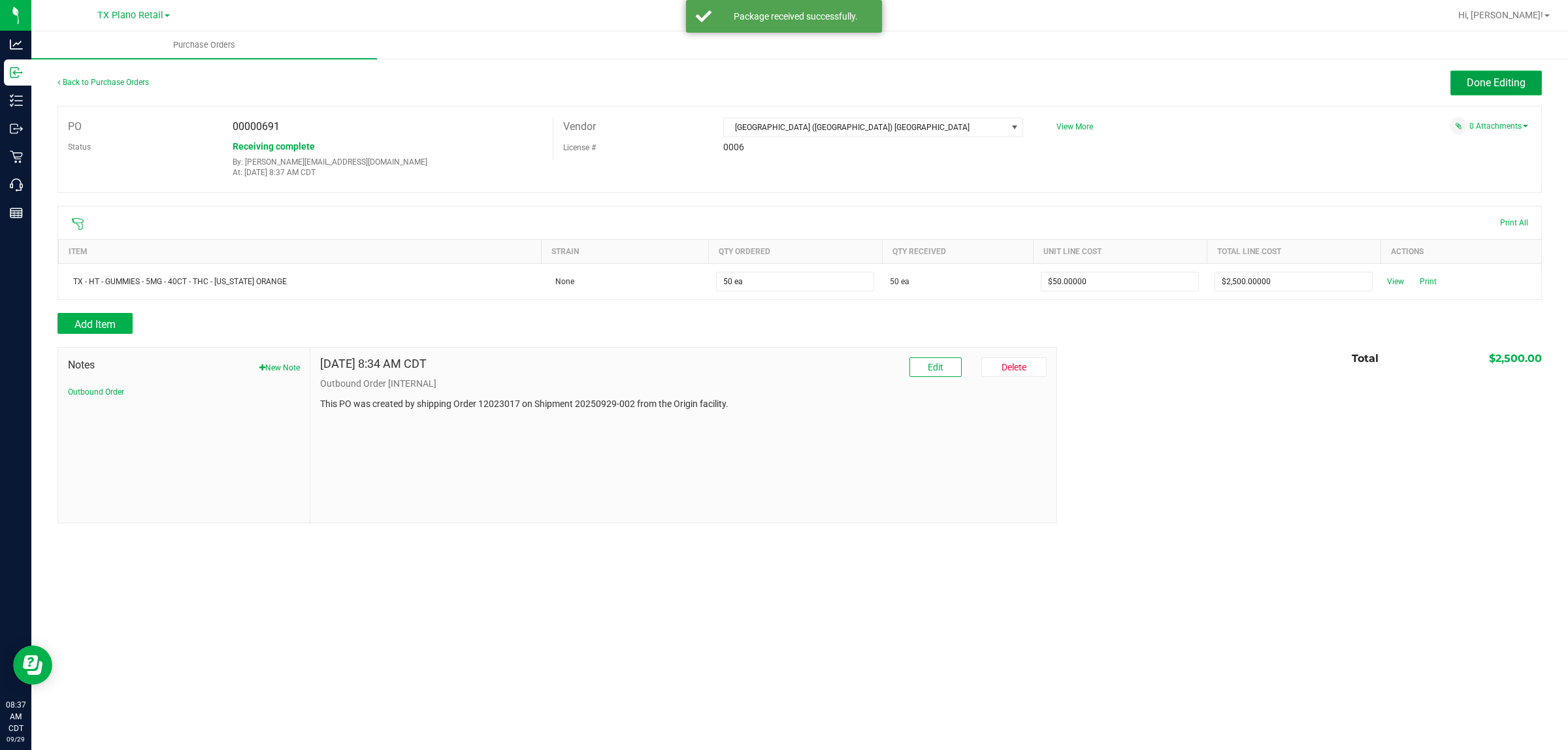
click at [1498, 78] on span "Done Editing" at bounding box center [1496, 82] width 59 height 12
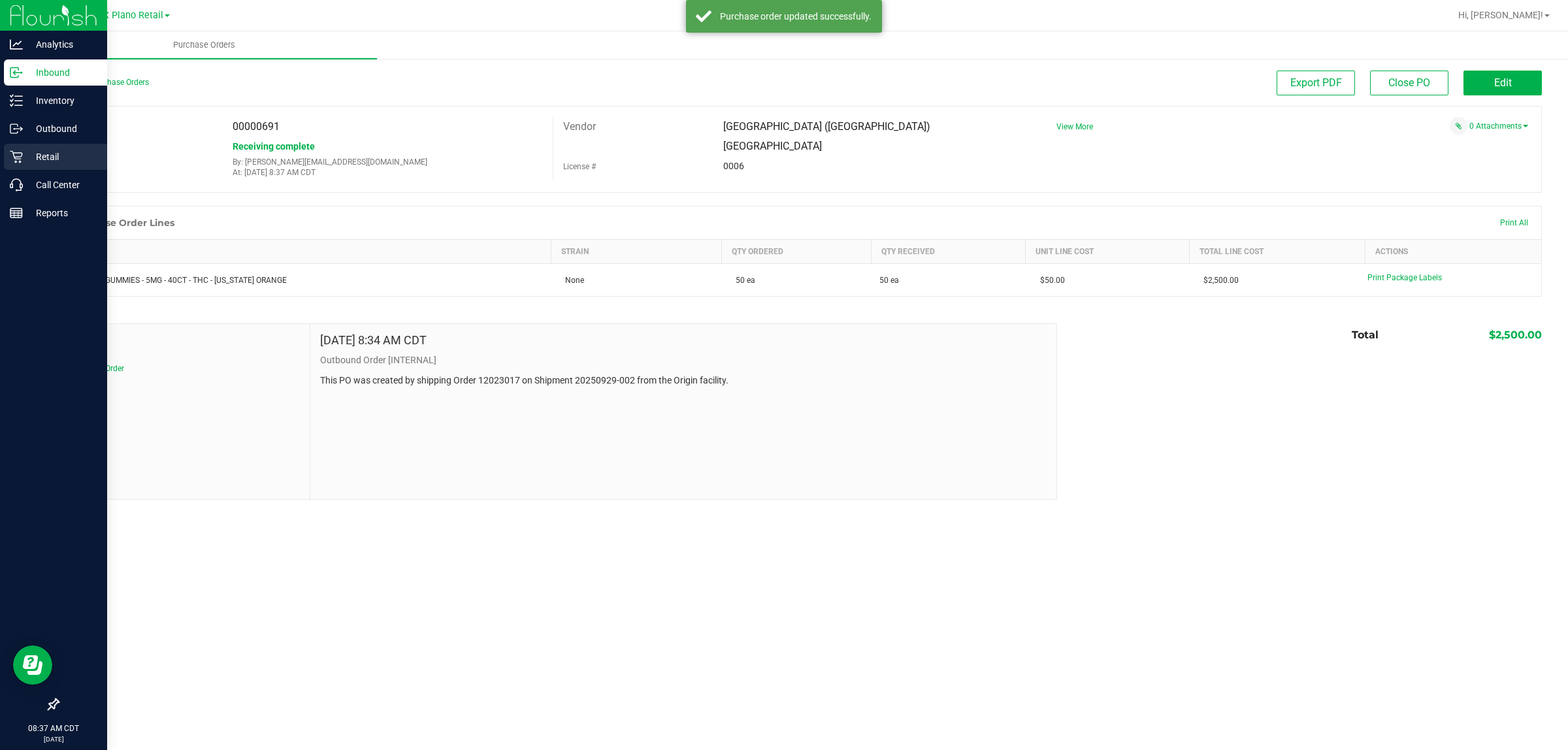
click at [19, 154] on icon at bounding box center [16, 156] width 13 height 13
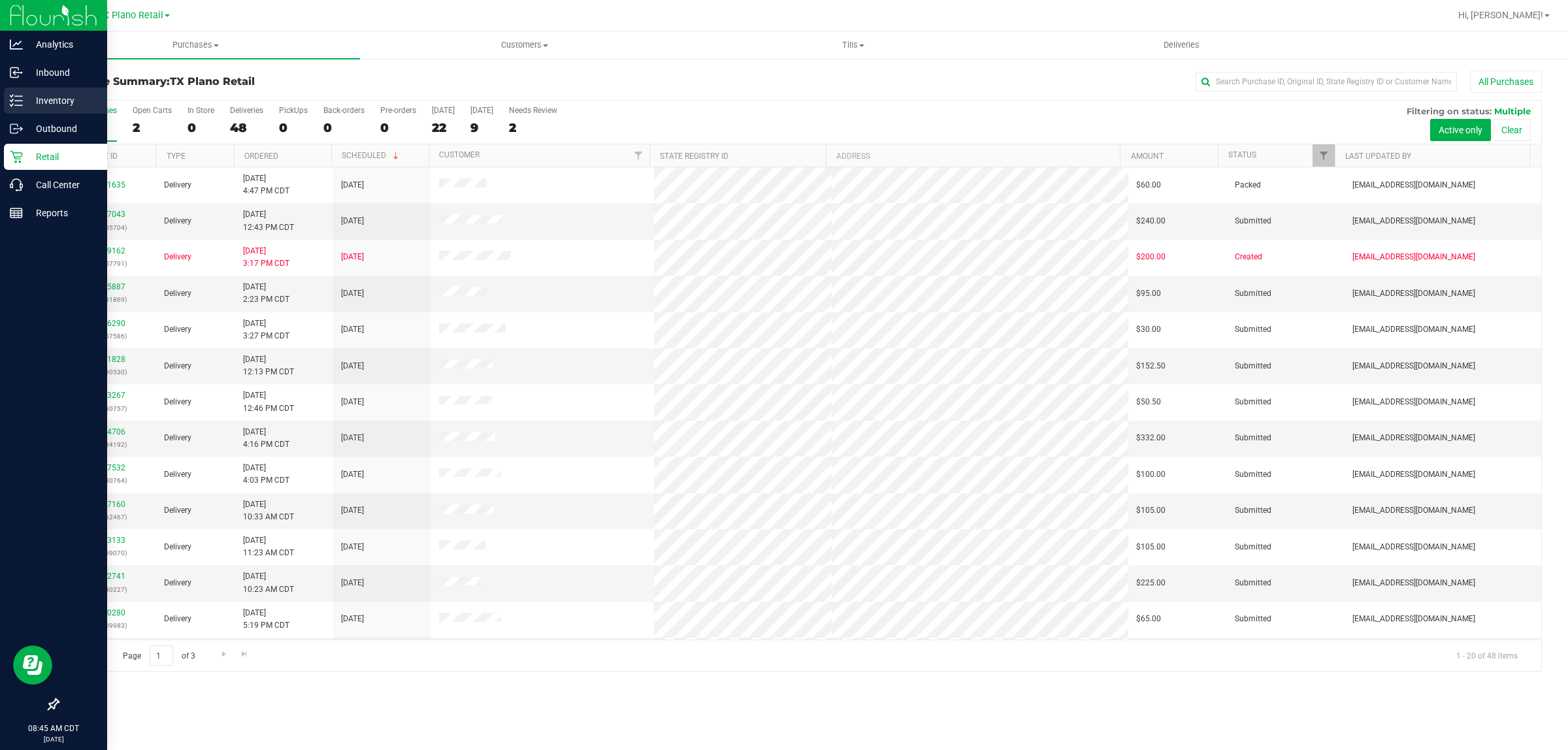
click at [47, 102] on p "Inventory" at bounding box center [61, 101] width 78 height 16
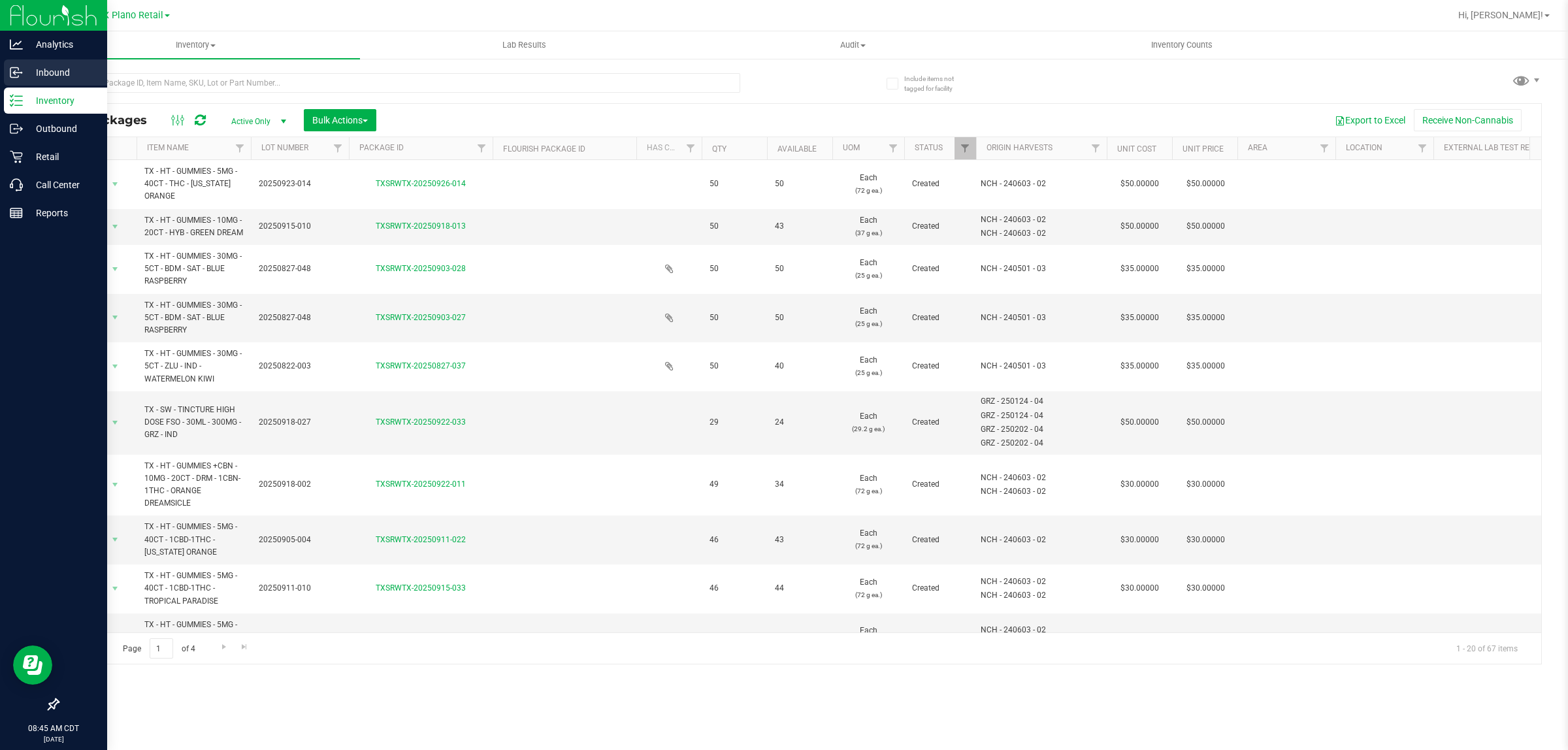
click at [54, 74] on p "Inbound" at bounding box center [61, 73] width 78 height 16
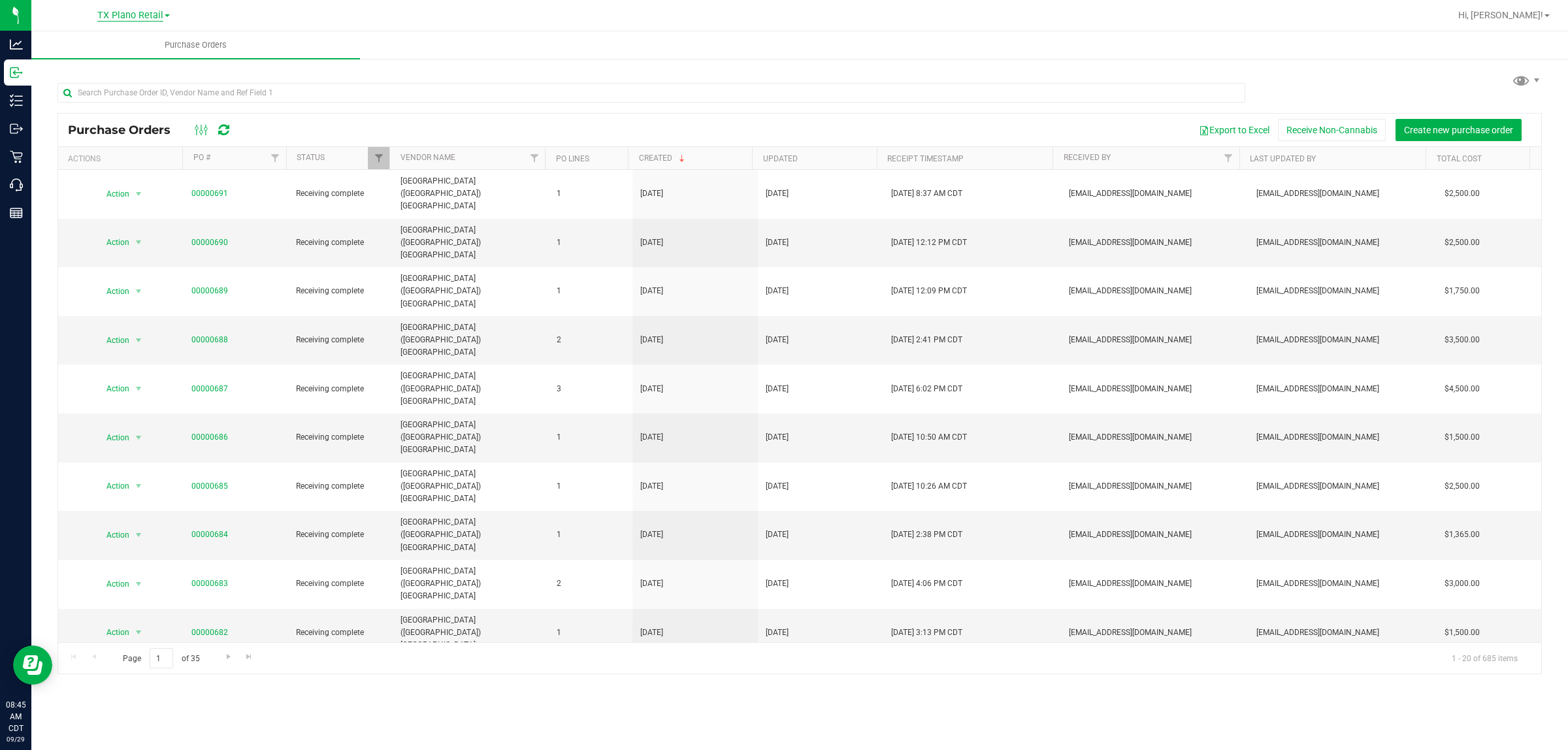
click at [136, 15] on span "TX Plano Retail" at bounding box center [130, 15] width 66 height 11
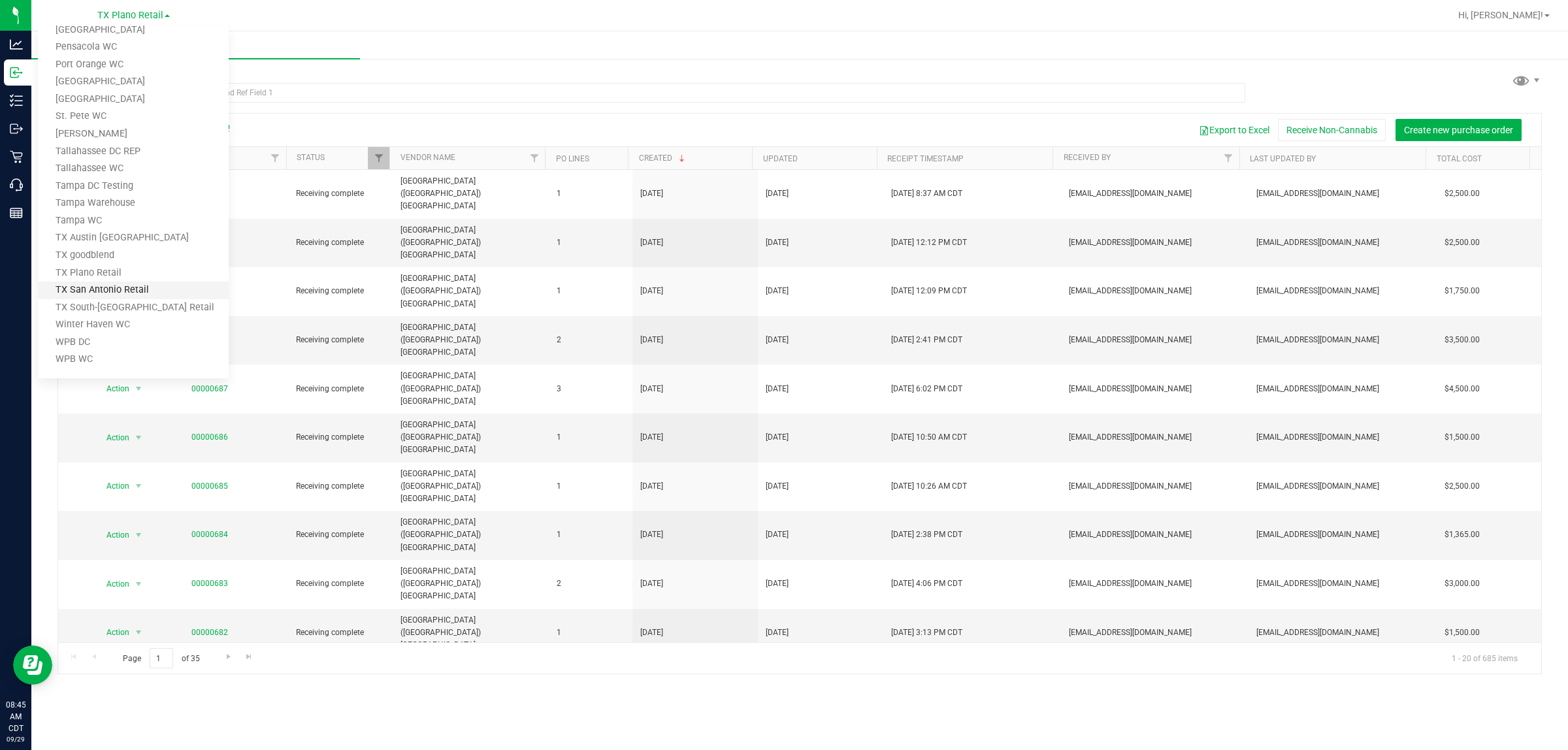
click at [122, 286] on link "TX San Antonio Retail" at bounding box center [132, 290] width 190 height 18
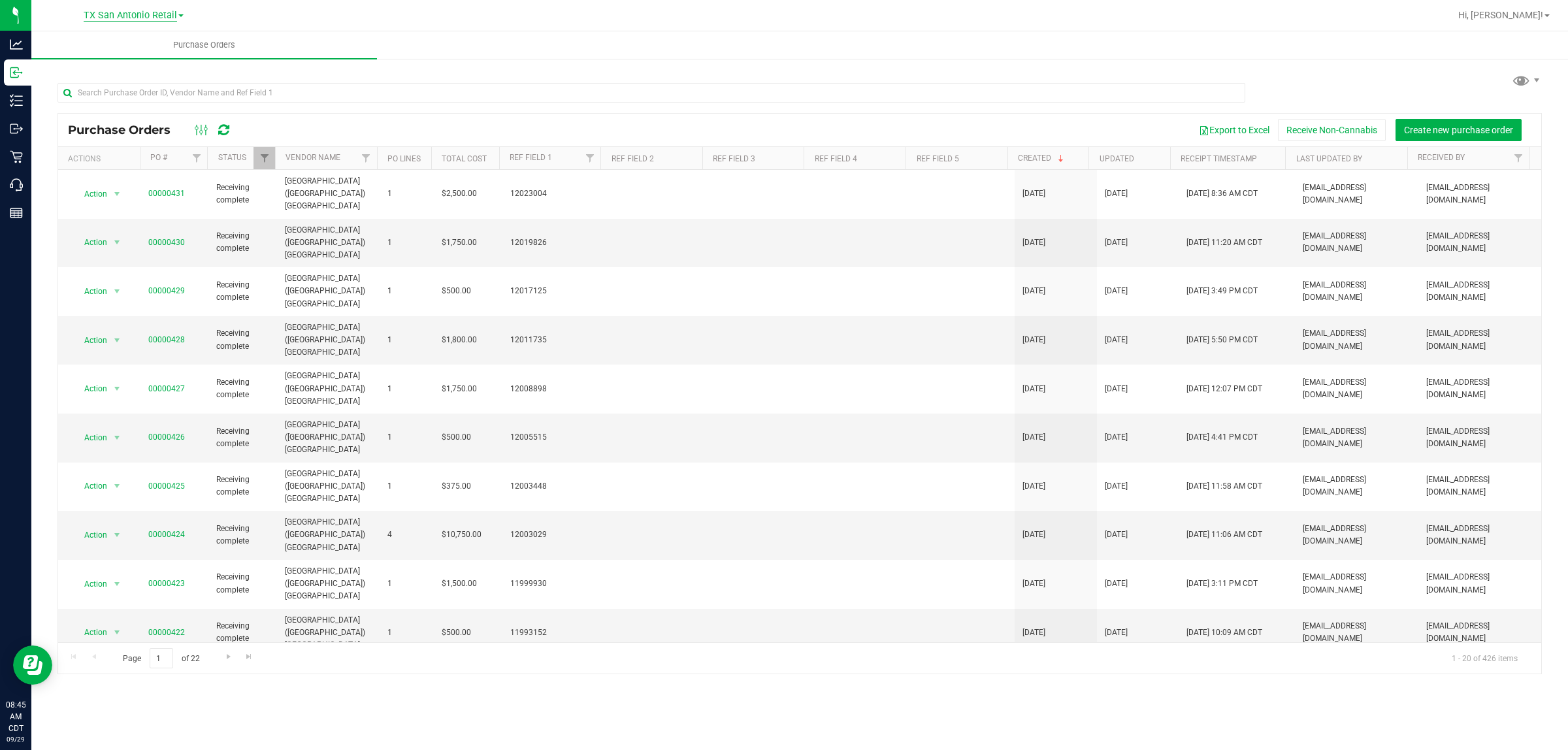
click at [148, 14] on span "TX San Antonio Retail" at bounding box center [130, 15] width 93 height 11
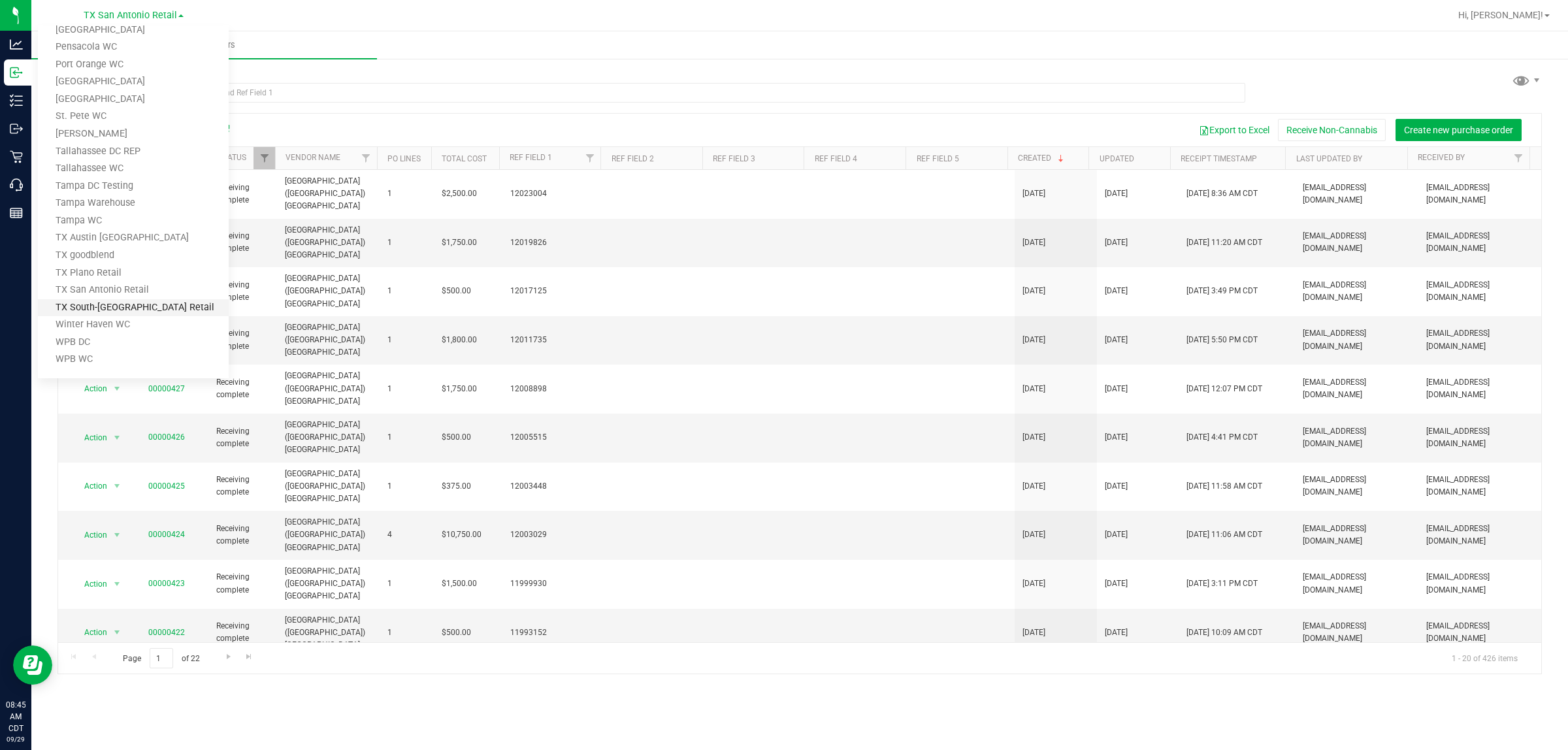
click at [118, 303] on link "TX South-[GEOGRAPHIC_DATA] Retail" at bounding box center [132, 308] width 190 height 18
